Goal: Task Accomplishment & Management: Use online tool/utility

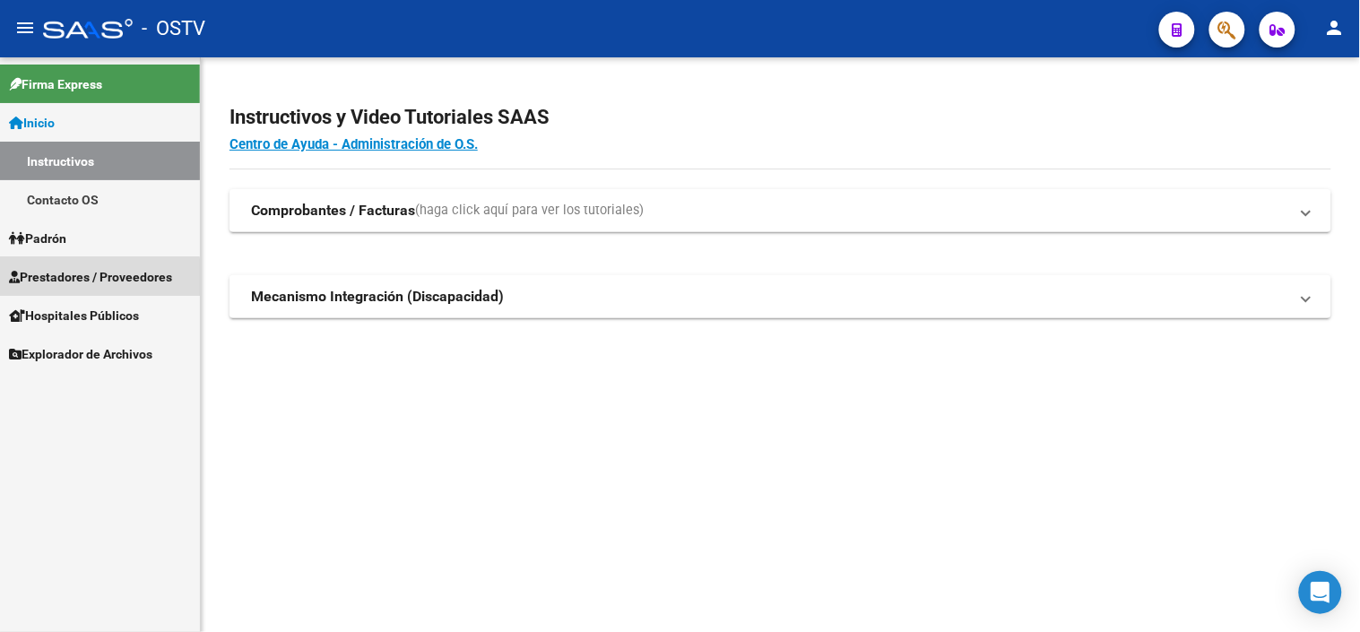
click at [82, 279] on span "Prestadores / Proveedores" at bounding box center [90, 277] width 163 height 20
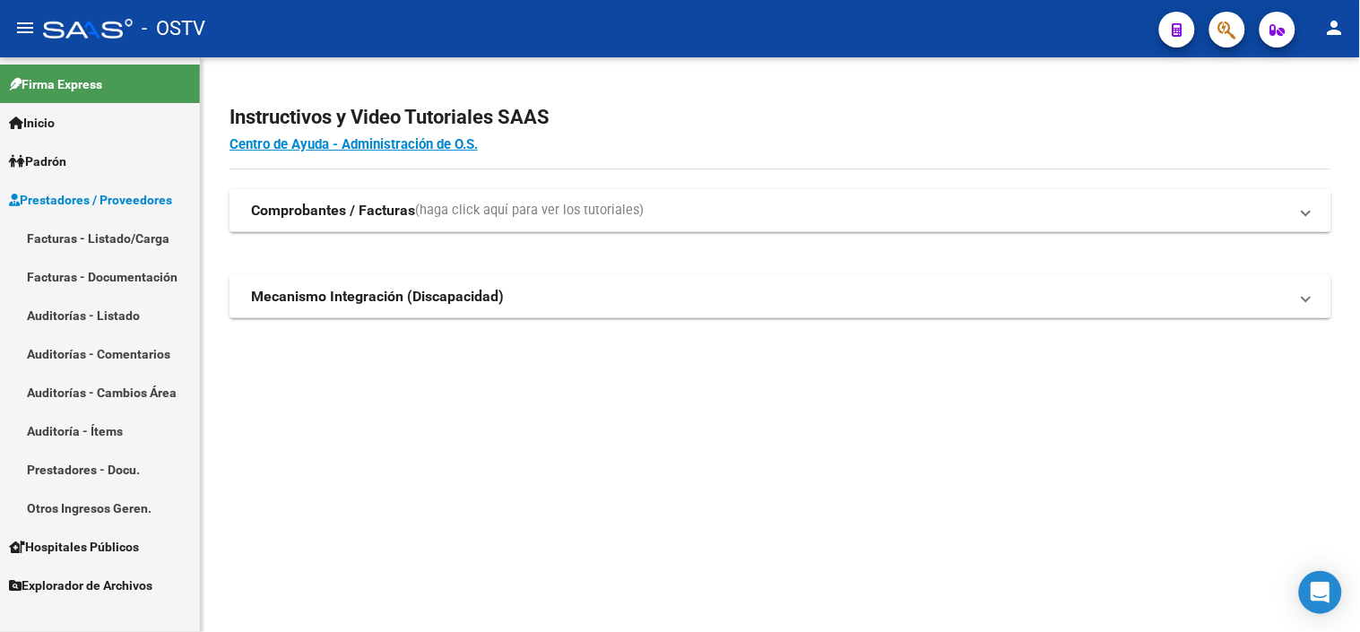
click at [87, 240] on link "Facturas - Listado/Carga" at bounding box center [100, 238] width 200 height 39
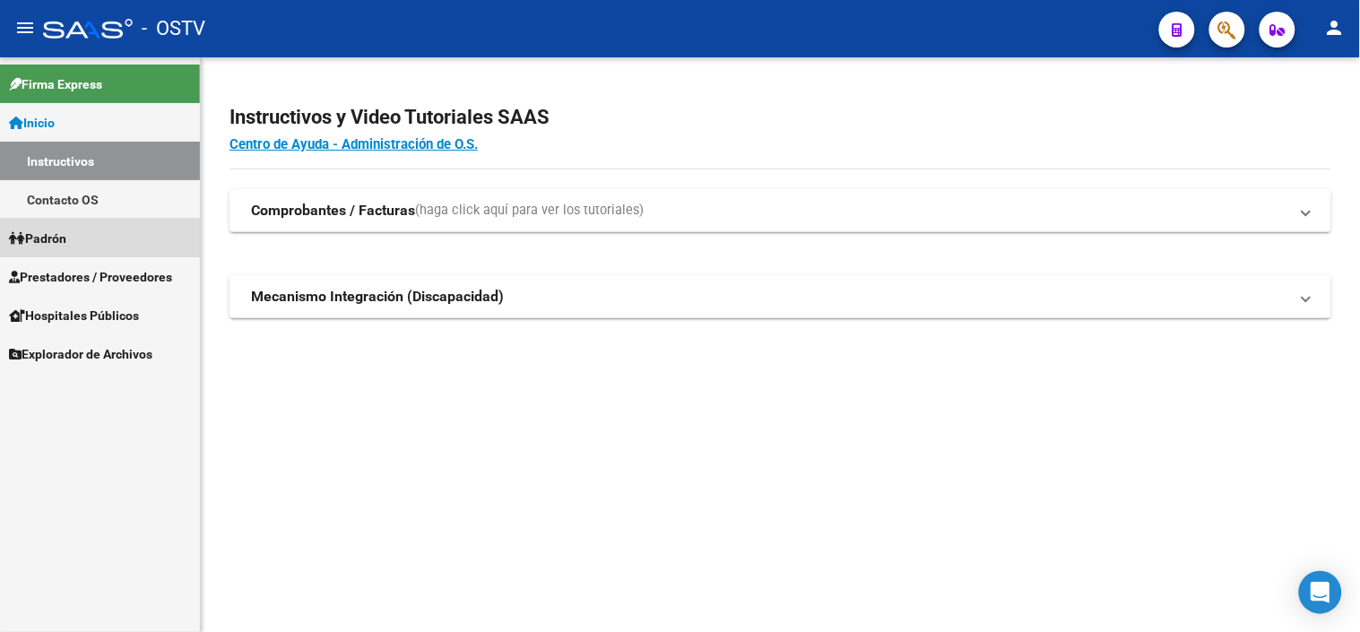
click at [76, 239] on link "Padrón" at bounding box center [100, 238] width 200 height 39
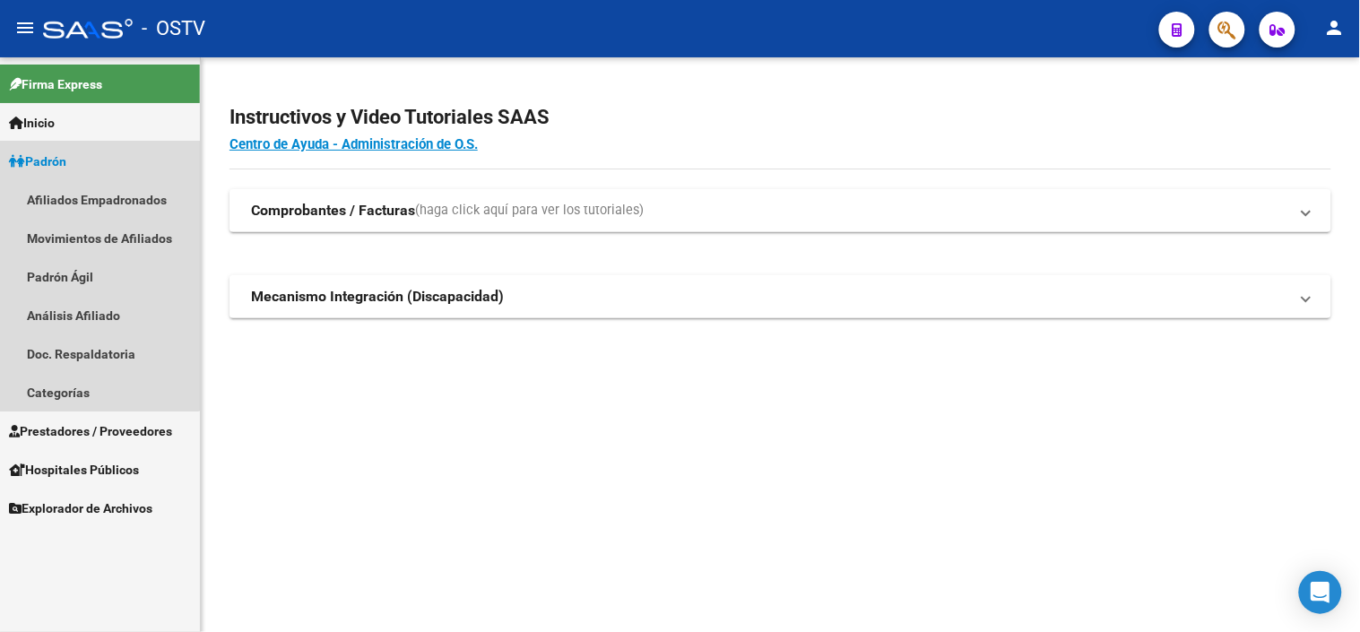
drag, startPoint x: 91, startPoint y: 163, endPoint x: 91, endPoint y: 204, distance: 41.2
click at [91, 162] on link "Padrón" at bounding box center [100, 161] width 200 height 39
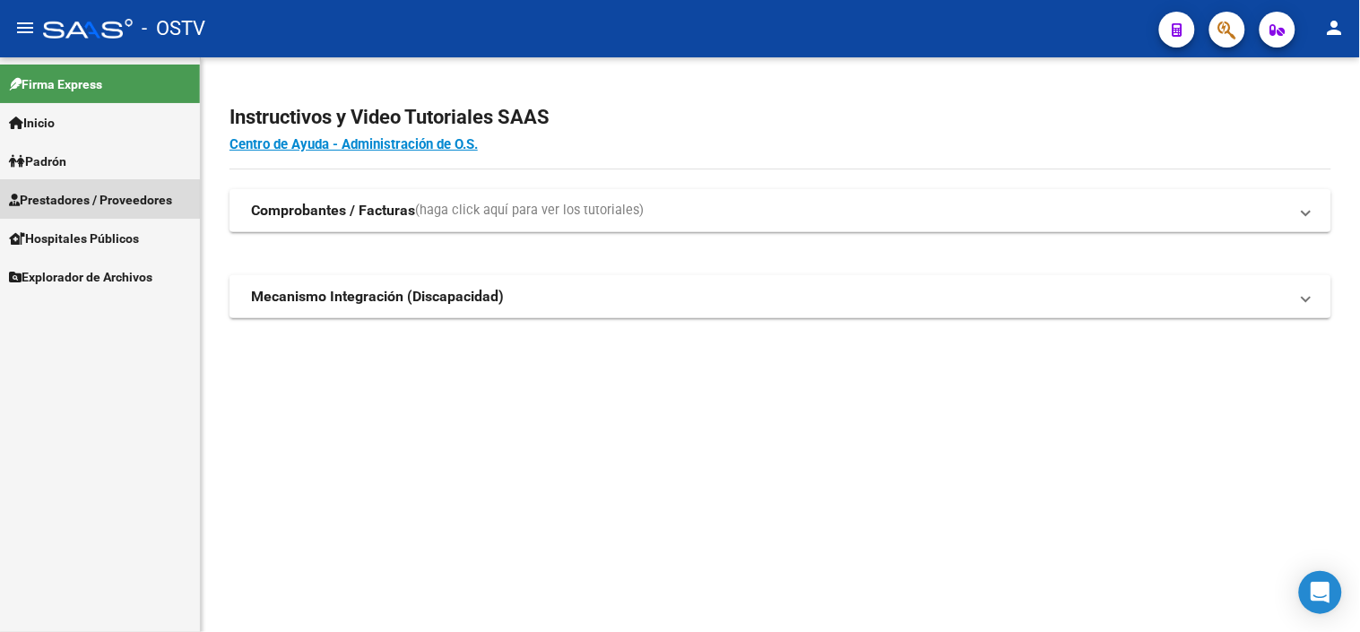
click at [96, 203] on span "Prestadores / Proveedores" at bounding box center [90, 200] width 163 height 20
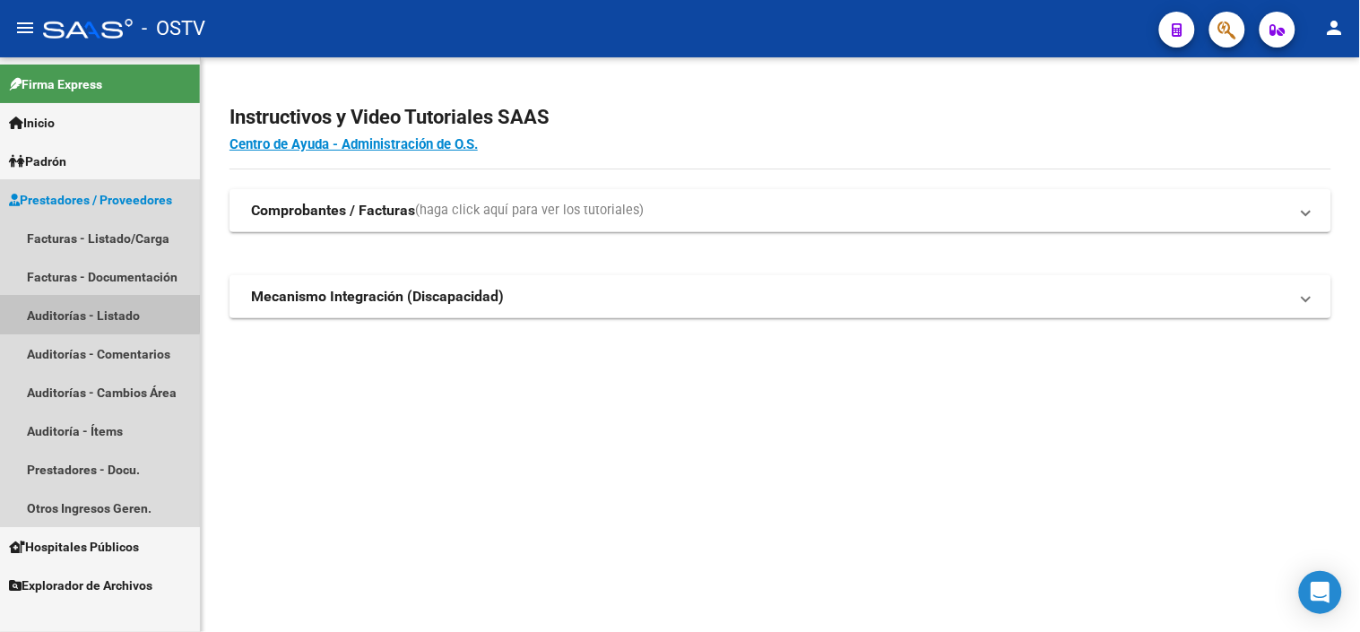
click at [84, 308] on link "Auditorías - Listado" at bounding box center [100, 315] width 200 height 39
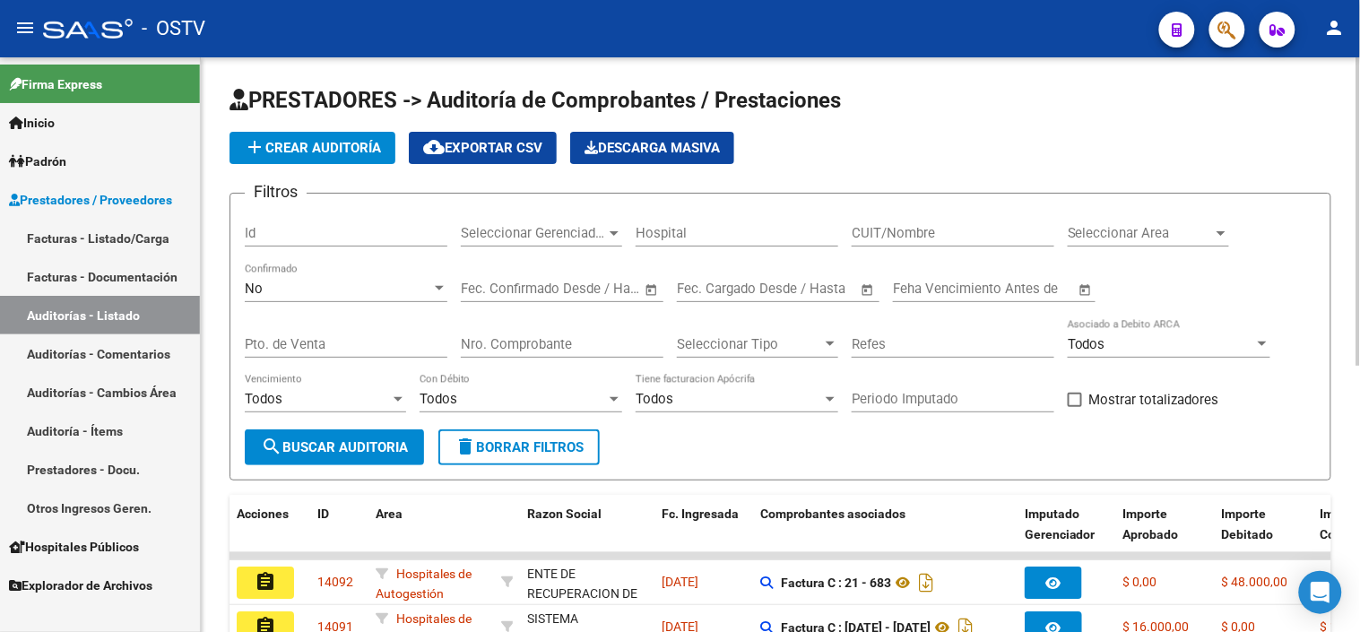
click at [534, 350] on input "Nro. Comprobante" at bounding box center [562, 344] width 203 height 16
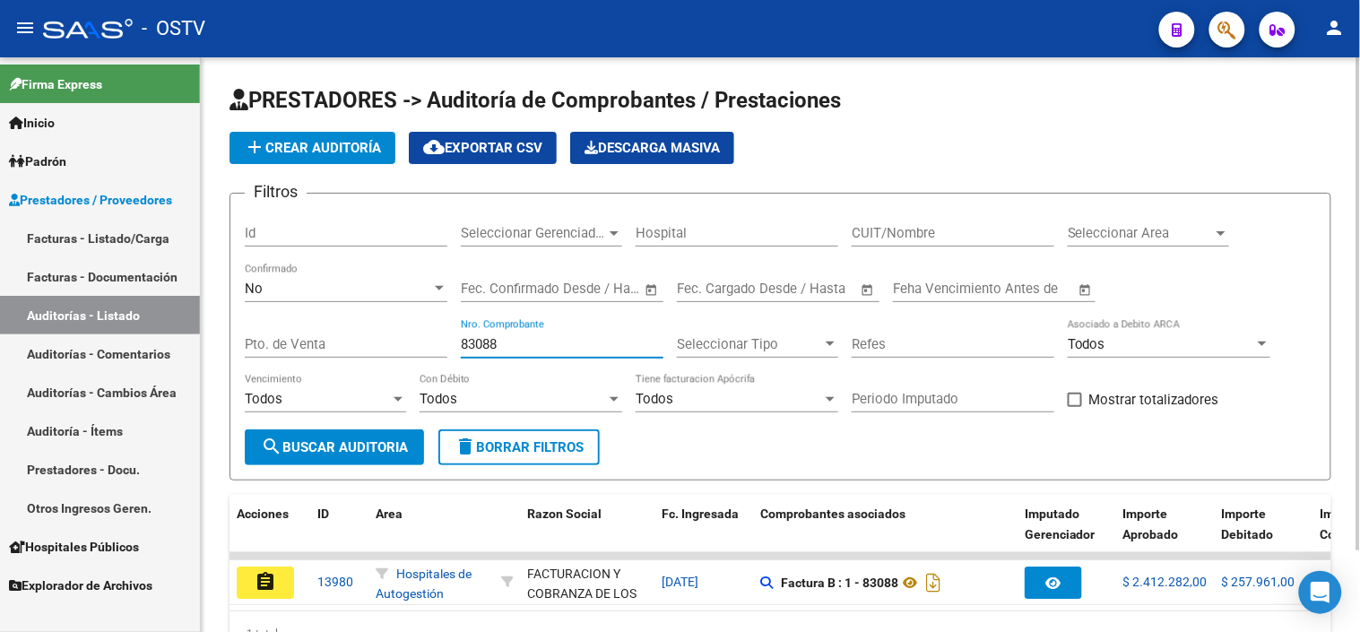
type input "83088"
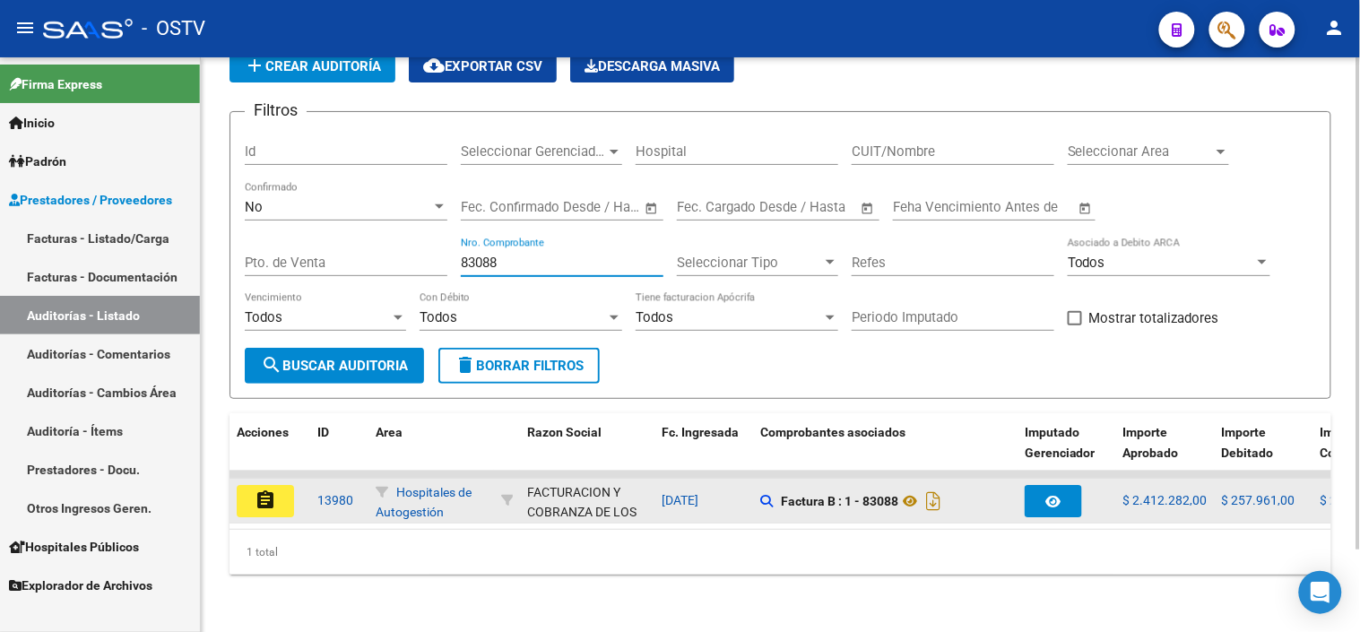
click at [265, 503] on datatable-body-cell "assignment" at bounding box center [270, 501] width 81 height 44
click at [266, 490] on mat-icon "assignment" at bounding box center [266, 501] width 22 height 22
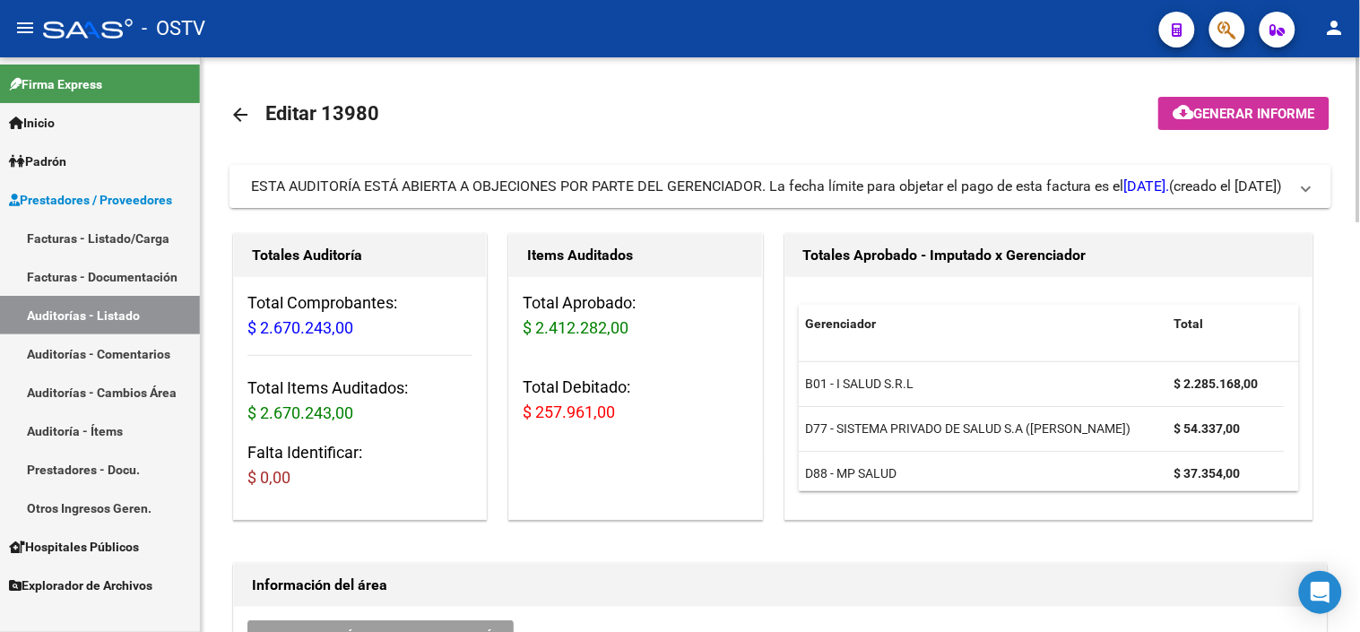
click at [613, 187] on div "ESTA AUDITORÍA ESTÁ ABIERTA A OBJECIONES POR PARTE DEL GERENCIADOR. La fecha lí…" at bounding box center [710, 187] width 919 height 20
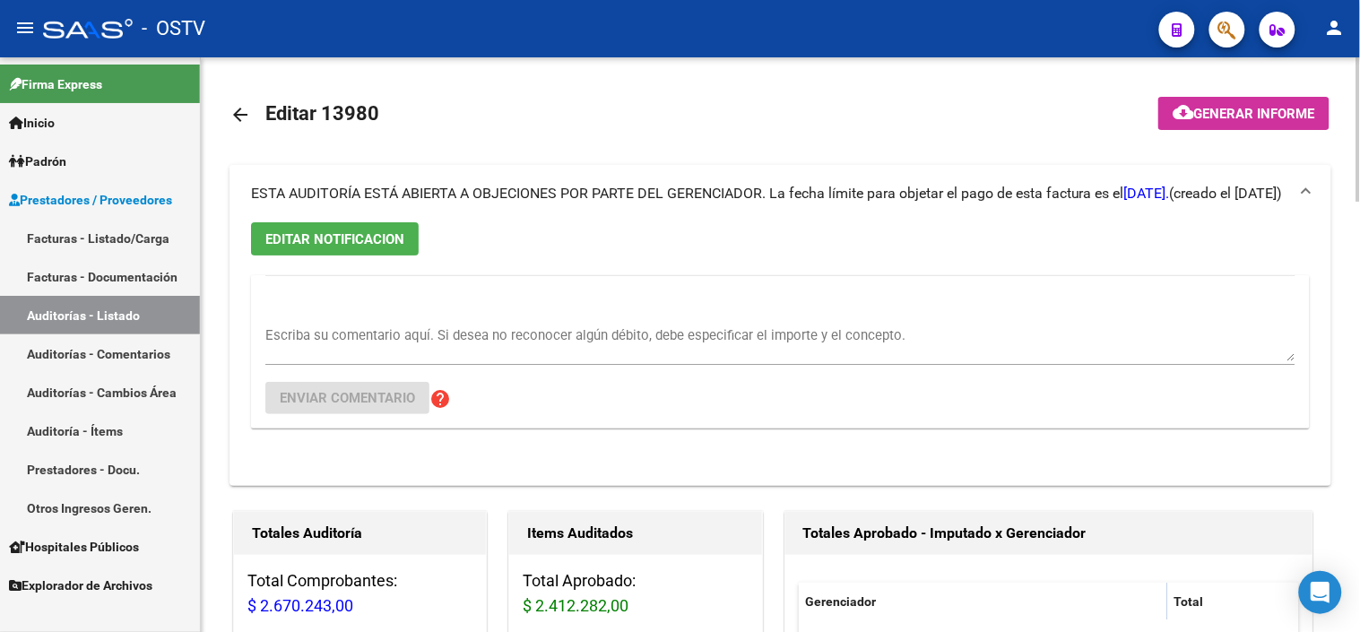
click at [614, 187] on span "ESTA AUDITORÍA ESTÁ ABIERTA A OBJECIONES POR PARTE DEL GERENCIADOR. La fecha lí…" at bounding box center [710, 193] width 919 height 17
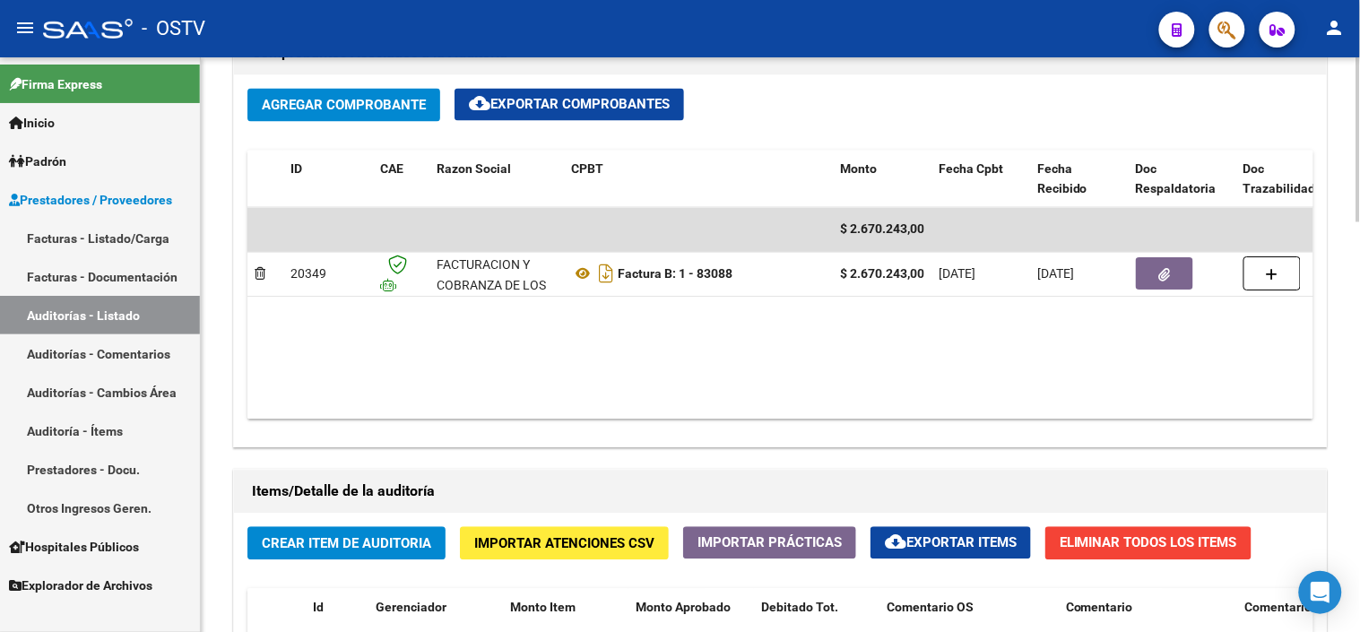
scroll to position [897, 0]
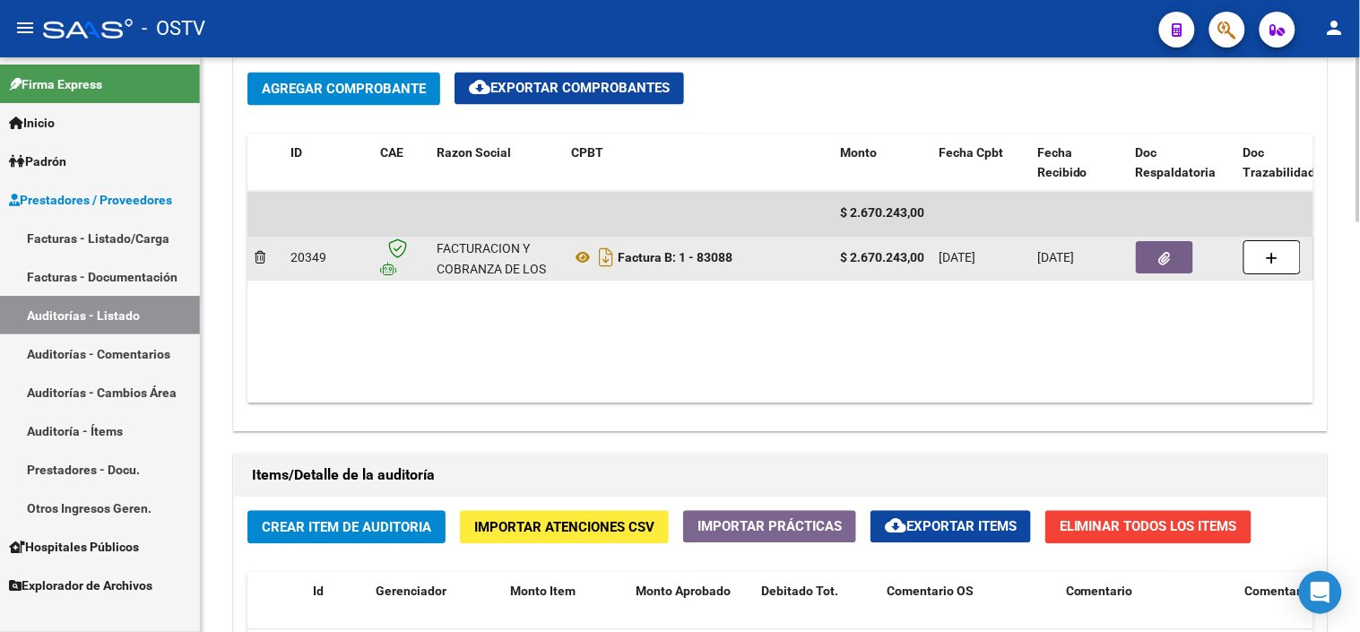
click at [1157, 254] on button "button" at bounding box center [1164, 258] width 57 height 32
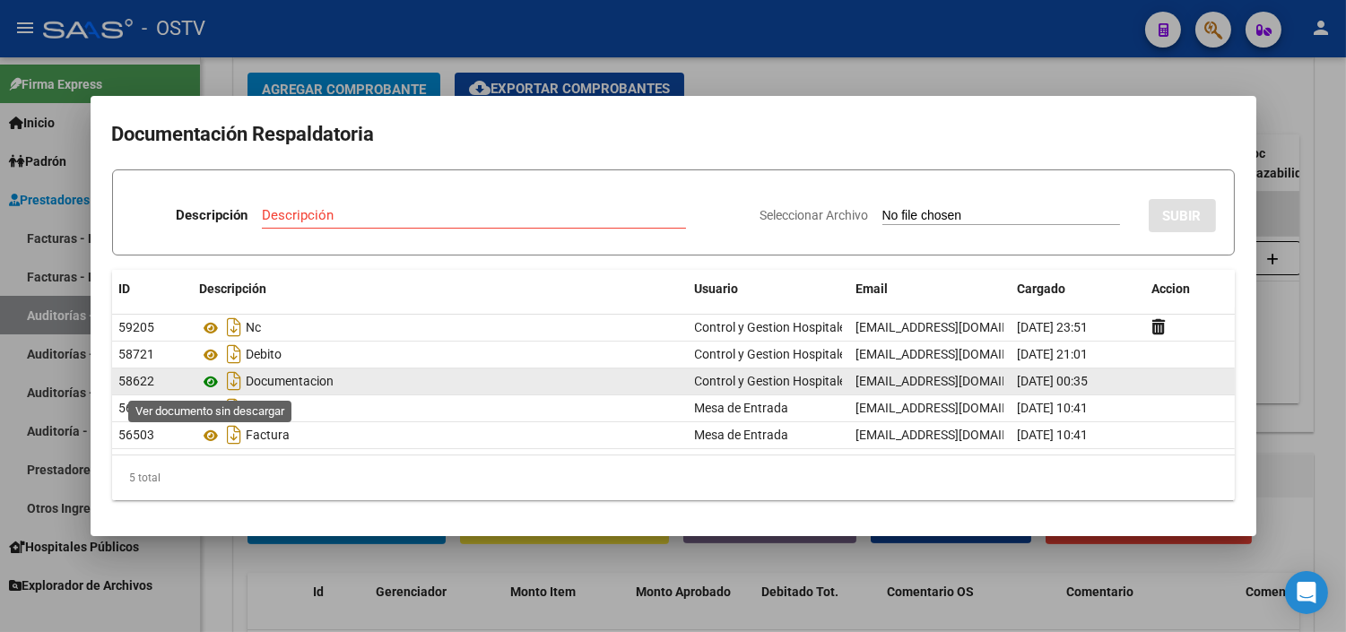
click at [213, 382] on icon at bounding box center [211, 382] width 23 height 22
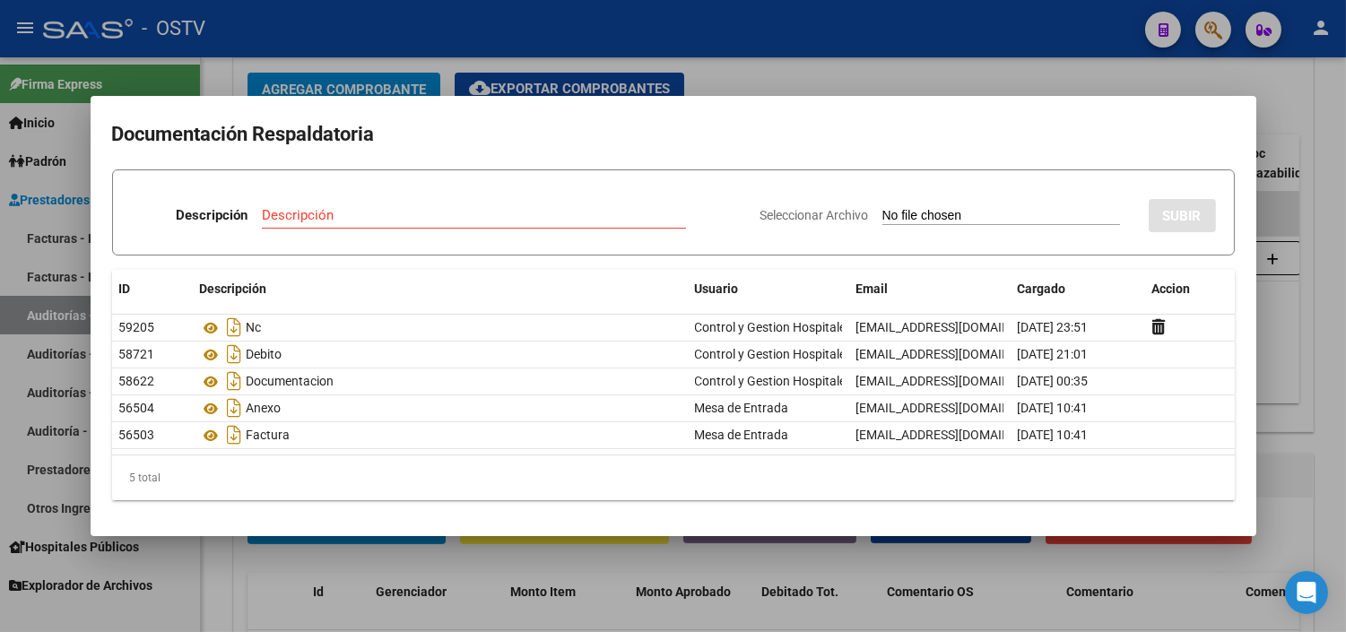
click at [714, 575] on div at bounding box center [673, 316] width 1346 height 632
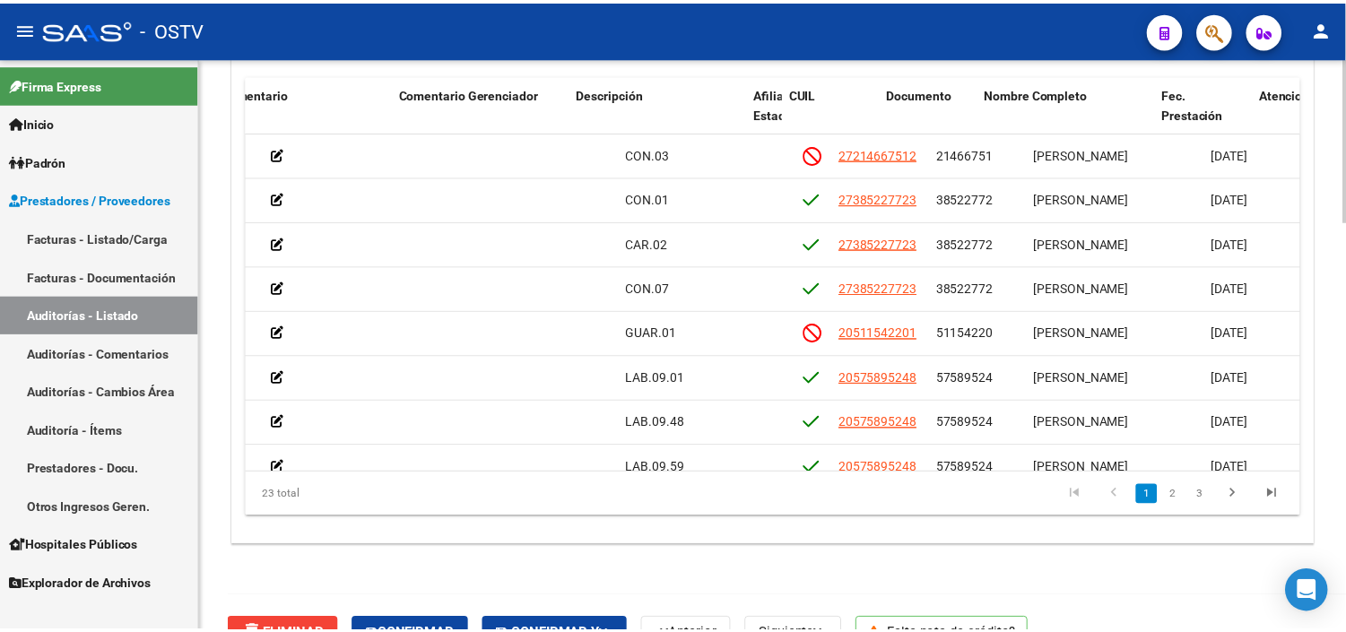
scroll to position [0, 855]
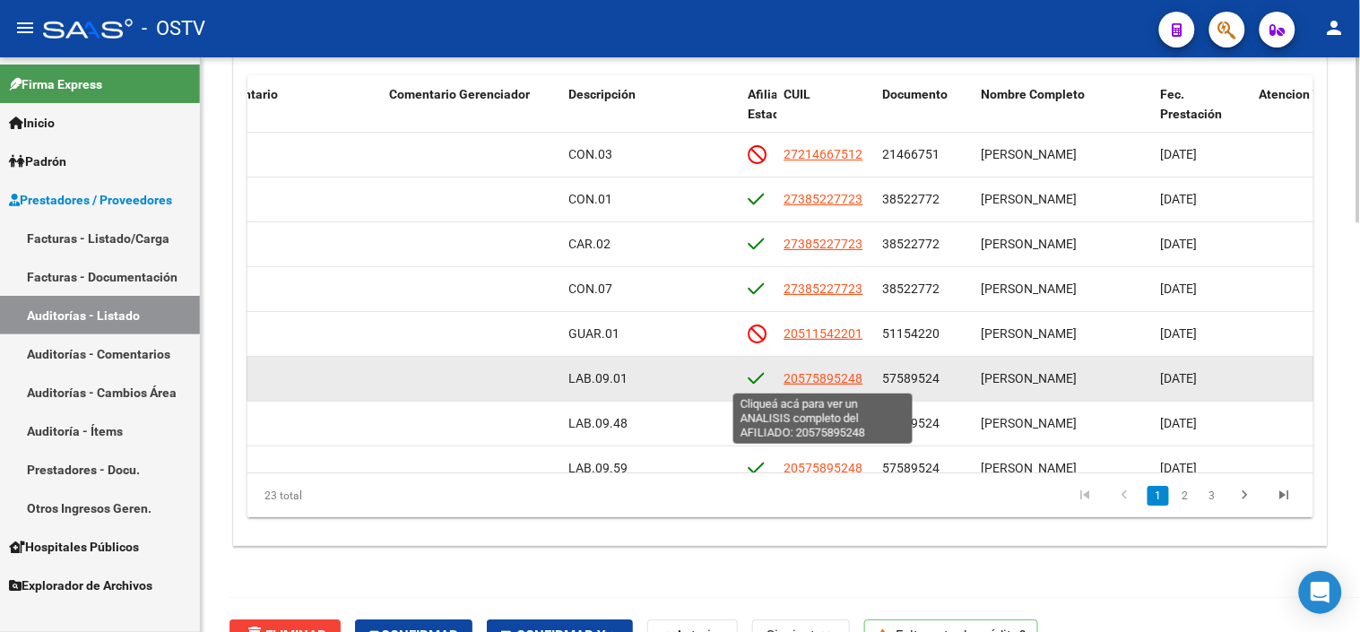
click at [794, 378] on span "20575895248" at bounding box center [824, 378] width 79 height 14
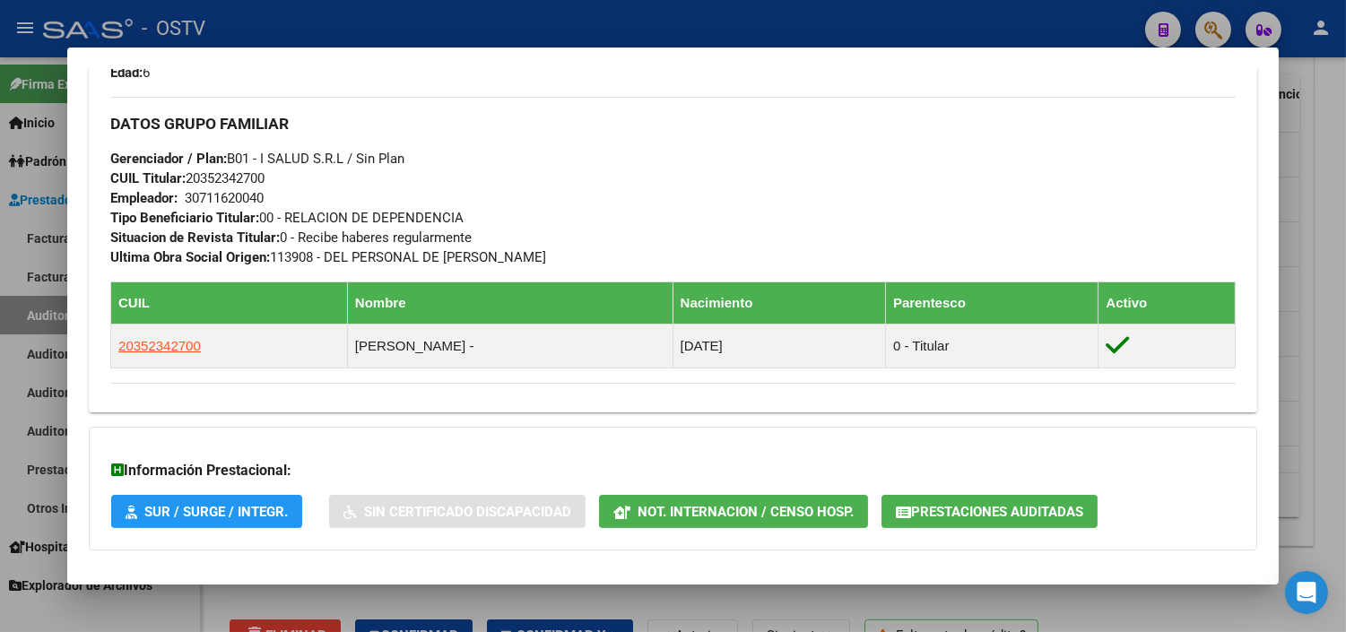
scroll to position [925, 0]
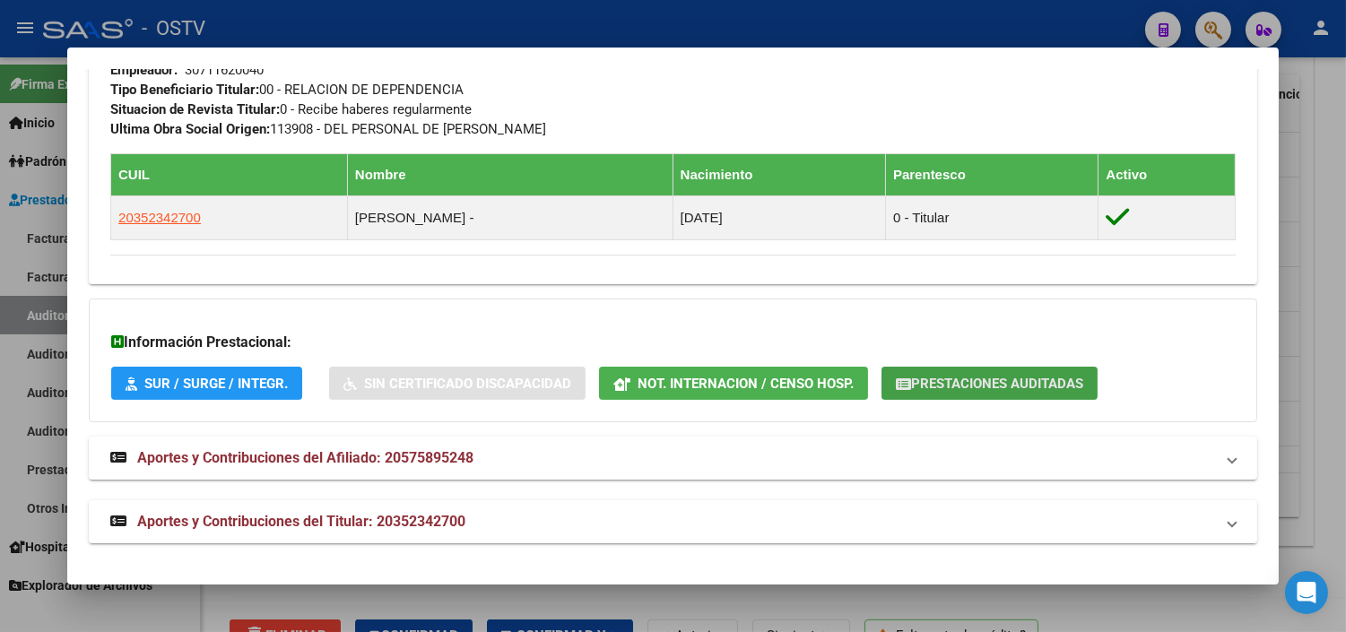
click at [996, 384] on span "Prestaciones Auditadas" at bounding box center [997, 384] width 172 height 16
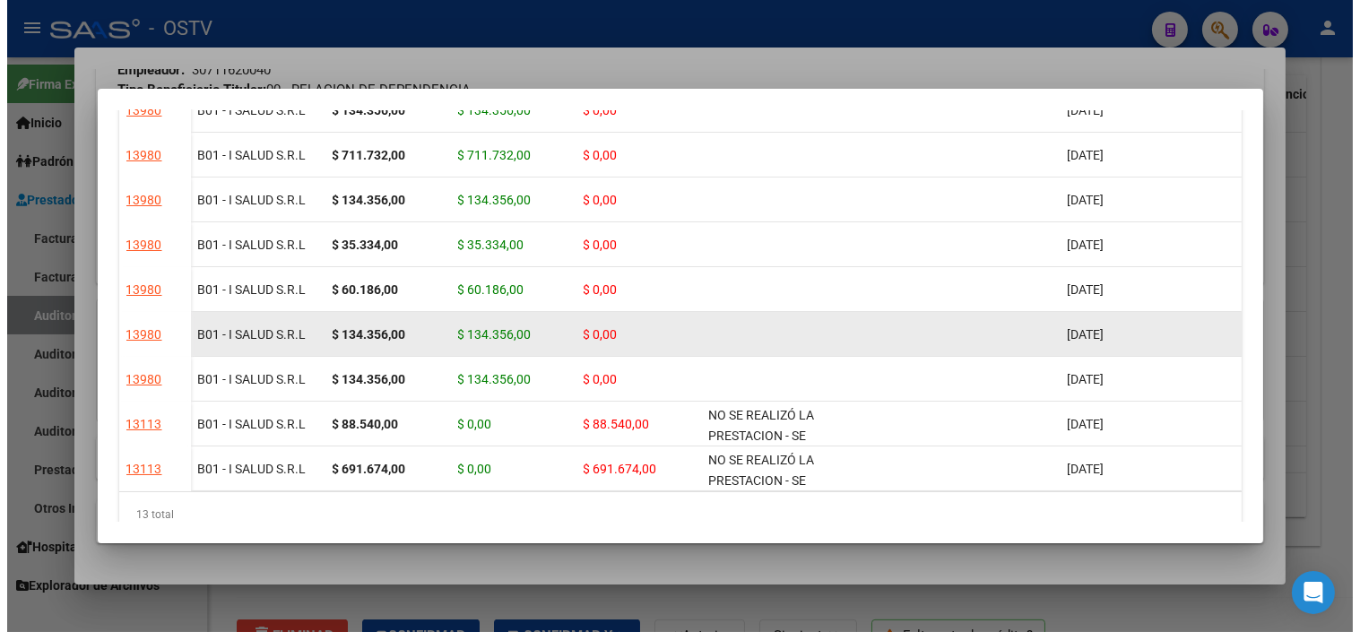
scroll to position [343, 0]
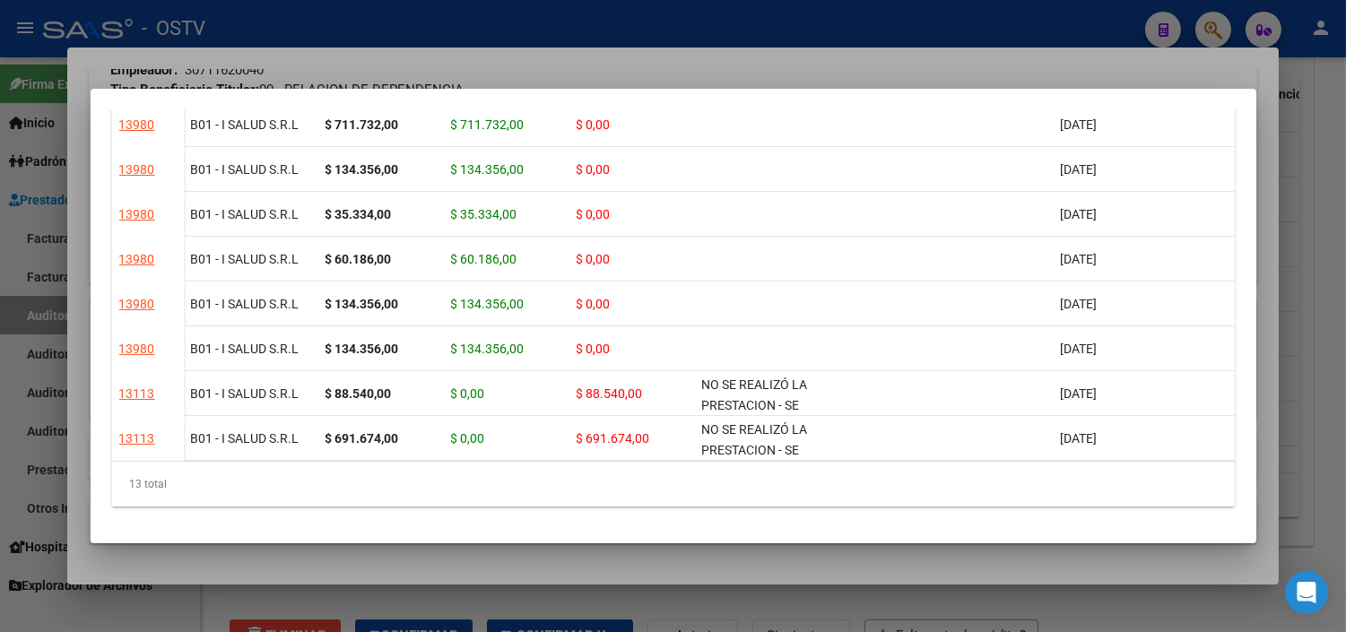
click at [502, 586] on div at bounding box center [673, 316] width 1346 height 632
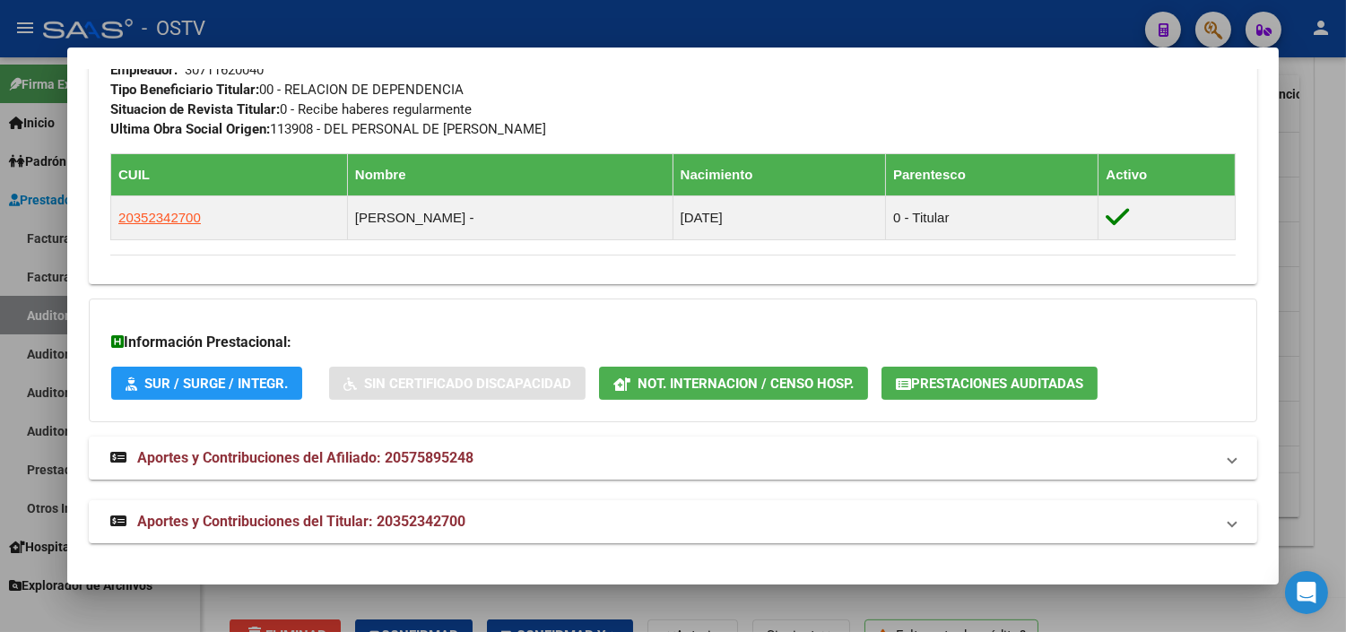
click at [502, 607] on div at bounding box center [673, 316] width 1346 height 632
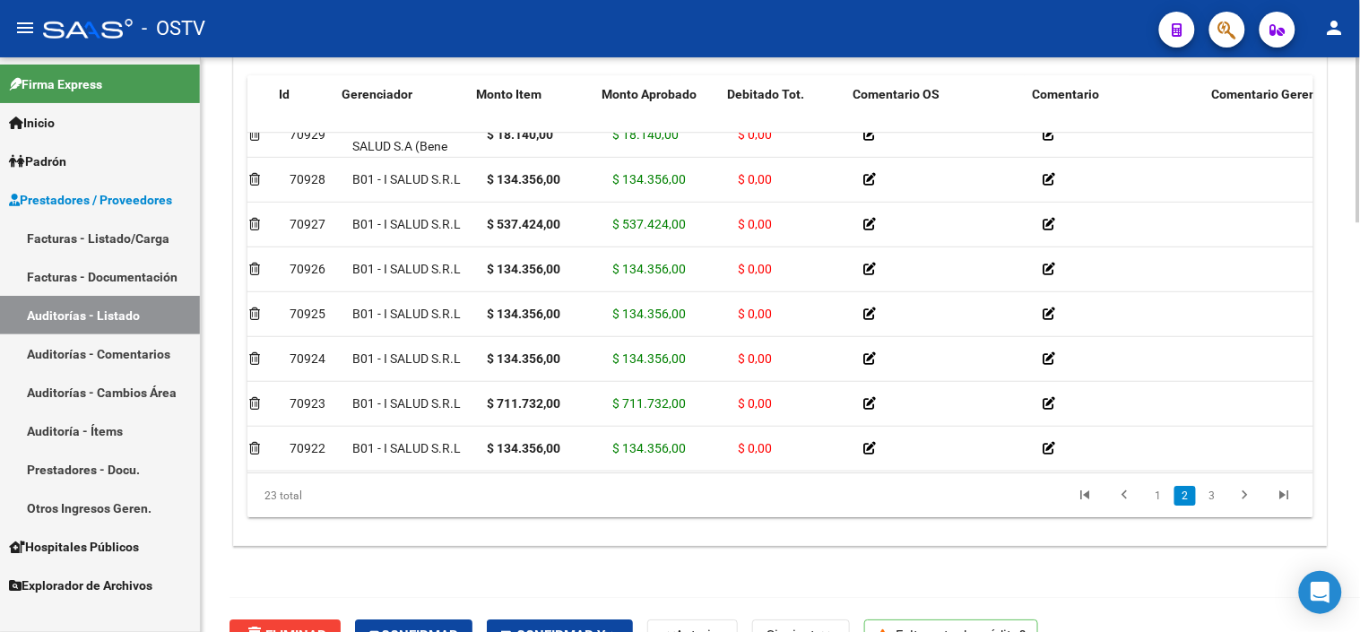
scroll to position [199, 36]
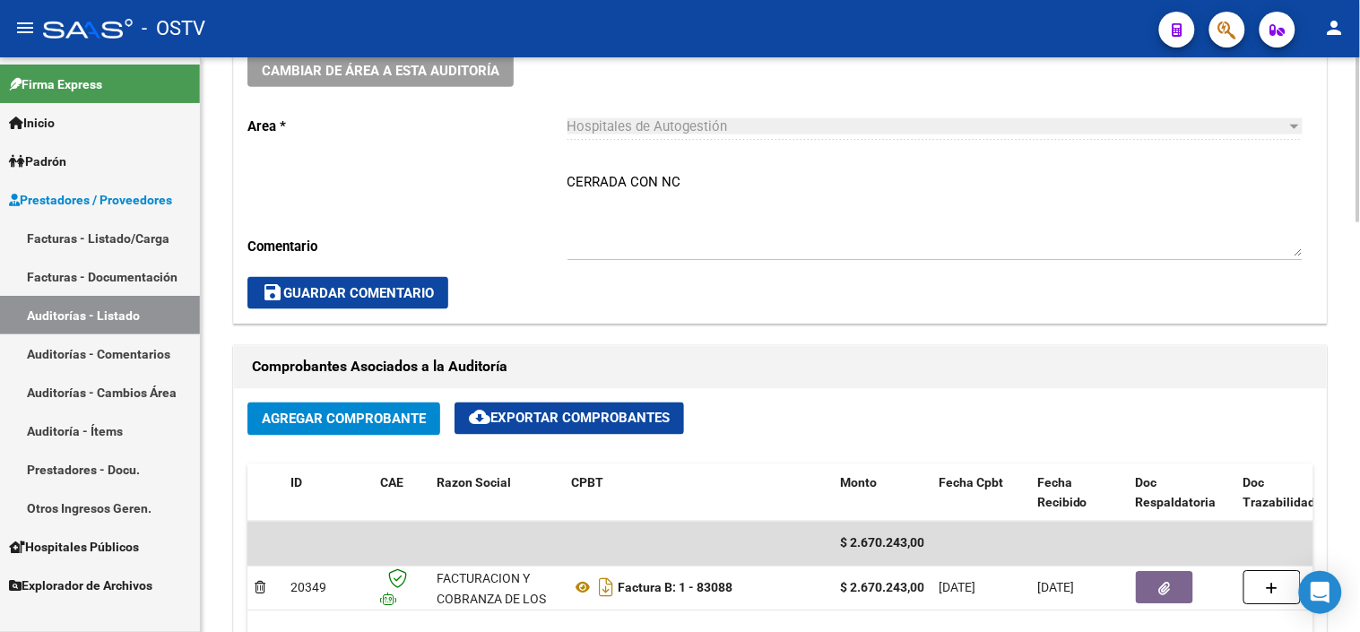
scroll to position [597, 0]
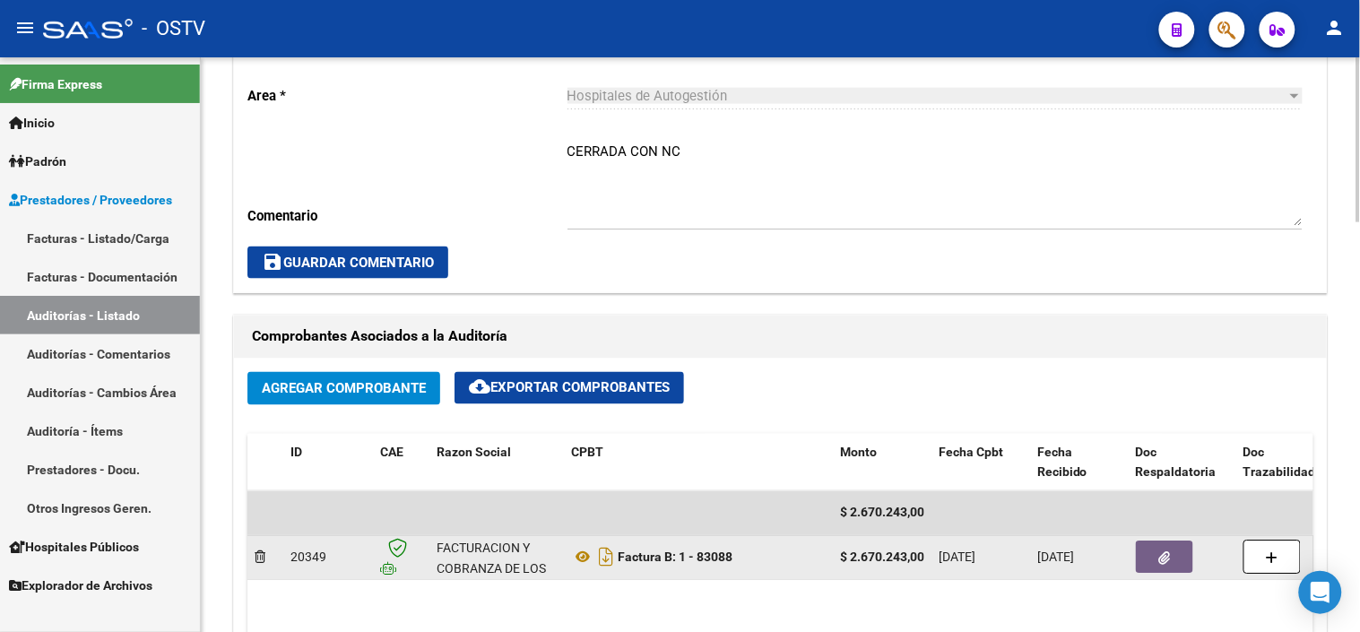
click at [1157, 554] on button "button" at bounding box center [1164, 558] width 57 height 32
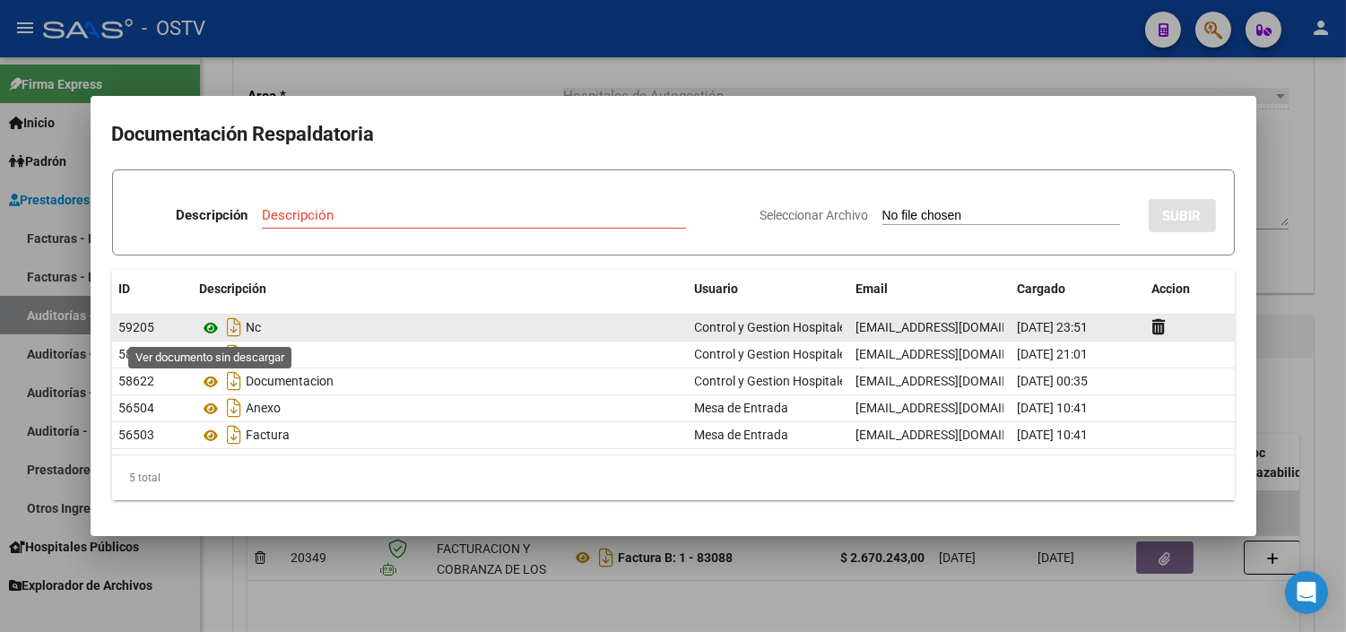
click at [211, 327] on icon at bounding box center [211, 328] width 23 height 22
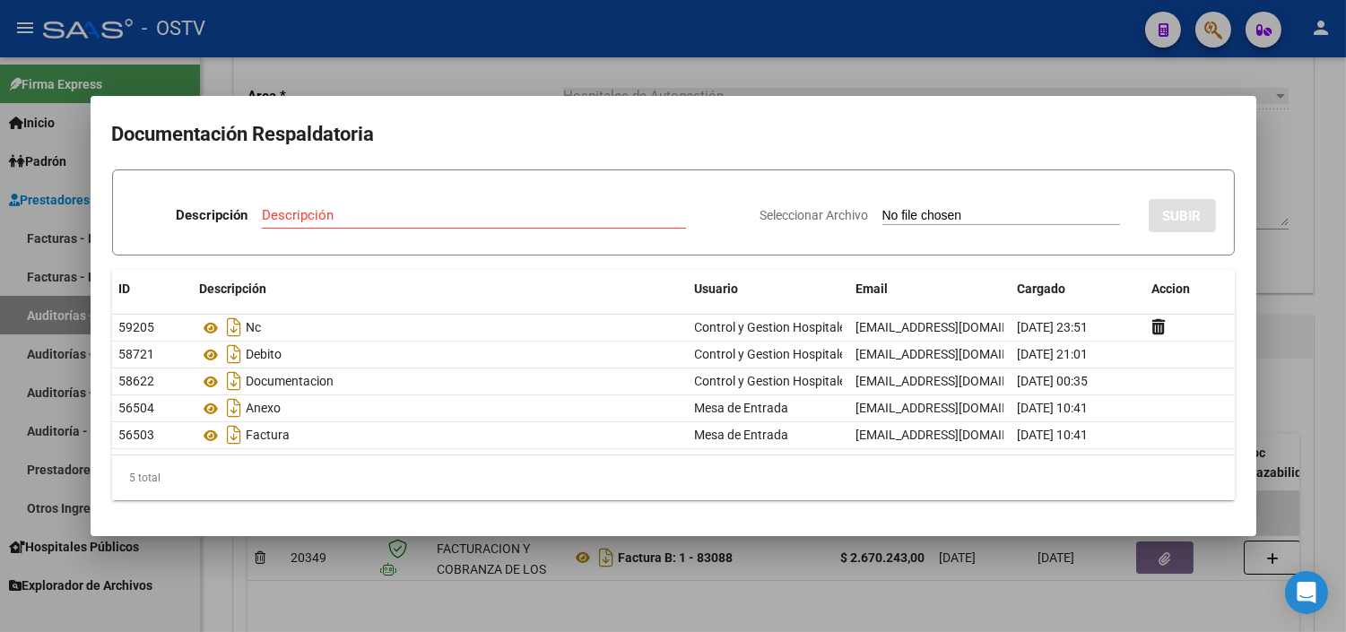
click at [445, 73] on div at bounding box center [673, 316] width 1346 height 632
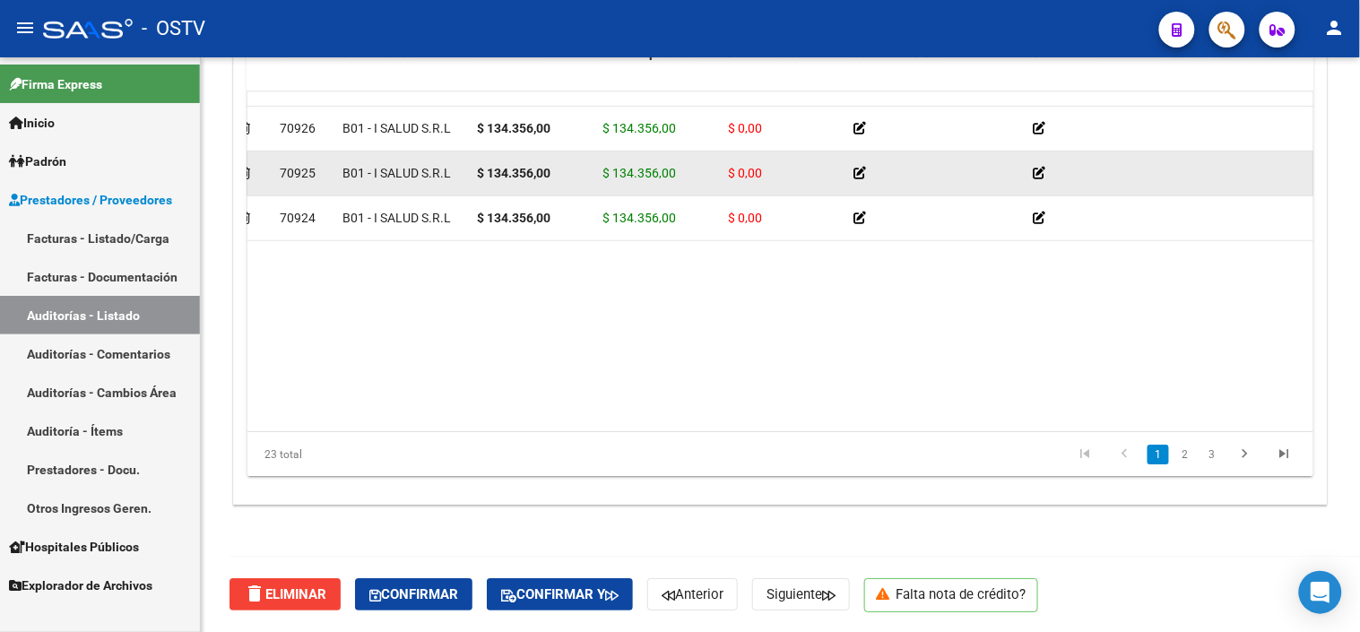
scroll to position [100, 33]
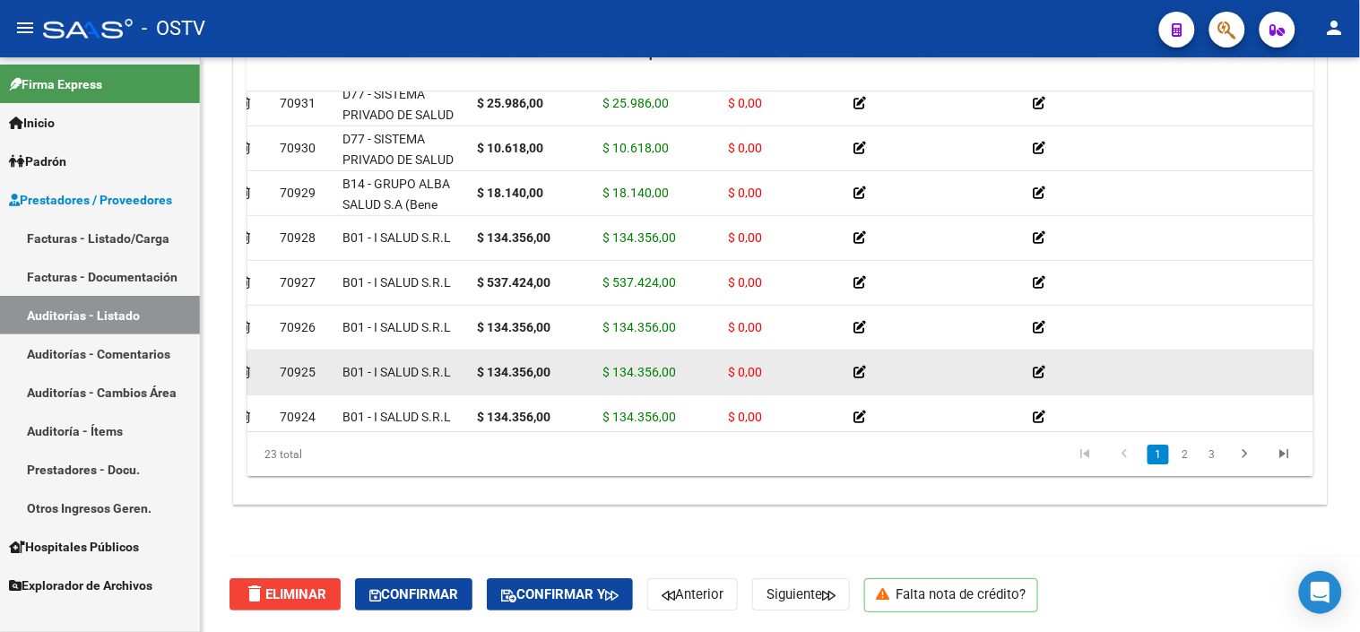
drag, startPoint x: 529, startPoint y: 378, endPoint x: 551, endPoint y: 378, distance: 22.4
click at [551, 378] on div "$ 134.356,00" at bounding box center [532, 372] width 111 height 21
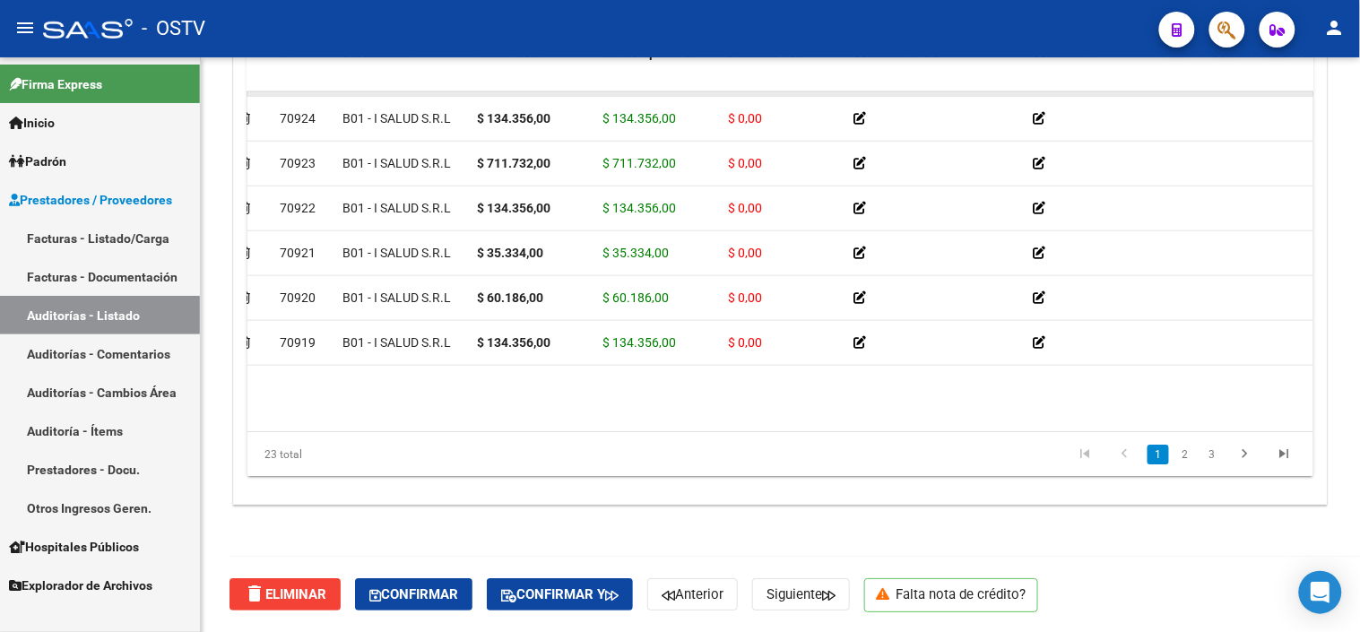
scroll to position [299, 33]
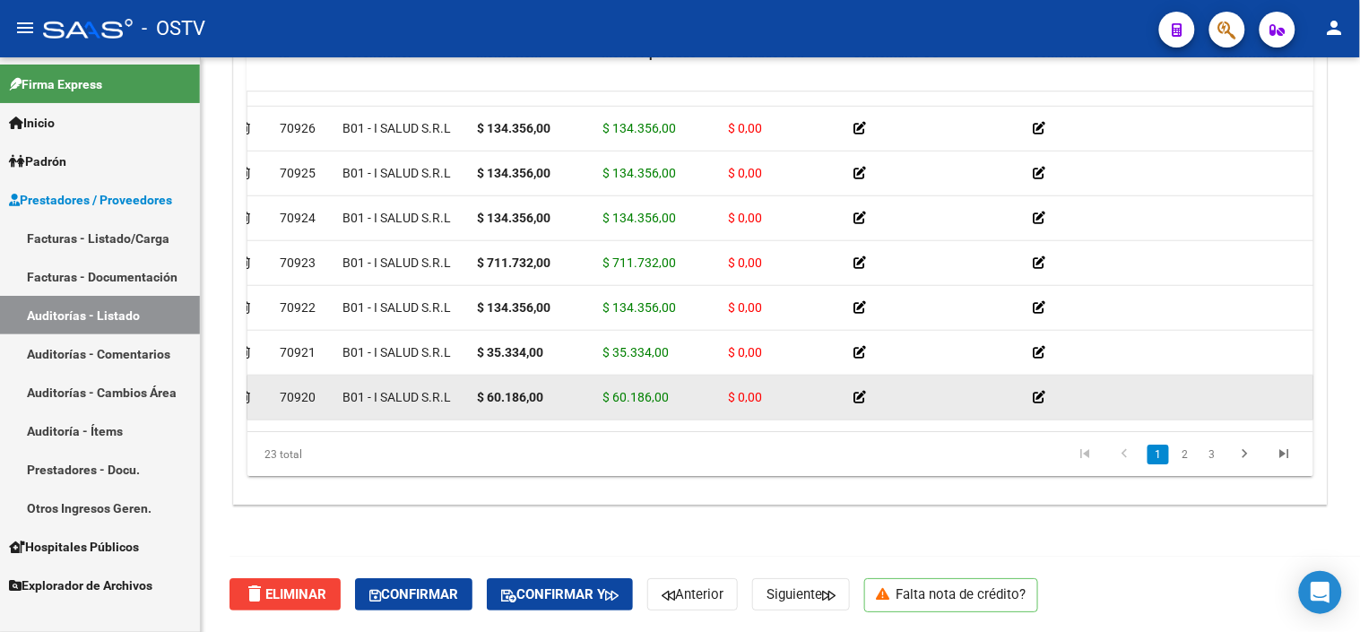
drag, startPoint x: 526, startPoint y: 397, endPoint x: 549, endPoint y: 392, distance: 23.1
click at [549, 392] on div "$ 60.186,00" at bounding box center [532, 397] width 111 height 21
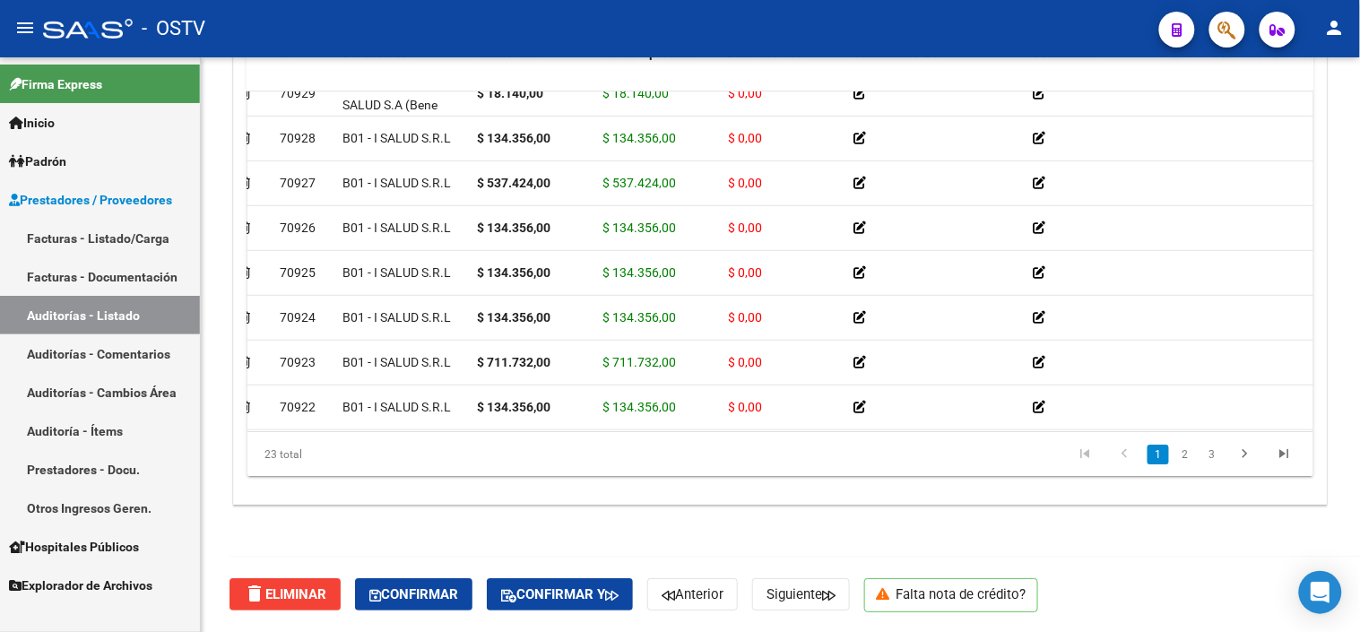
scroll to position [100, 33]
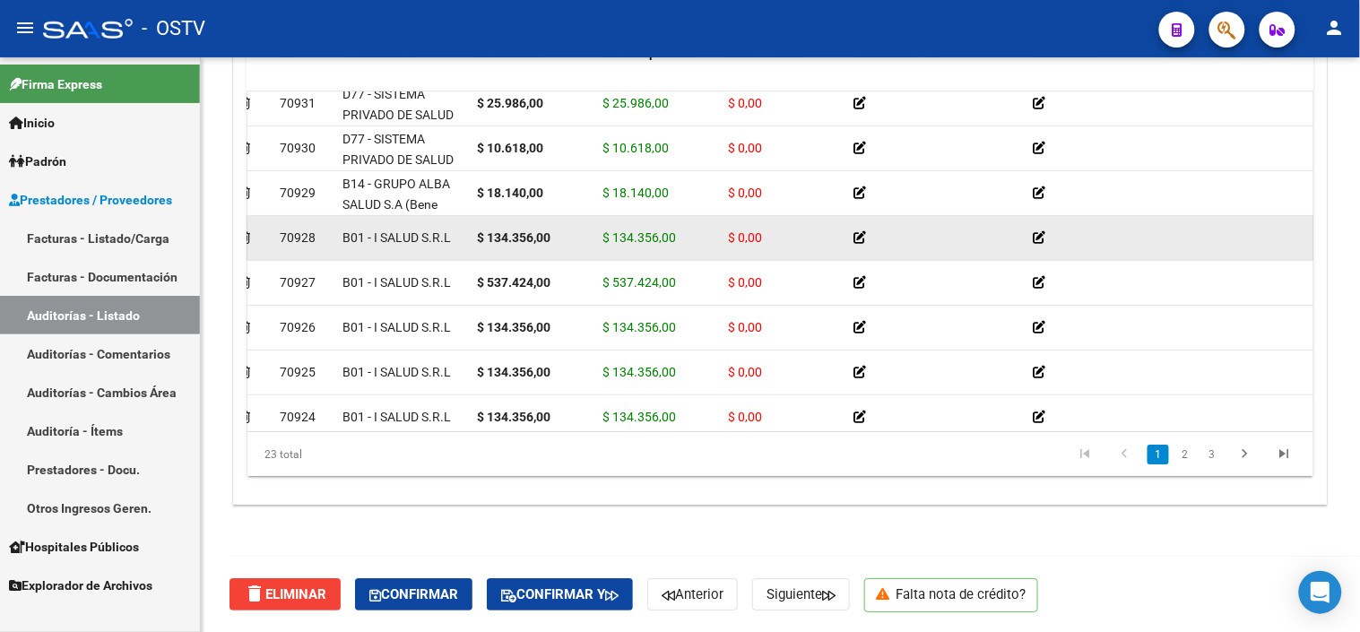
click at [861, 235] on icon at bounding box center [860, 237] width 13 height 13
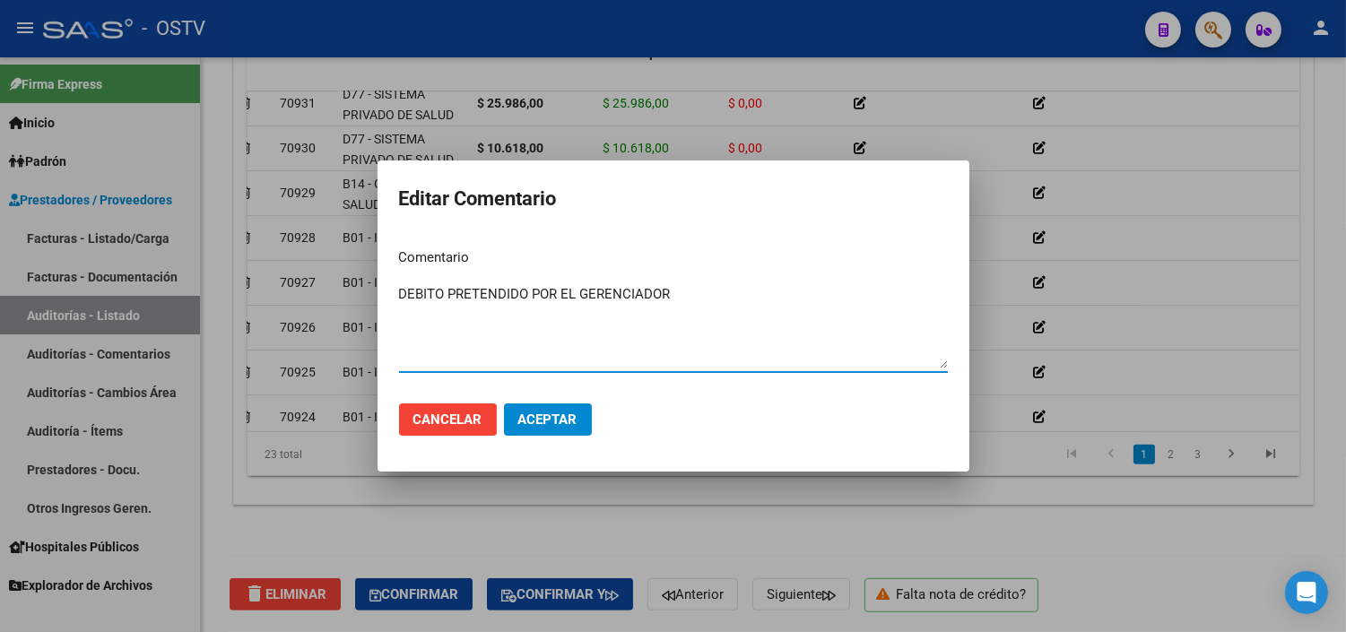
drag, startPoint x: 671, startPoint y: 292, endPoint x: 363, endPoint y: 308, distance: 308.0
click at [363, 308] on div "Editar Comentario Comentario DEBITO PRETENDIDO POR EL GERENCIADOR Ingresar el c…" at bounding box center [673, 316] width 1346 height 632
type textarea "DEBITO PRETENDIDO POR EL GERENCIADOR"
click at [535, 419] on span "Aceptar" at bounding box center [547, 420] width 59 height 16
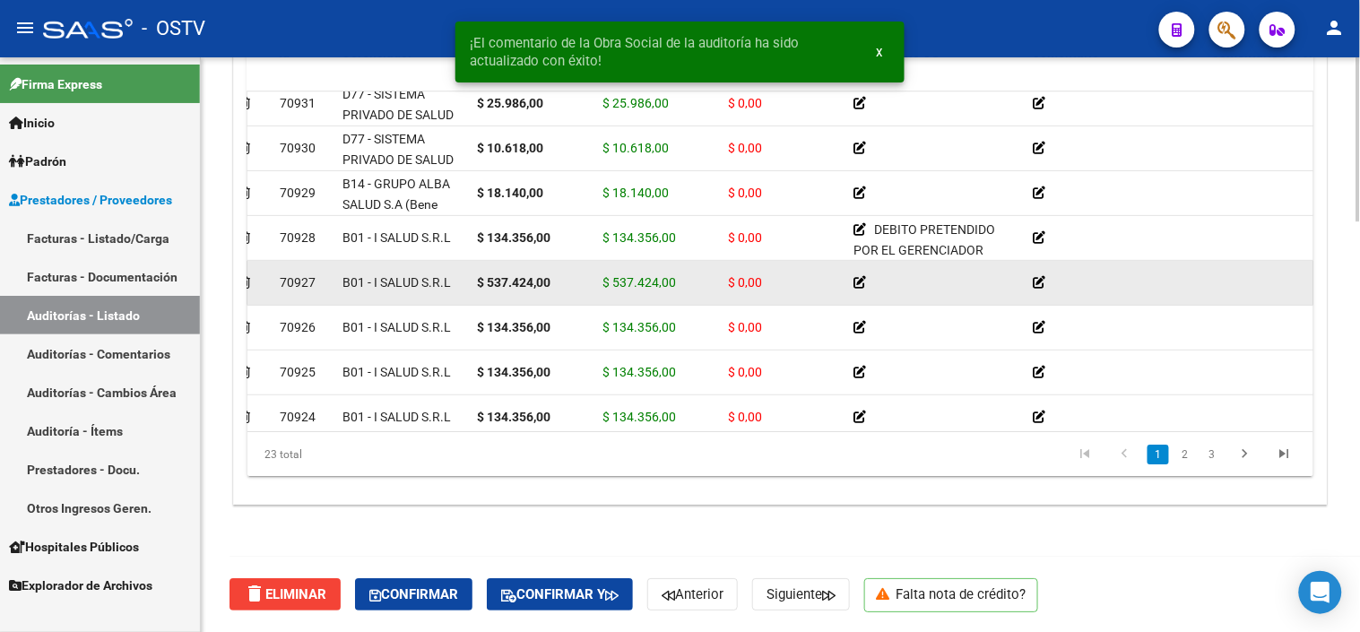
click at [859, 280] on icon at bounding box center [860, 282] width 13 height 13
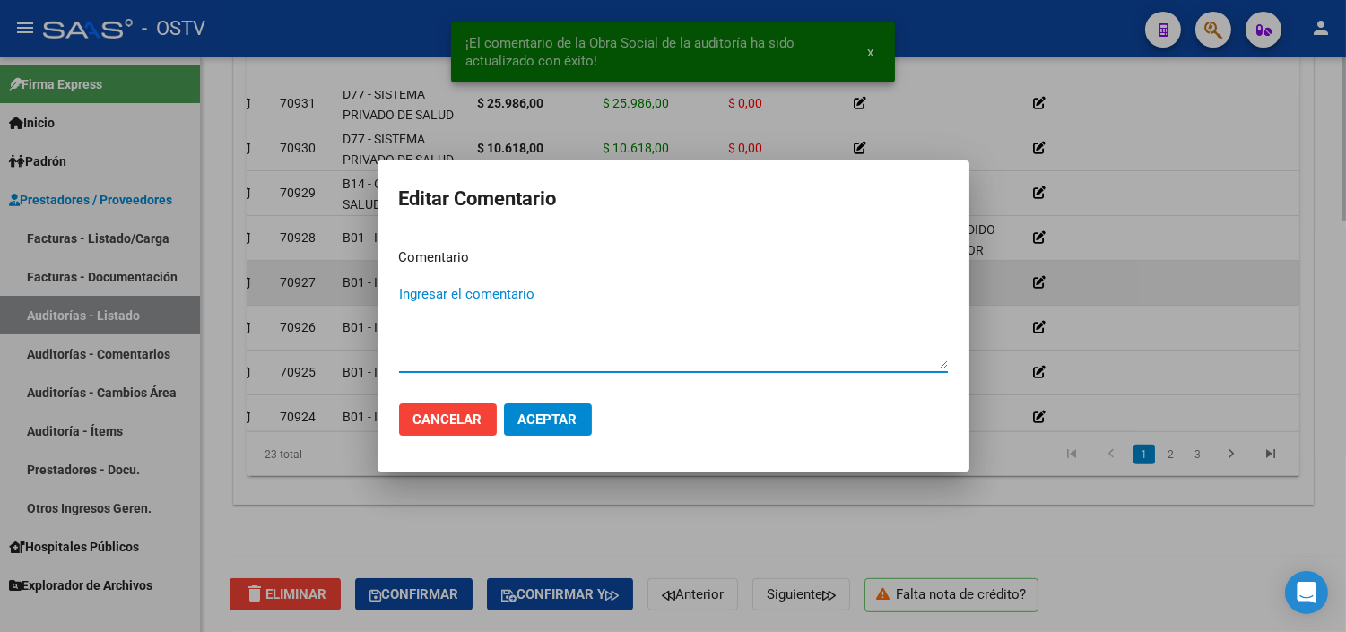
paste textarea "DEBITO PRETENDIDO POR EL GERENCIADOR"
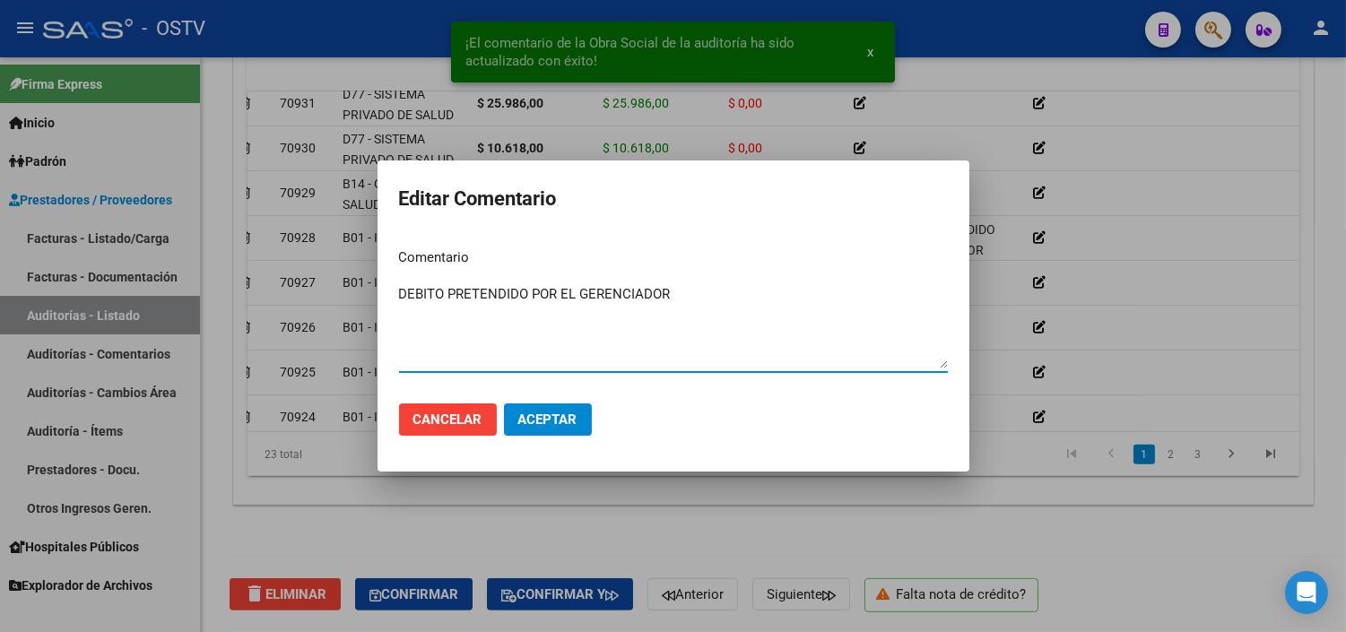
type textarea "DEBITO PRETENDIDO POR EL GERENCIADOR"
drag, startPoint x: 542, startPoint y: 420, endPoint x: 639, endPoint y: 391, distance: 101.9
click at [543, 419] on span "Aceptar" at bounding box center [547, 420] width 59 height 16
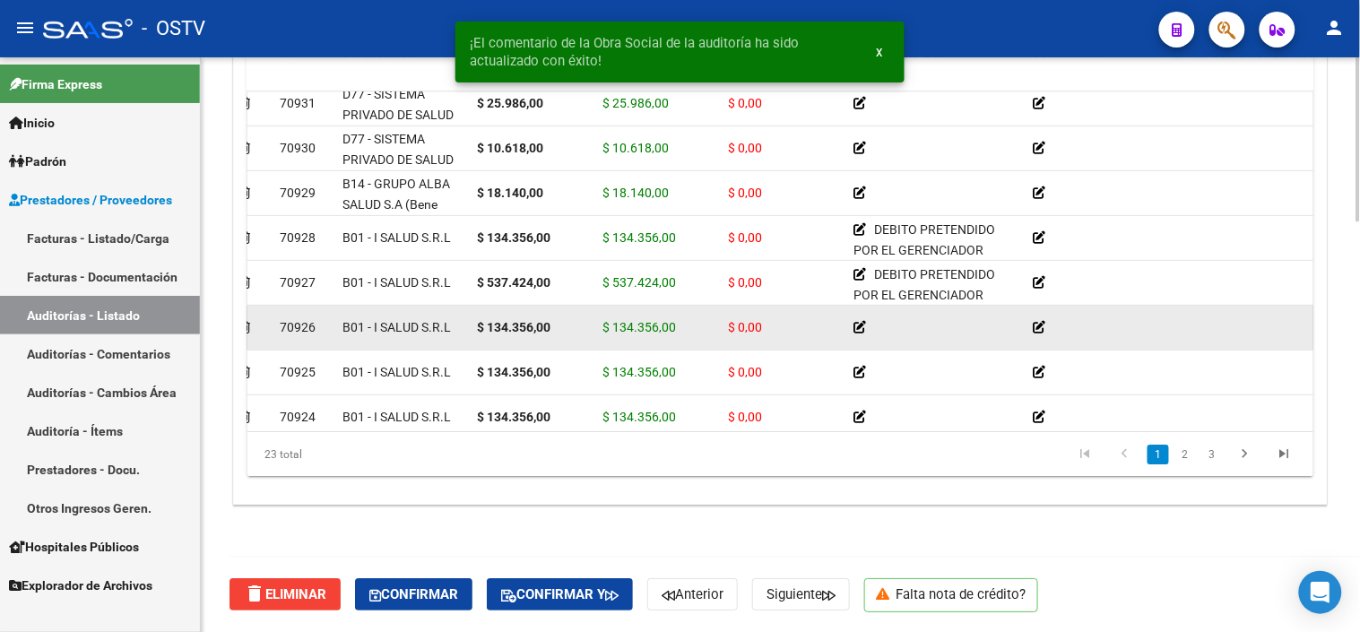
click at [861, 326] on icon at bounding box center [860, 327] width 13 height 13
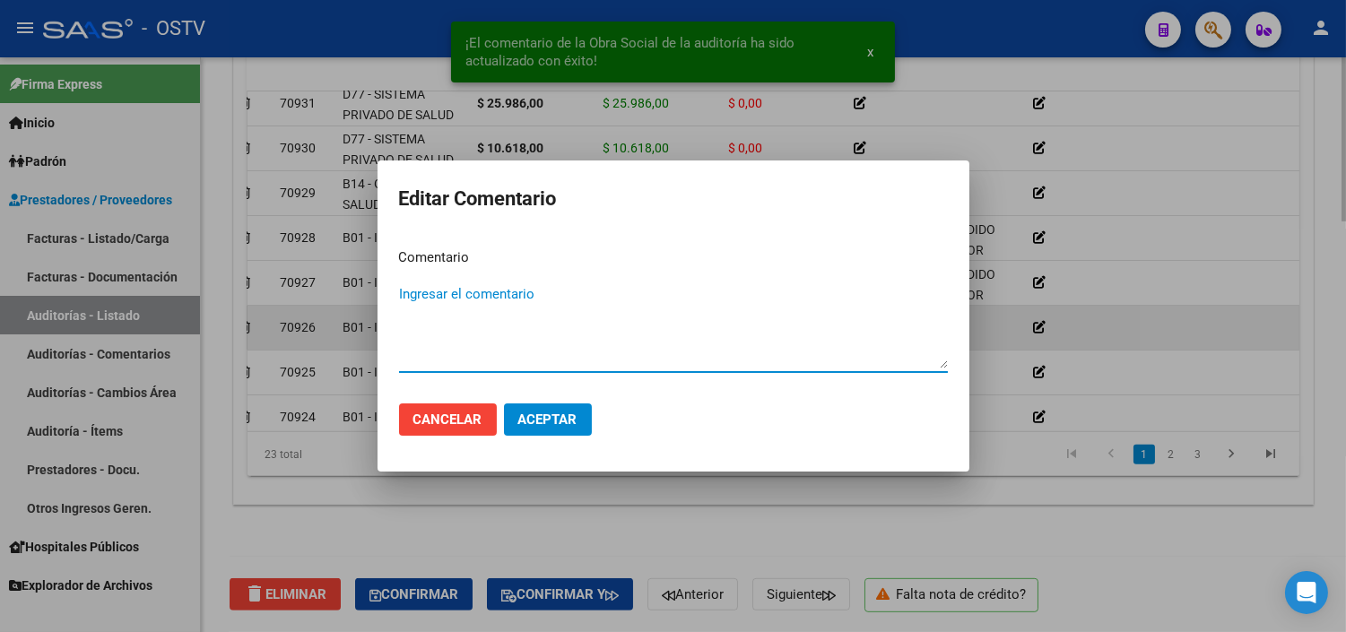
paste textarea "DEBITO PRETENDIDO POR EL GERENCIADOR"
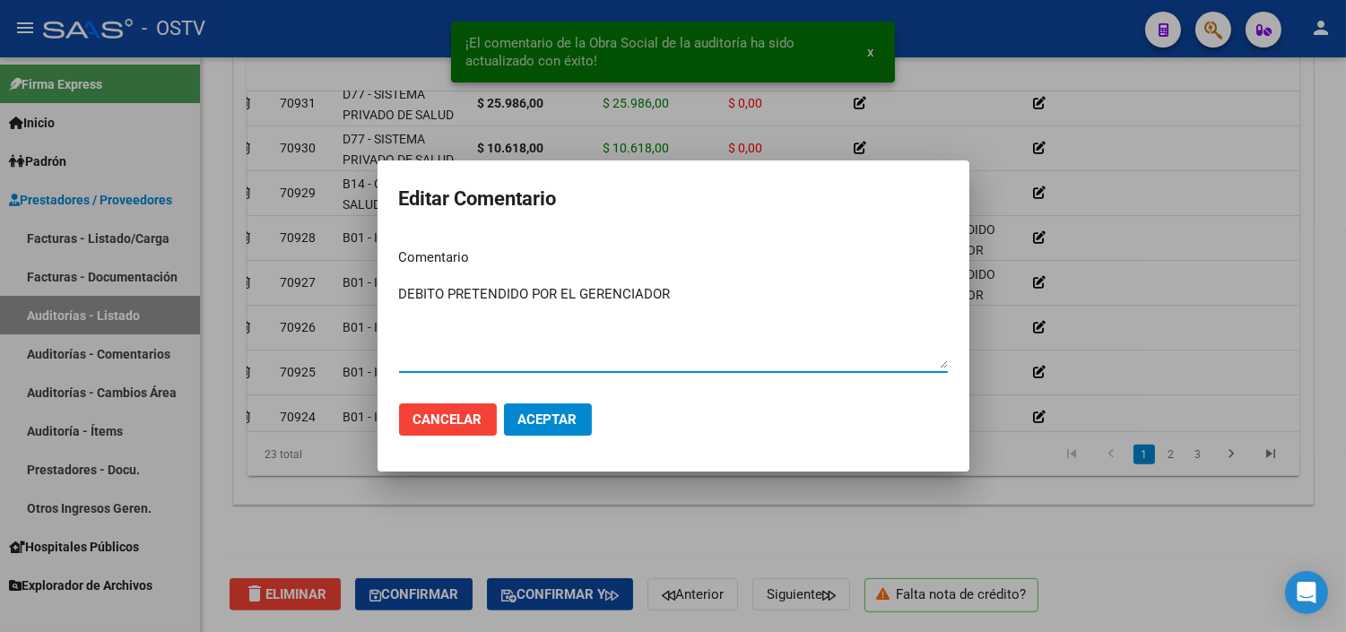
type textarea "DEBITO PRETENDIDO POR EL GERENCIADOR"
click at [585, 422] on button "Aceptar" at bounding box center [548, 420] width 88 height 32
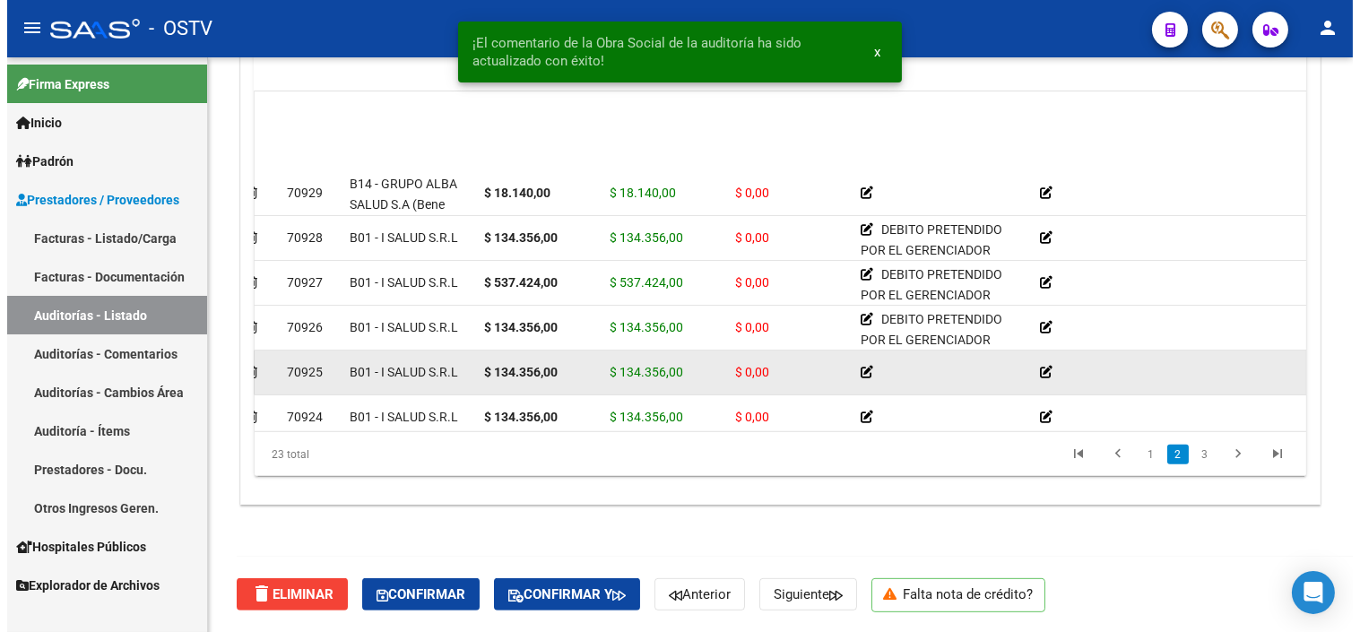
scroll to position [199, 33]
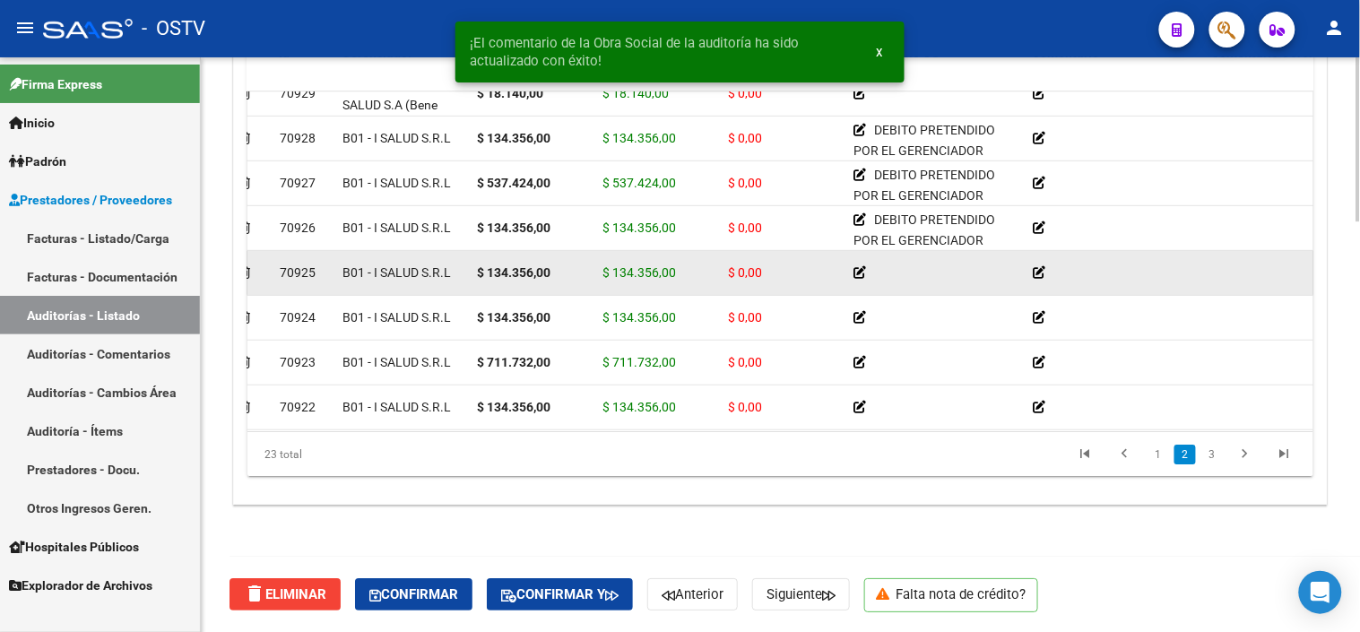
click at [863, 272] on icon at bounding box center [860, 272] width 13 height 13
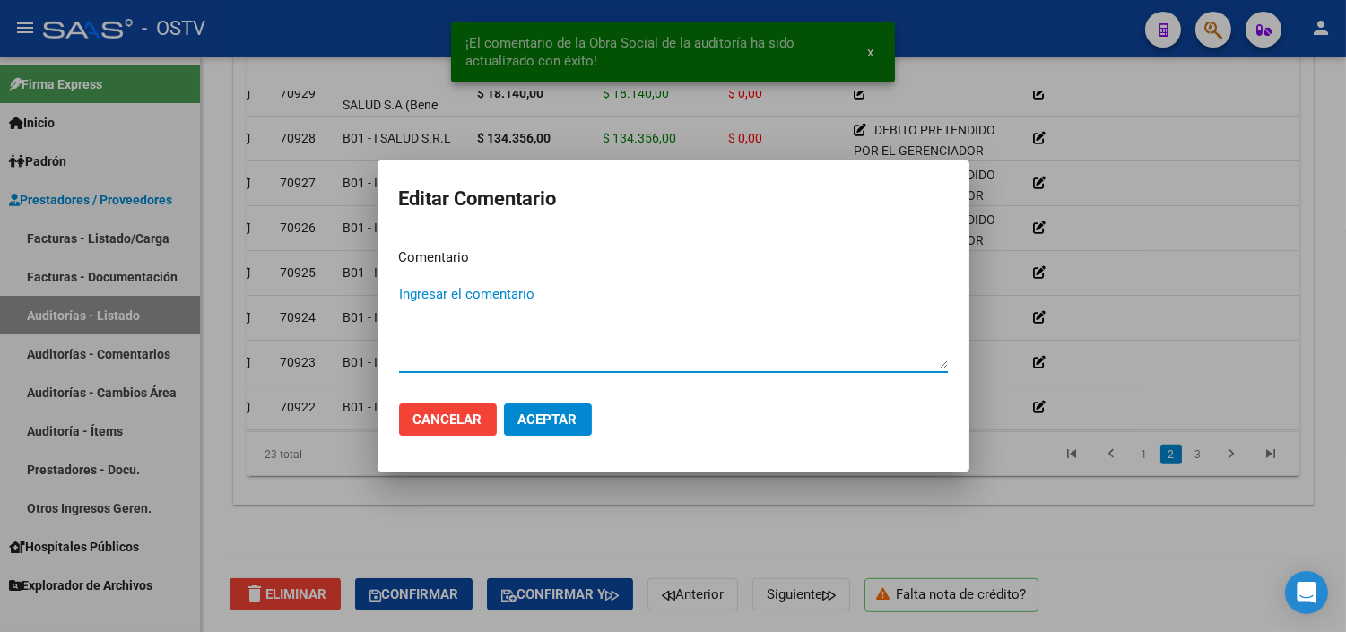
paste textarea "DEBITO PRETENDIDO POR EL GERENCIADOR"
type textarea "DEBITO PRETENDIDO POR EL GERENCIADOR"
click at [560, 404] on button "Aceptar" at bounding box center [548, 420] width 88 height 32
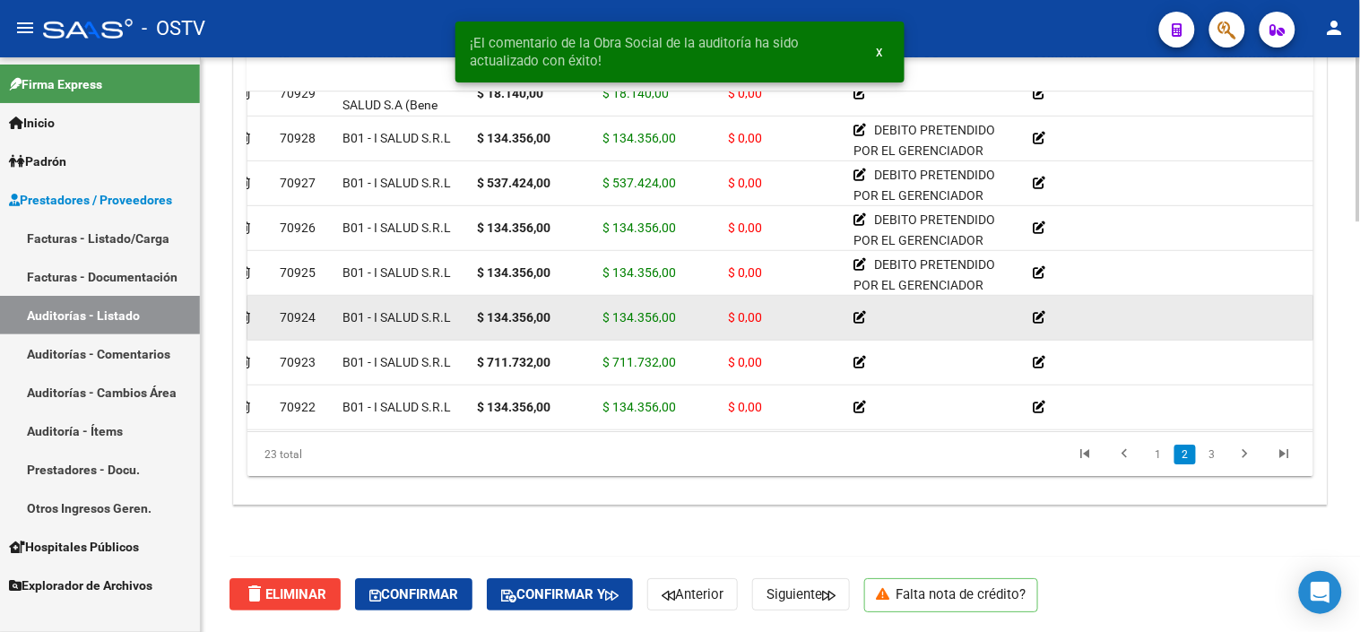
click at [861, 319] on icon at bounding box center [860, 317] width 13 height 13
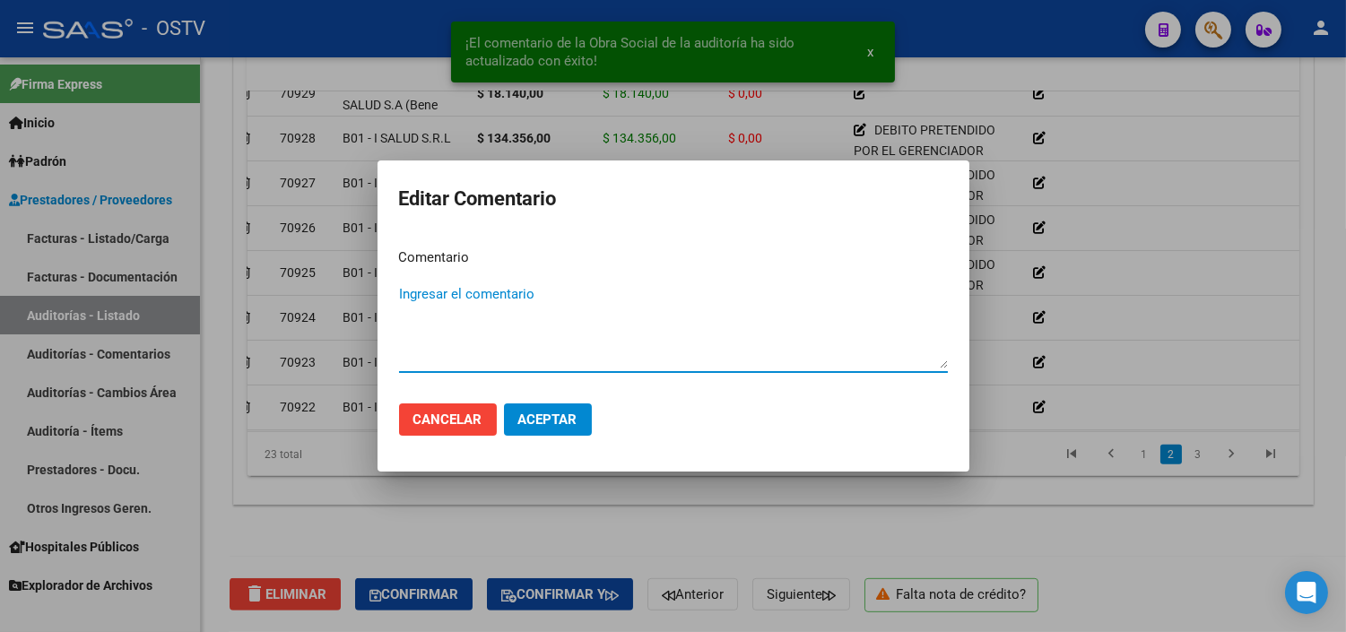
paste textarea "DEBITO PRETENDIDO POR EL GERENCIADOR"
type textarea "DEBITO PRETENDIDO POR EL GERENCIADOR"
click at [556, 418] on span "Aceptar" at bounding box center [547, 420] width 59 height 16
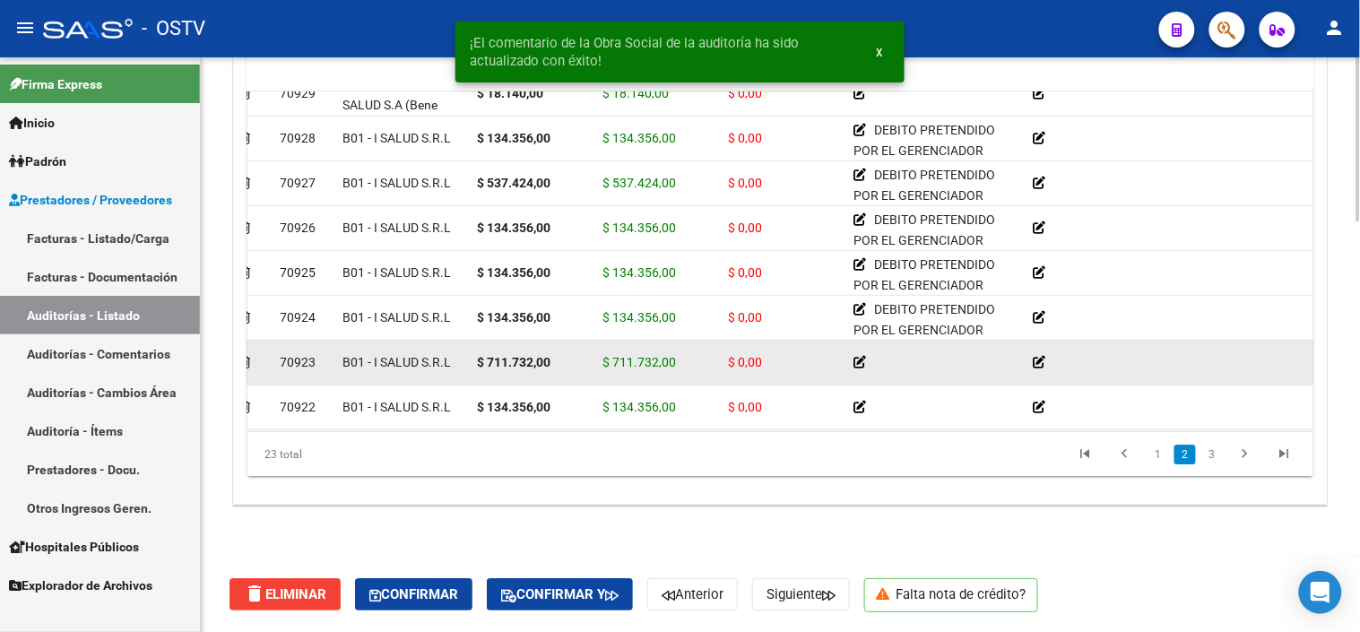
click at [856, 360] on icon at bounding box center [860, 362] width 13 height 13
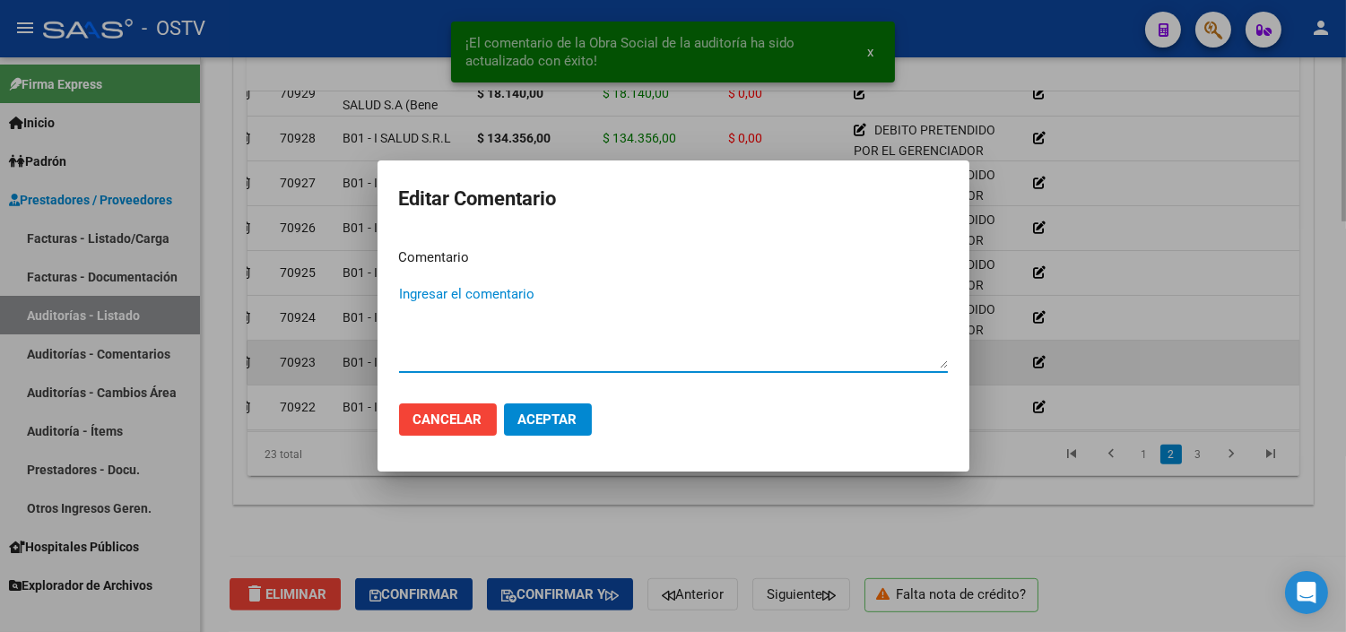
paste textarea "DEBITO PRETENDIDO POR EL GERENCIADOR"
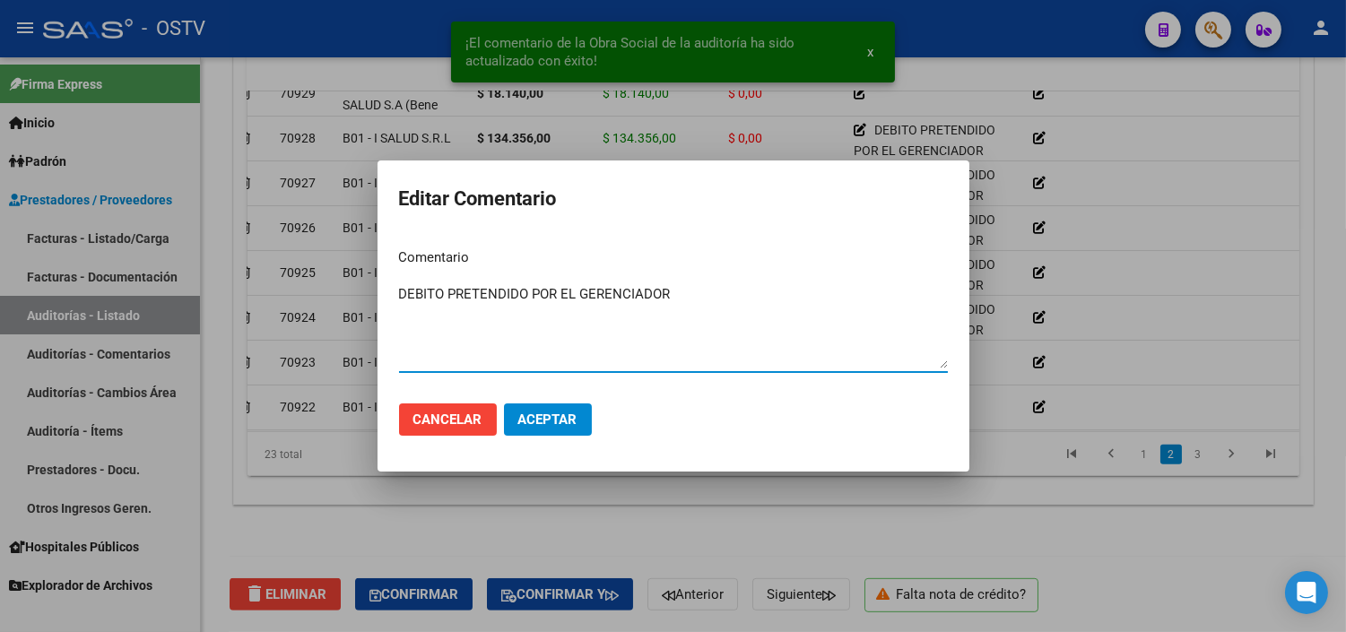
type textarea "DEBITO PRETENDIDO POR EL GERENCIADOR"
click at [551, 409] on button "Aceptar" at bounding box center [548, 420] width 88 height 32
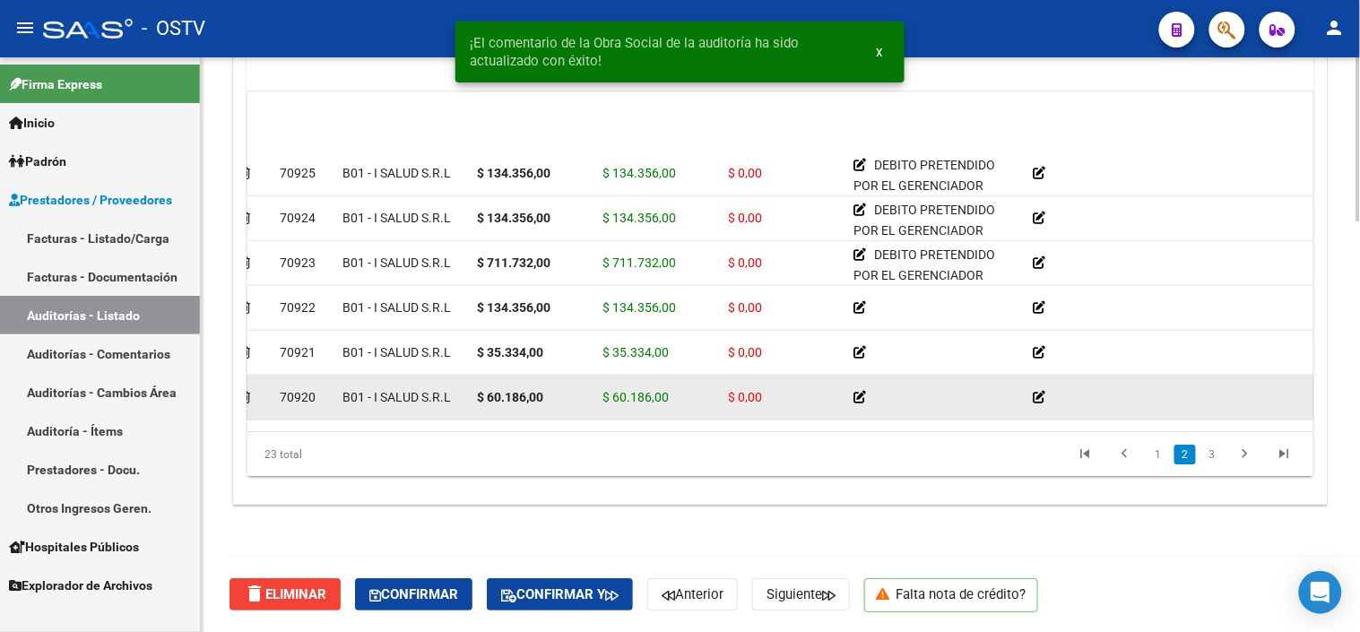
scroll to position [398, 33]
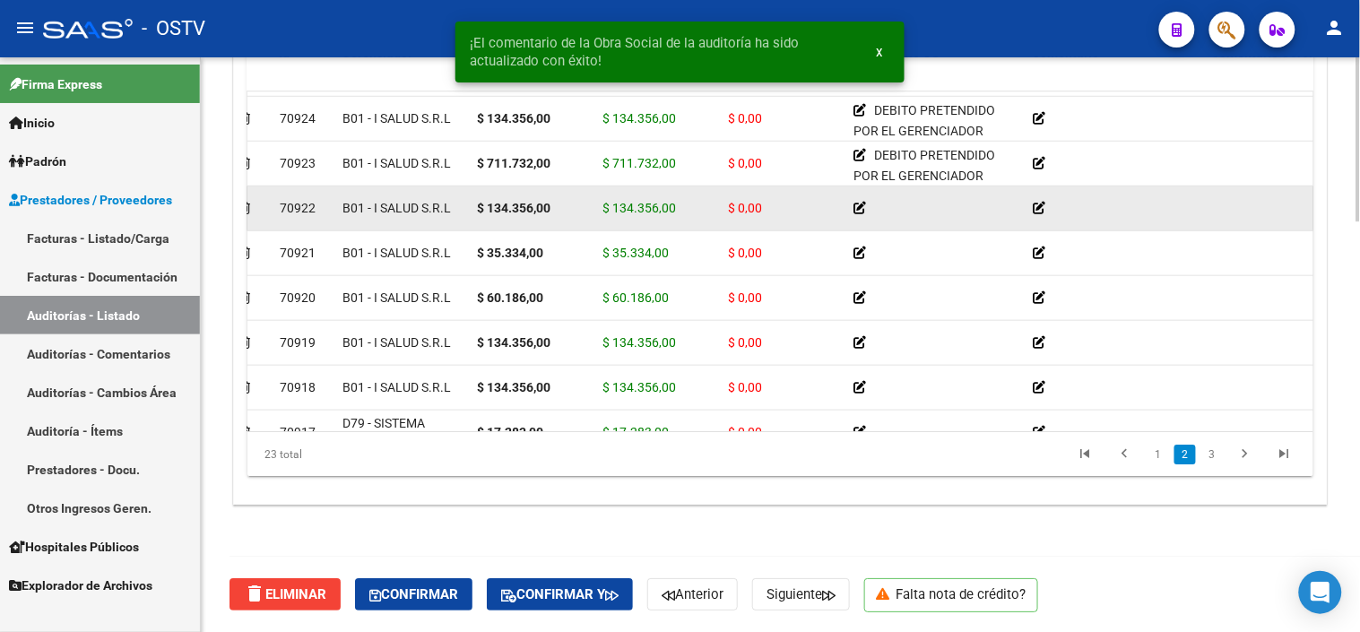
click at [861, 210] on icon at bounding box center [860, 208] width 13 height 13
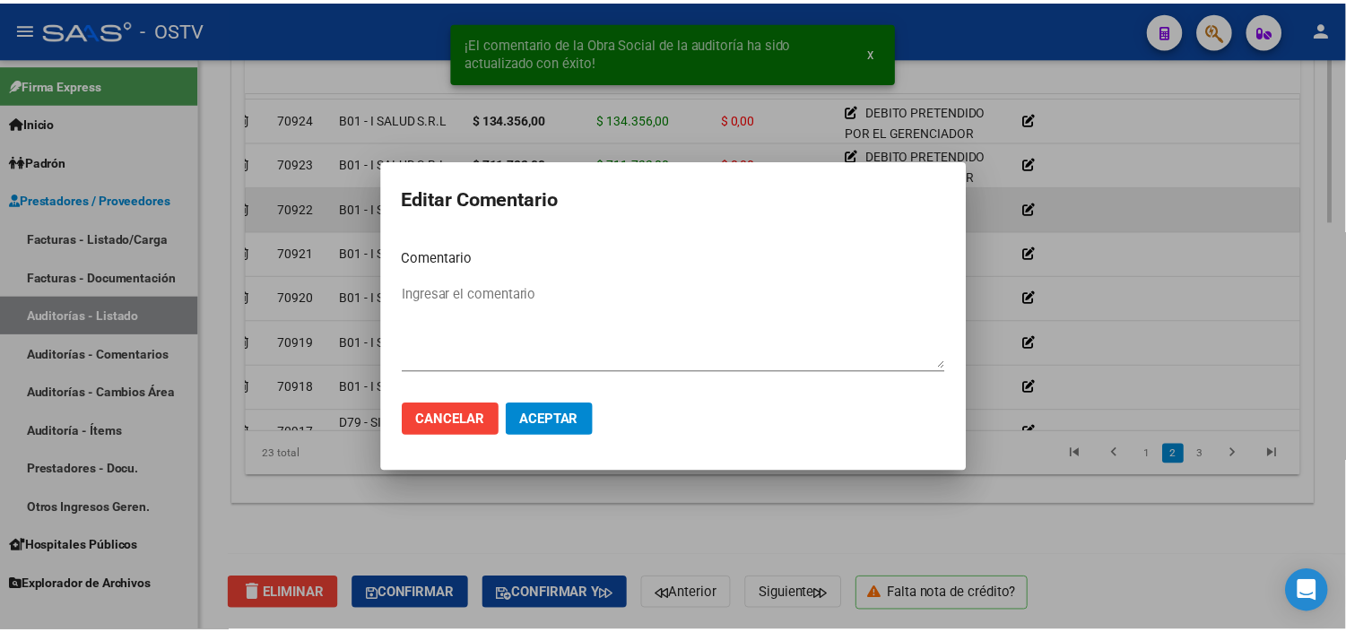
paste textarea "DEBITO PRETENDIDO POR EL GERENCIADOR"
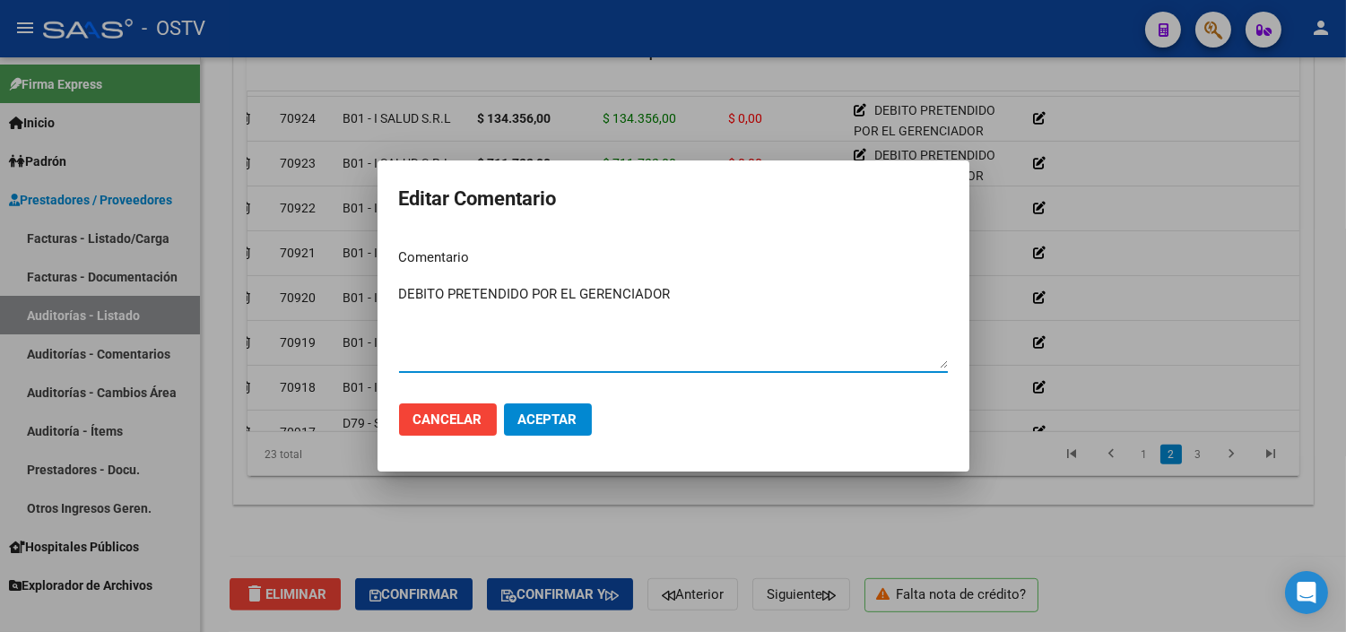
type textarea "DEBITO PRETENDIDO POR EL GERENCIADOR"
click at [568, 417] on span "Aceptar" at bounding box center [547, 420] width 59 height 16
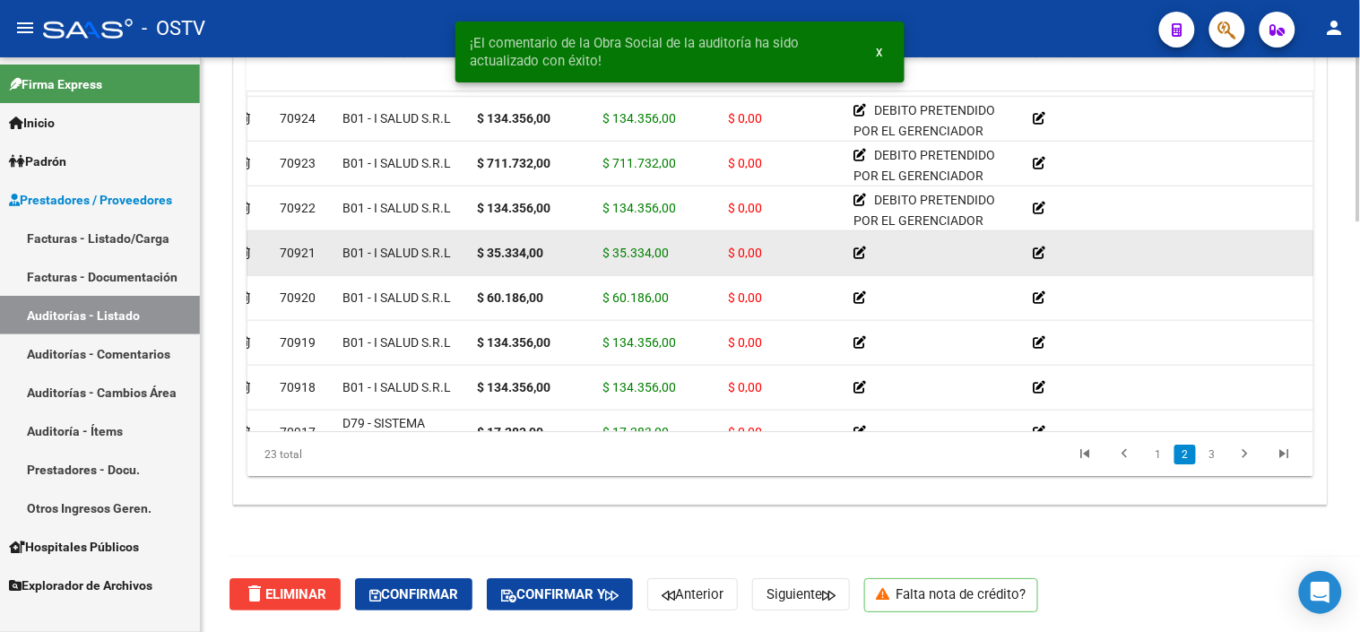
click at [862, 254] on icon at bounding box center [860, 253] width 13 height 13
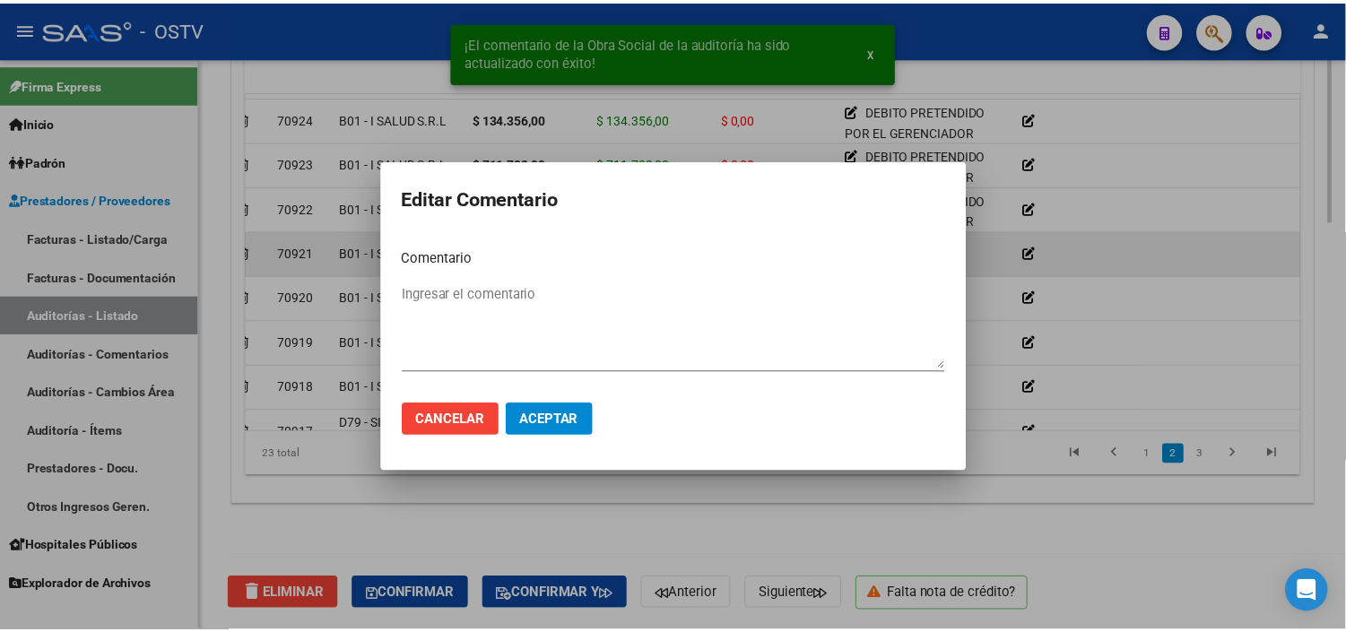
paste textarea "DEBITO PRETENDIDO POR EL GERENCIADOR"
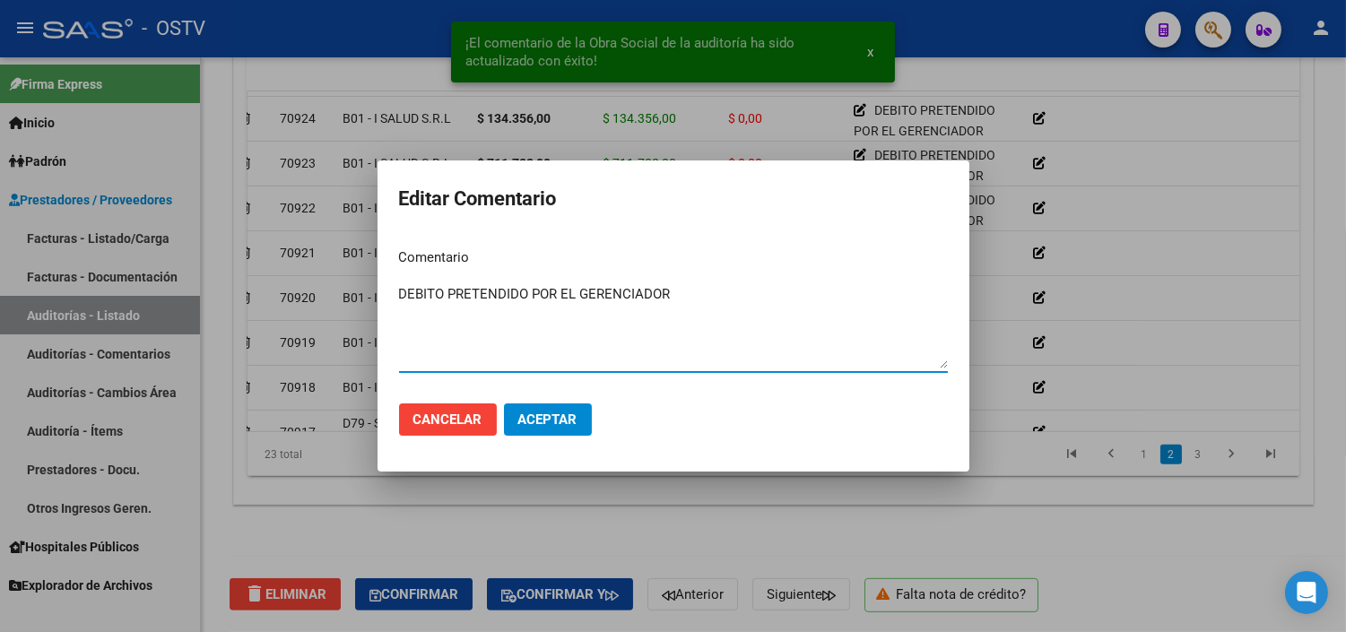
type textarea "DEBITO PRETENDIDO POR EL GERENCIADOR"
click at [560, 416] on span "Aceptar" at bounding box center [547, 420] width 59 height 16
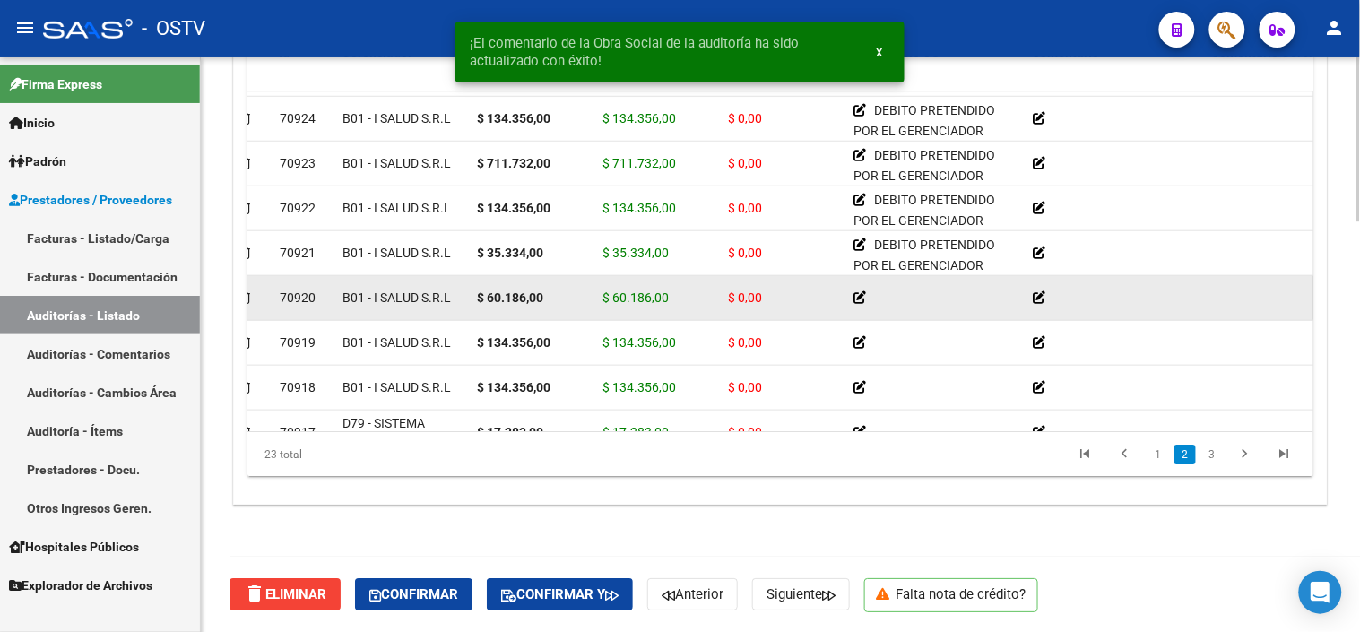
click at [861, 300] on icon at bounding box center [860, 297] width 13 height 13
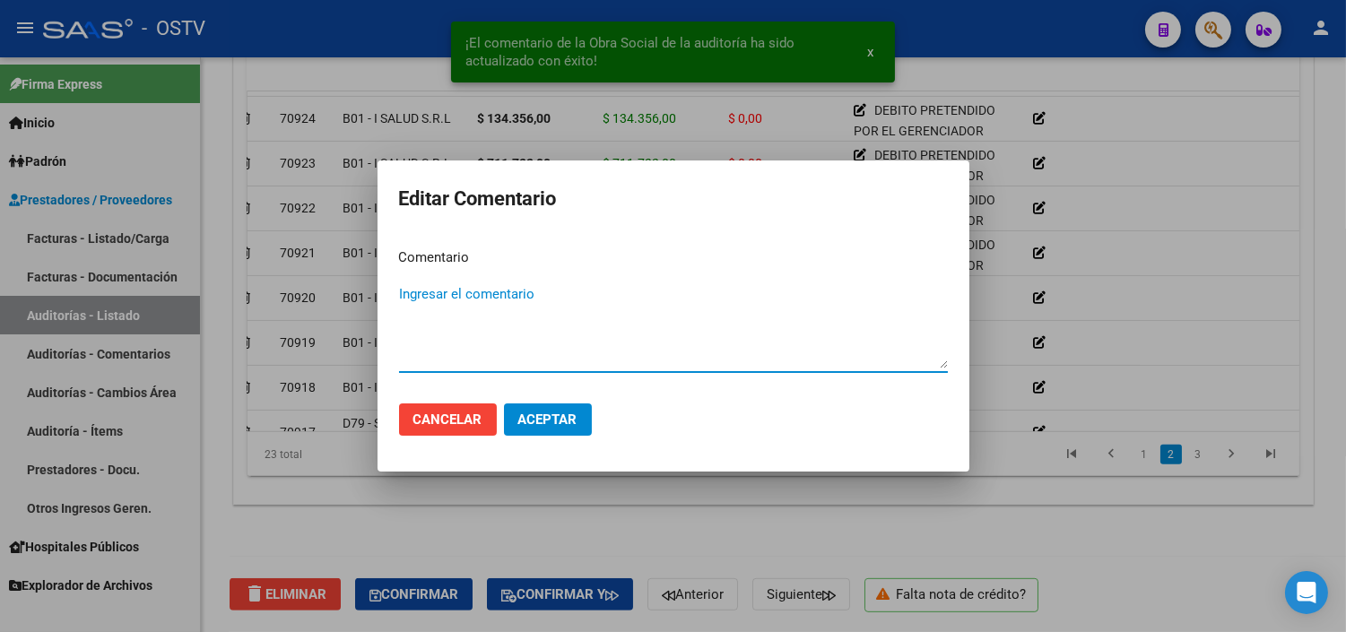
paste textarea "DEBITO PRETENDIDO POR EL GERENCIADOR"
type textarea "DEBITO PRETENDIDO POR EL GERENCIADOR"
click at [552, 422] on span "Aceptar" at bounding box center [547, 420] width 59 height 16
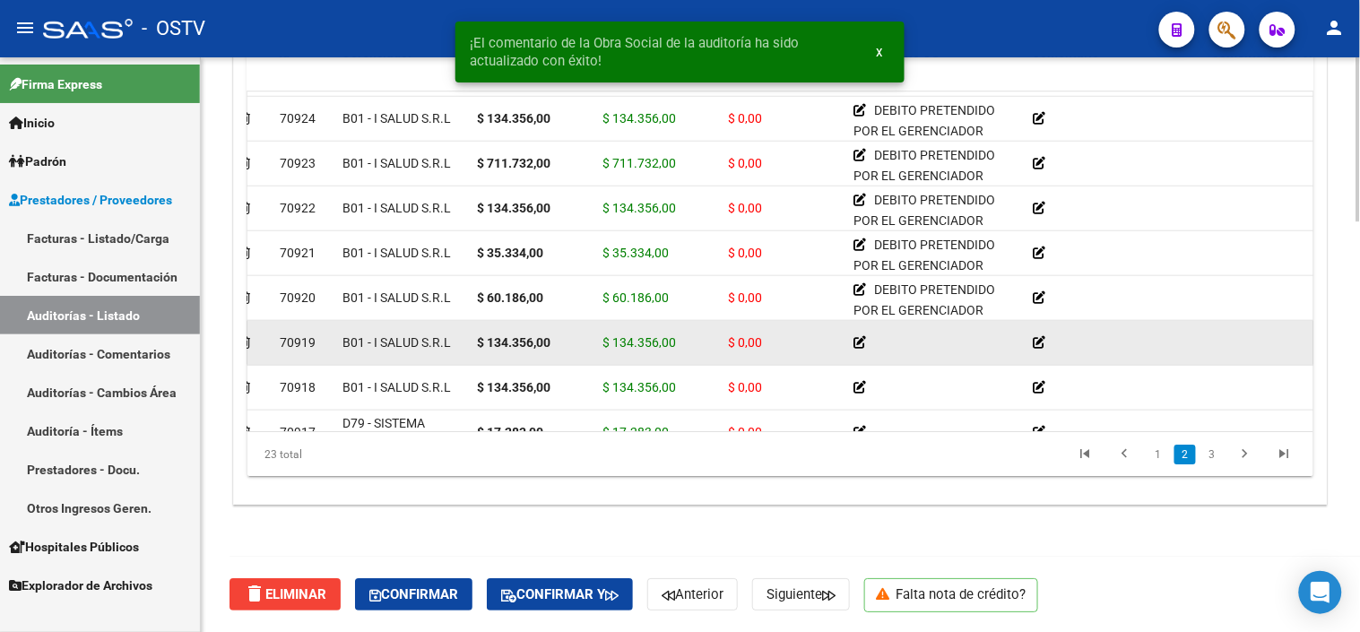
click at [863, 338] on icon at bounding box center [860, 342] width 13 height 13
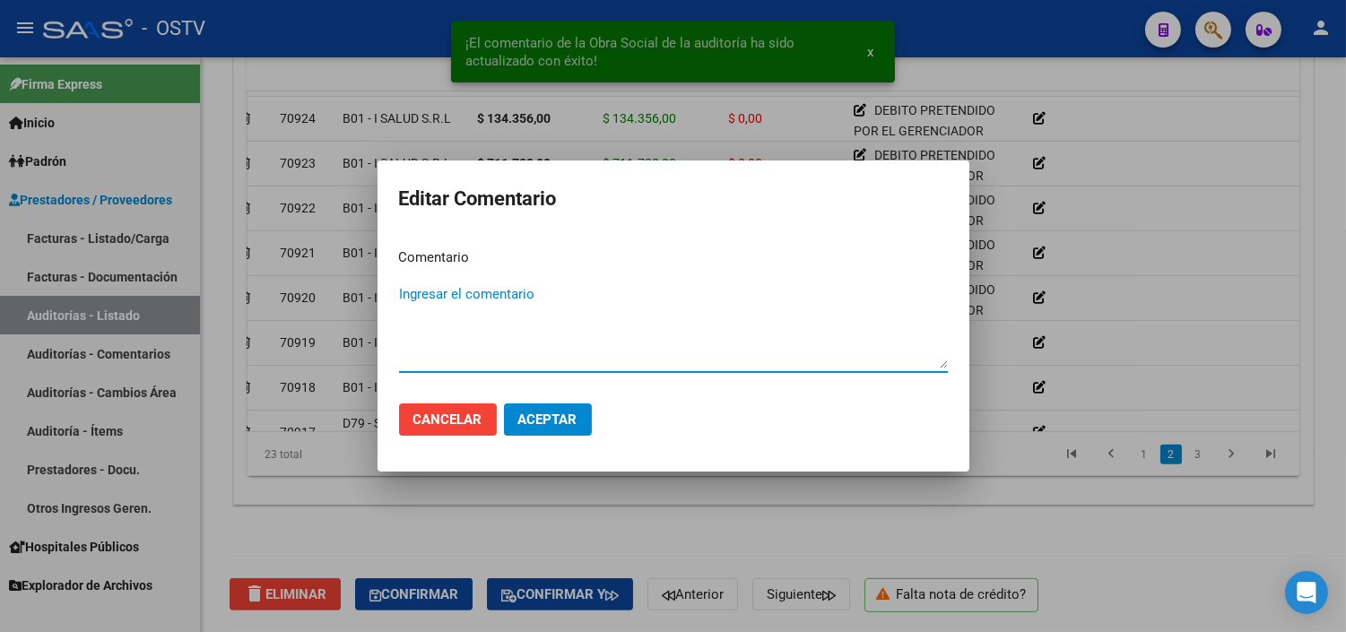
paste textarea "DEBITO PRETENDIDO POR EL GERENCIADOR"
type textarea "DEBITO PRETENDIDO POR EL GERENCIADOR"
click at [545, 417] on span "Aceptar" at bounding box center [547, 420] width 59 height 16
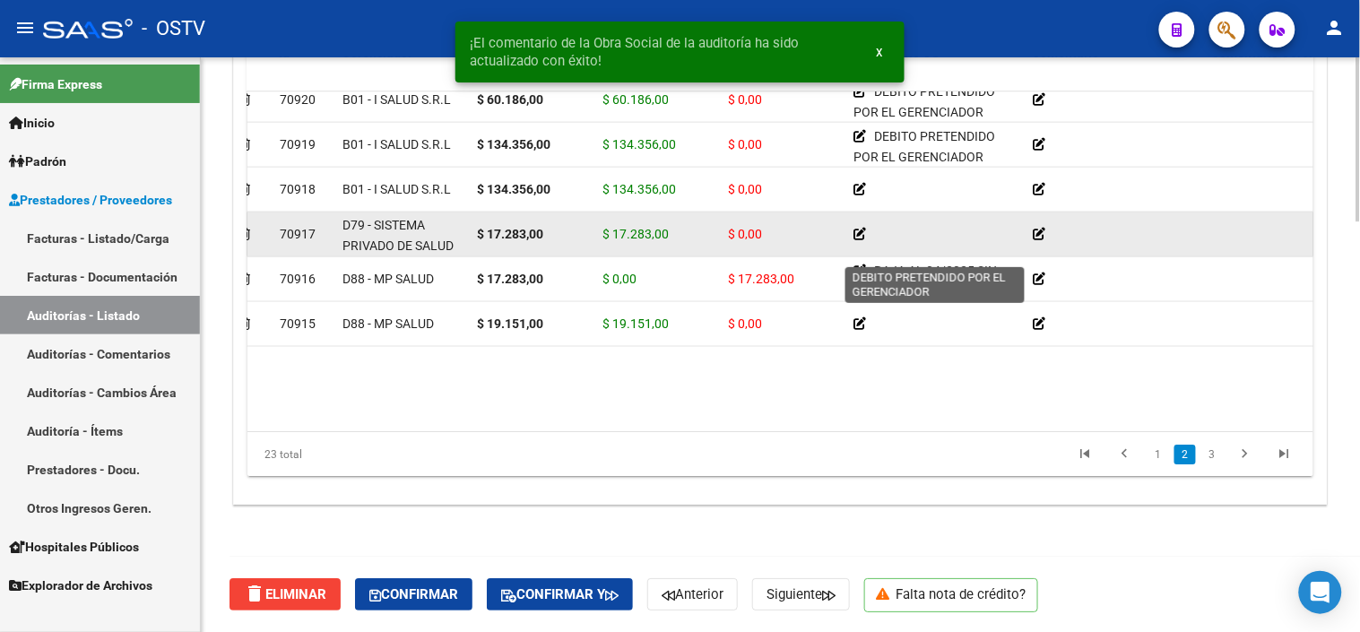
scroll to position [498, 33]
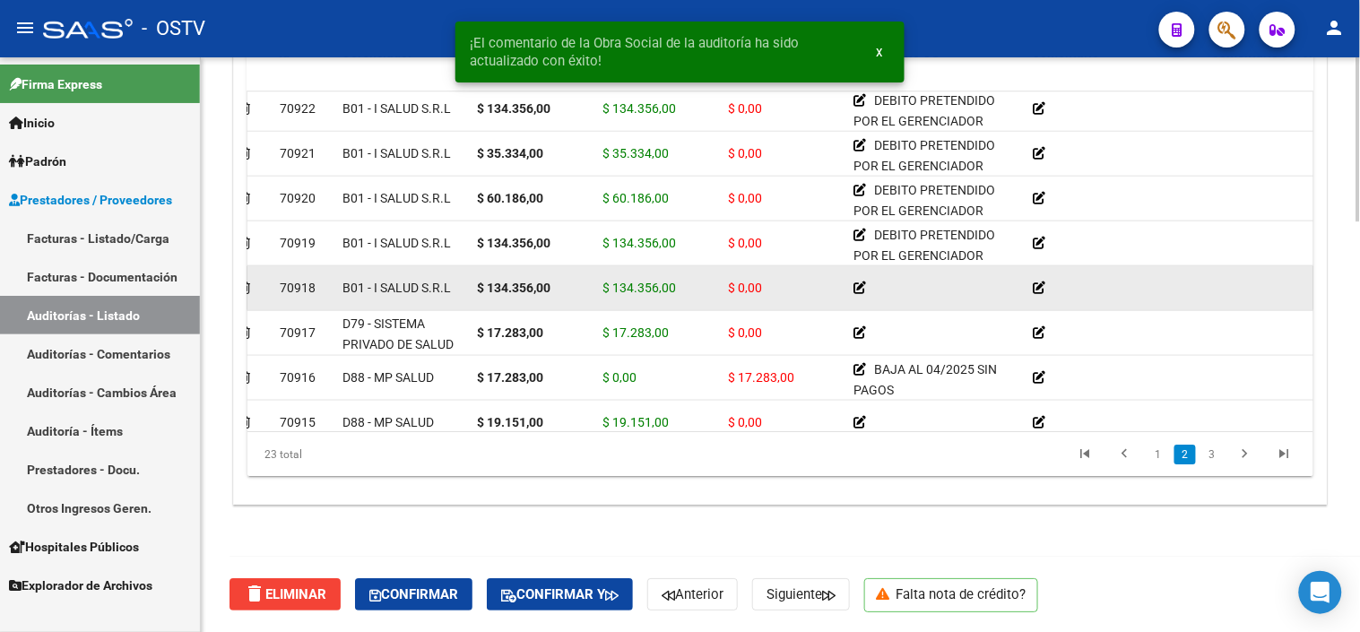
click at [862, 289] on icon at bounding box center [860, 288] width 13 height 13
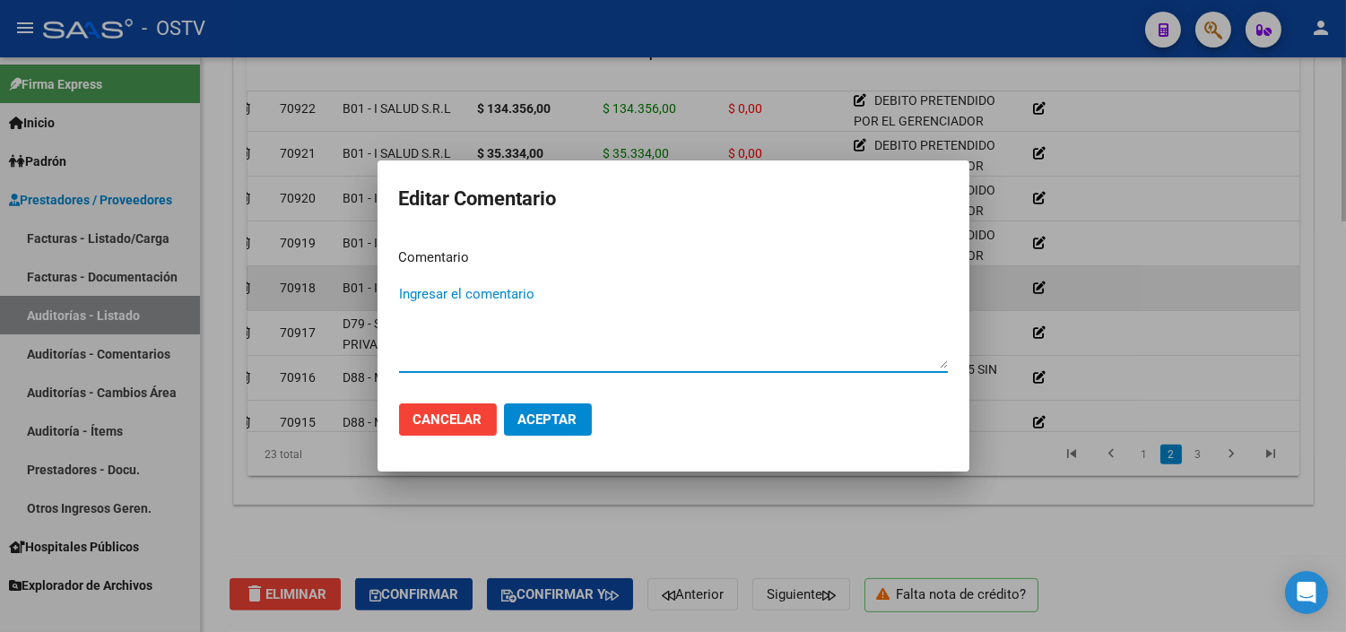
paste textarea "DEBITO PRETENDIDO POR EL GERENCIADOR"
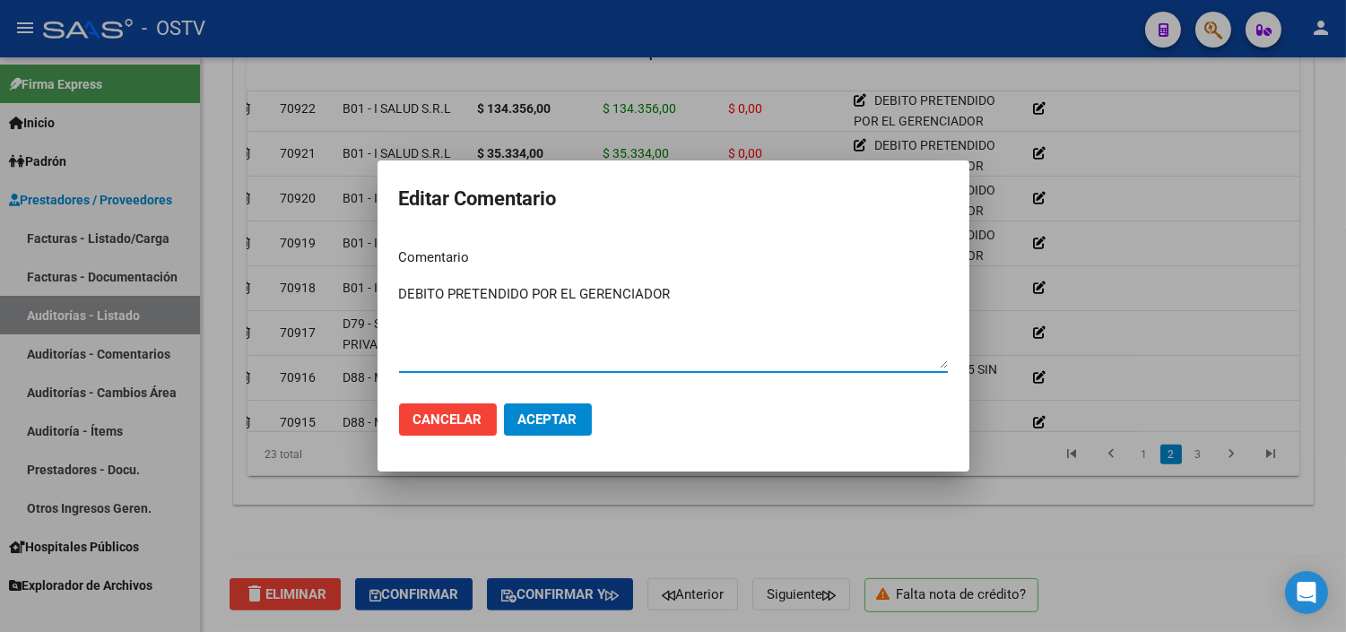
type textarea "DEBITO PRETENDIDO POR EL GERENCIADOR"
click at [534, 420] on span "Aceptar" at bounding box center [547, 420] width 59 height 16
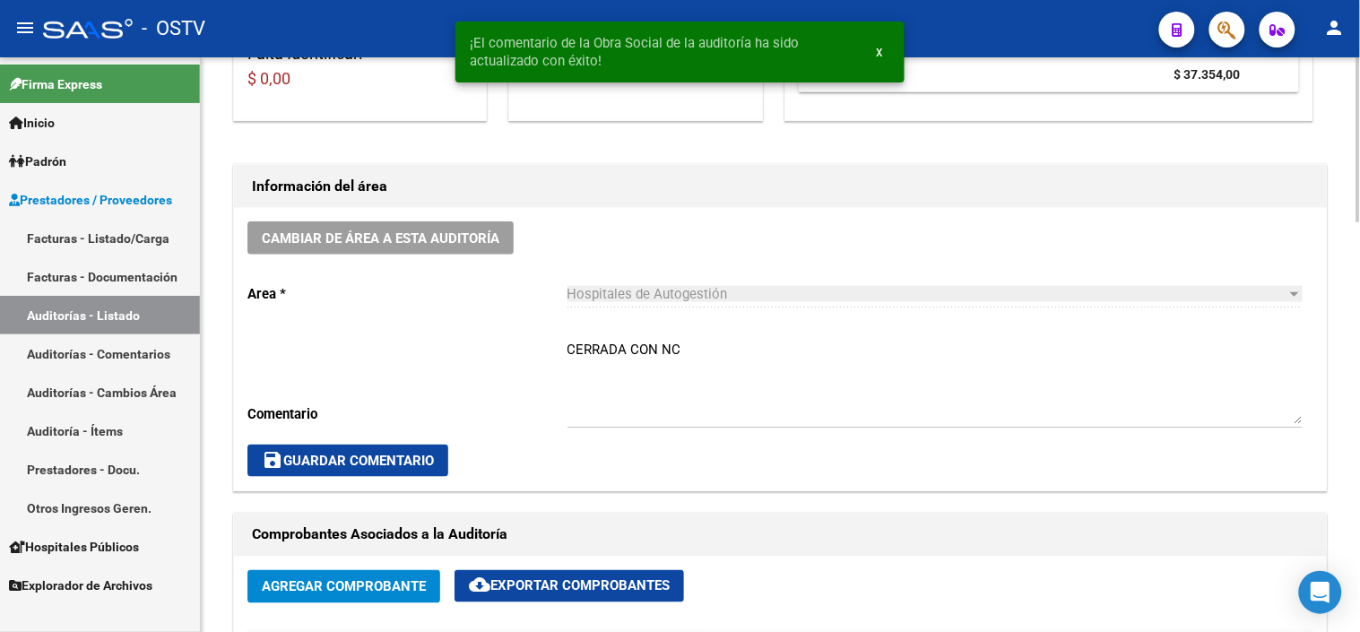
scroll to position [441, 0]
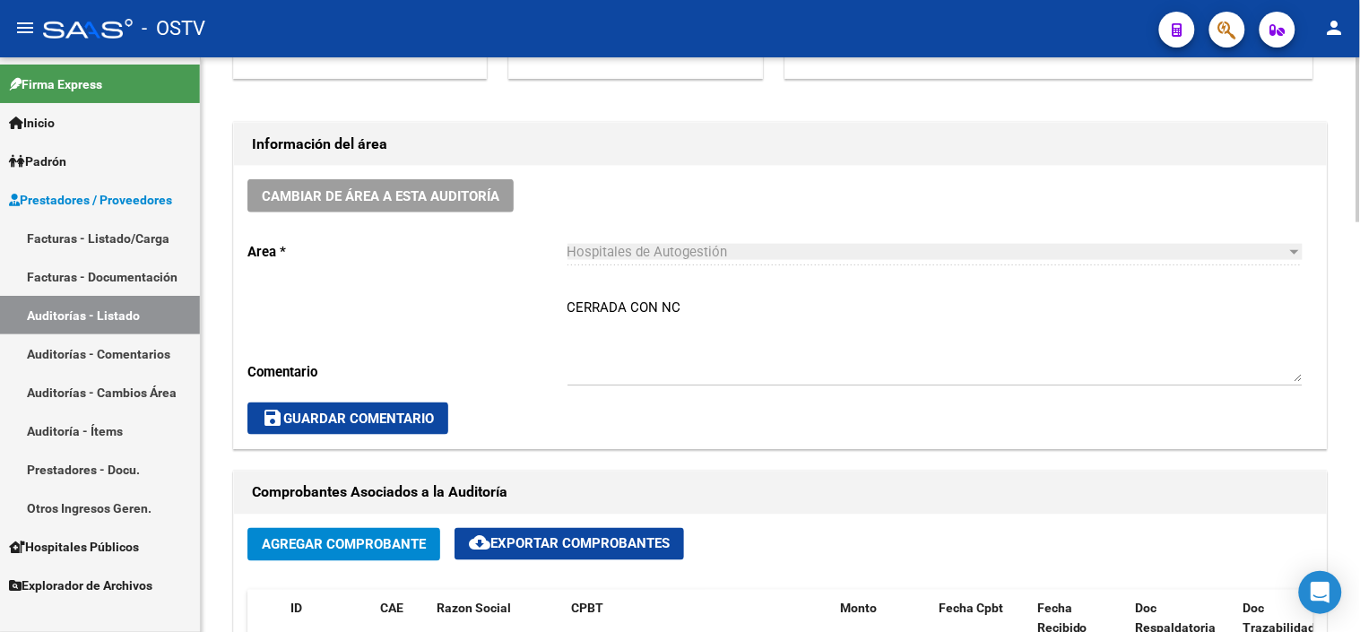
click at [568, 309] on textarea "CERRADA CON NC" at bounding box center [935, 340] width 735 height 84
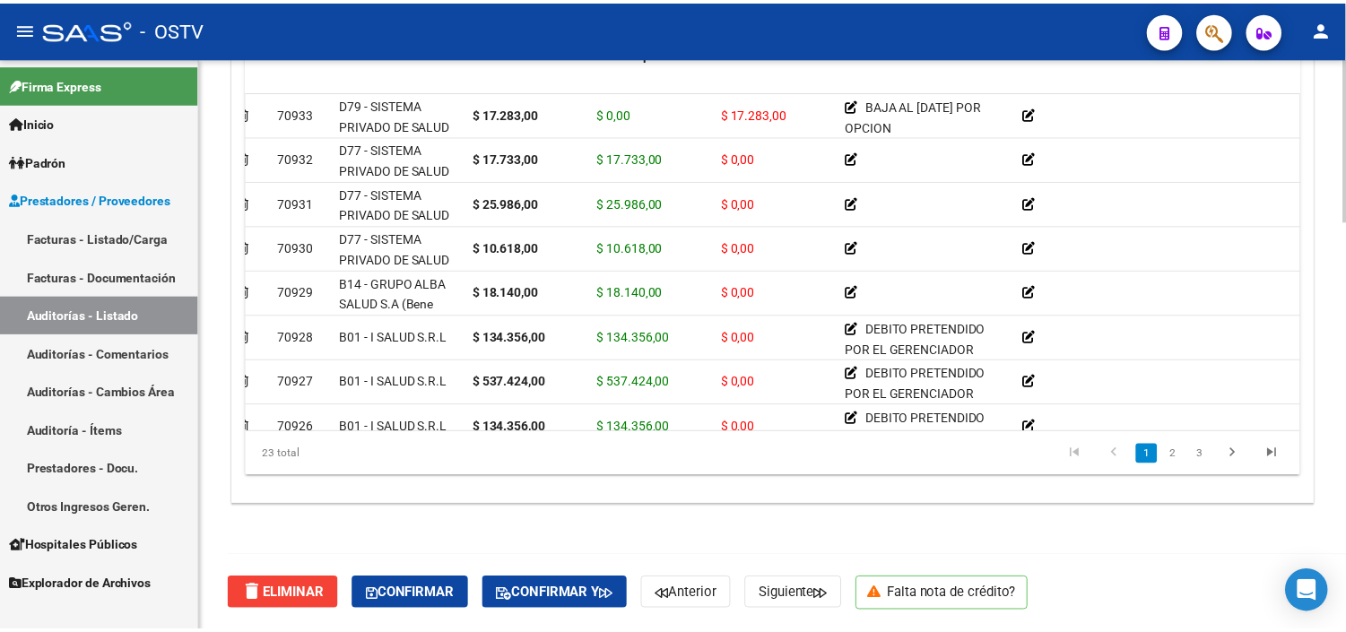
scroll to position [0, 0]
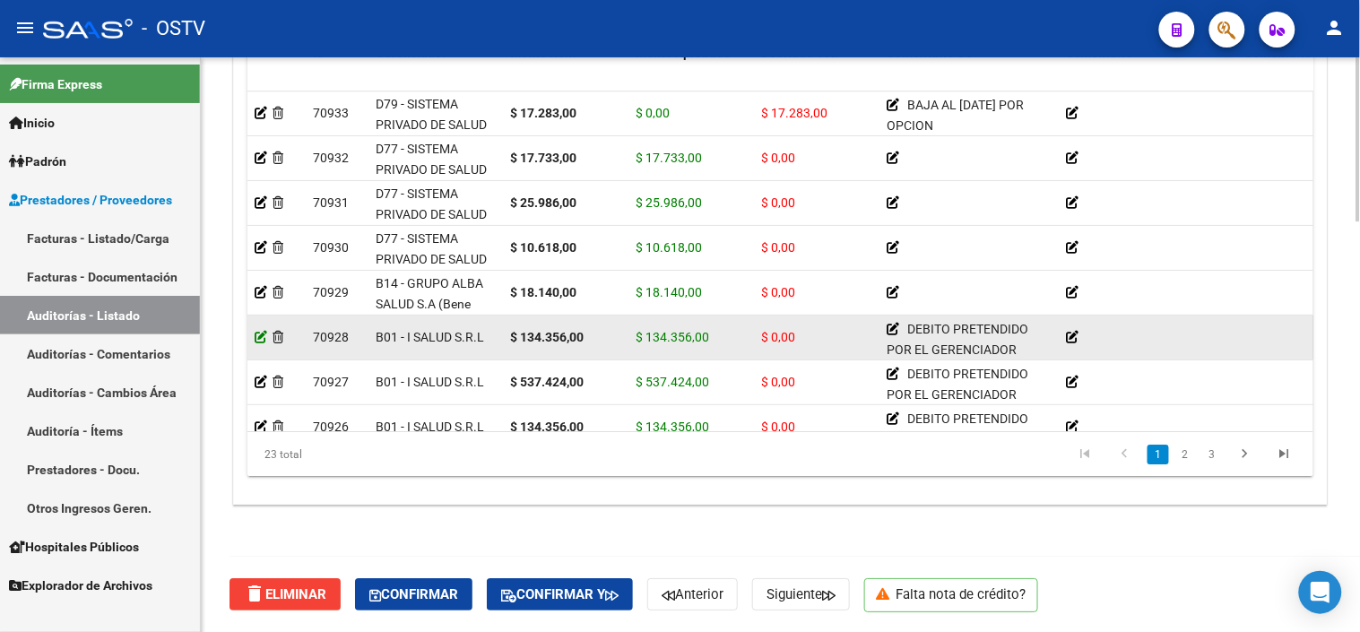
type textarea "A LA ESPERA DE NUEVA RESOLUCION DE DEBITO -- CERRADA CON NC"
click at [260, 337] on icon at bounding box center [261, 337] width 13 height 13
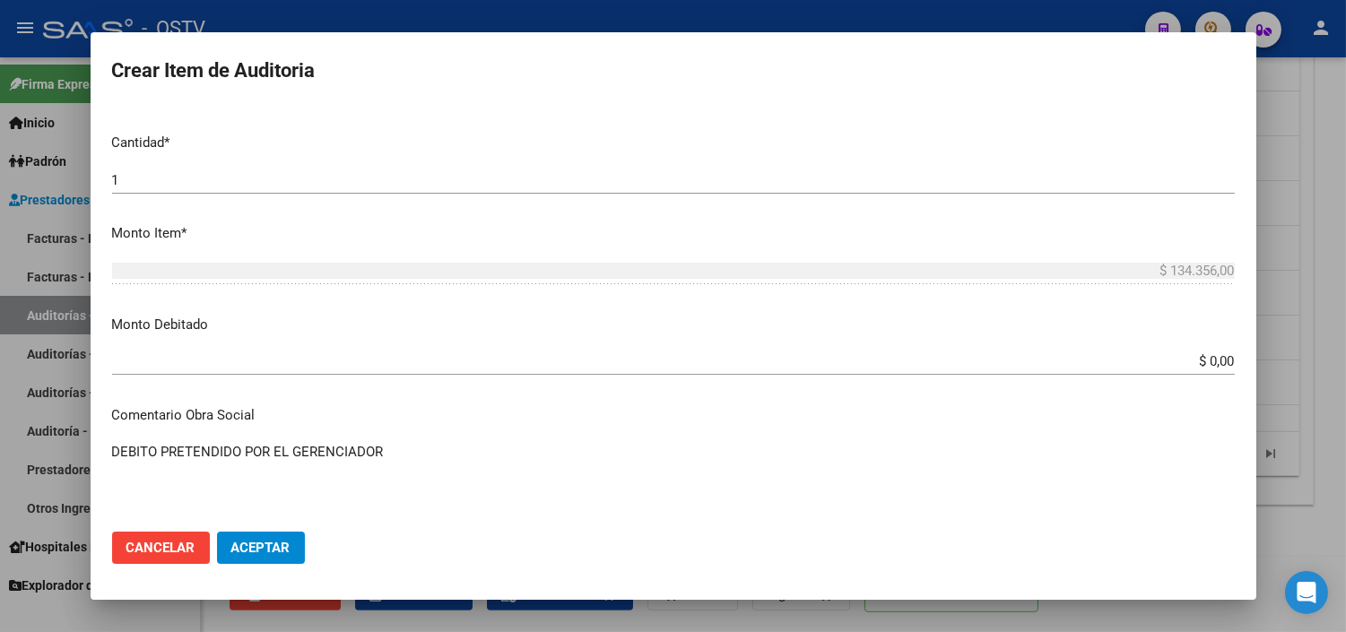
scroll to position [498, 0]
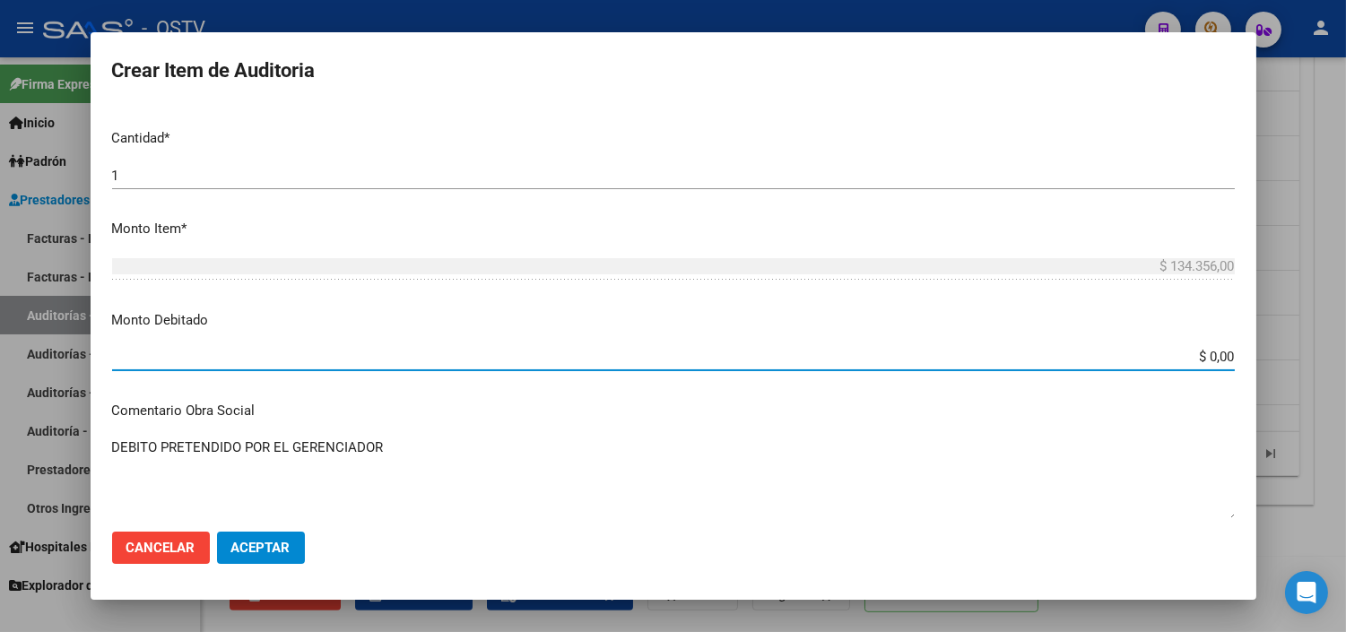
click at [1188, 359] on input "$ 0,00" at bounding box center [673, 357] width 1123 height 16
click at [1187, 359] on input "$ 0,00" at bounding box center [673, 357] width 1123 height 16
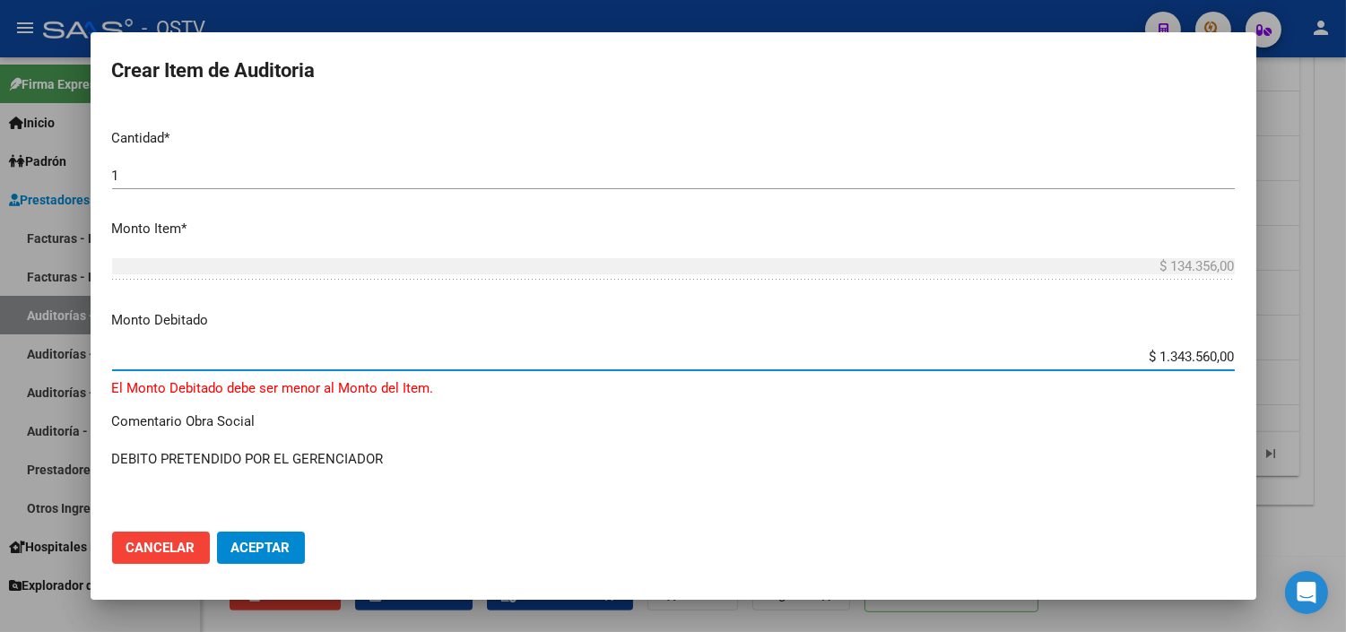
type input "$ 134.356,00"
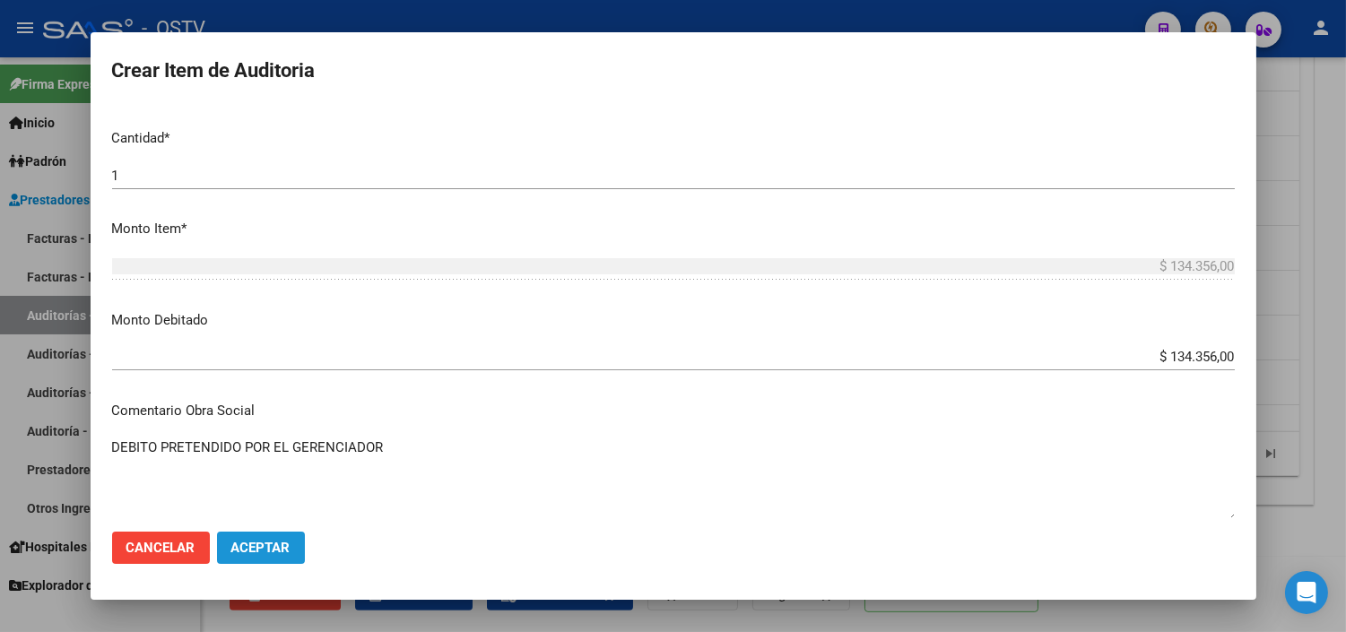
click at [248, 551] on span "Aceptar" at bounding box center [260, 548] width 59 height 16
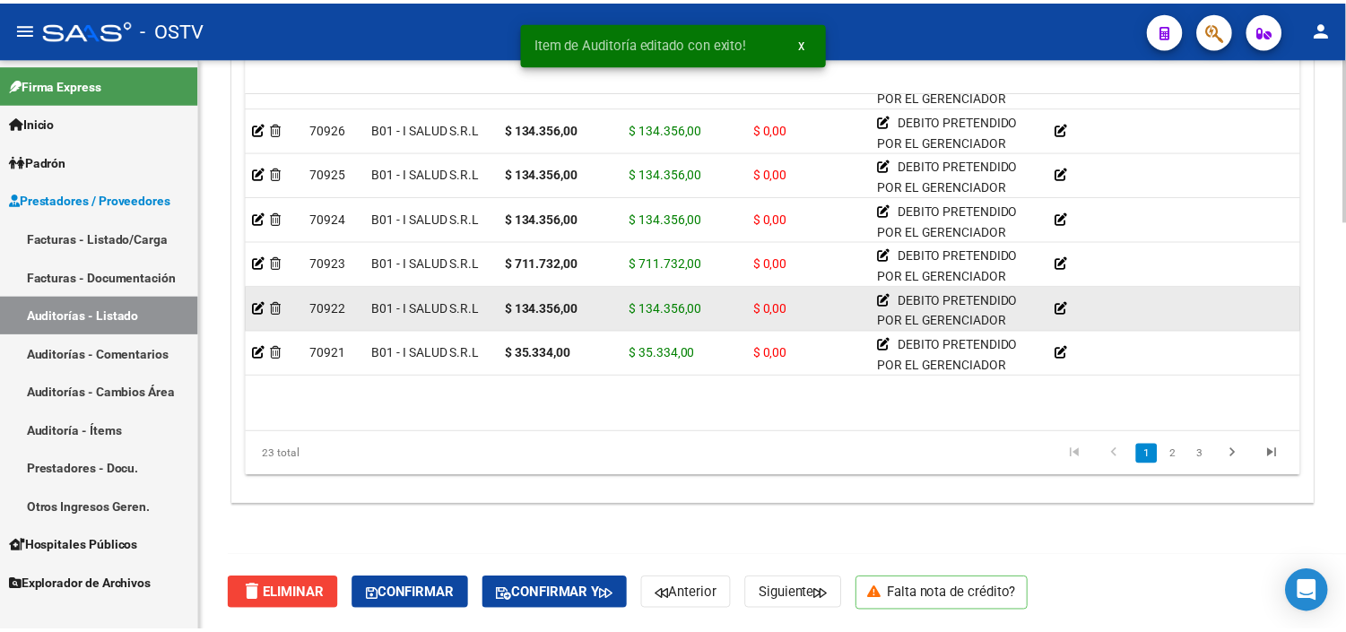
scroll to position [199, 0]
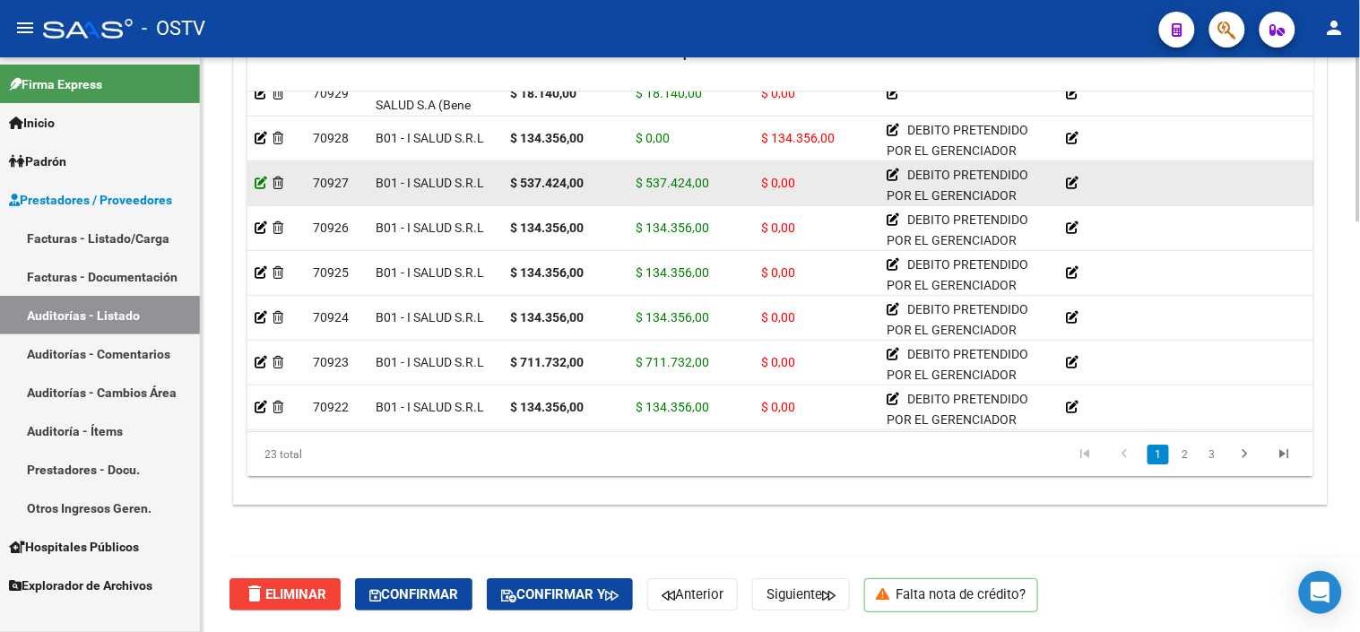
click at [262, 180] on icon at bounding box center [261, 183] width 13 height 13
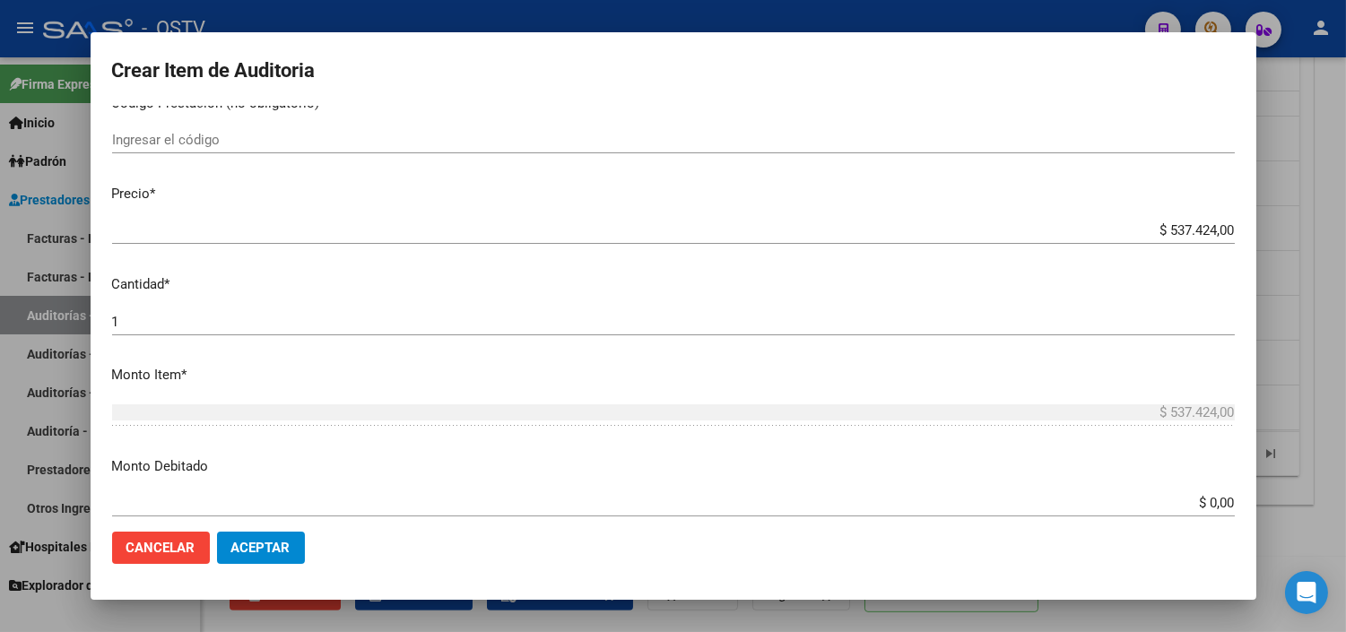
scroll to position [398, 0]
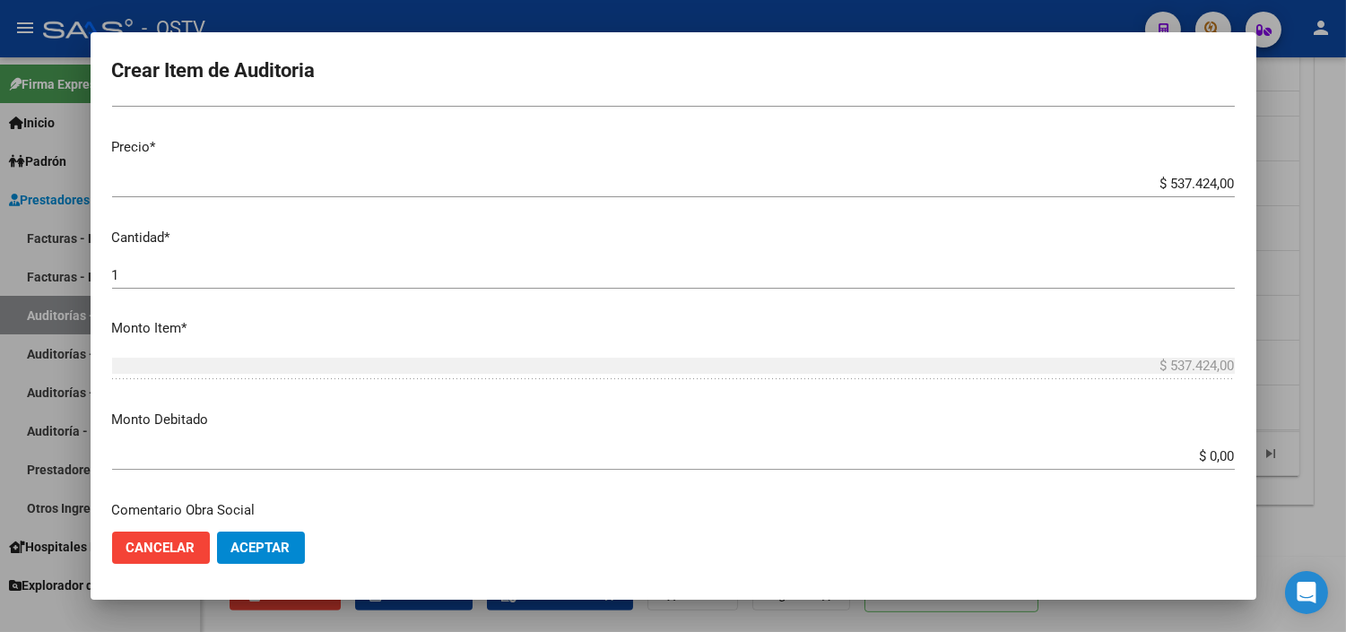
click at [1205, 454] on input "$ 0,00" at bounding box center [673, 456] width 1123 height 16
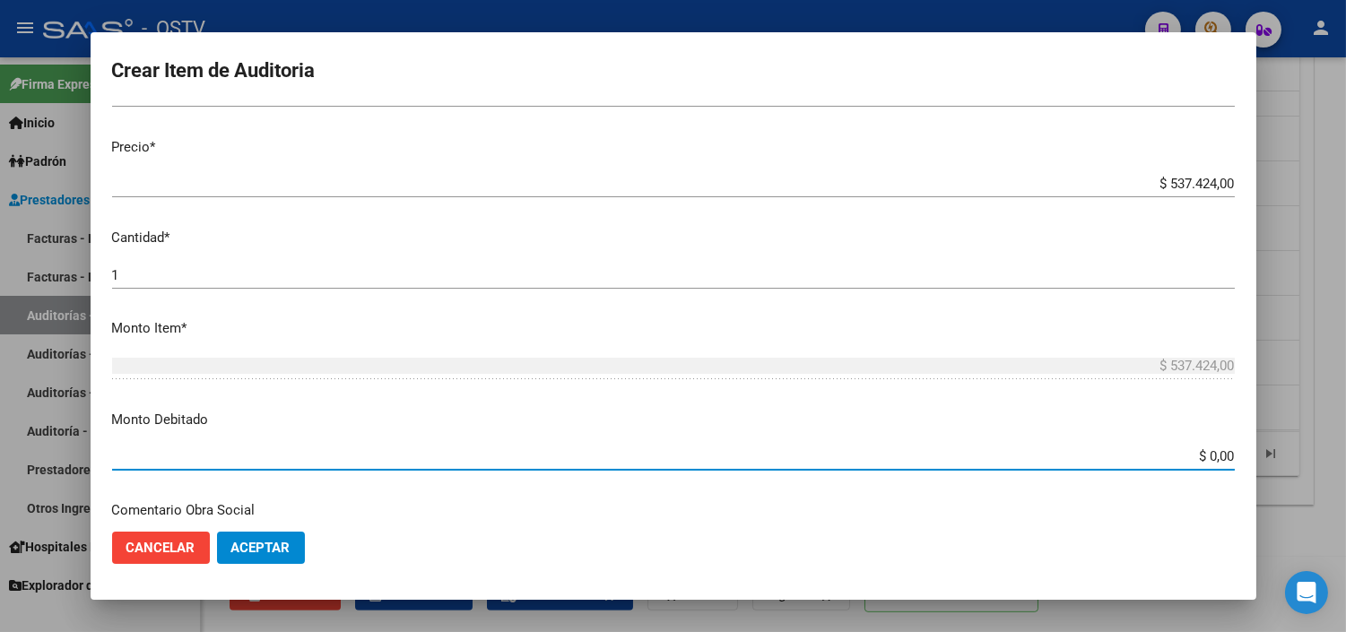
click at [1205, 455] on input "$ 0,00" at bounding box center [673, 456] width 1123 height 16
type input "$ 537.424,00"
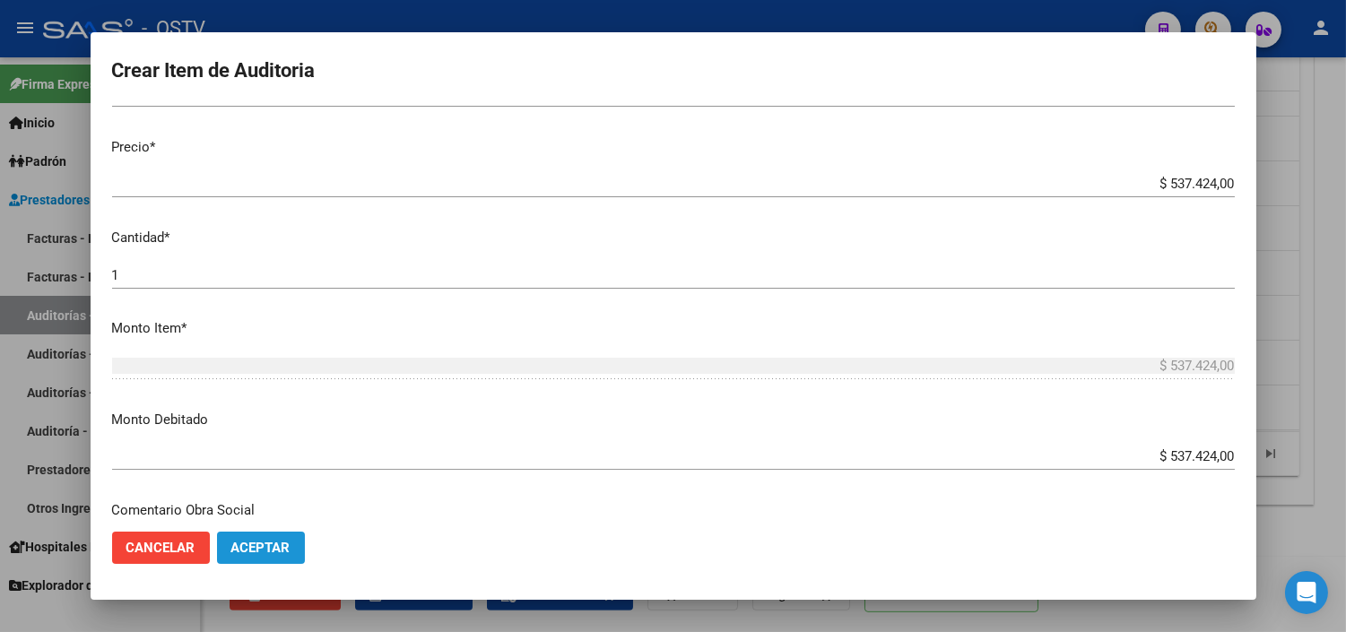
click at [253, 553] on span "Aceptar" at bounding box center [260, 548] width 59 height 16
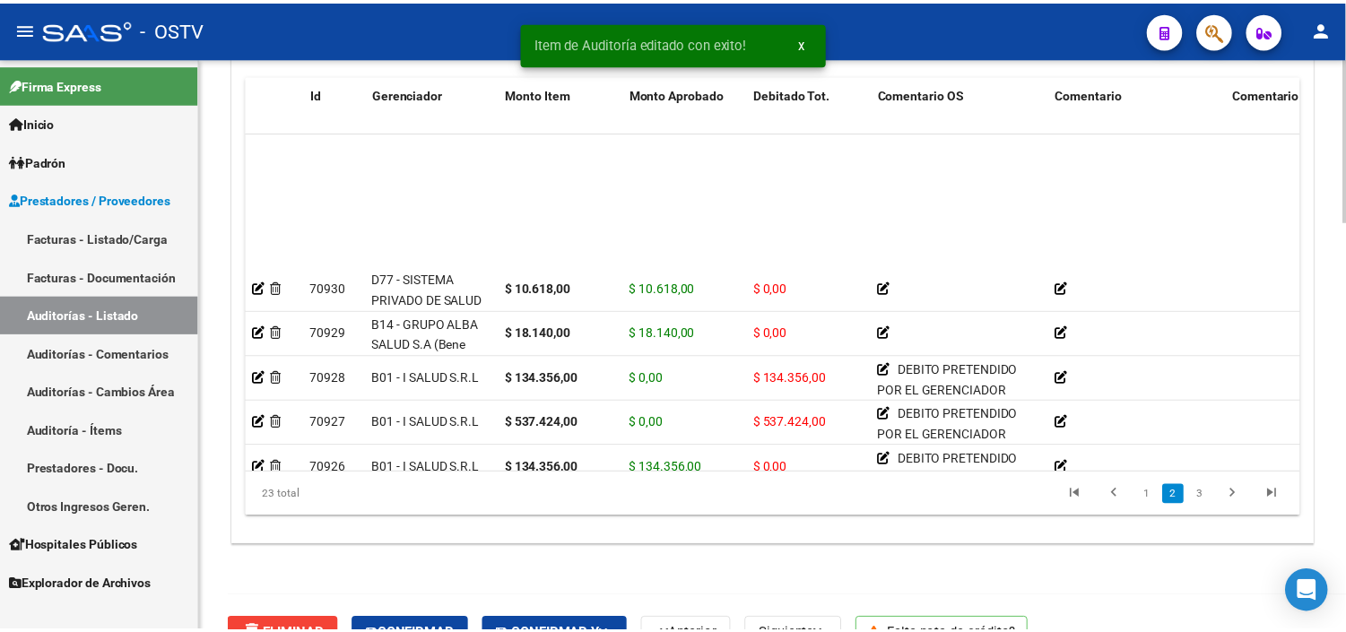
scroll to position [199, 0]
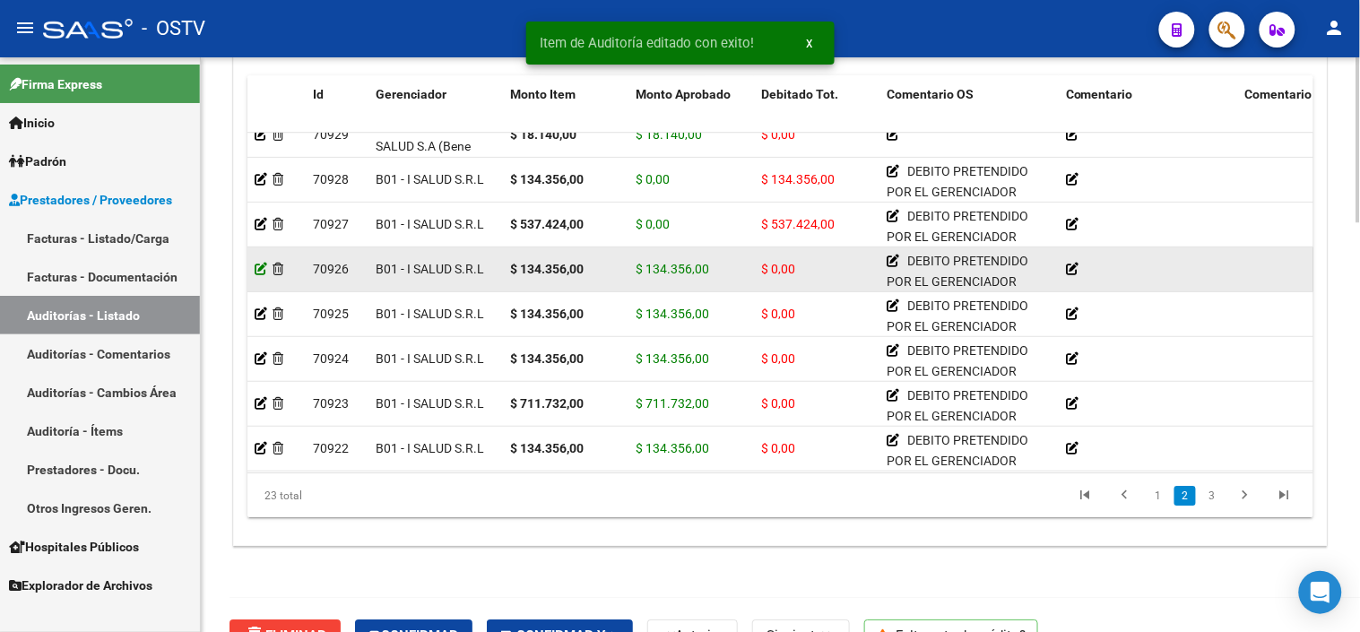
click at [260, 272] on icon at bounding box center [261, 269] width 13 height 13
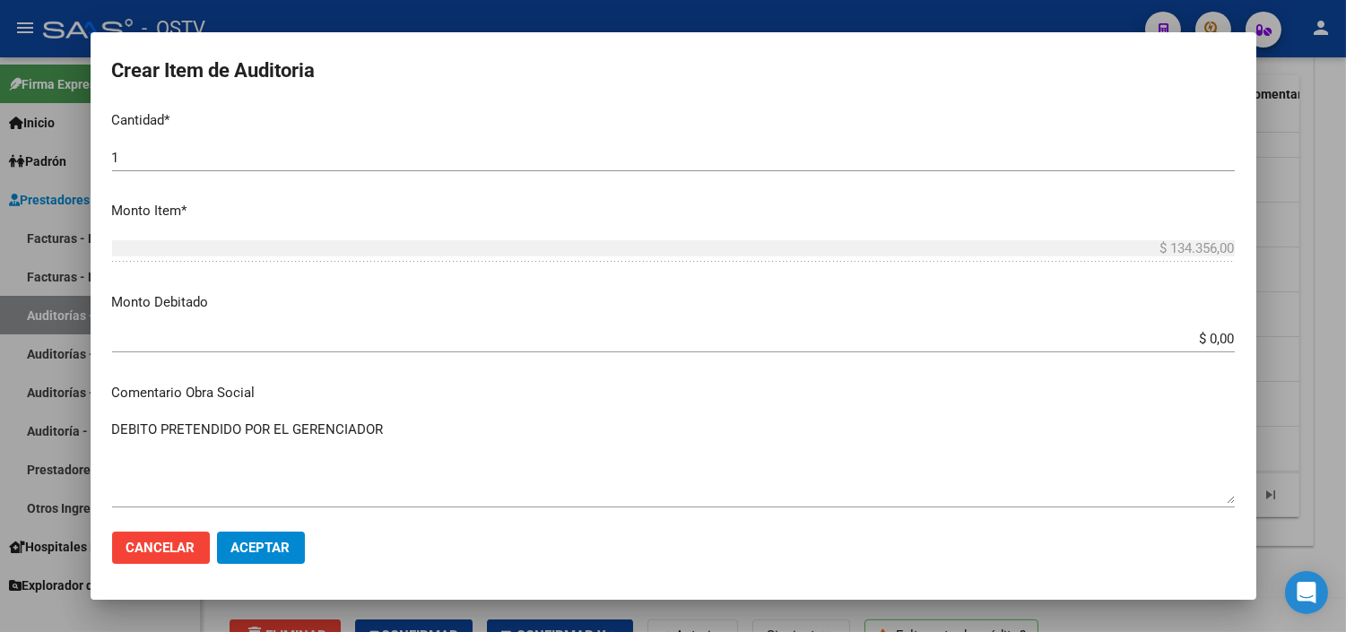
scroll to position [597, 0]
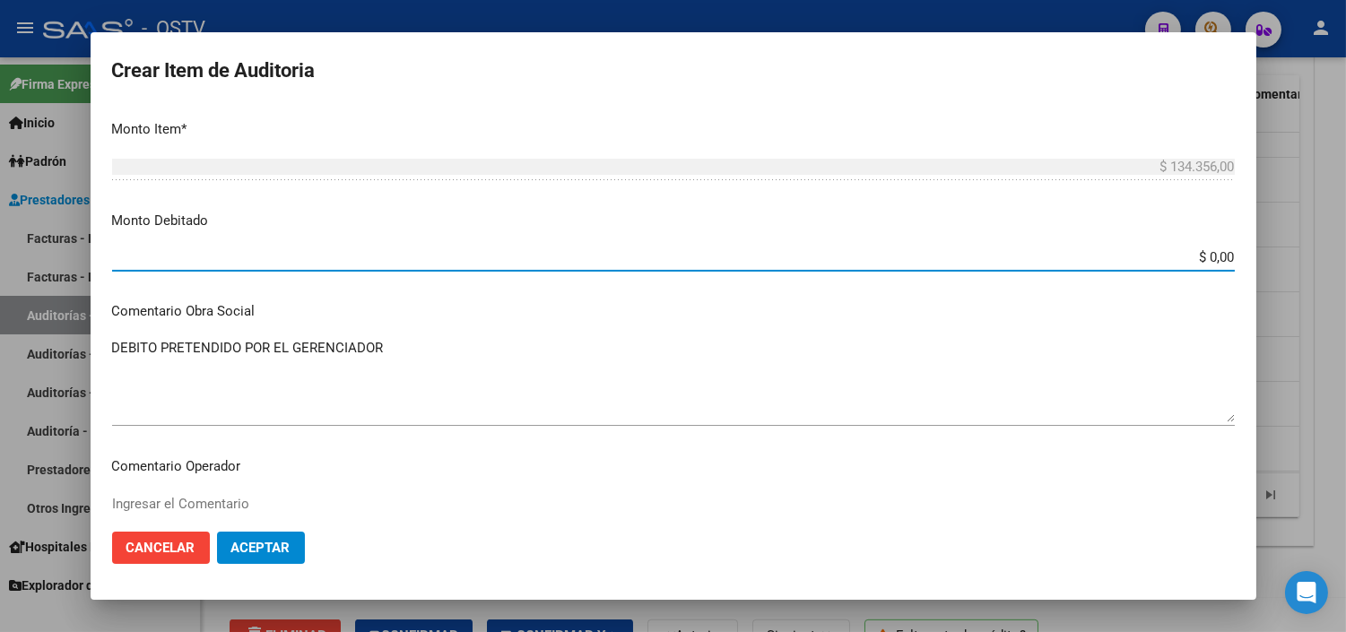
click at [1203, 258] on input "$ 0,00" at bounding box center [673, 257] width 1123 height 16
type input "$ 134.356,00"
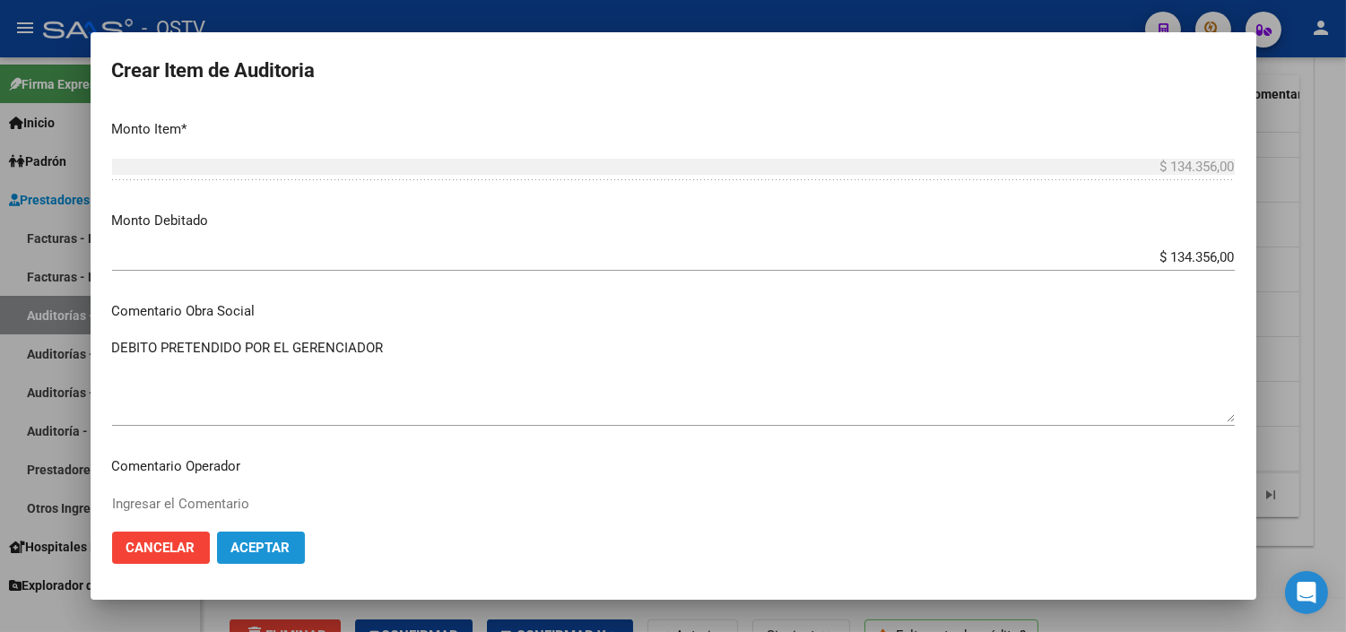
click at [266, 540] on span "Aceptar" at bounding box center [260, 548] width 59 height 16
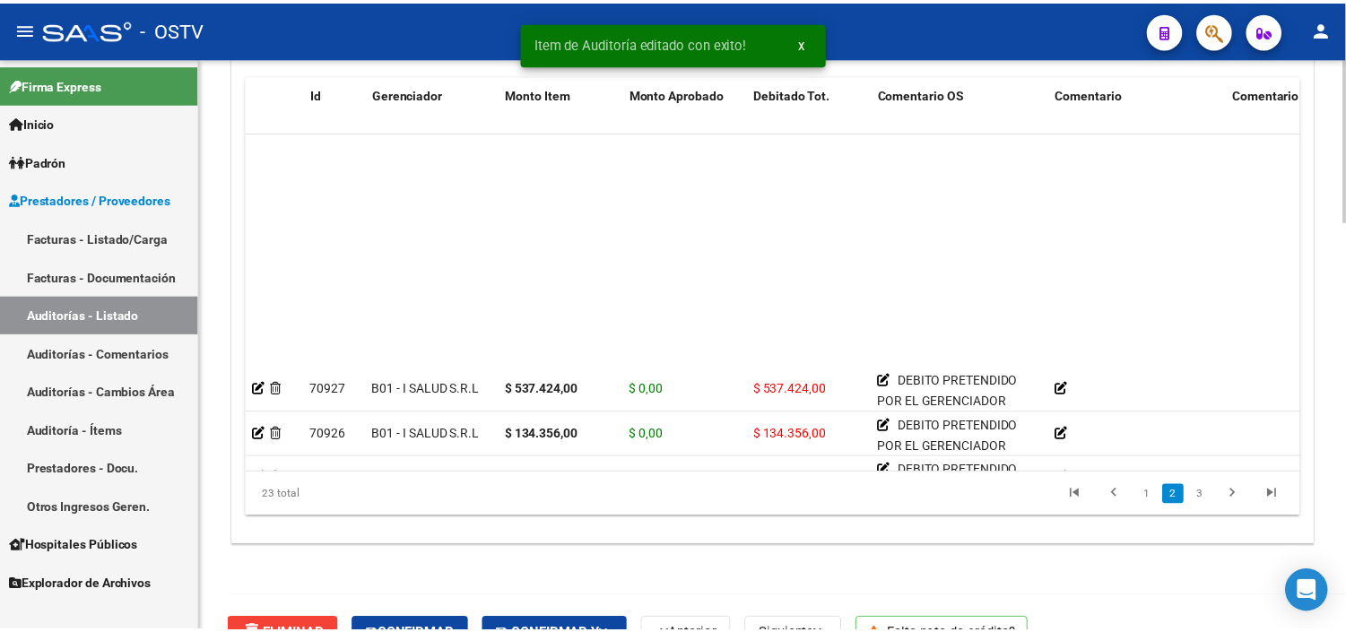
scroll to position [299, 0]
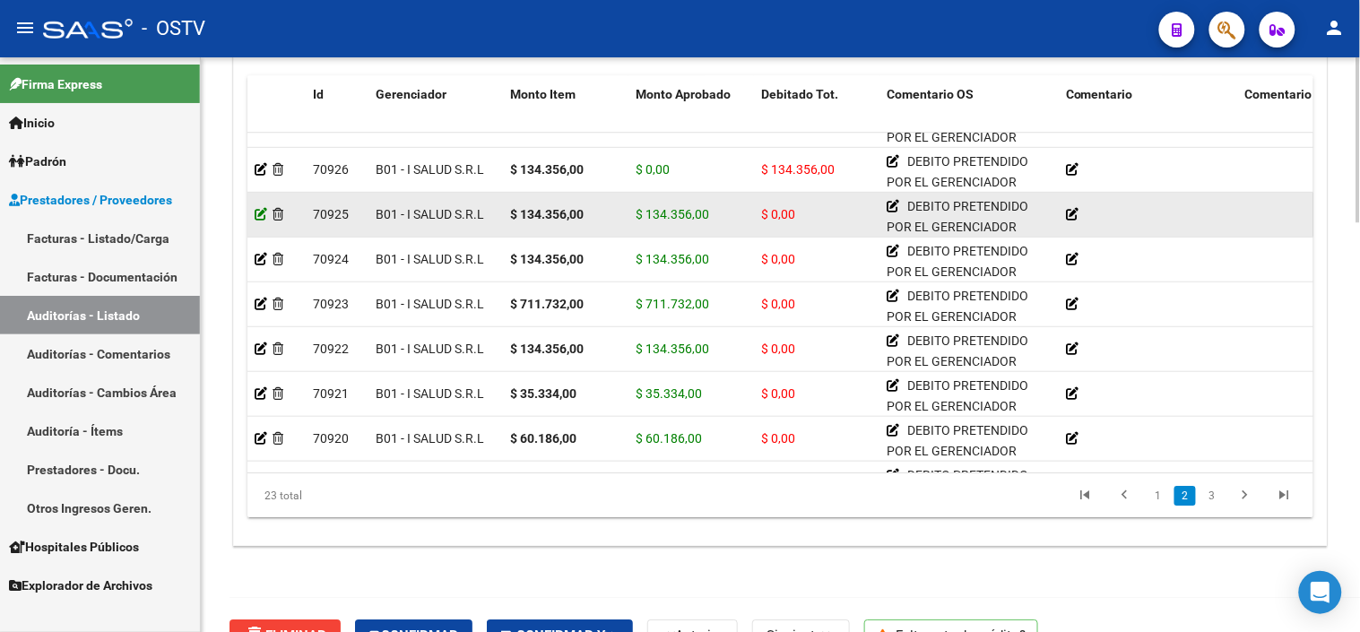
click at [256, 220] on icon at bounding box center [261, 214] width 13 height 13
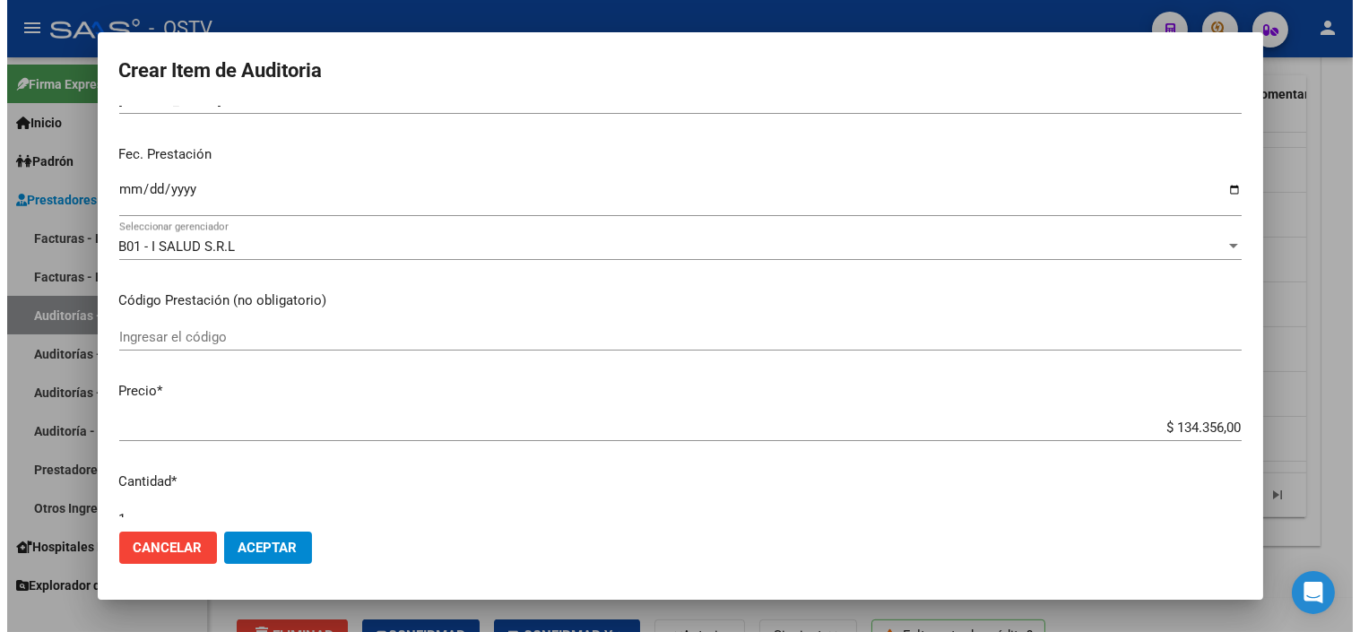
scroll to position [498, 0]
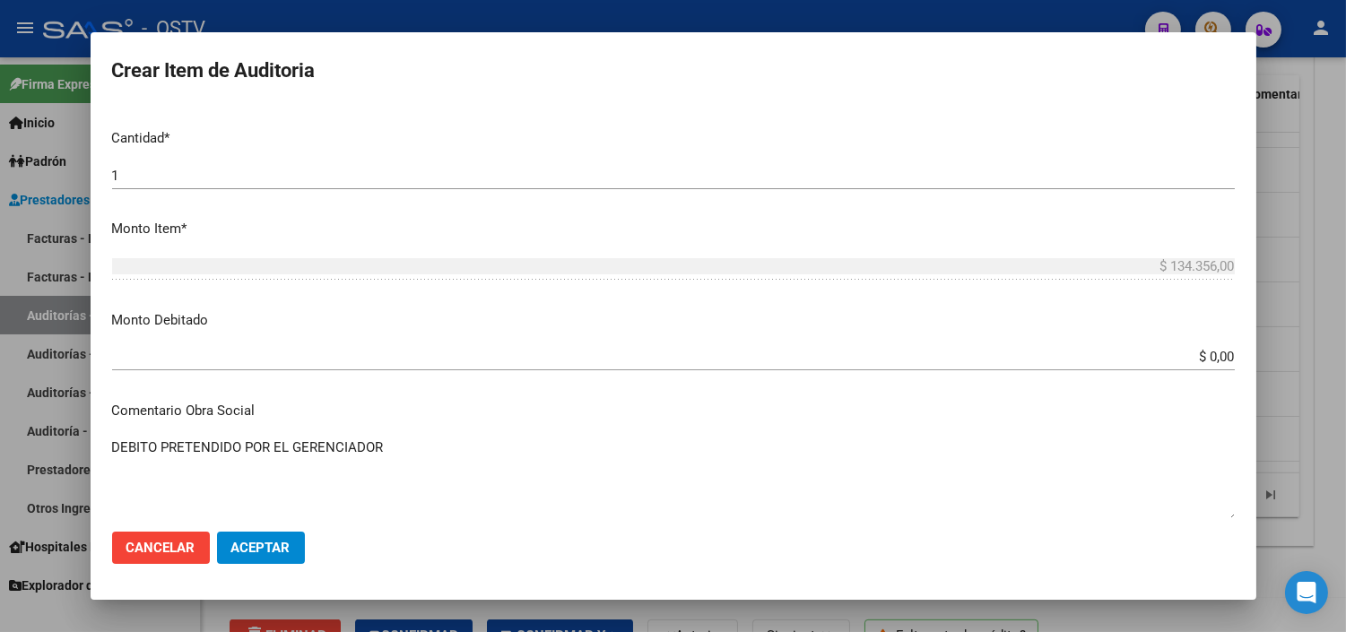
click at [1190, 352] on input "$ 0,00" at bounding box center [673, 357] width 1123 height 16
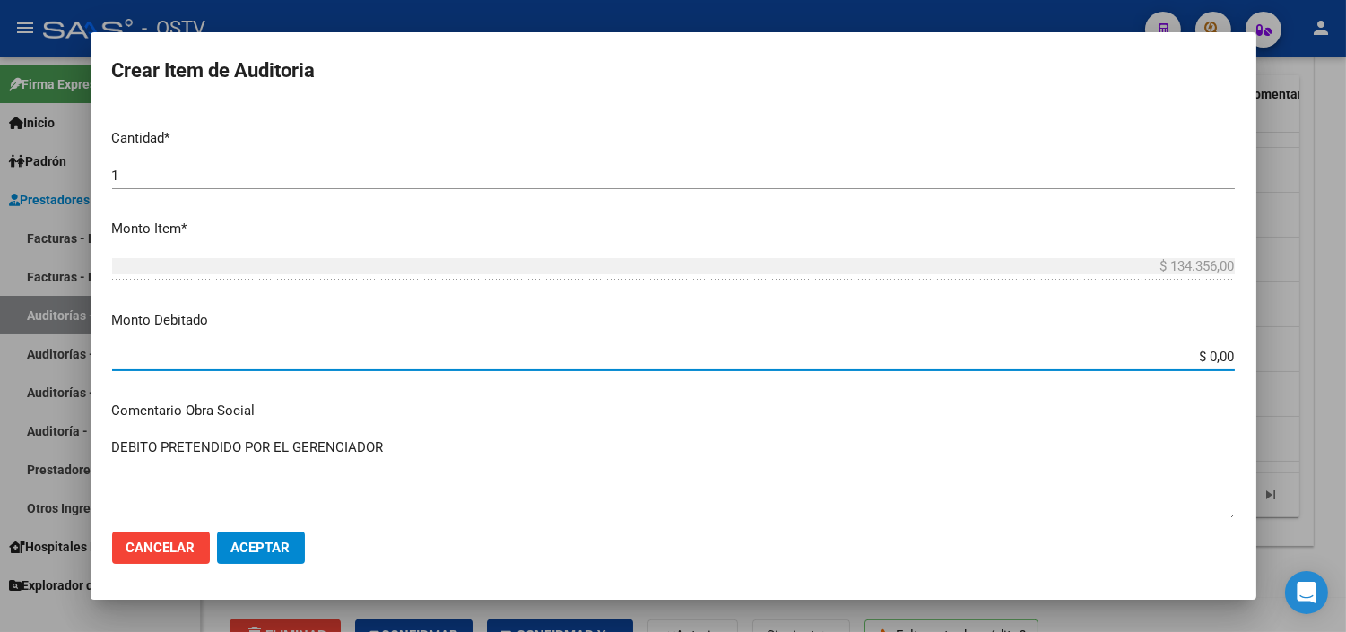
click at [1190, 352] on input "$ 0,00" at bounding box center [673, 357] width 1123 height 16
type input "$ 134.356,00"
click at [227, 532] on button "Aceptar" at bounding box center [261, 548] width 88 height 32
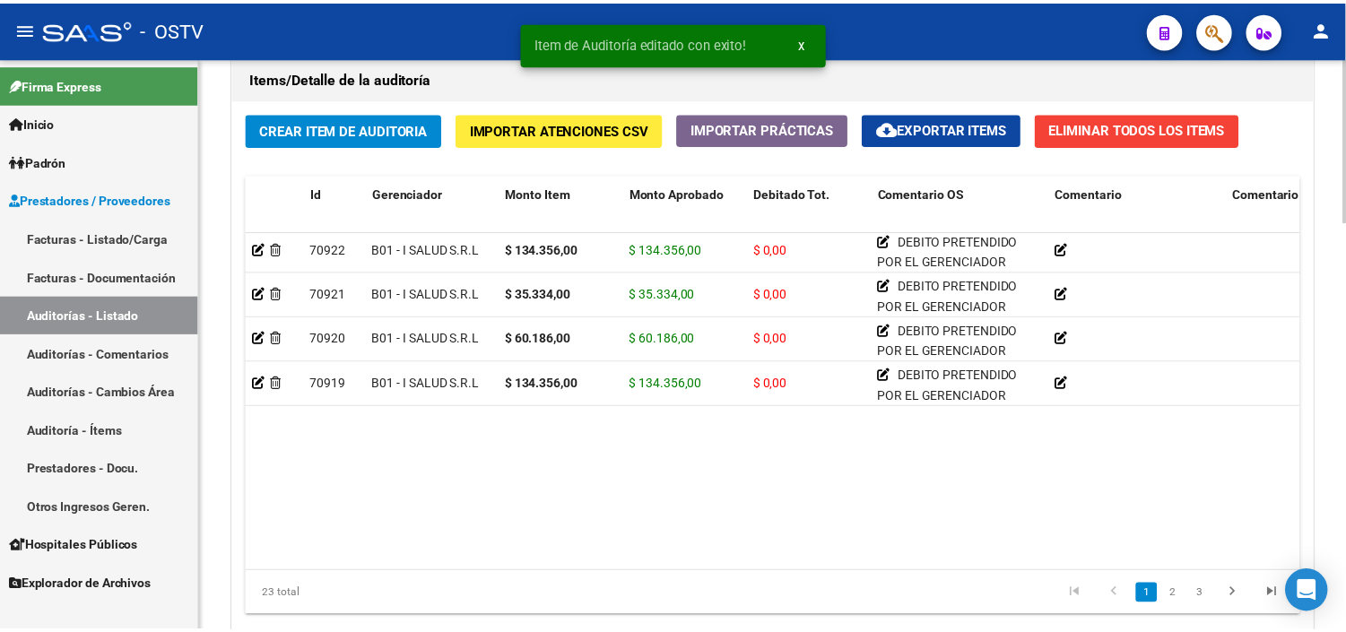
scroll to position [299, 0]
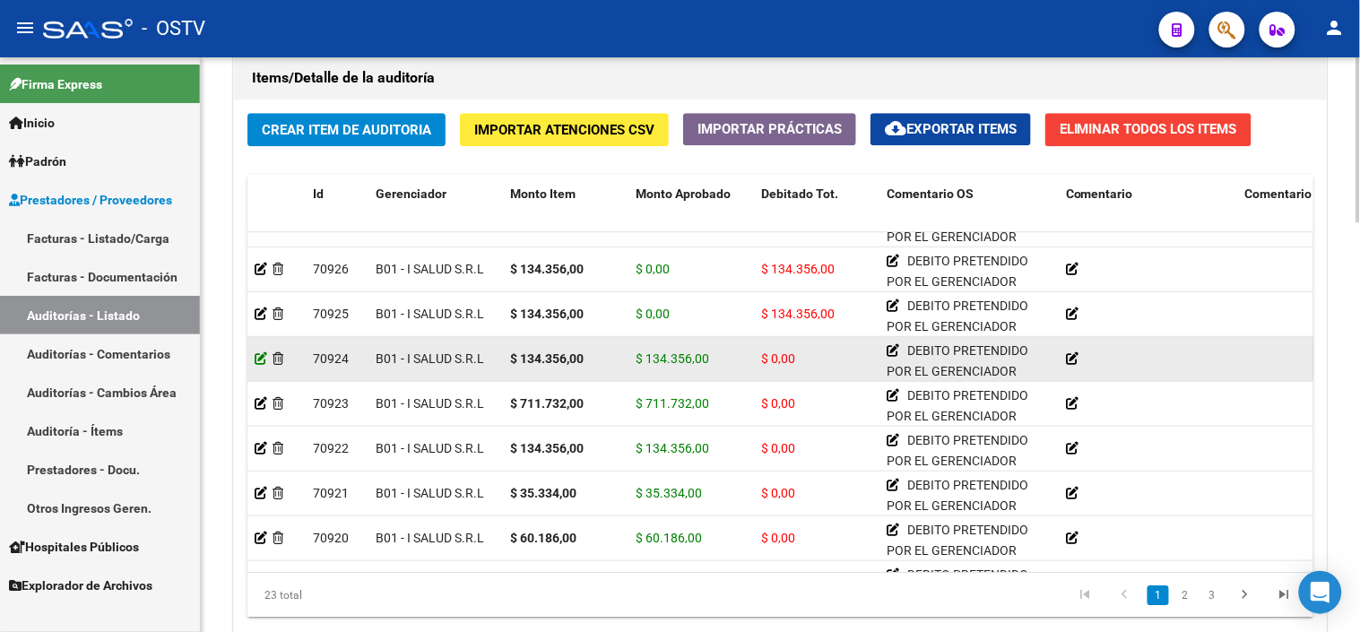
click at [257, 355] on icon at bounding box center [261, 358] width 13 height 13
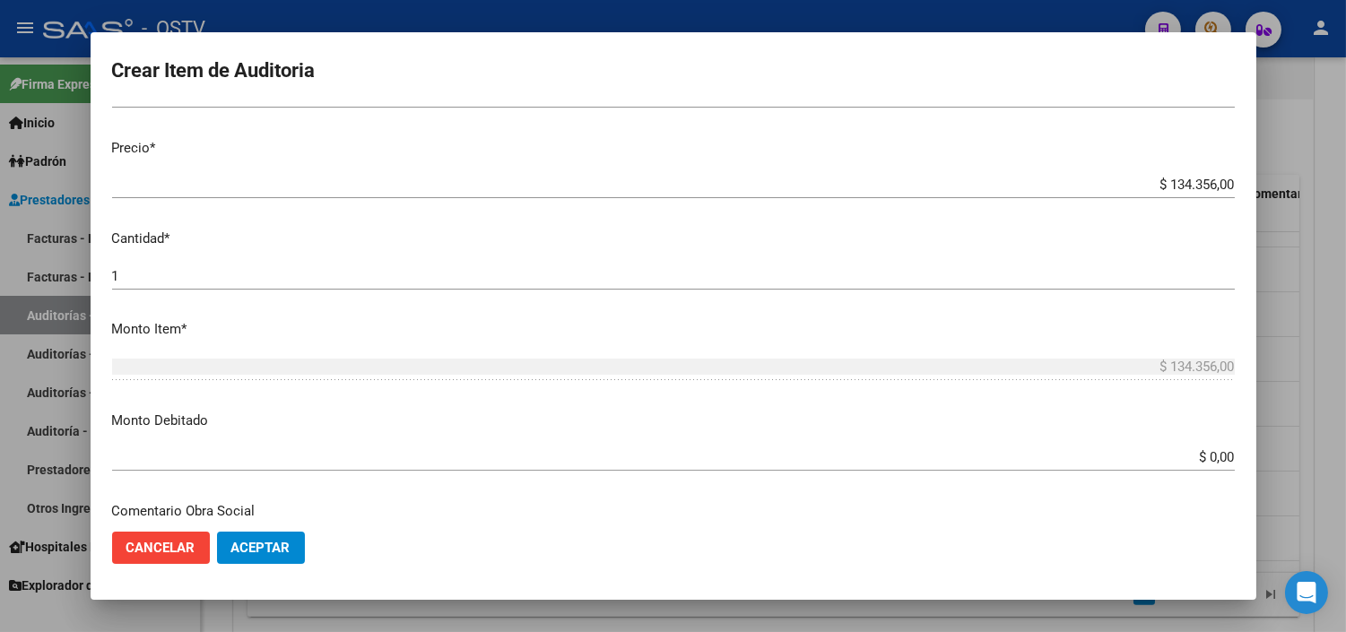
scroll to position [398, 0]
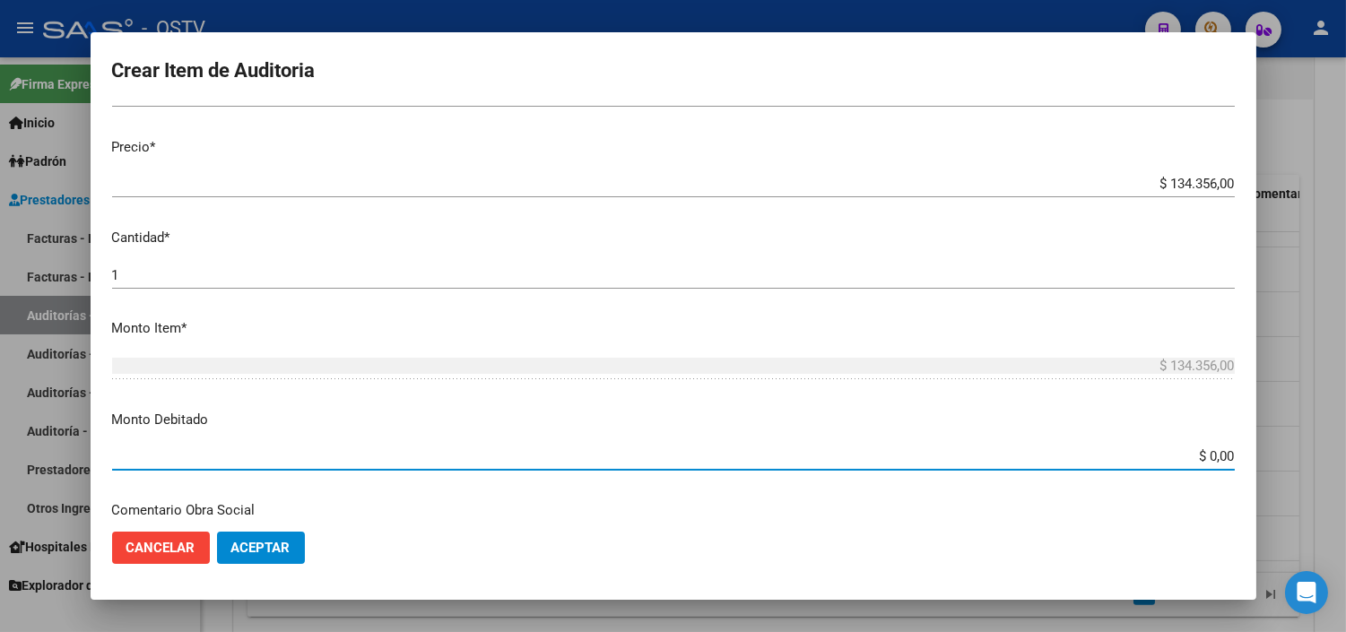
click at [1185, 460] on input "$ 0,00" at bounding box center [673, 456] width 1123 height 16
type input "$ 134.356,00"
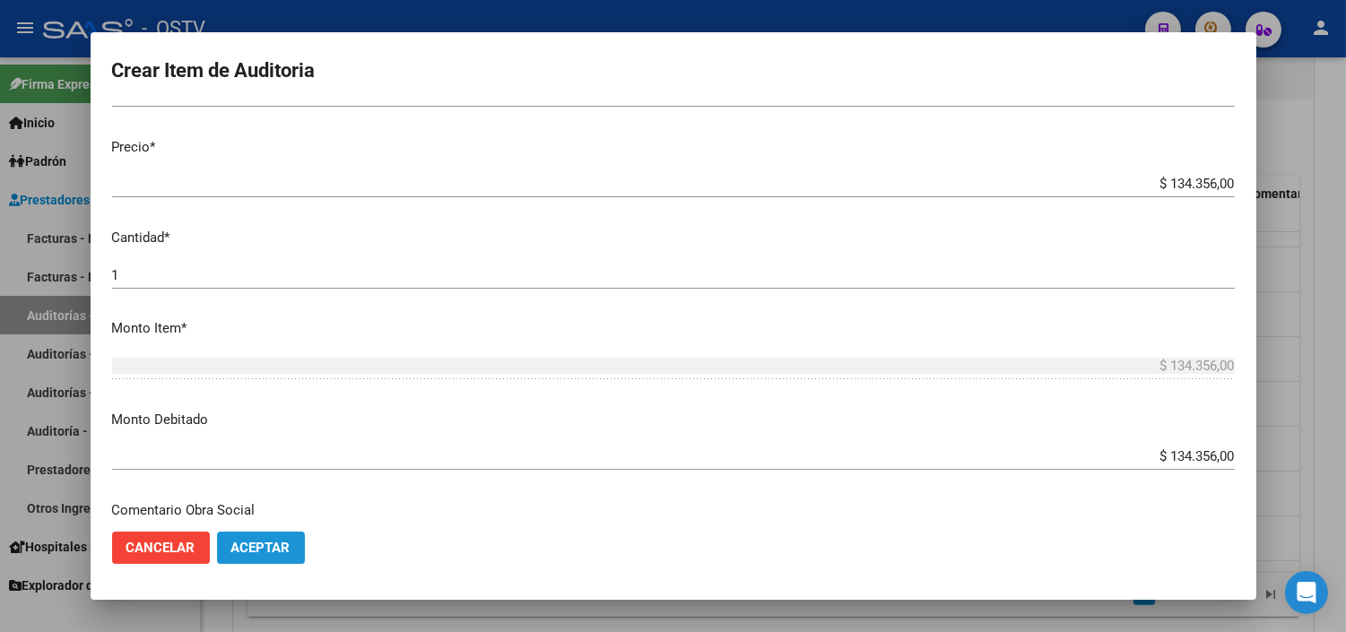
click at [289, 543] on span "Aceptar" at bounding box center [260, 548] width 59 height 16
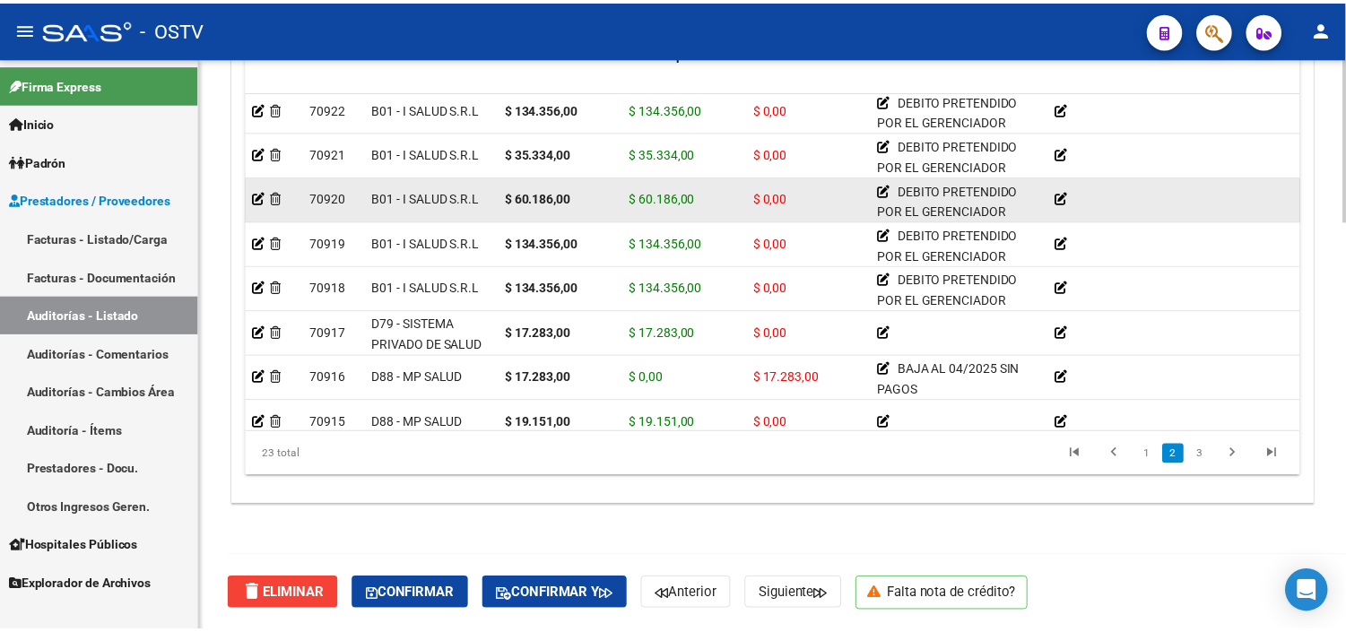
scroll to position [299, 0]
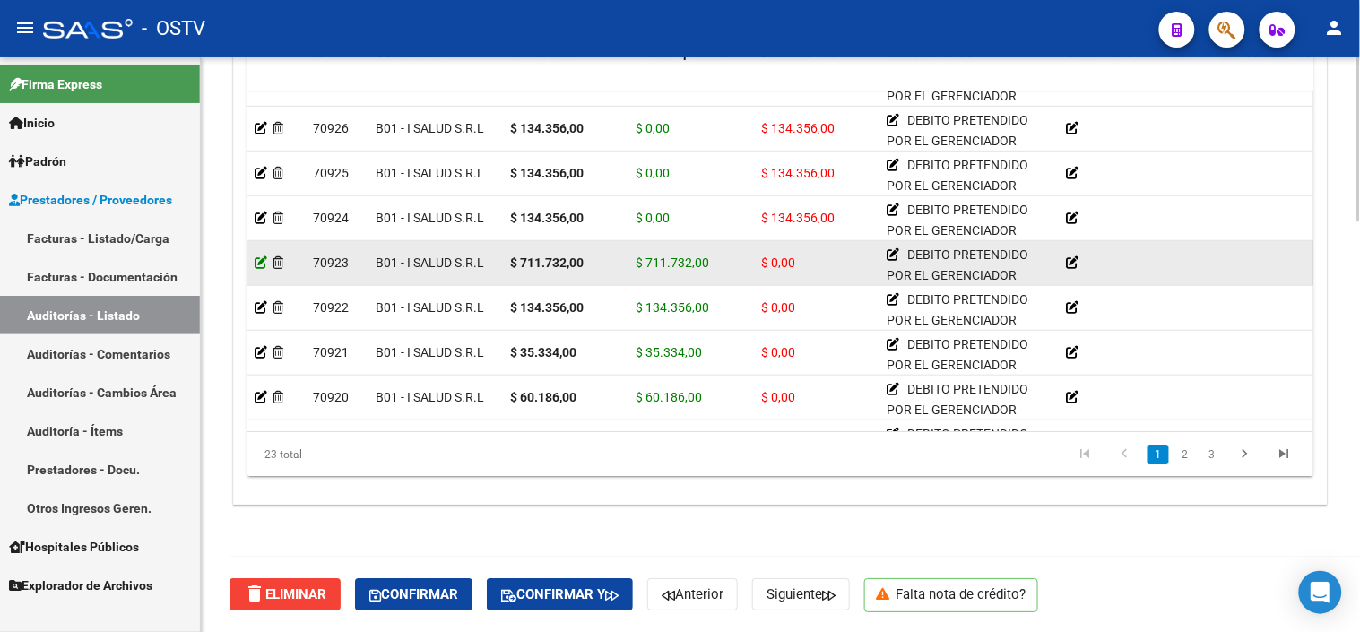
click at [256, 260] on icon at bounding box center [261, 262] width 13 height 13
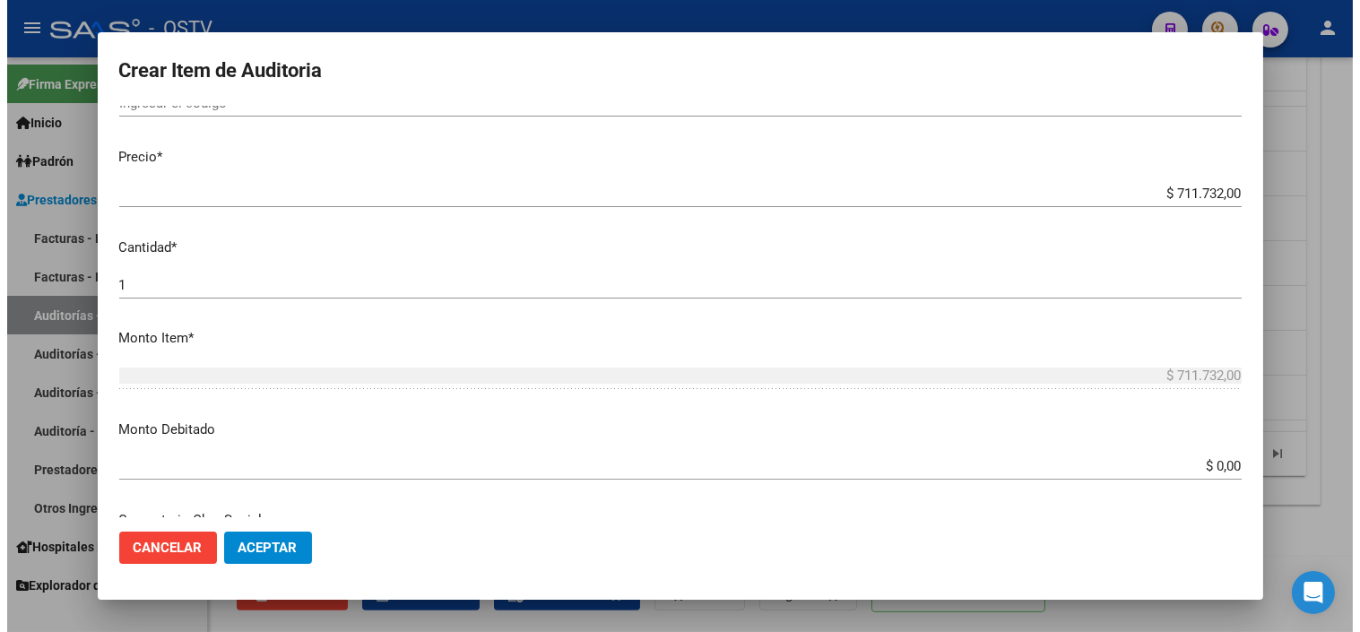
scroll to position [398, 0]
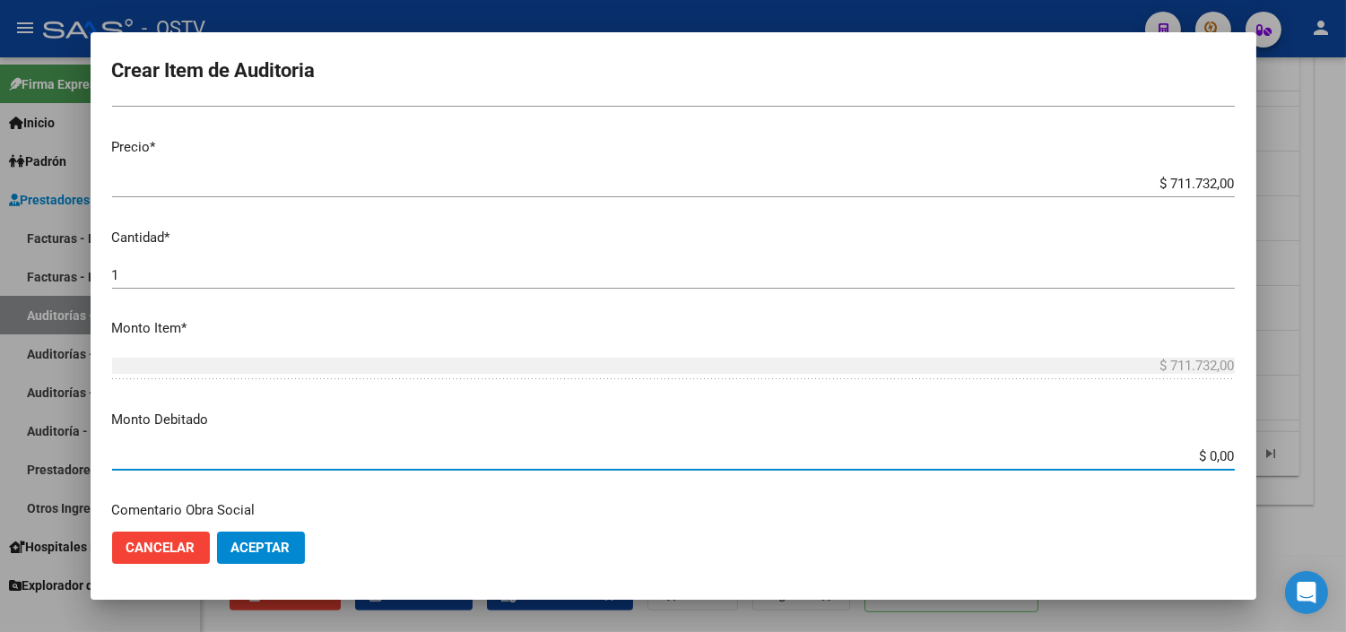
click at [1205, 452] on input "$ 0,00" at bounding box center [673, 456] width 1123 height 16
type input "$ 711.732,00"
click at [243, 556] on button "Aceptar" at bounding box center [261, 548] width 88 height 32
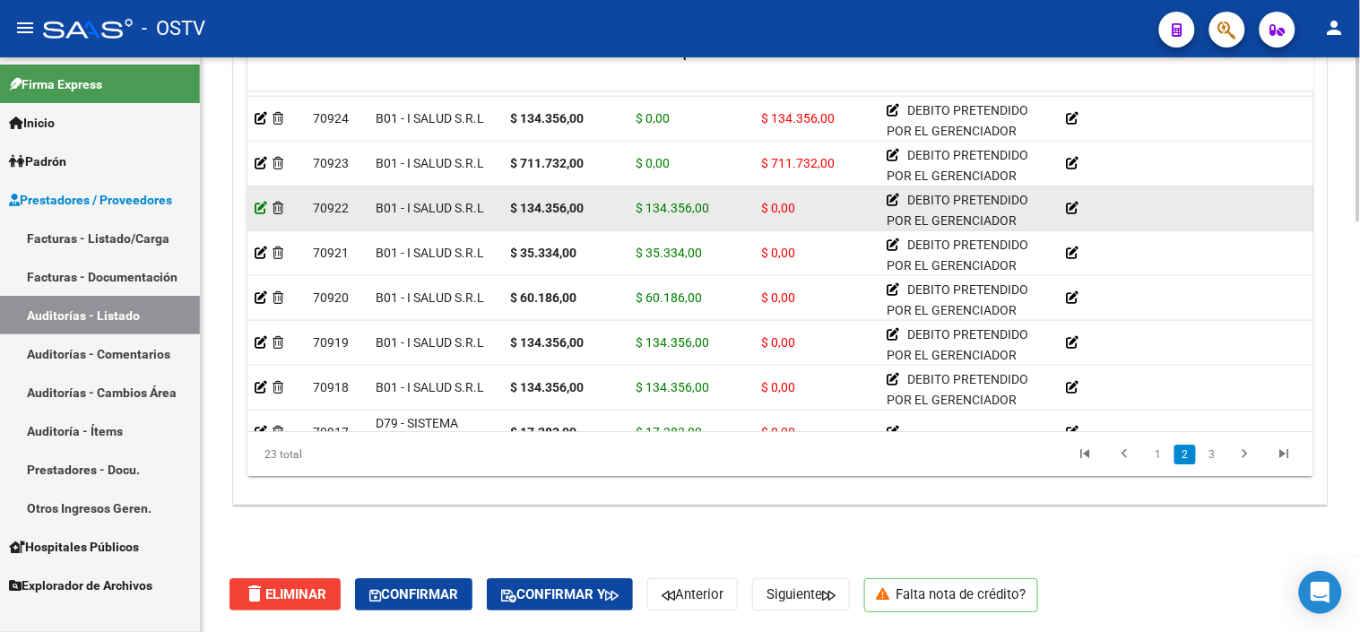
click at [263, 207] on icon at bounding box center [261, 208] width 13 height 13
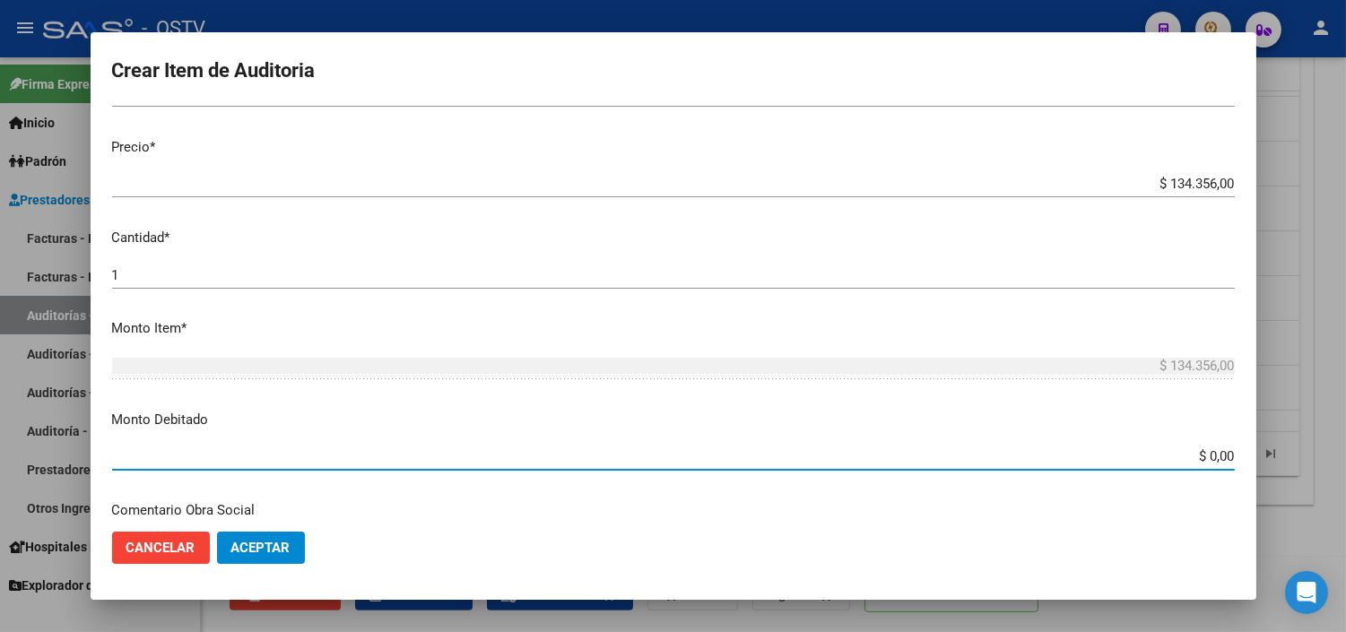
click at [1202, 459] on input "$ 0,00" at bounding box center [673, 456] width 1123 height 16
type input "$ 134.356,00"
click at [291, 543] on button "Aceptar" at bounding box center [261, 548] width 88 height 32
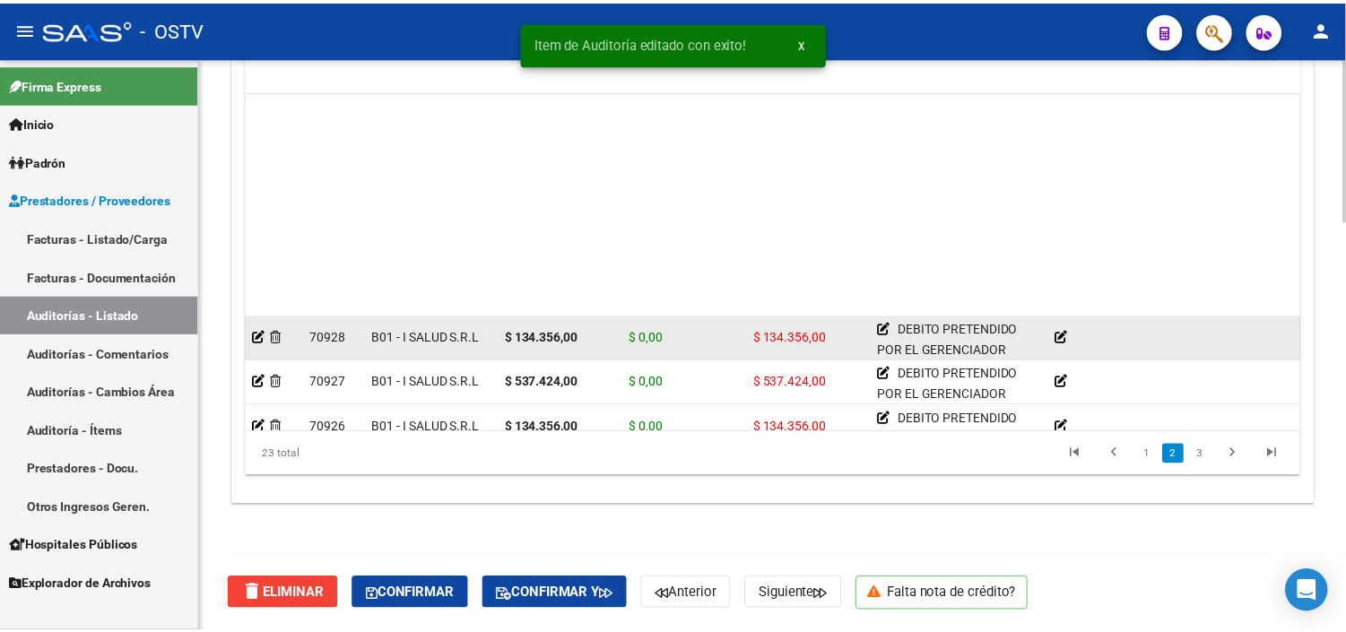
scroll to position [498, 0]
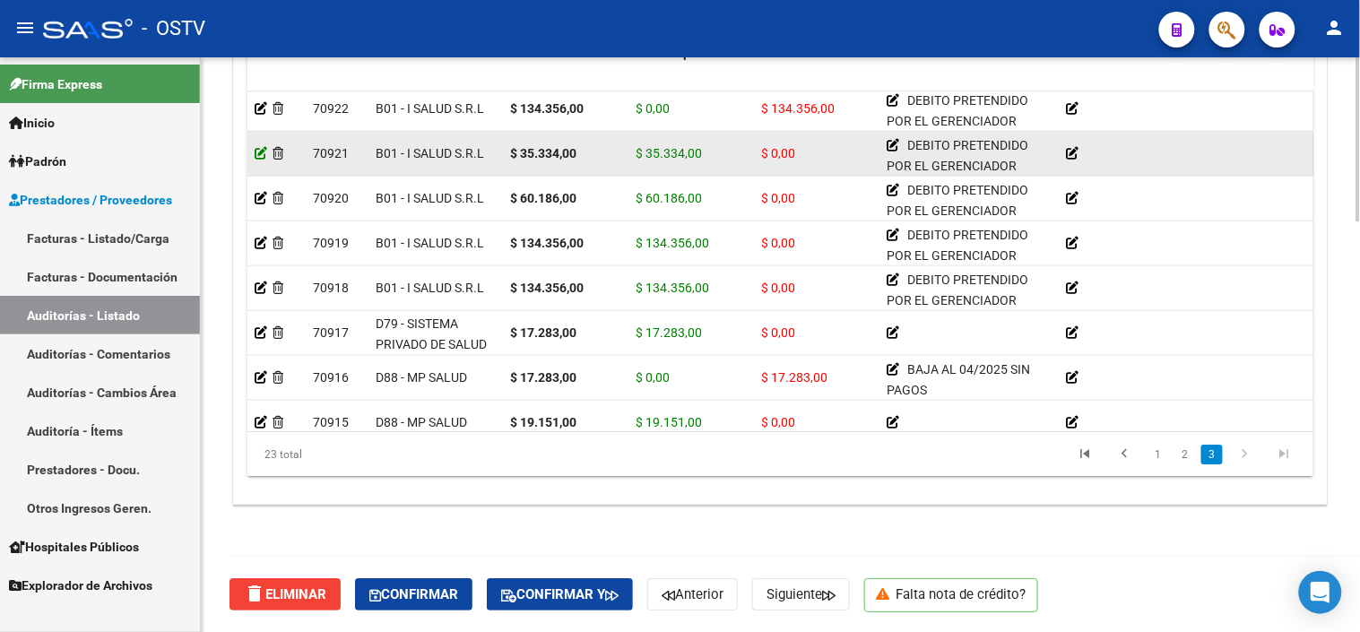
click at [263, 150] on icon at bounding box center [261, 153] width 13 height 13
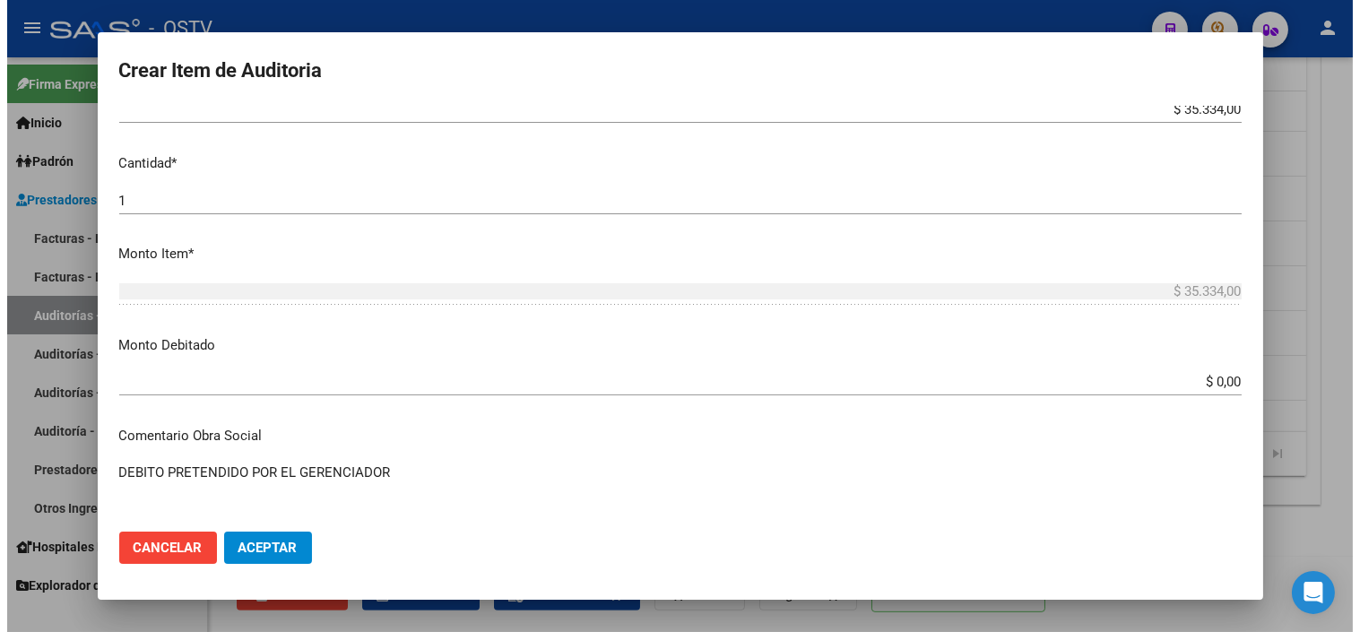
scroll to position [398, 0]
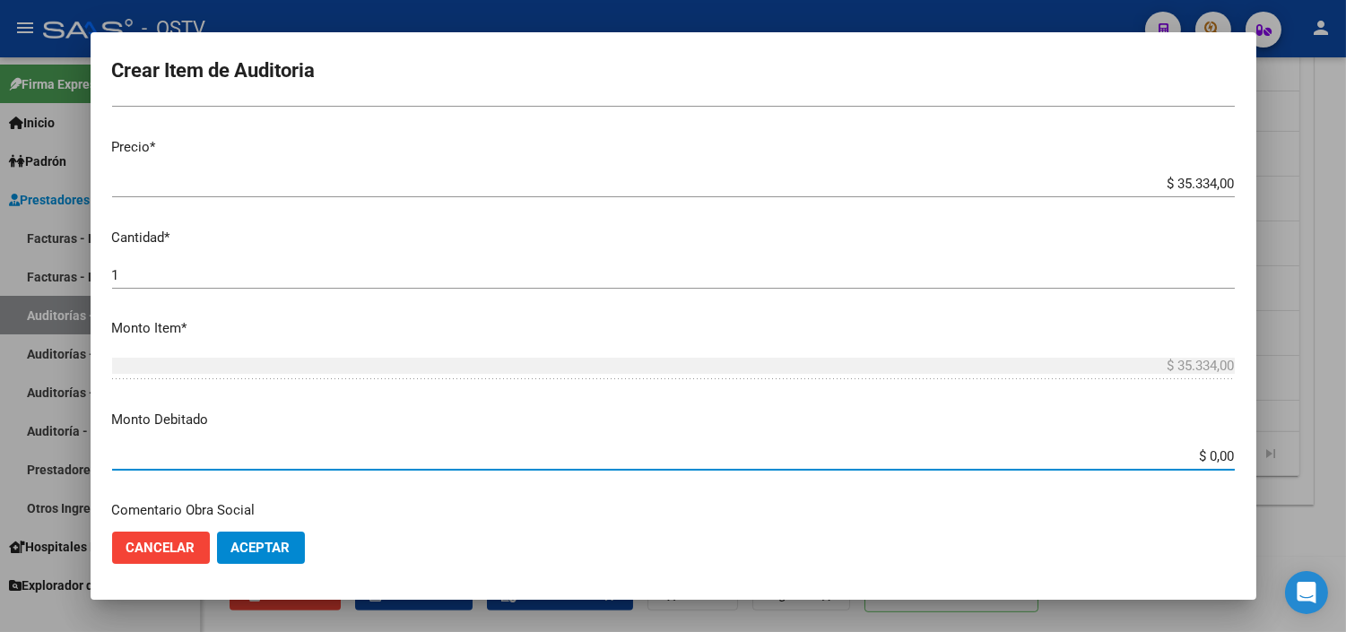
click at [1196, 452] on input "$ 0,00" at bounding box center [673, 456] width 1123 height 16
type input "$ 35.334,00"
click at [239, 535] on button "Aceptar" at bounding box center [261, 548] width 88 height 32
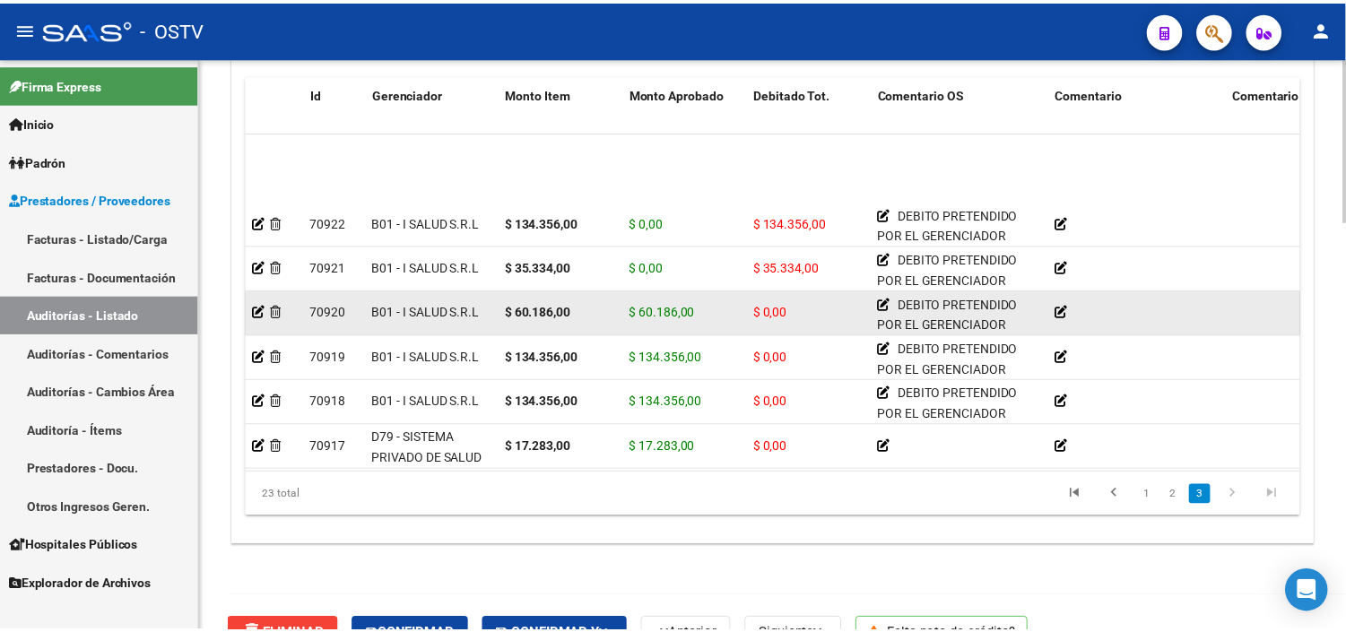
scroll to position [498, 0]
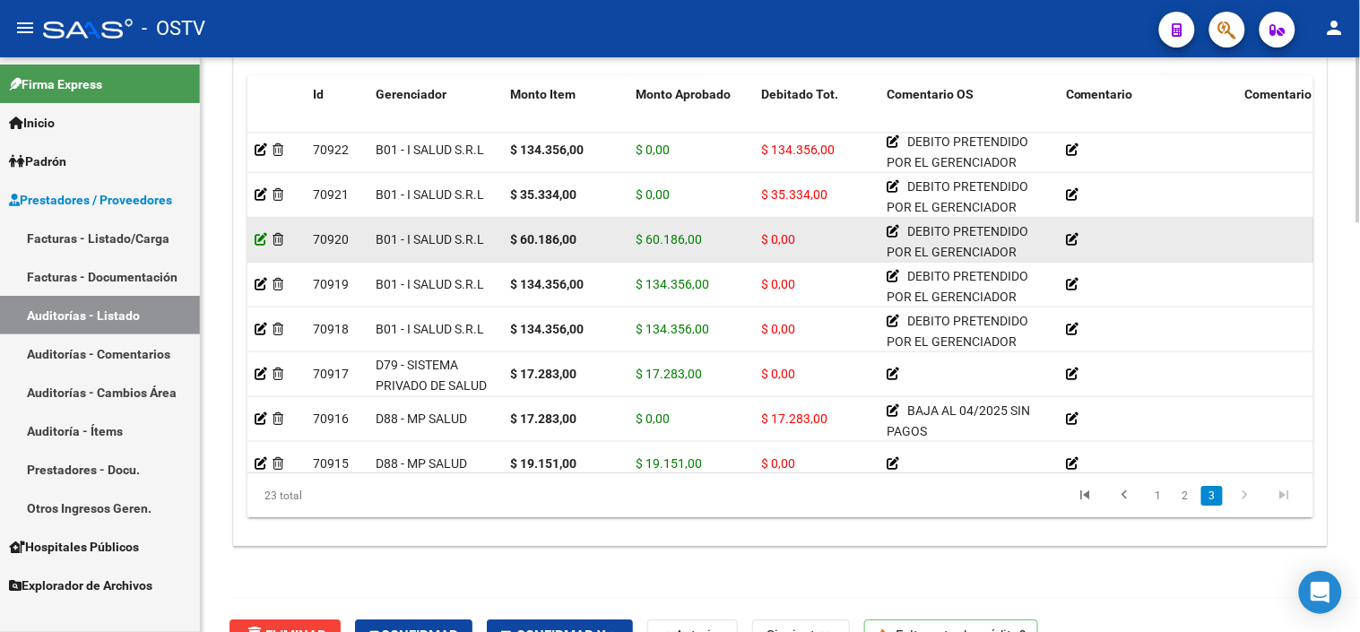
click at [261, 239] on icon at bounding box center [261, 239] width 13 height 13
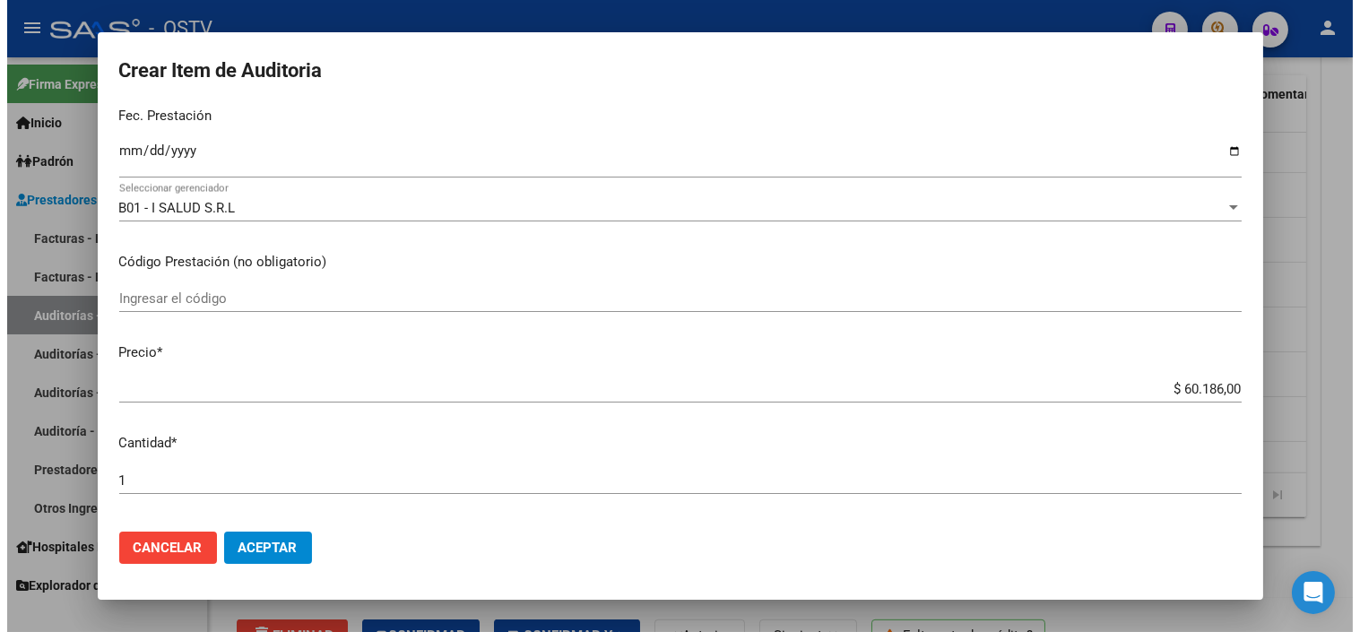
scroll to position [597, 0]
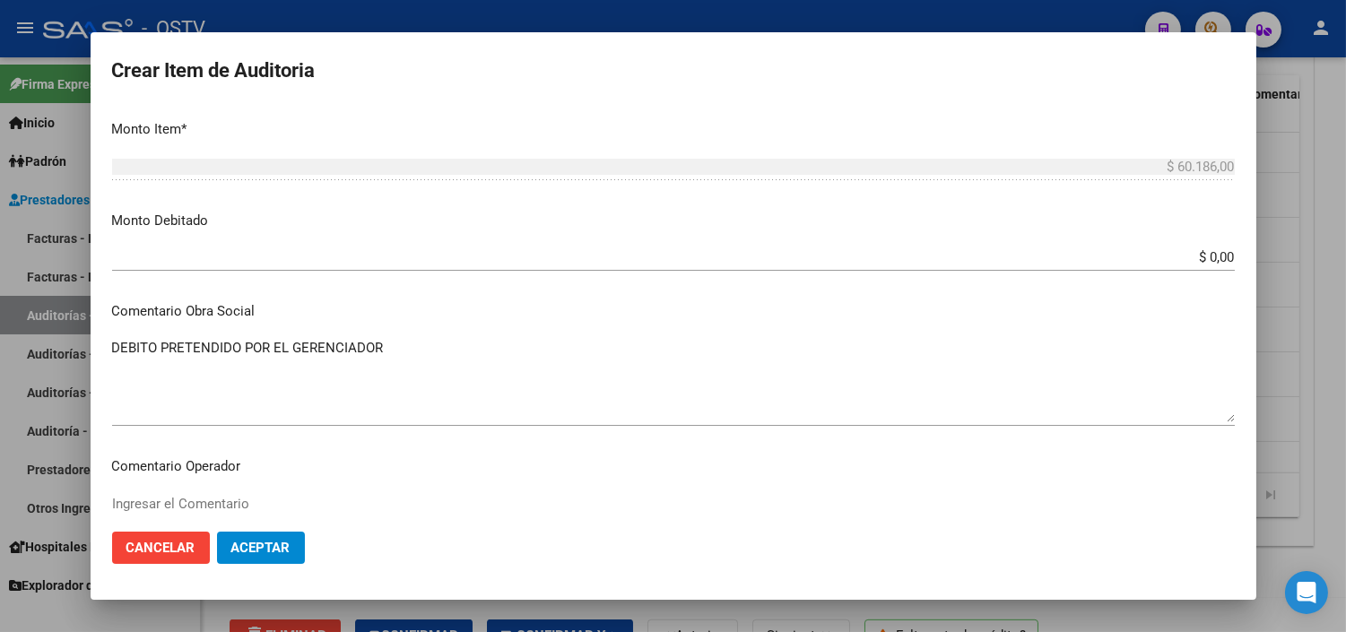
click at [1191, 256] on input "$ 0,00" at bounding box center [673, 257] width 1123 height 16
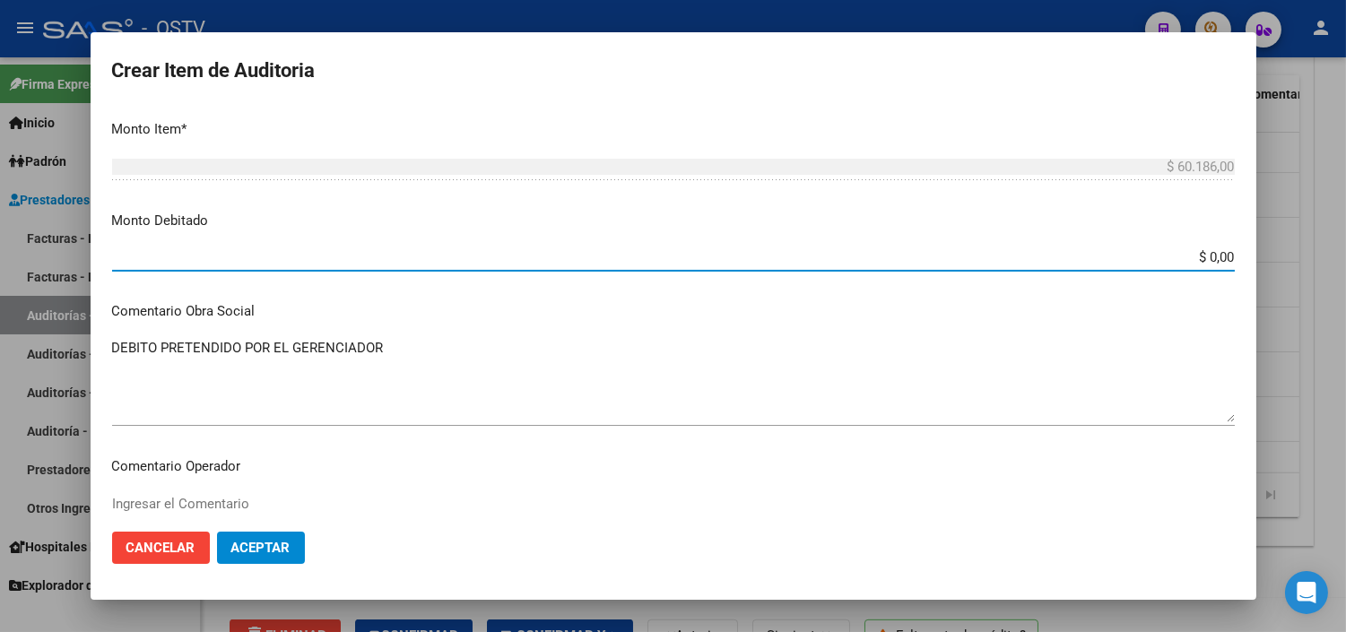
click at [1191, 256] on input "$ 0,00" at bounding box center [673, 257] width 1123 height 16
type input "$ 60.186,00"
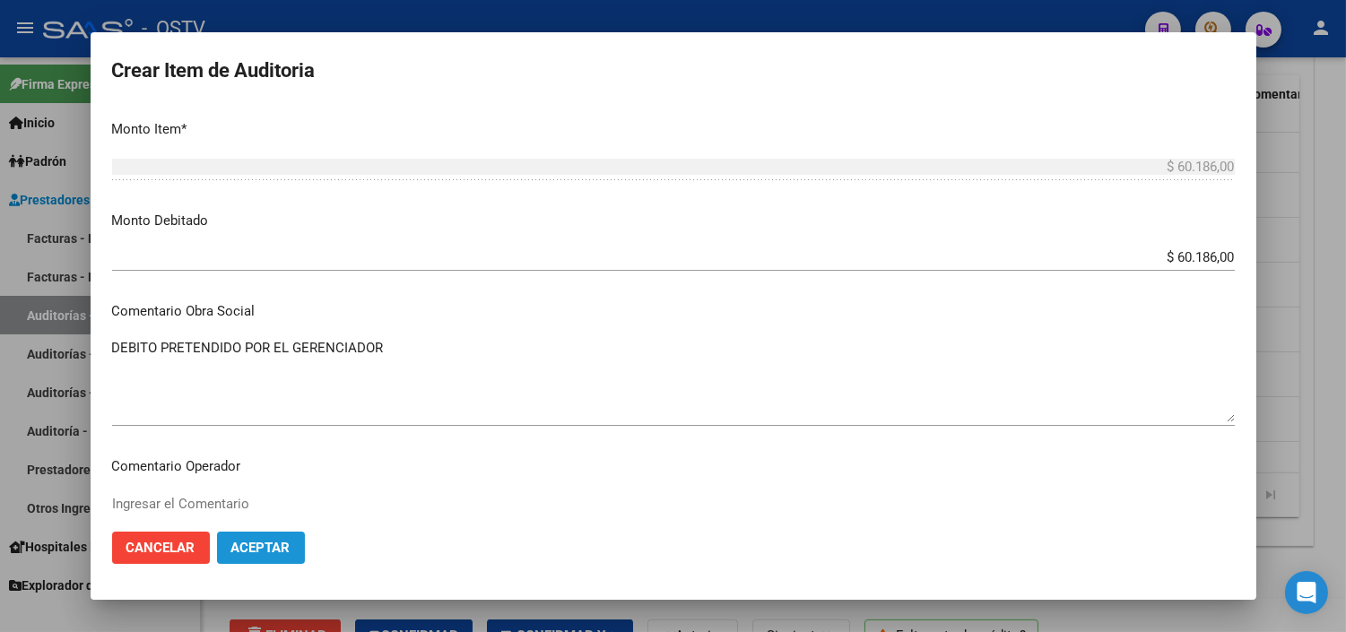
click at [257, 548] on span "Aceptar" at bounding box center [260, 548] width 59 height 16
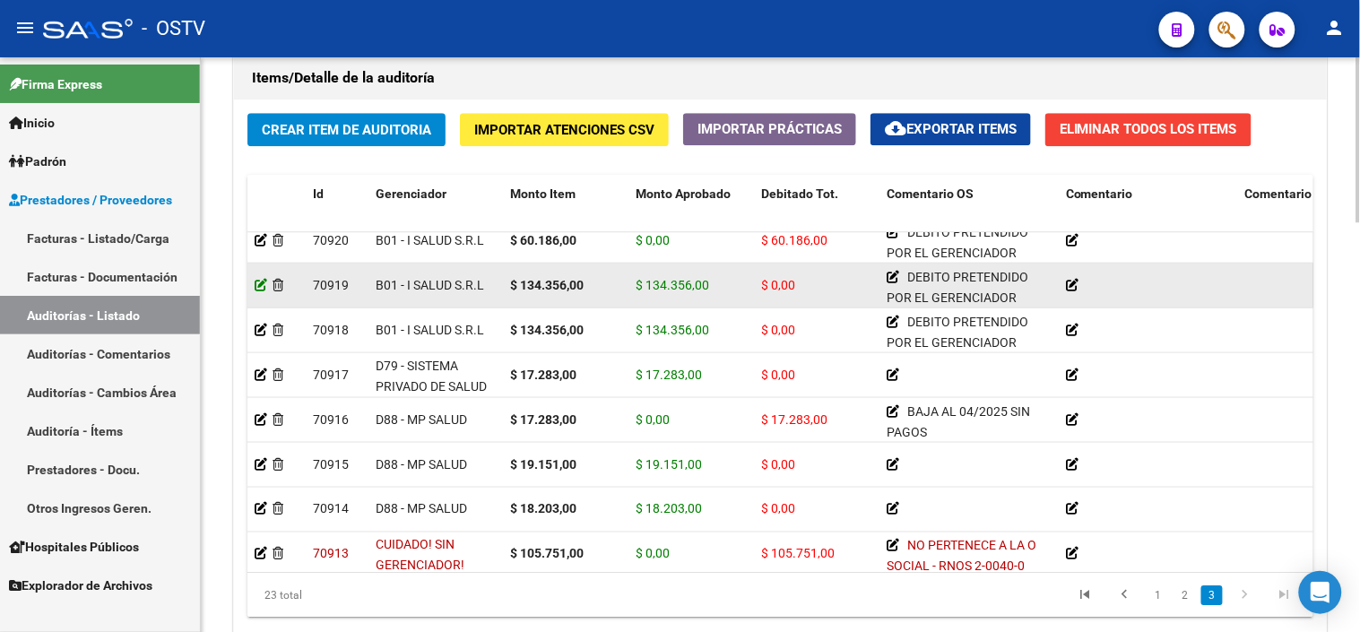
click at [265, 283] on icon at bounding box center [261, 284] width 13 height 13
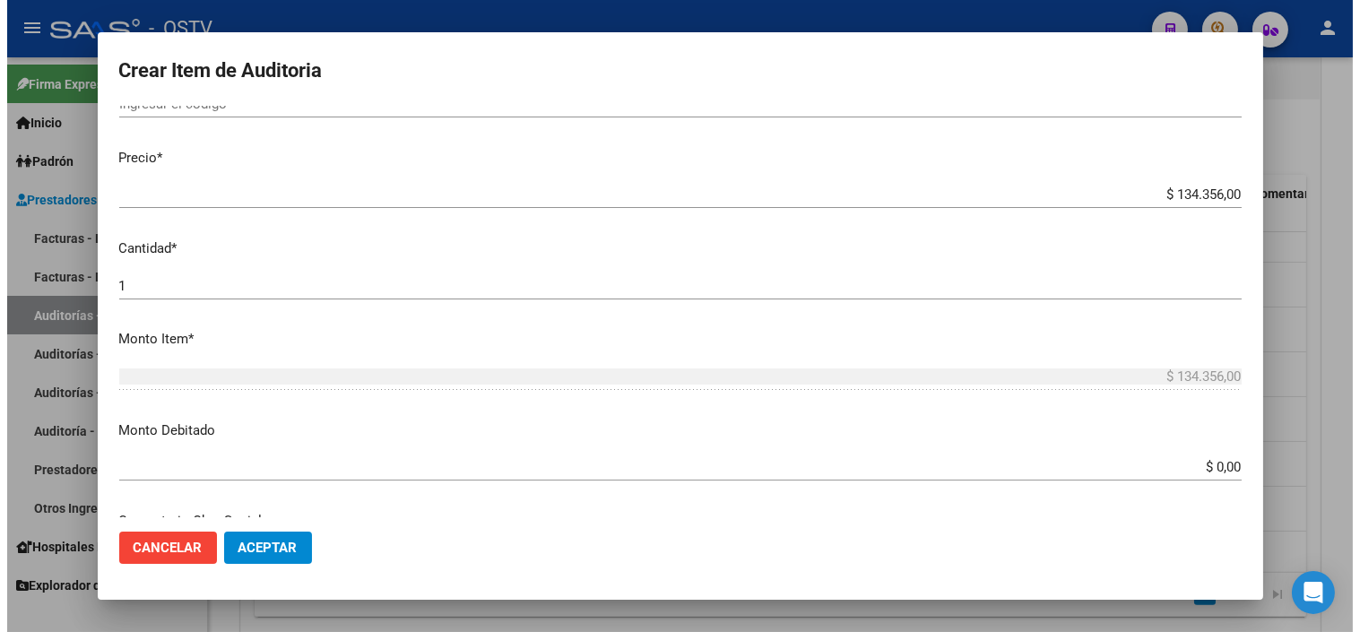
scroll to position [398, 0]
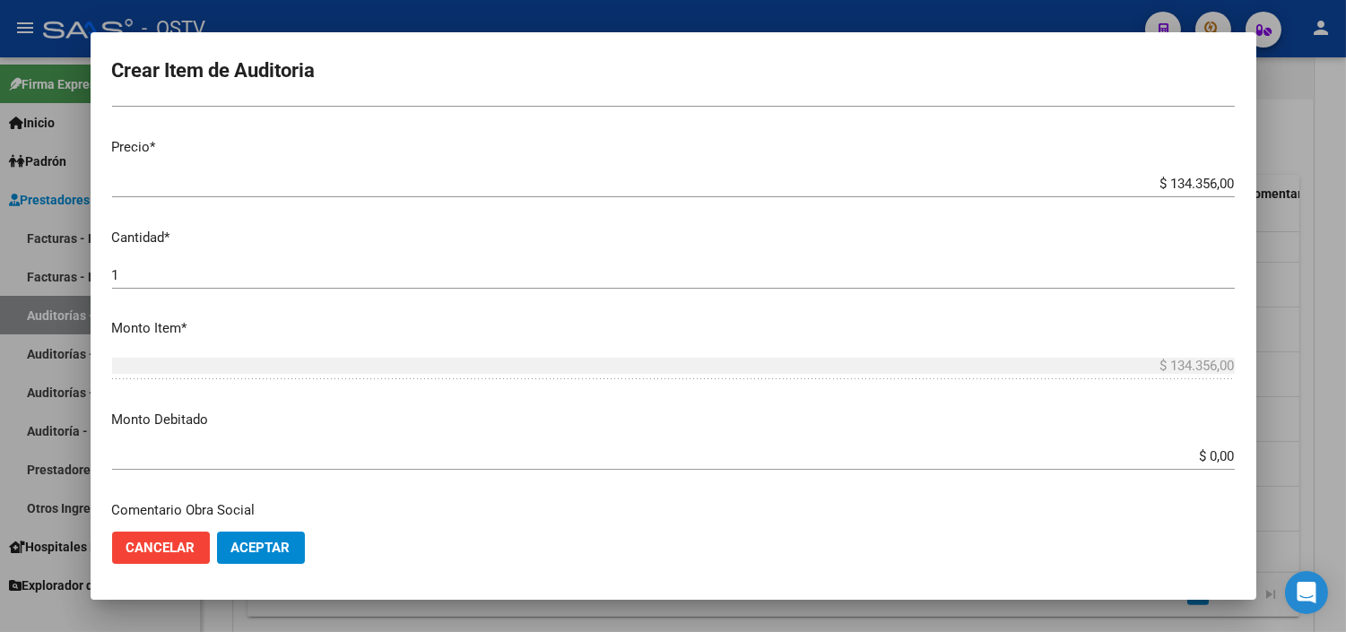
click at [1203, 458] on input "$ 0,00" at bounding box center [673, 456] width 1123 height 16
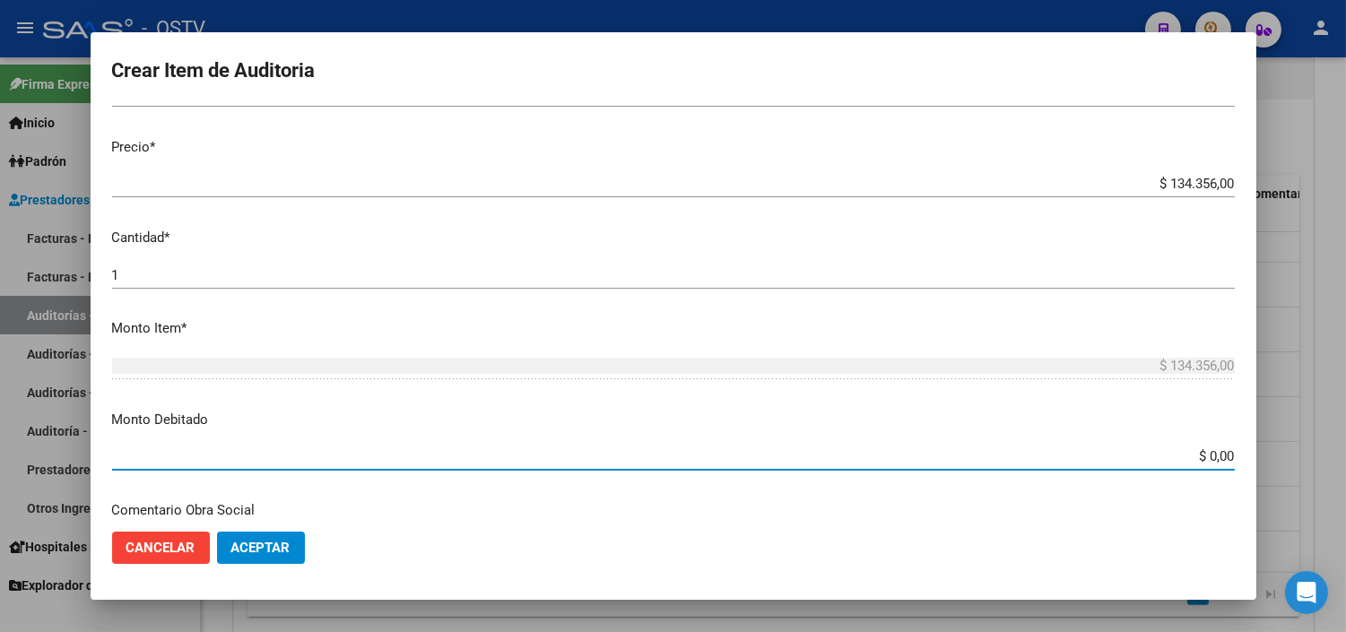
click at [1202, 458] on input "$ 0,00" at bounding box center [673, 456] width 1123 height 16
type input "$ 134.356,00"
click at [284, 542] on span "Aceptar" at bounding box center [260, 548] width 59 height 16
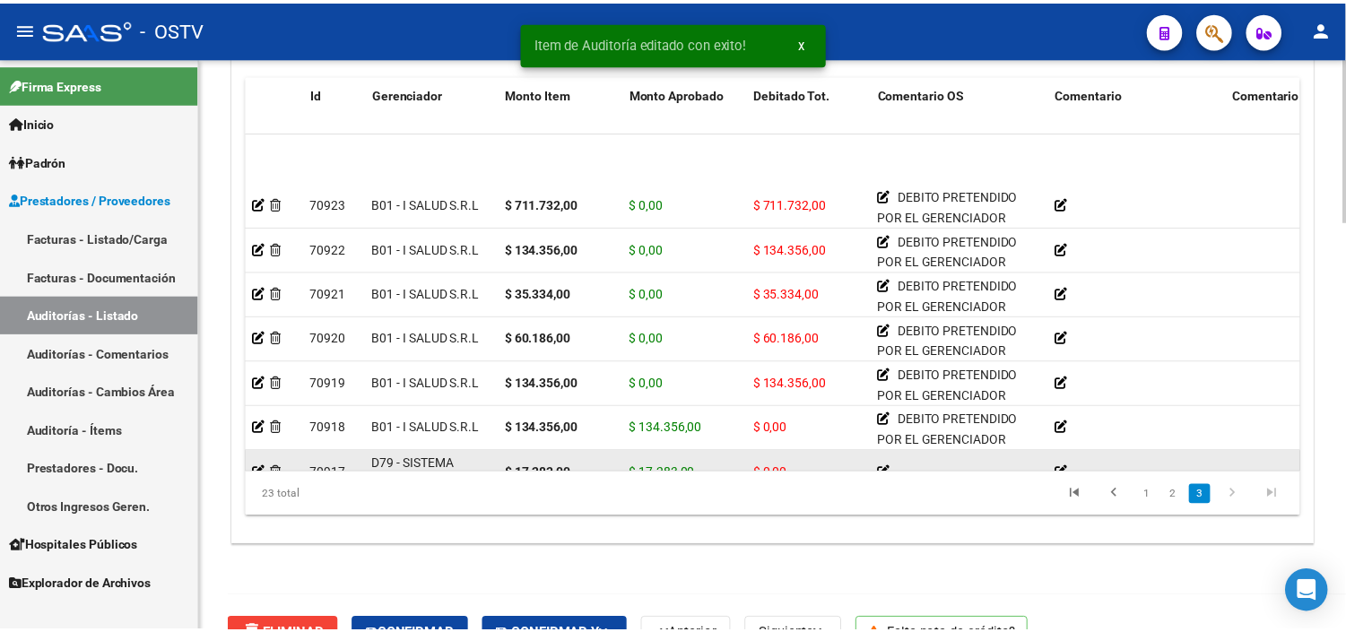
scroll to position [498, 0]
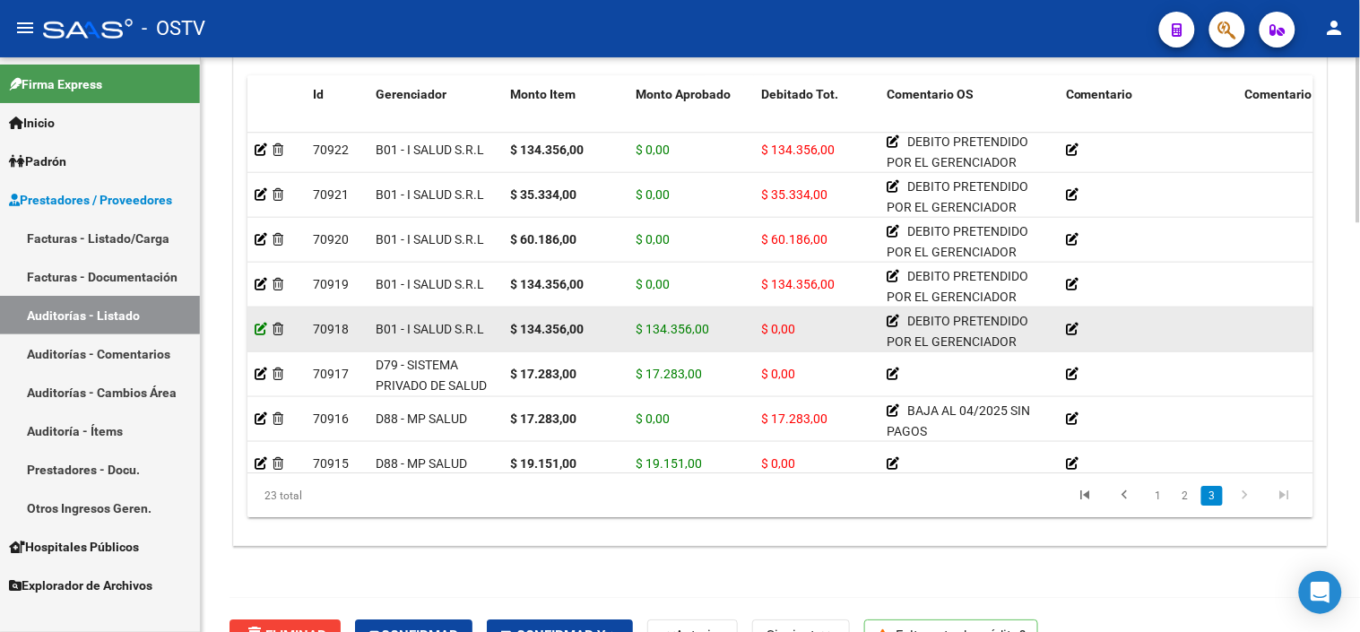
click at [256, 332] on icon at bounding box center [261, 329] width 13 height 13
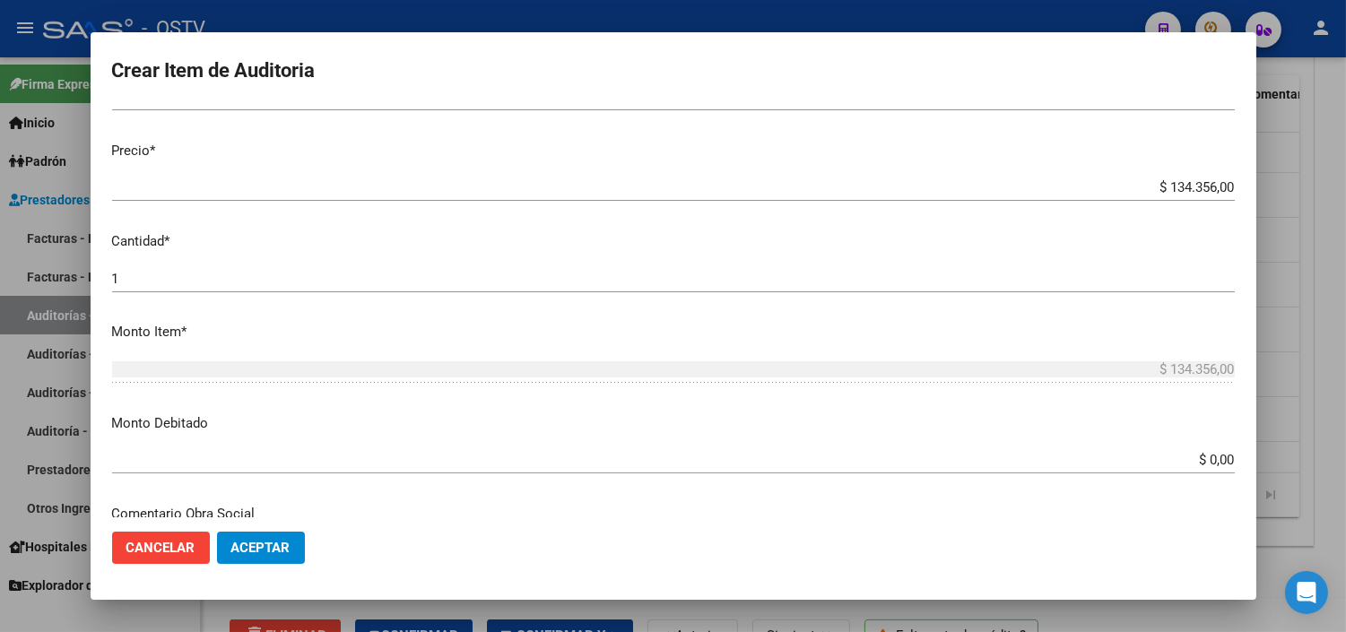
scroll to position [398, 0]
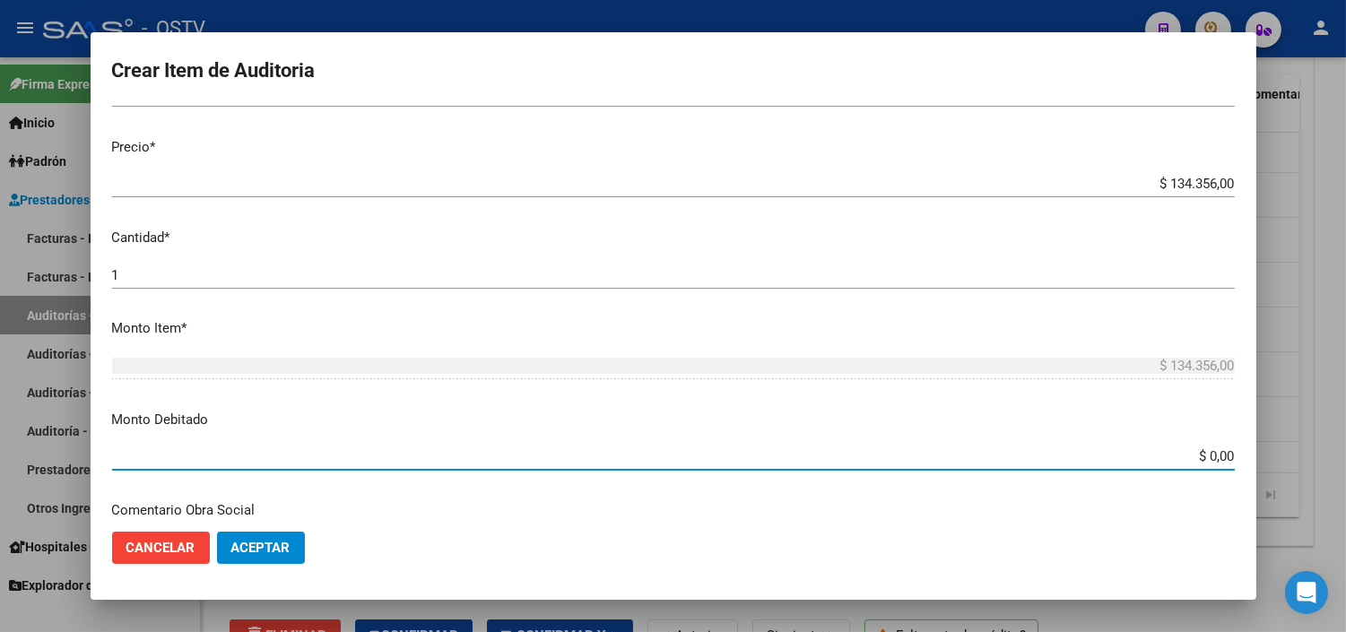
click at [1204, 451] on input "$ 0,00" at bounding box center [673, 456] width 1123 height 16
type input "$ 134.356,00"
click at [267, 543] on span "Aceptar" at bounding box center [260, 548] width 59 height 16
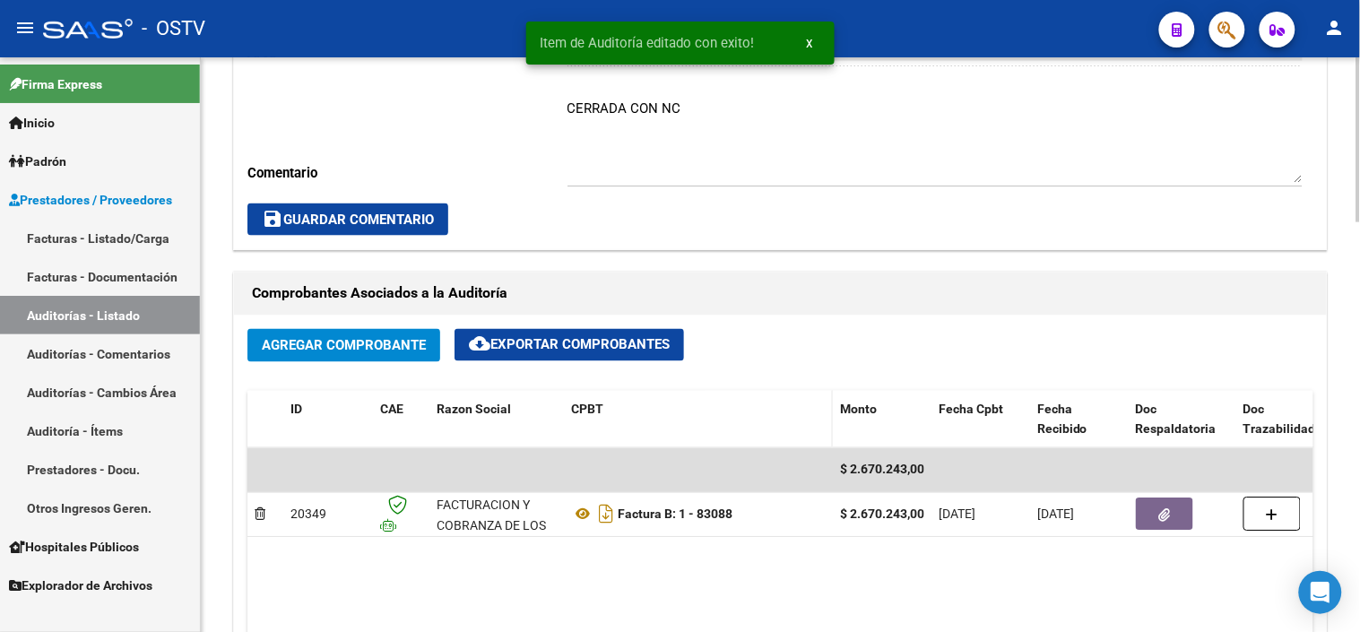
scroll to position [0, 0]
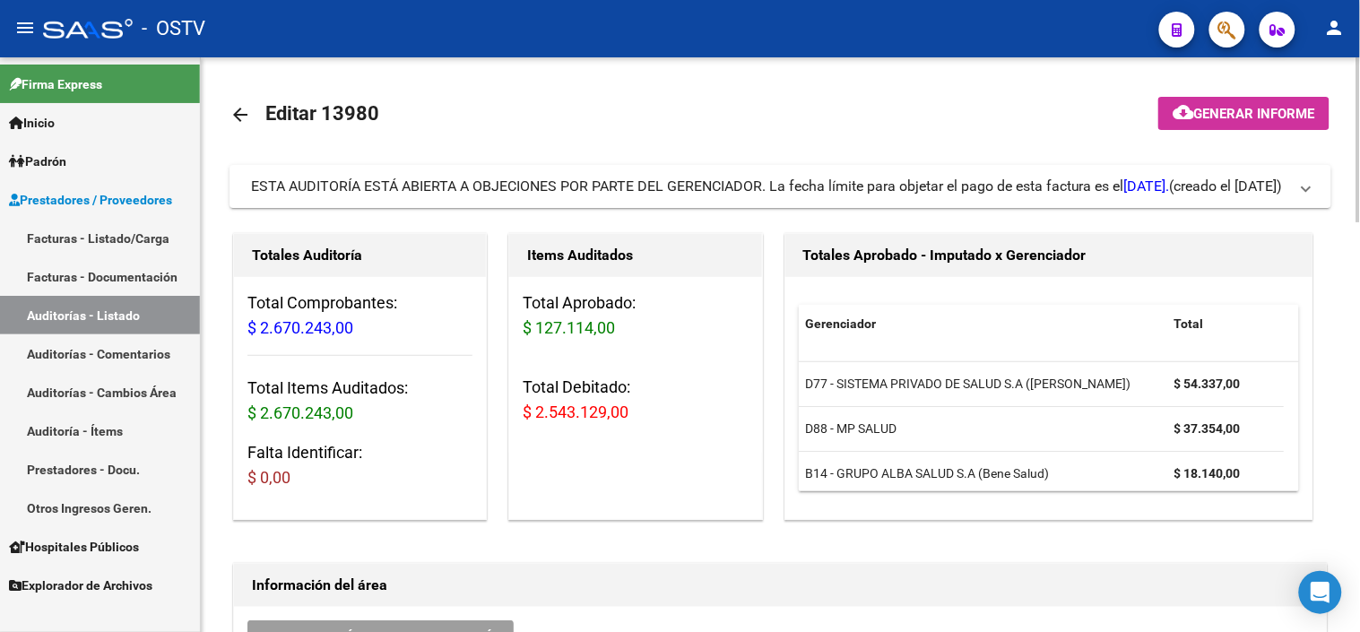
click at [238, 104] on mat-icon "arrow_back" at bounding box center [241, 115] width 22 height 22
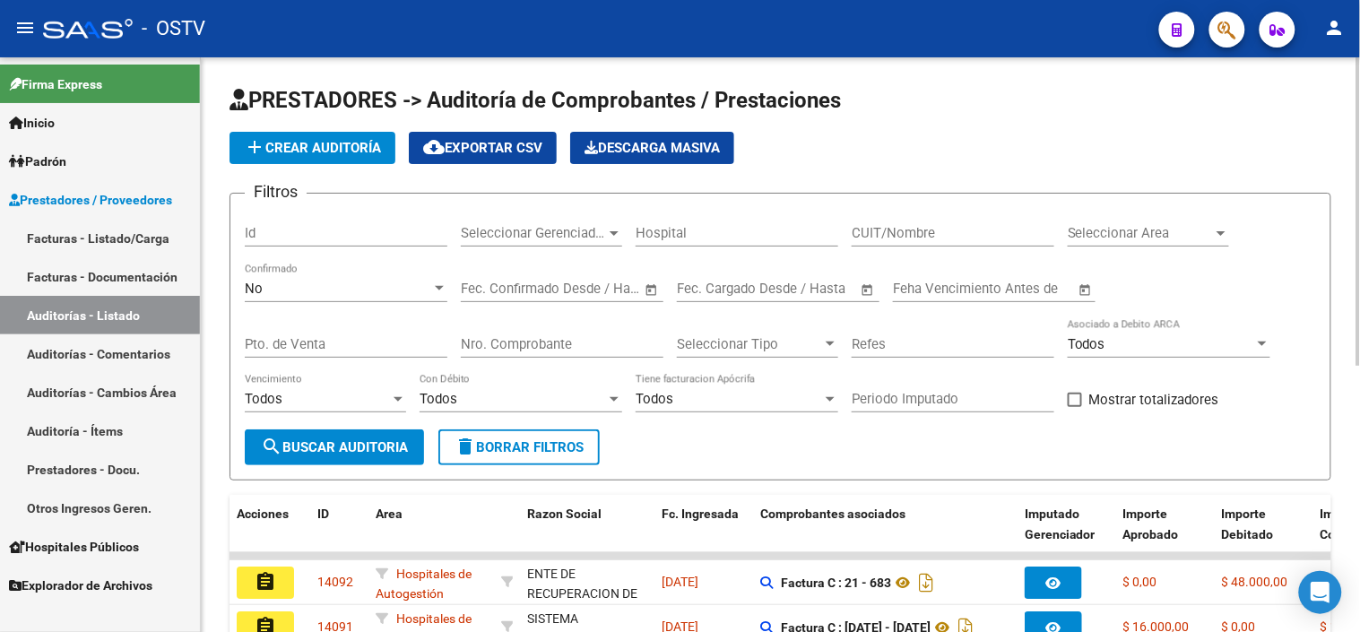
click at [552, 348] on input "Nro. Comprobante" at bounding box center [562, 344] width 203 height 16
paste input "00083498"
drag, startPoint x: 473, startPoint y: 342, endPoint x: 457, endPoint y: 343, distance: 15.3
click at [457, 343] on div "Filtros Id Seleccionar Gerenciador Seleccionar Gerenciador Hospital CUIT/Nombre…" at bounding box center [781, 318] width 1072 height 221
type input "83498"
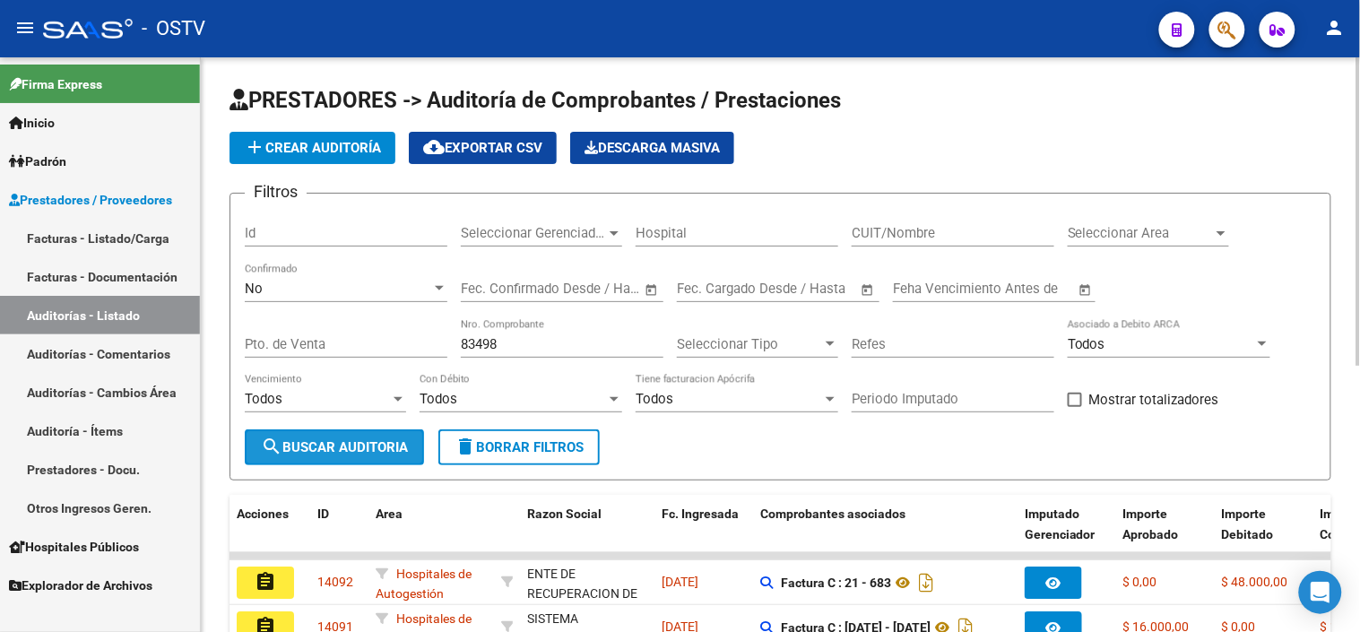
click at [406, 461] on button "search Buscar Auditoria" at bounding box center [334, 448] width 179 height 36
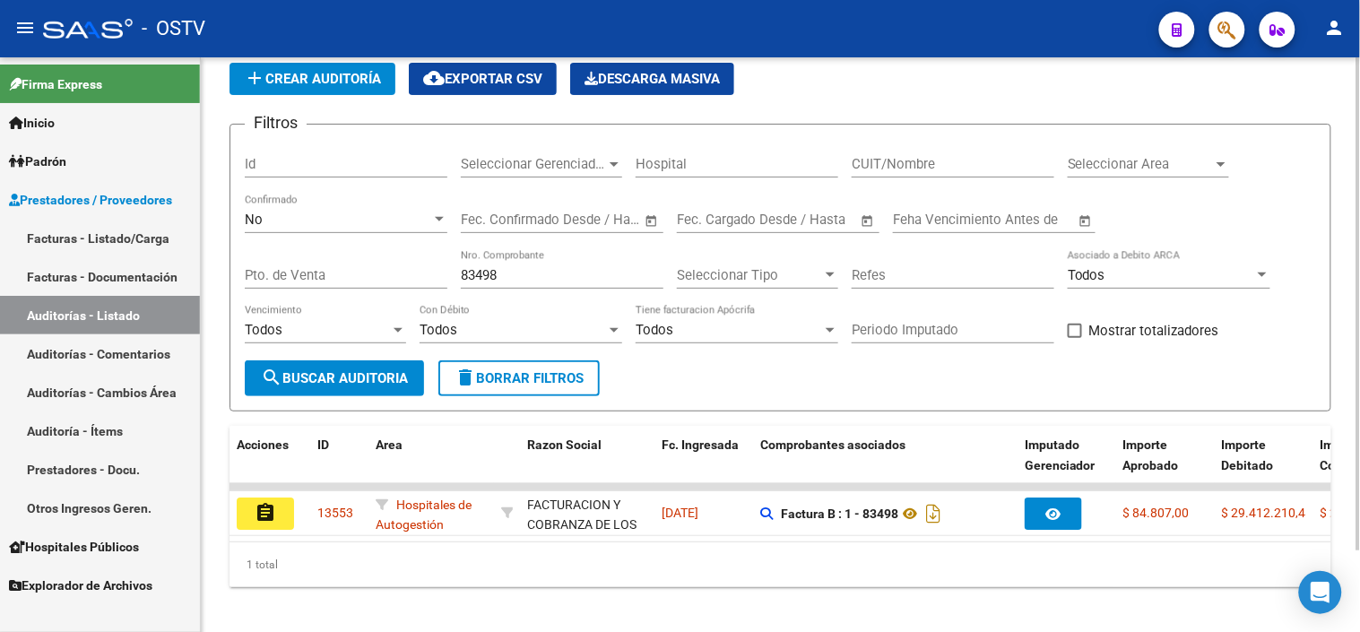
scroll to position [96, 0]
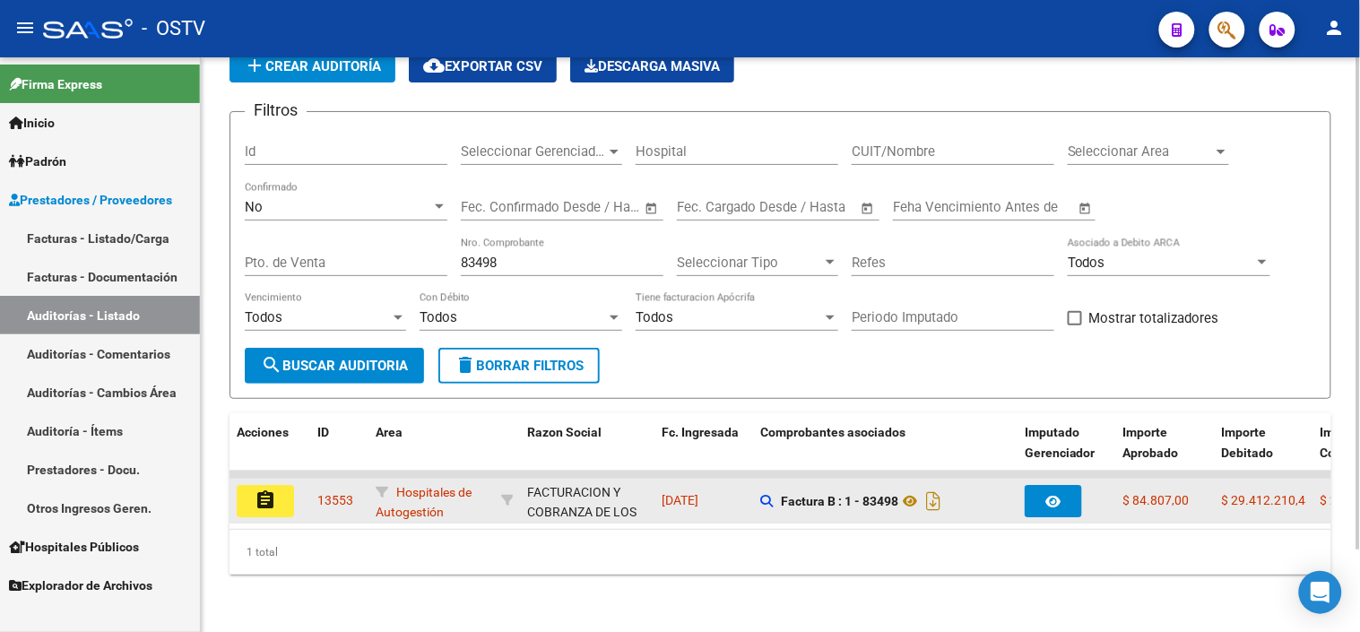
click at [287, 485] on button "assignment" at bounding box center [265, 501] width 57 height 32
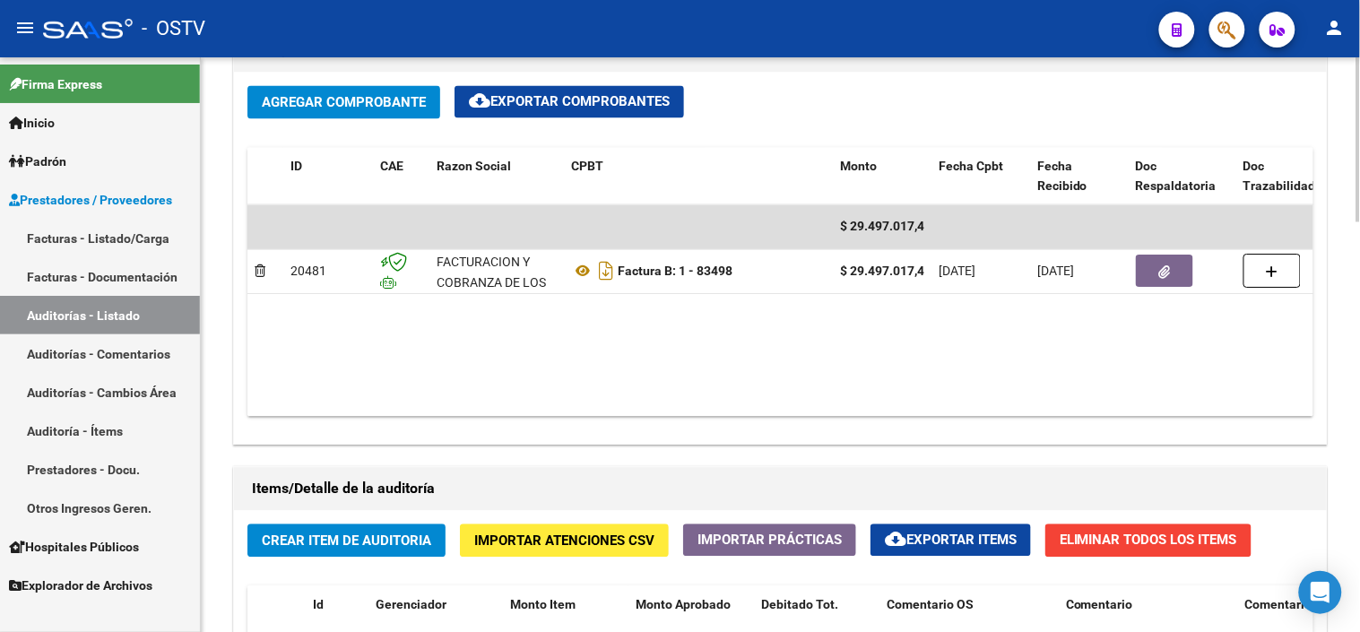
scroll to position [897, 0]
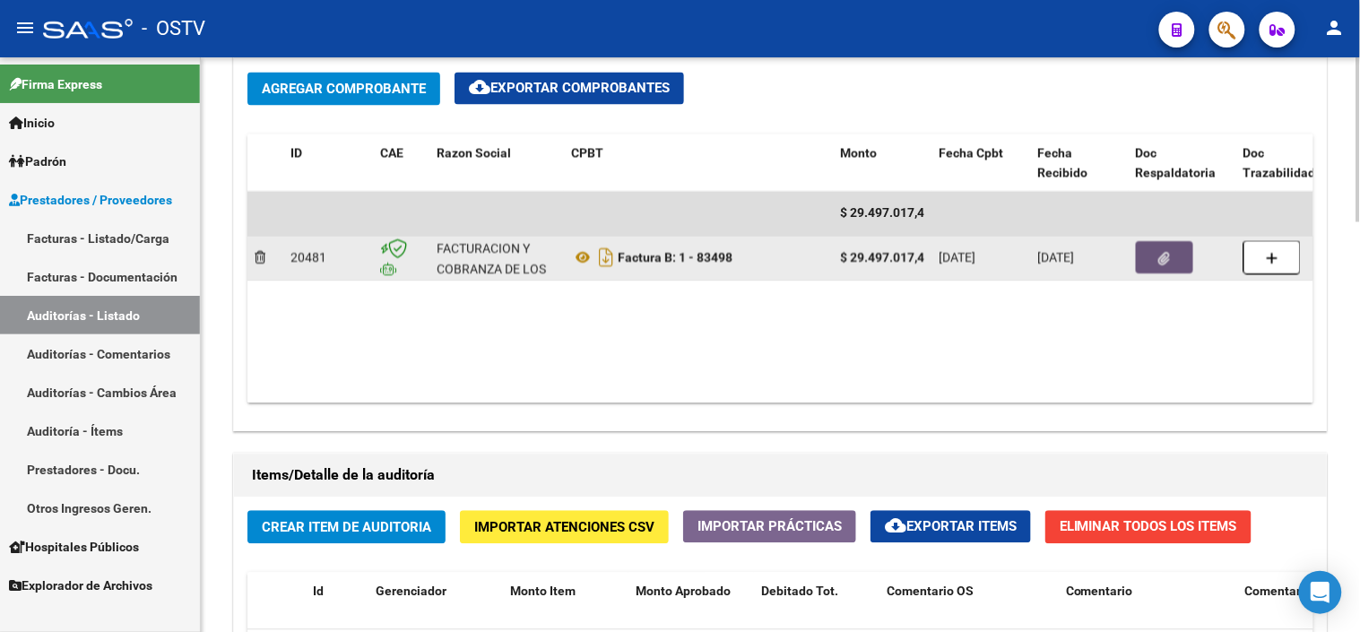
click at [1152, 267] on button "button" at bounding box center [1164, 258] width 57 height 32
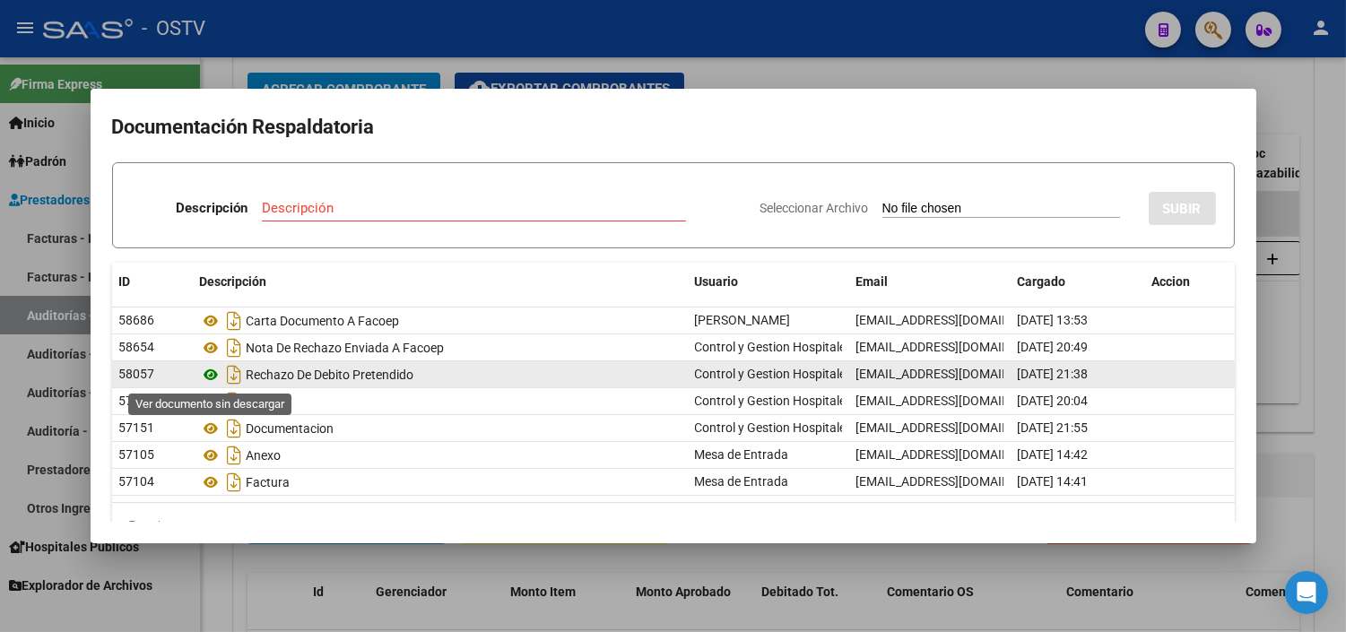
click at [209, 375] on icon at bounding box center [211, 375] width 23 height 22
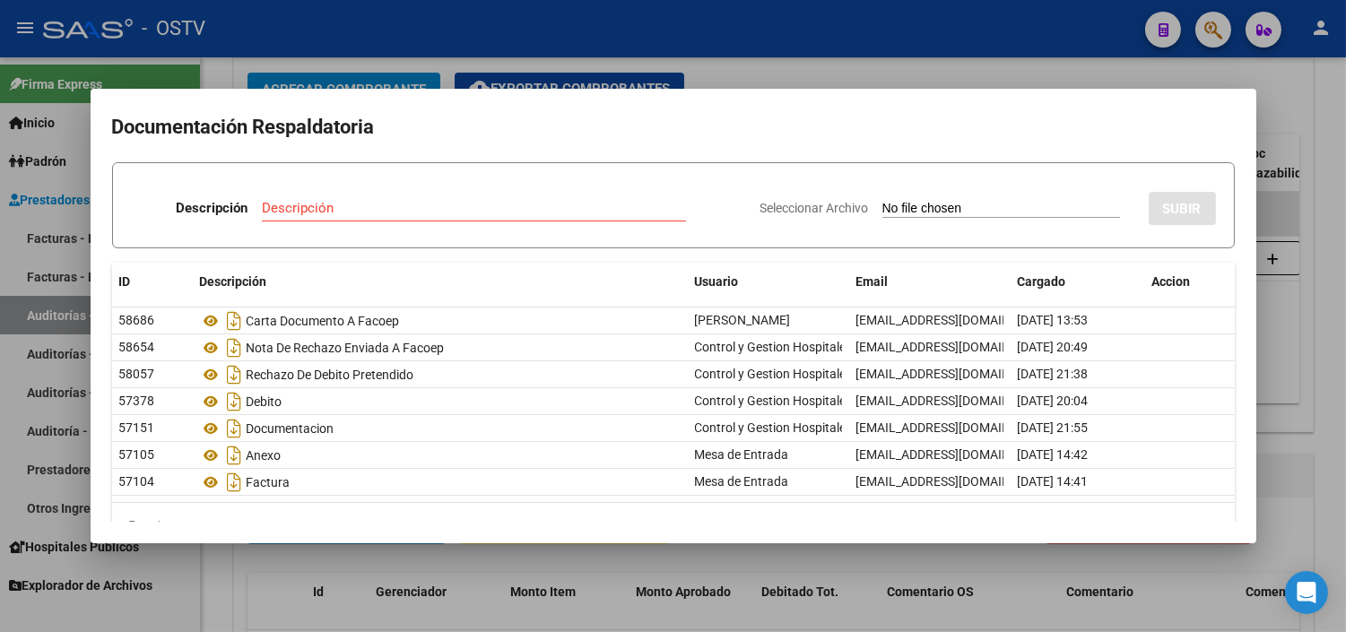
click at [378, 553] on div at bounding box center [673, 316] width 1346 height 632
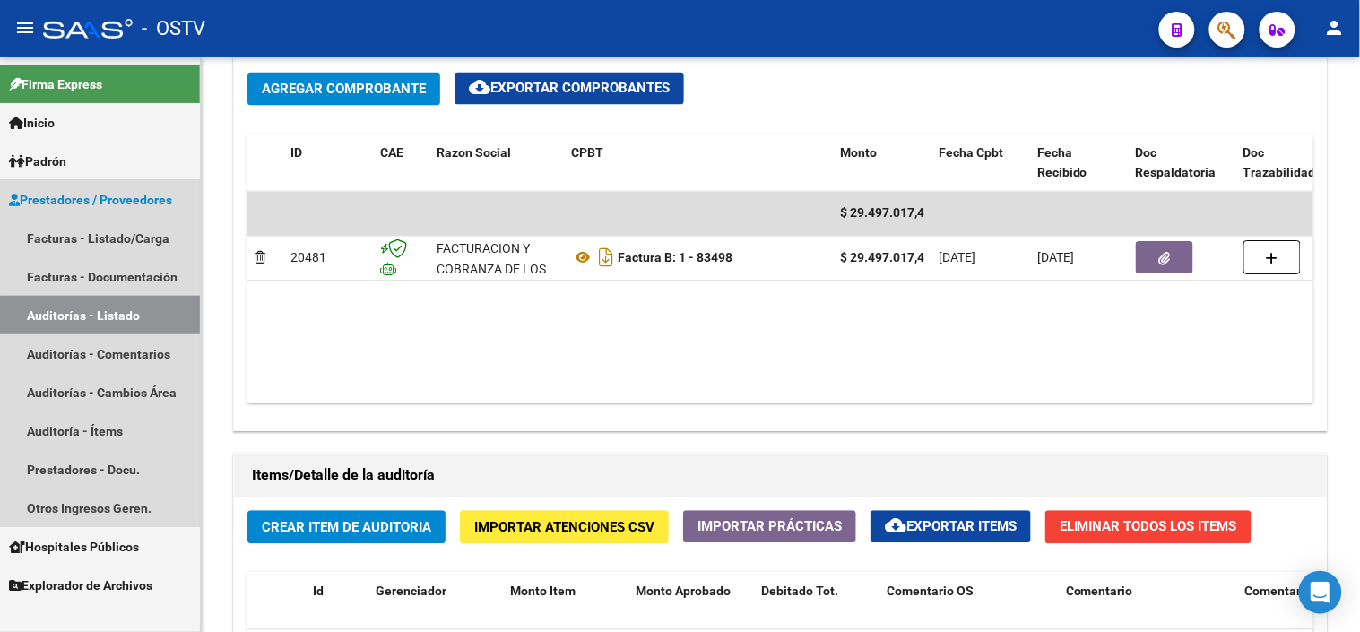
click at [111, 320] on link "Auditorías - Listado" at bounding box center [100, 315] width 200 height 39
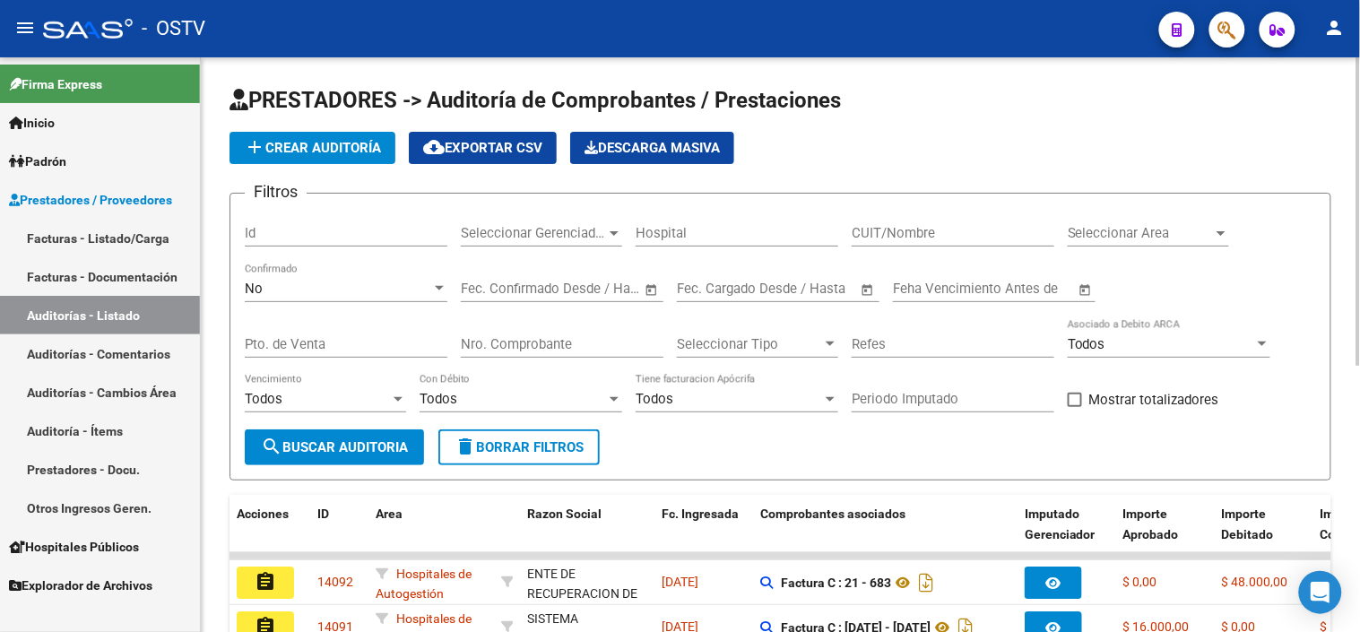
click at [487, 346] on input "Nro. Comprobante" at bounding box center [562, 344] width 203 height 16
click at [405, 439] on button "search Buscar Auditoria" at bounding box center [334, 448] width 179 height 36
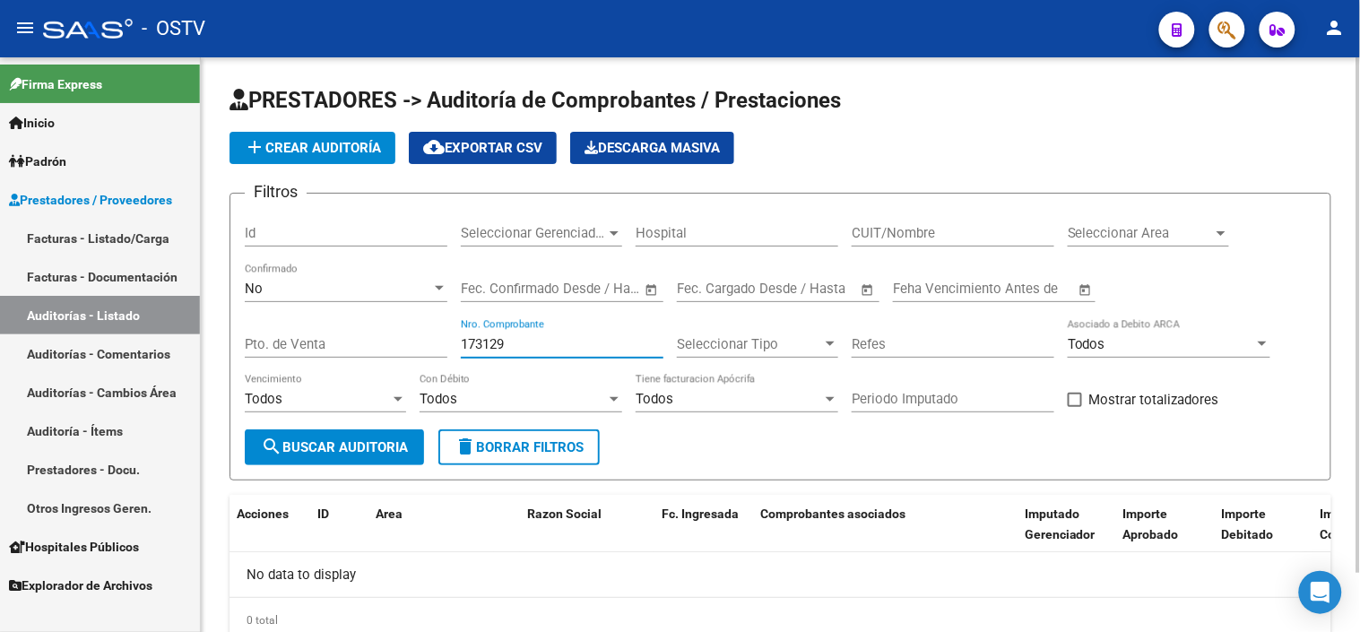
drag, startPoint x: 485, startPoint y: 345, endPoint x: 447, endPoint y: 343, distance: 38.6
click at [447, 343] on div "Filtros Id Seleccionar Gerenciador Seleccionar Gerenciador Hospital CUIT/Nombre…" at bounding box center [781, 318] width 1072 height 221
type input "129"
paste input "173"
click at [343, 343] on input "173" at bounding box center [346, 344] width 203 height 16
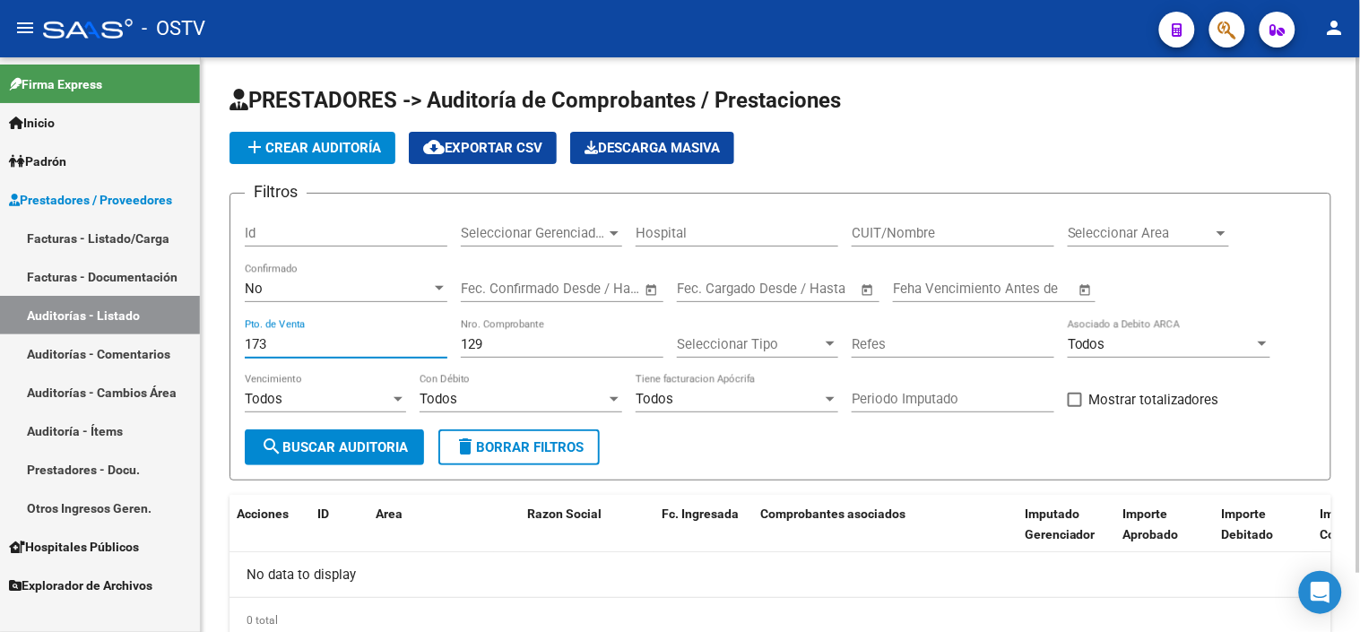
type input "173"
drag, startPoint x: 325, startPoint y: 450, endPoint x: 344, endPoint y: 449, distance: 19.7
click at [326, 451] on span "search Buscar Auditoria" at bounding box center [334, 447] width 147 height 16
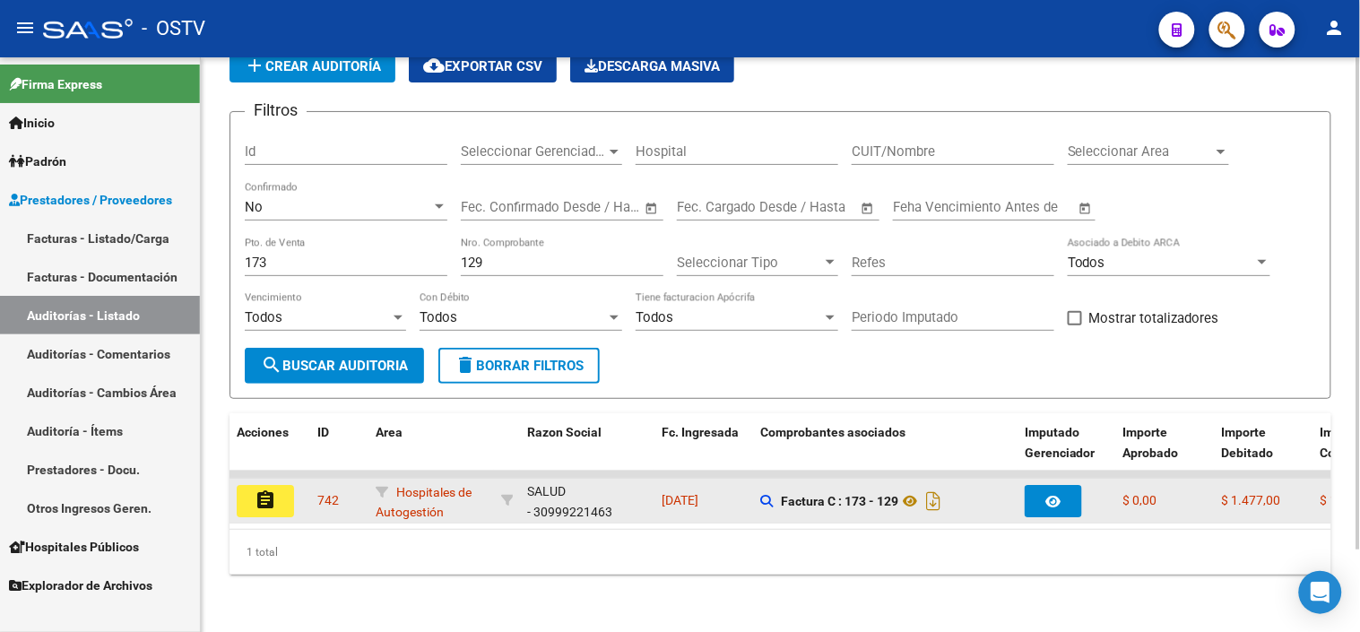
scroll to position [22, 0]
click at [285, 485] on button "assignment" at bounding box center [265, 501] width 57 height 32
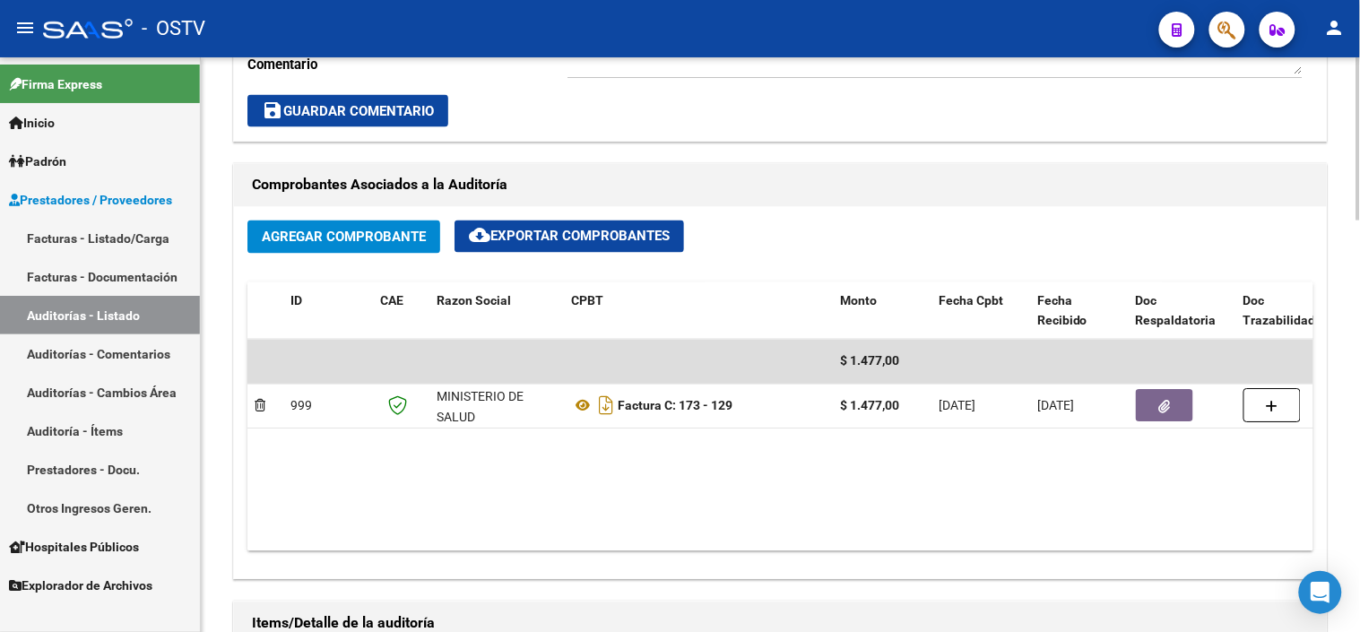
scroll to position [796, 0]
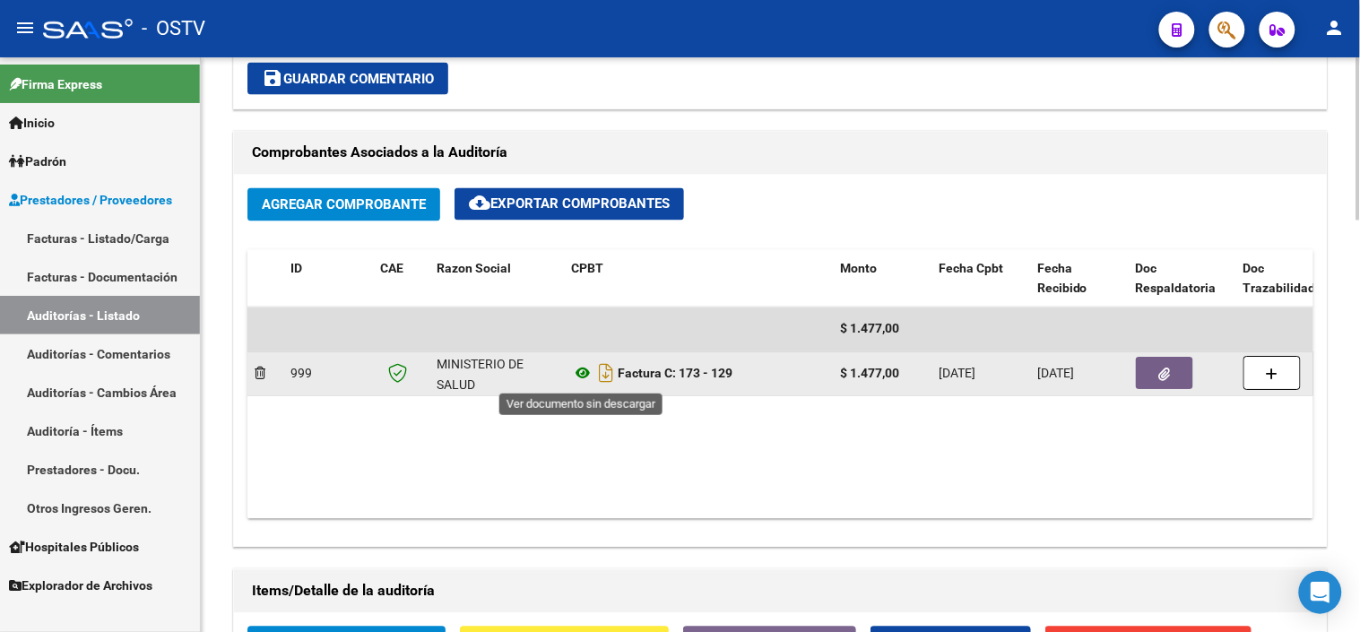
click at [583, 375] on icon at bounding box center [582, 374] width 23 height 22
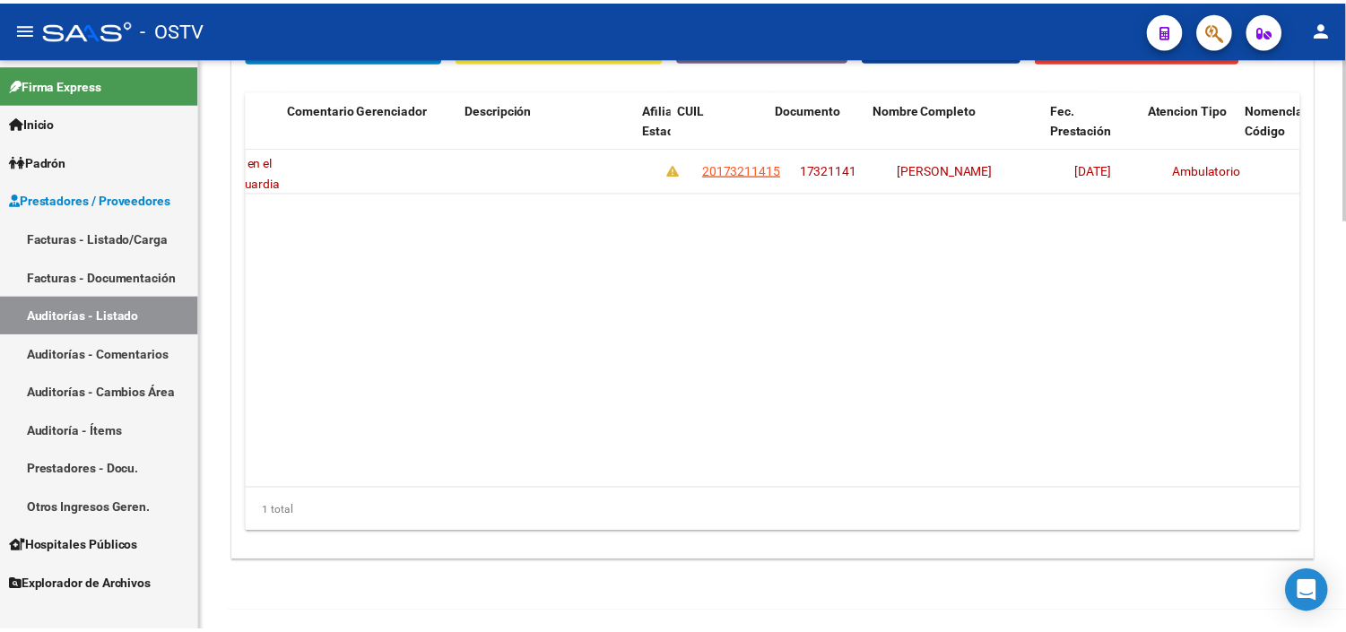
scroll to position [0, 991]
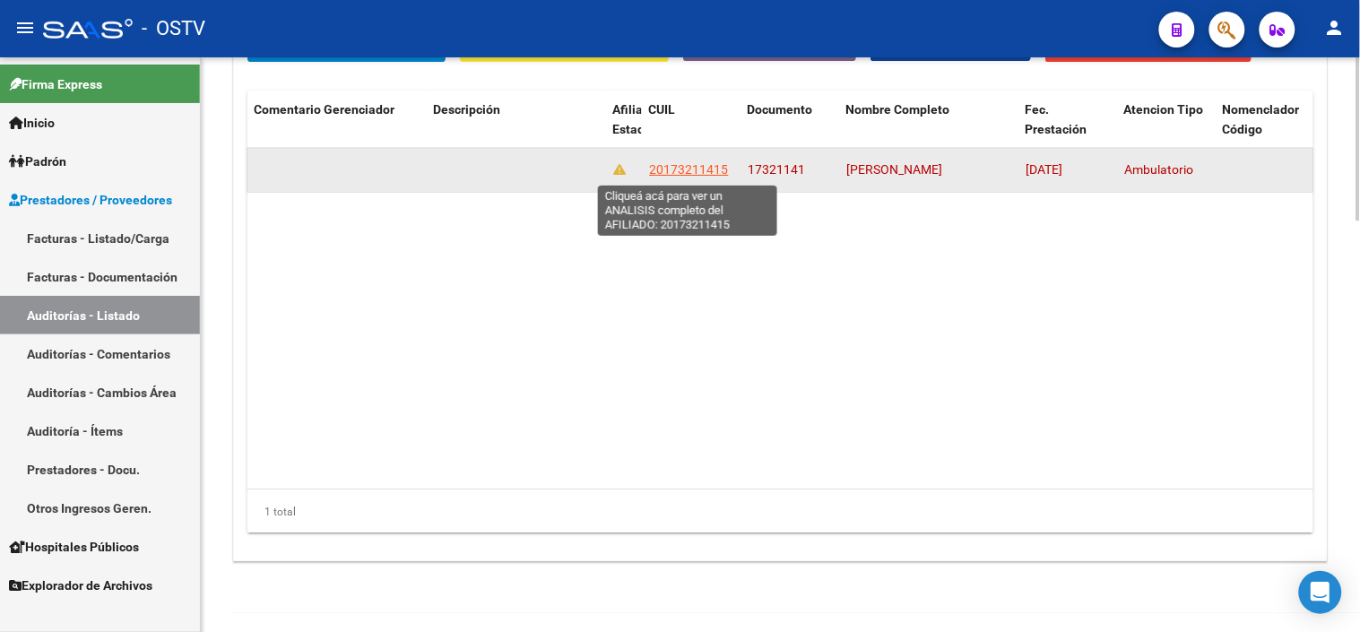
click at [674, 175] on span "20173211415" at bounding box center [688, 169] width 79 height 14
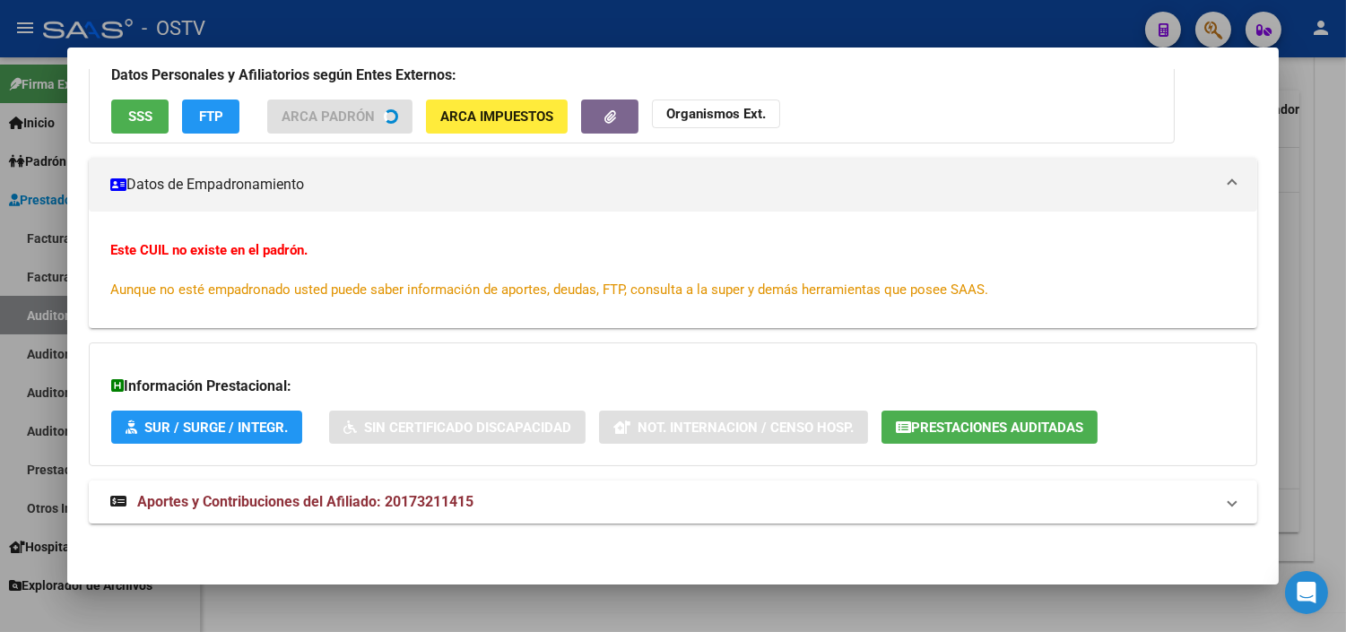
scroll to position [159, 0]
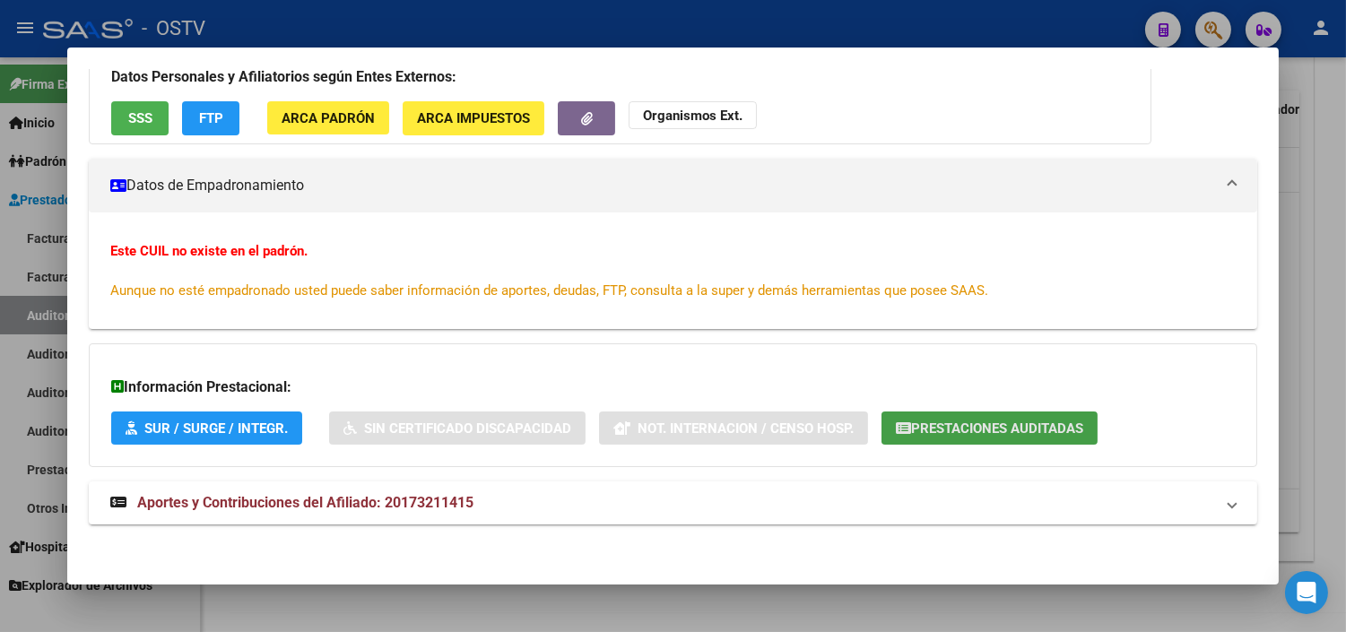
click at [913, 429] on span "Prestaciones Auditadas" at bounding box center [997, 429] width 172 height 16
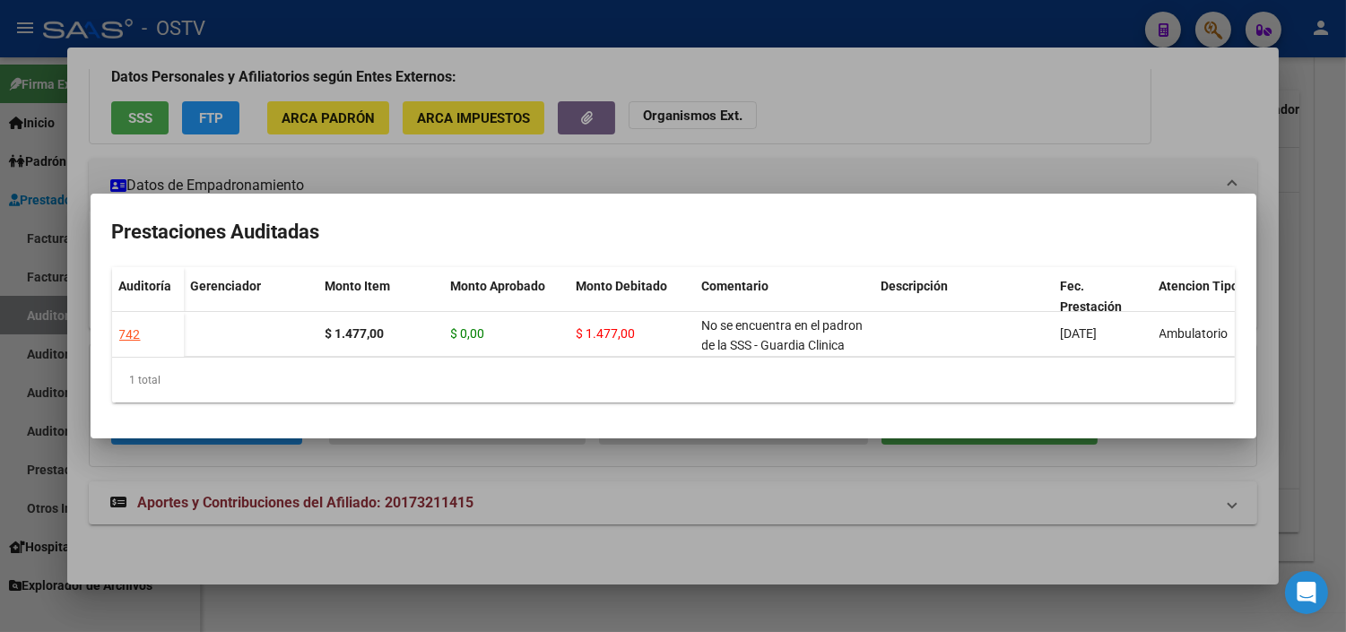
click at [747, 472] on div at bounding box center [673, 316] width 1346 height 632
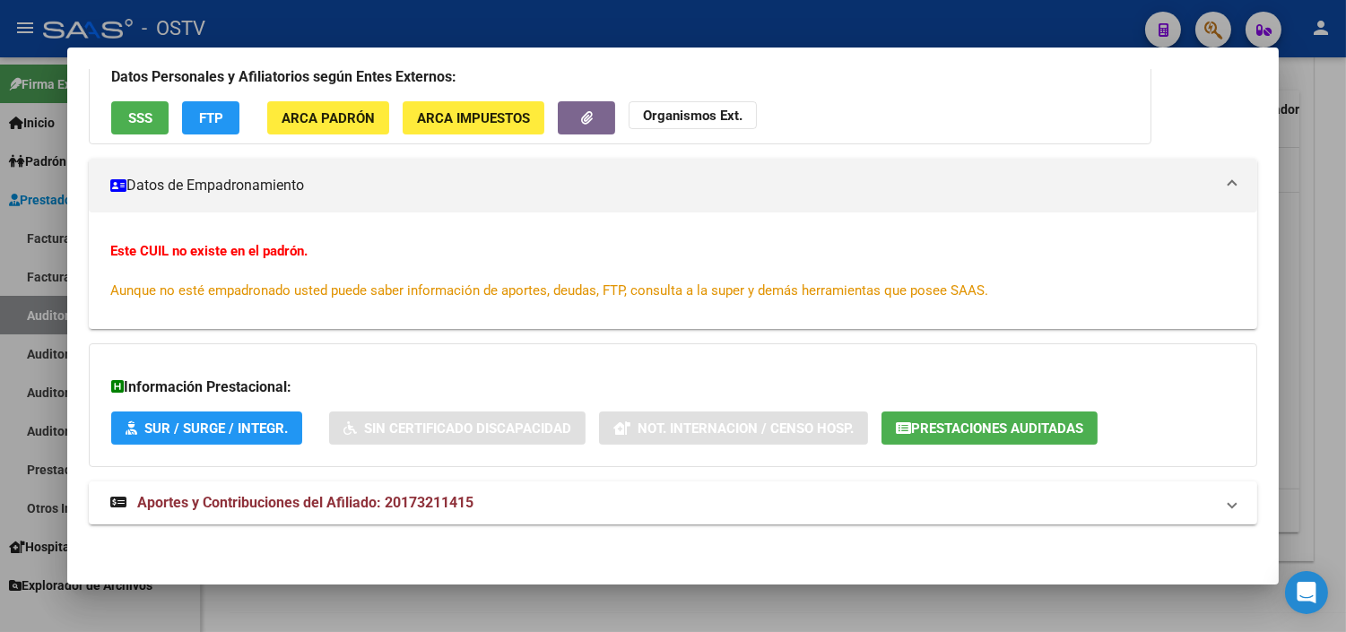
scroll to position [0, 0]
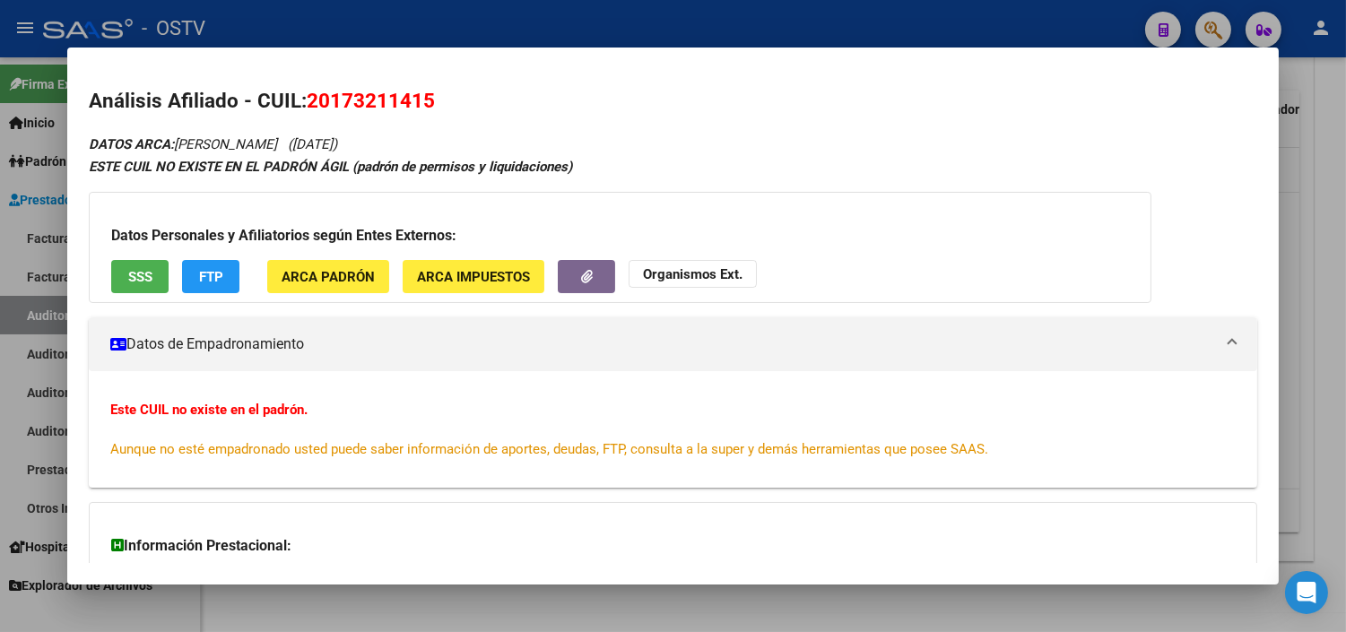
click at [123, 257] on div "Datos Personales y Afiliatorios según Entes Externos: SSS FTP ARCA Padrón ARCA …" at bounding box center [620, 247] width 1063 height 111
click at [128, 279] on span "SSS" at bounding box center [140, 277] width 24 height 16
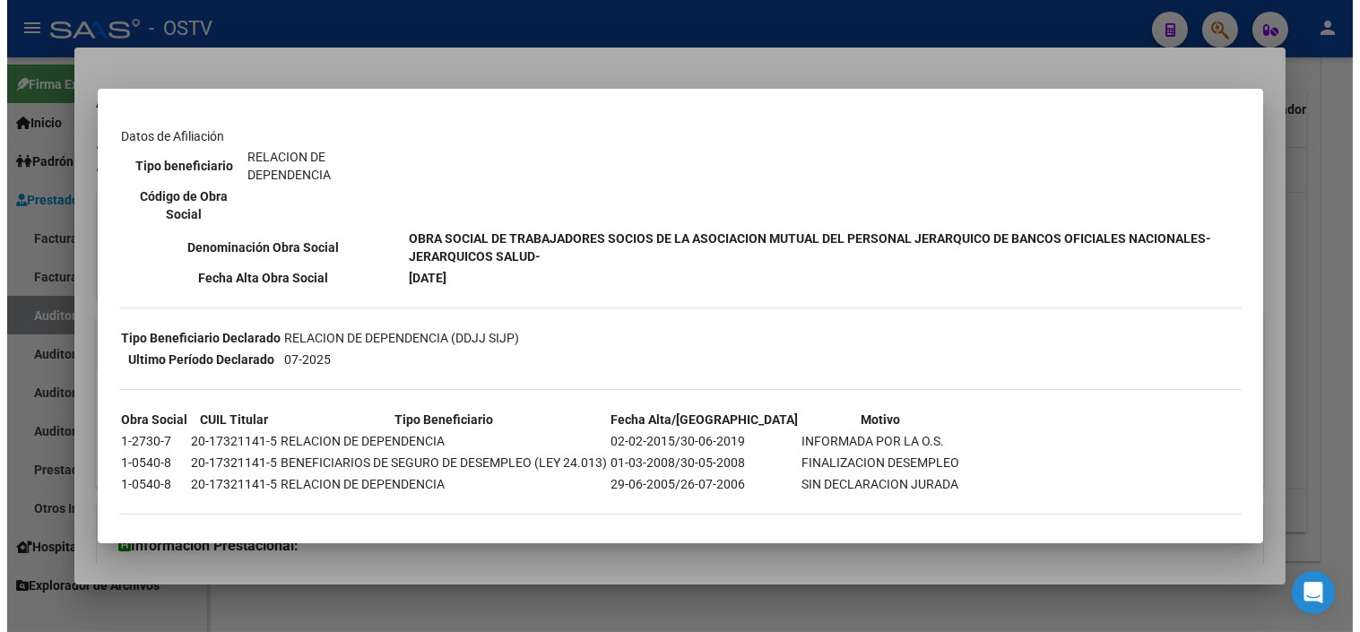
scroll to position [282, 0]
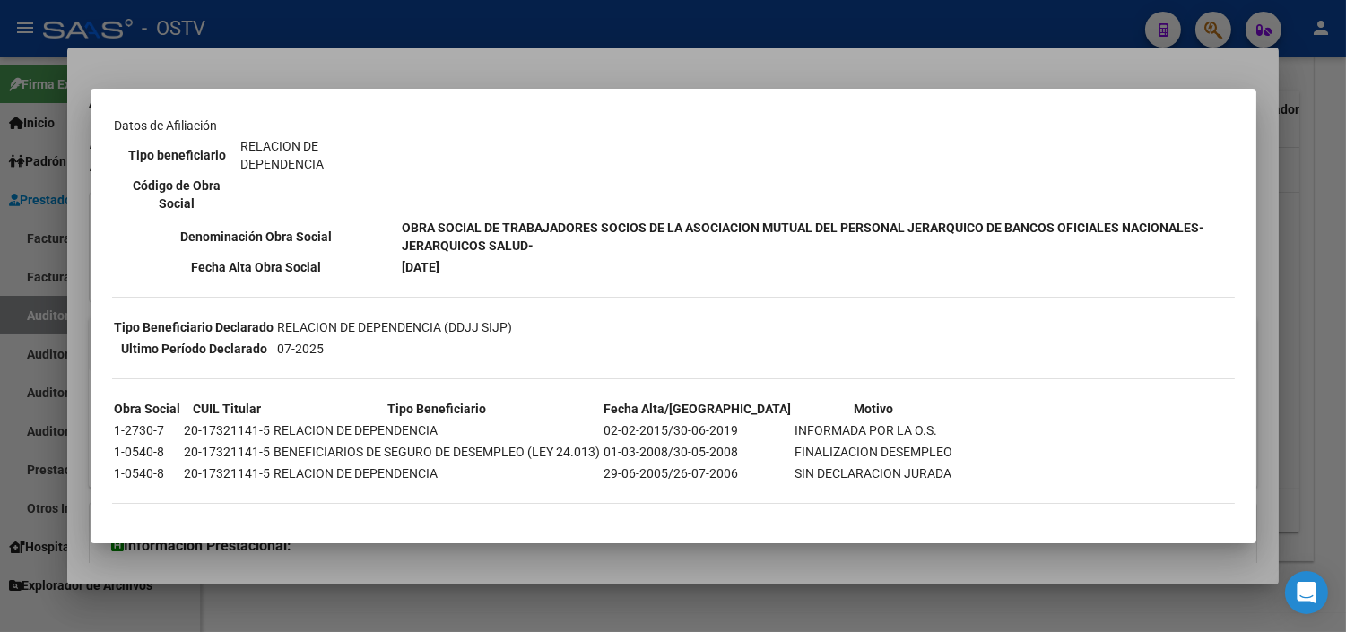
click at [563, 556] on div at bounding box center [673, 316] width 1346 height 632
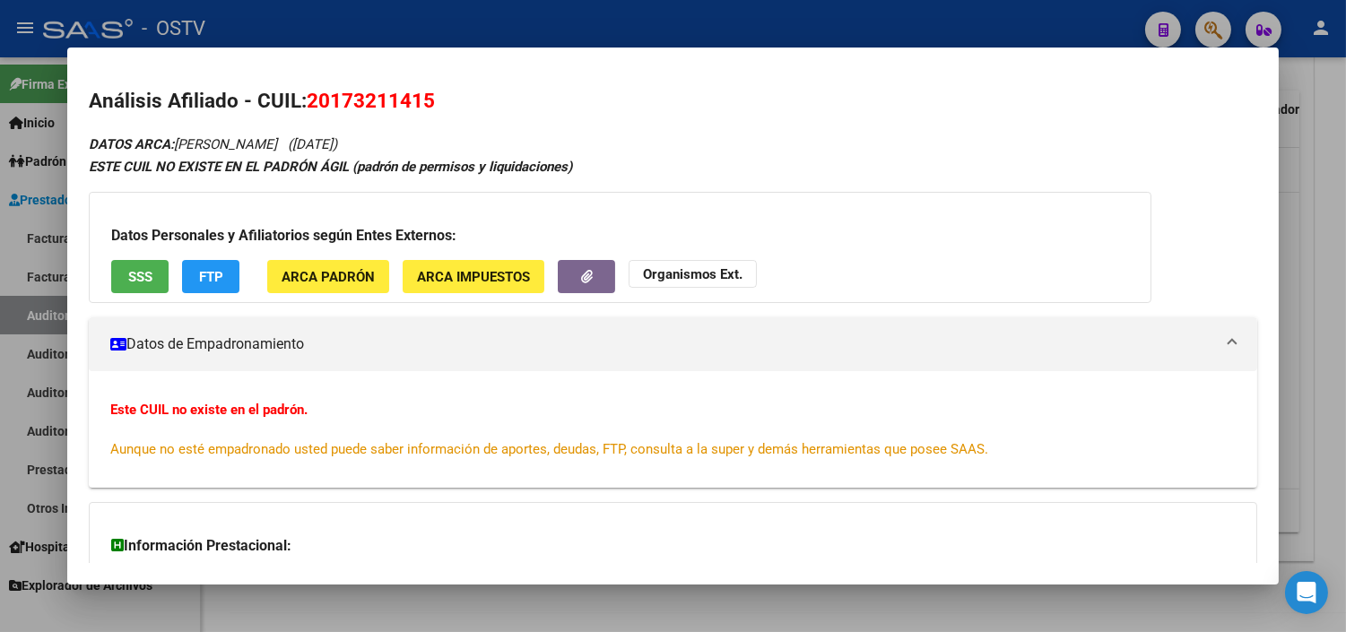
click at [577, 596] on div at bounding box center [673, 316] width 1346 height 632
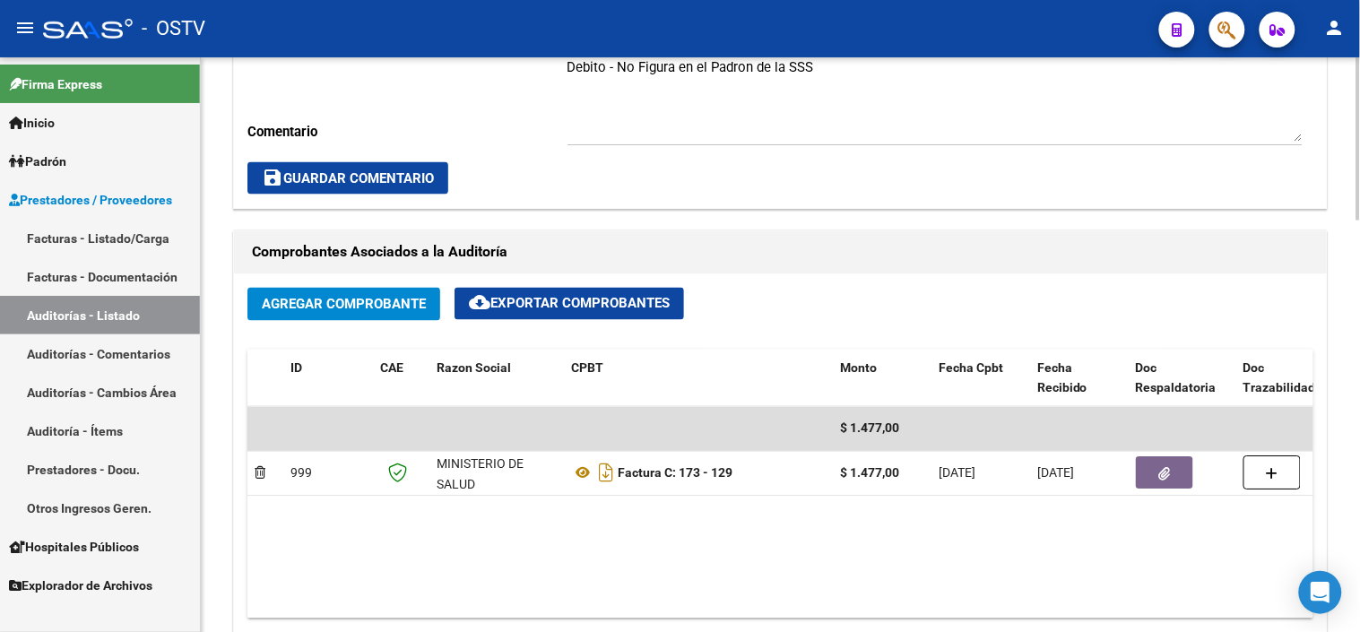
scroll to position [796, 0]
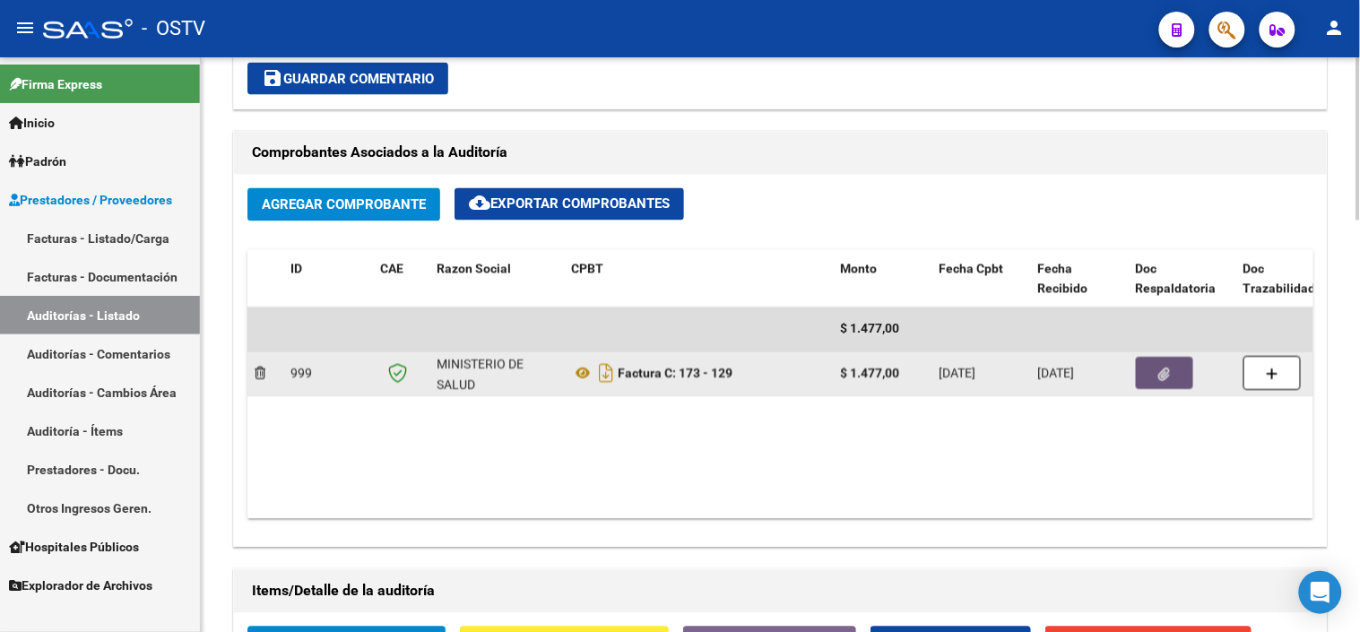
click at [1157, 360] on button "button" at bounding box center [1164, 374] width 57 height 32
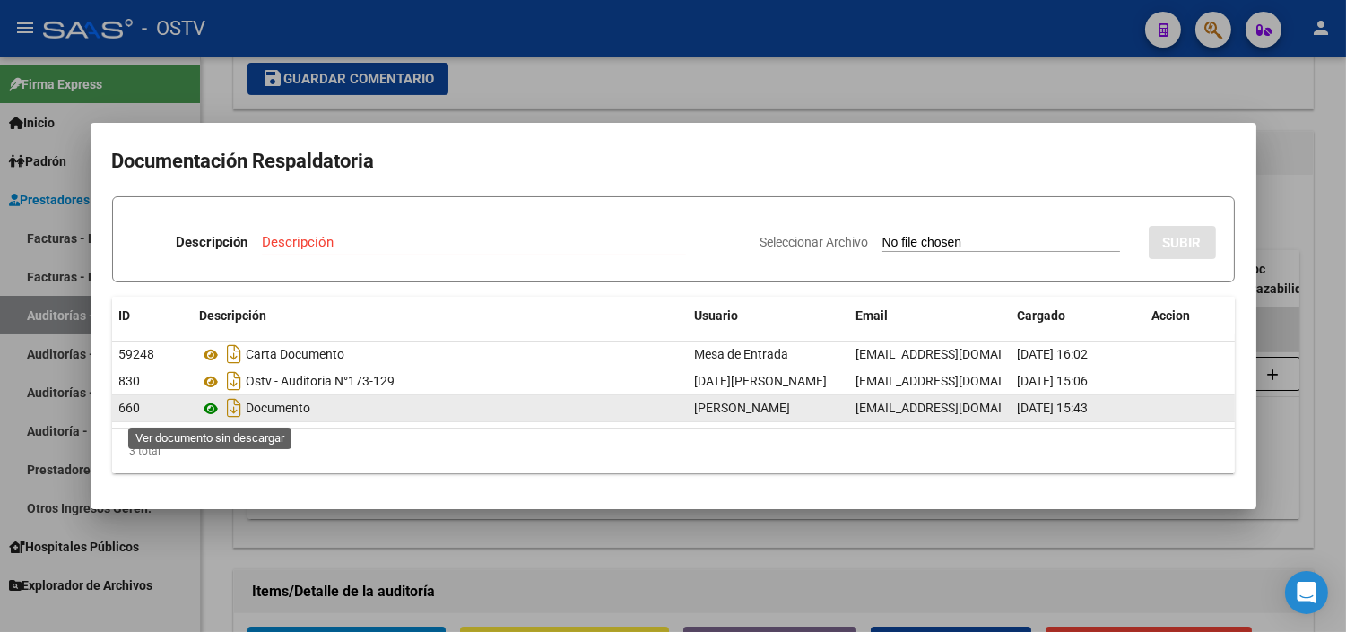
click at [210, 411] on icon at bounding box center [211, 409] width 23 height 22
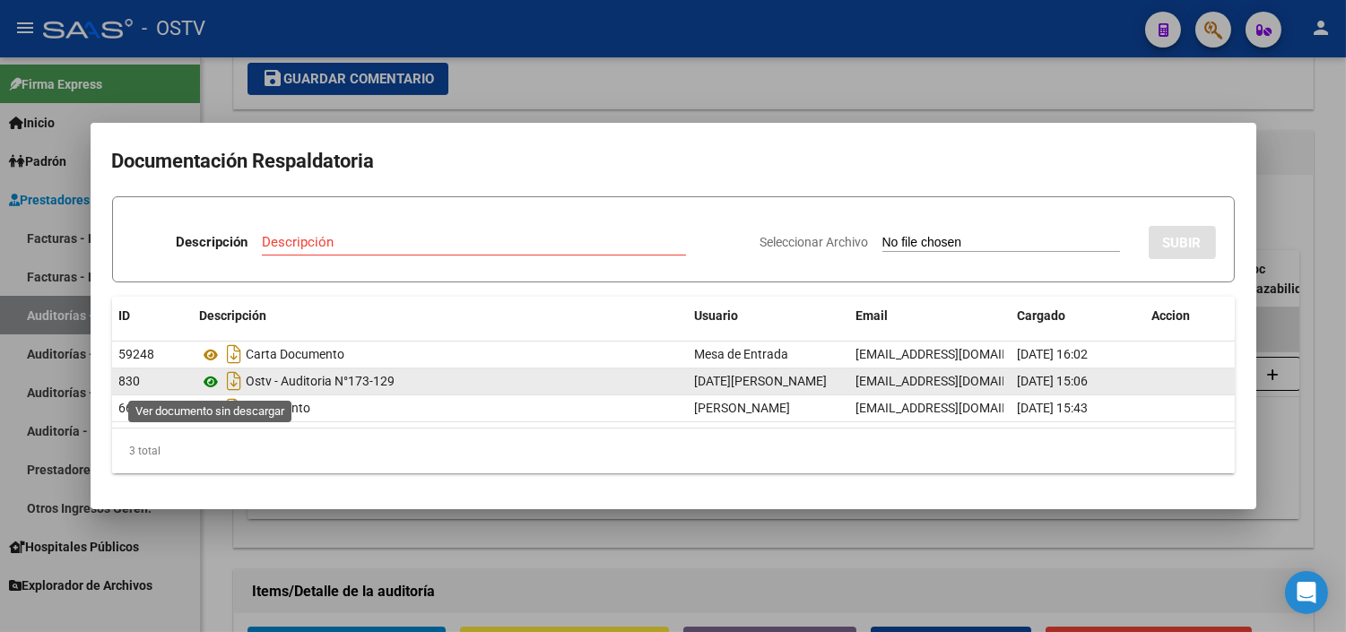
click at [213, 382] on icon at bounding box center [211, 382] width 23 height 22
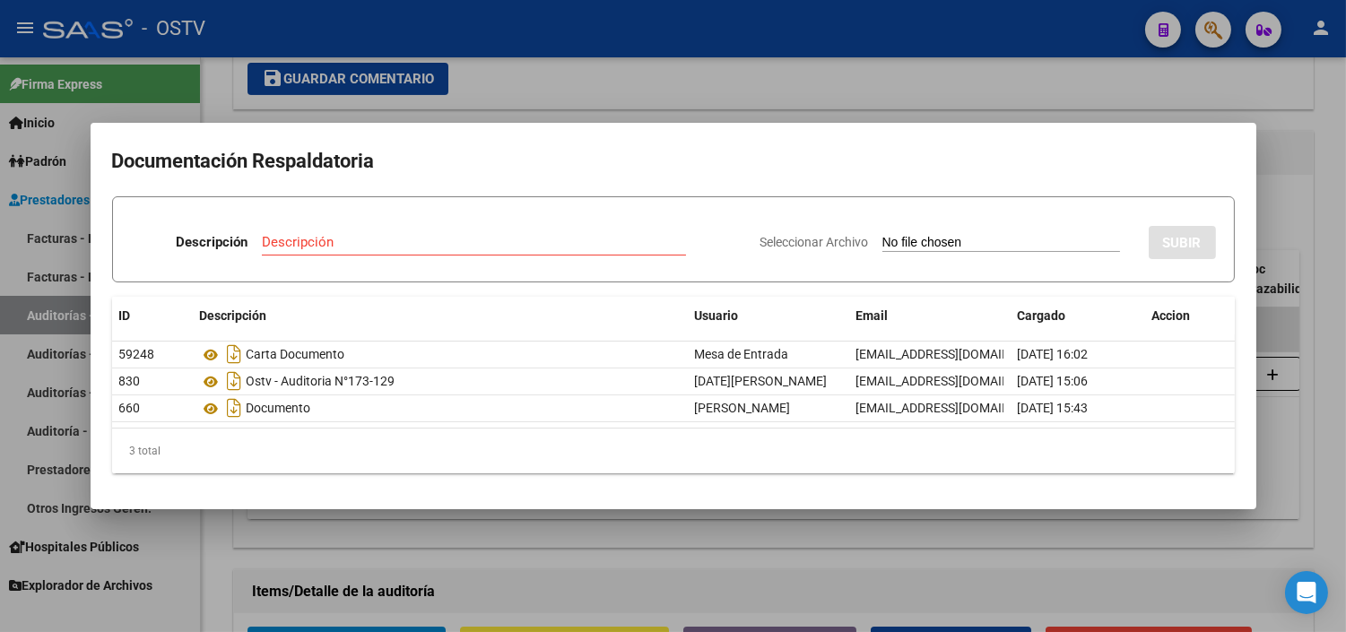
click at [468, 517] on div at bounding box center [673, 316] width 1346 height 632
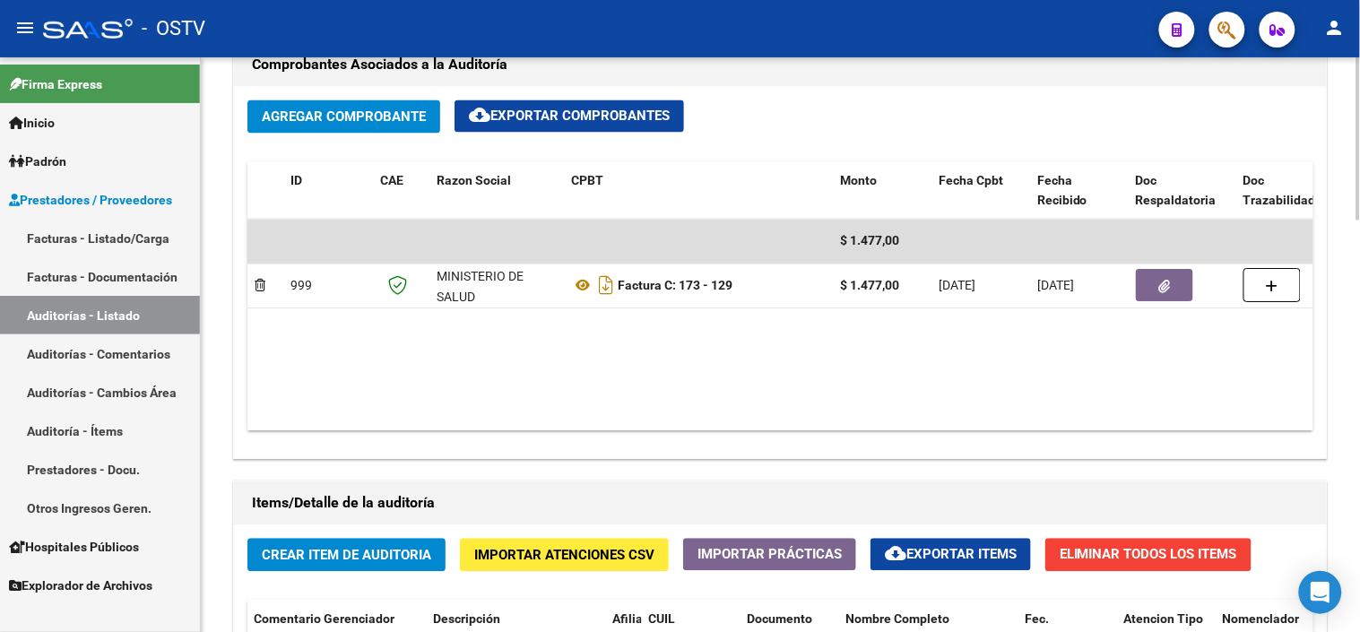
scroll to position [897, 0]
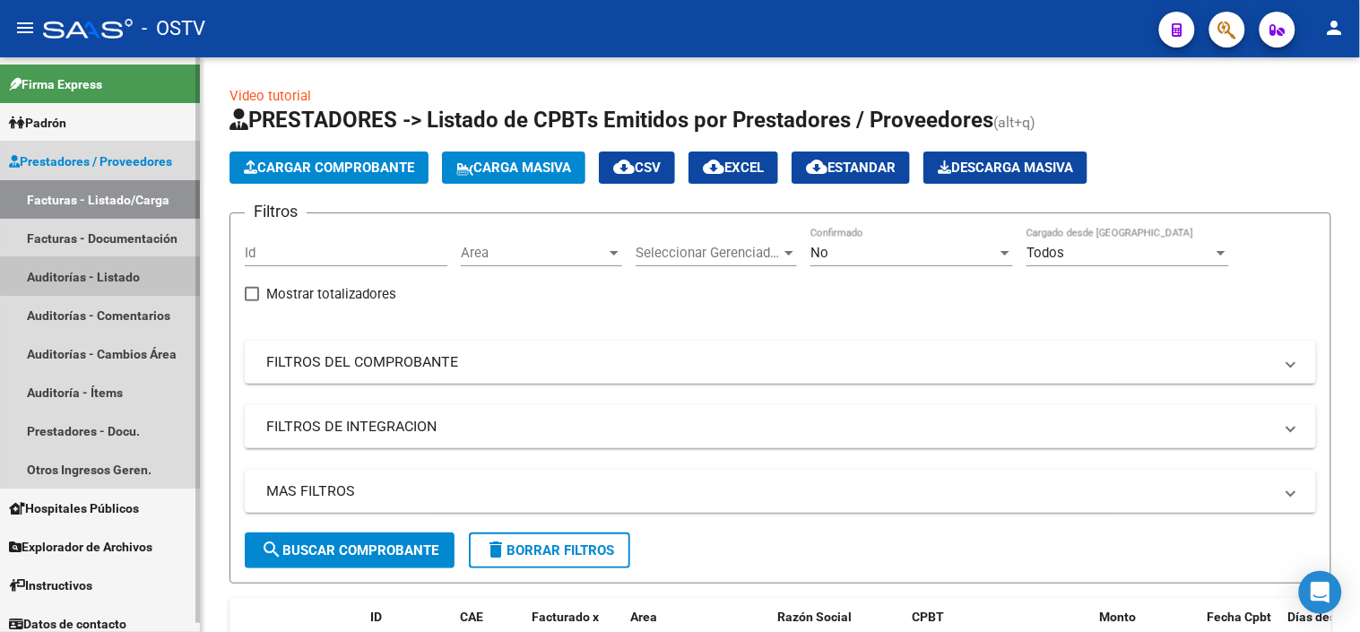
click at [122, 275] on link "Auditorías - Listado" at bounding box center [100, 276] width 200 height 39
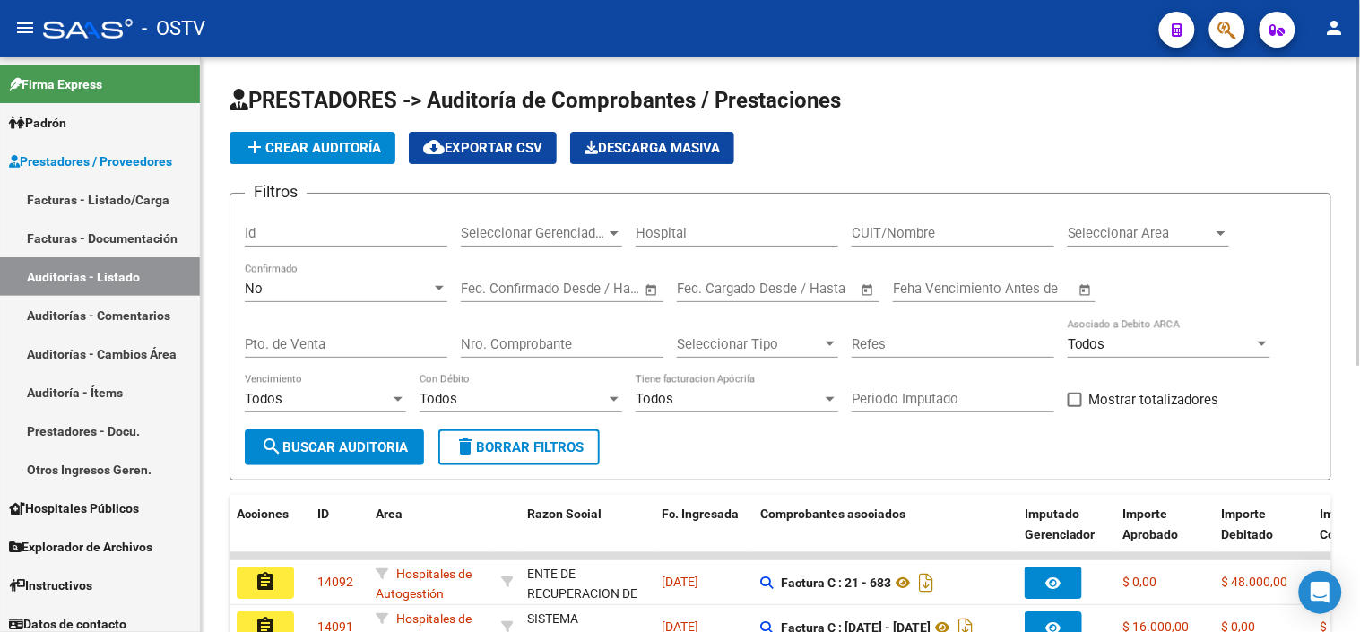
click at [493, 347] on input "Nro. Comprobante" at bounding box center [562, 344] width 203 height 16
click at [348, 347] on input "Pto. de Venta" at bounding box center [346, 344] width 203 height 16
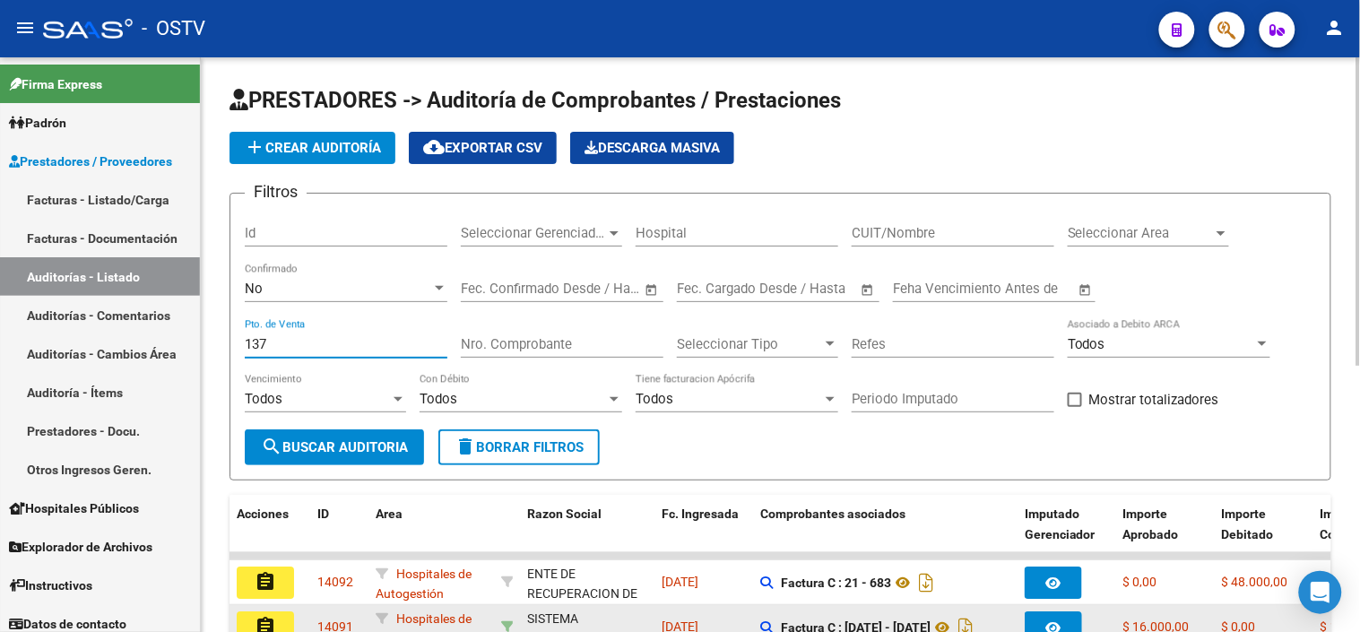
type input "137"
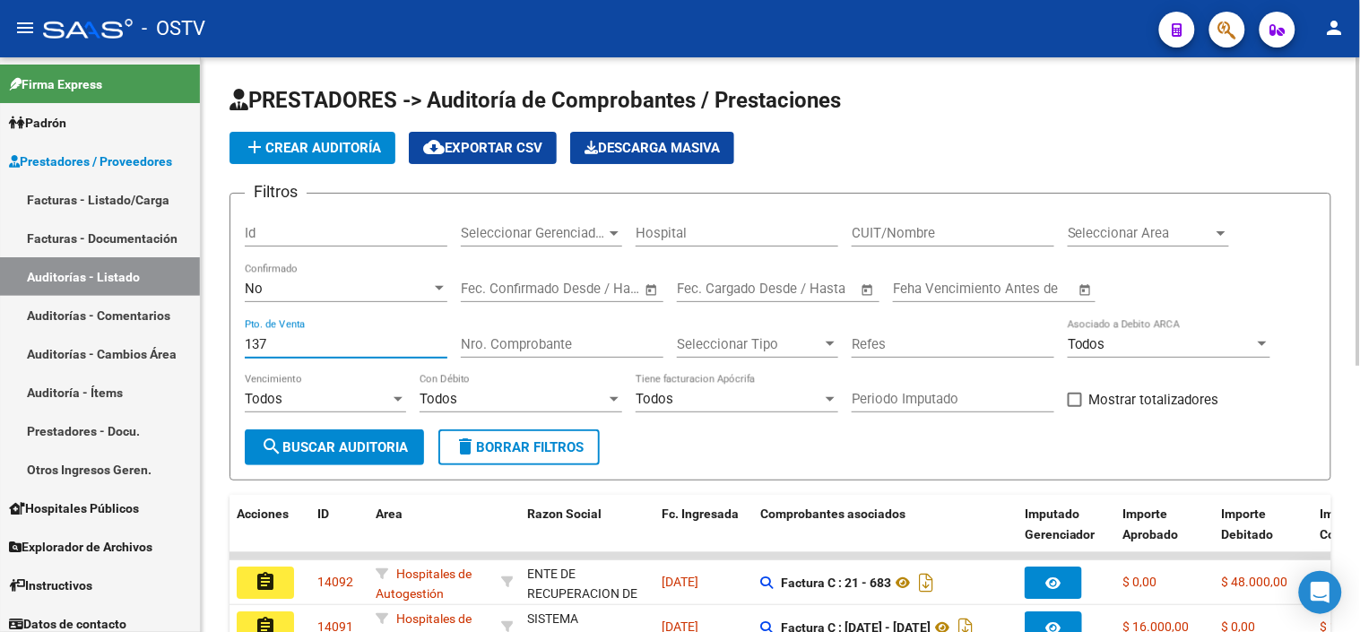
click at [521, 343] on input "Nro. Comprobante" at bounding box center [562, 344] width 203 height 16
type input "67"
drag, startPoint x: 361, startPoint y: 444, endPoint x: 559, endPoint y: 389, distance: 204.7
click at [361, 443] on span "search Buscar Auditoria" at bounding box center [334, 447] width 147 height 16
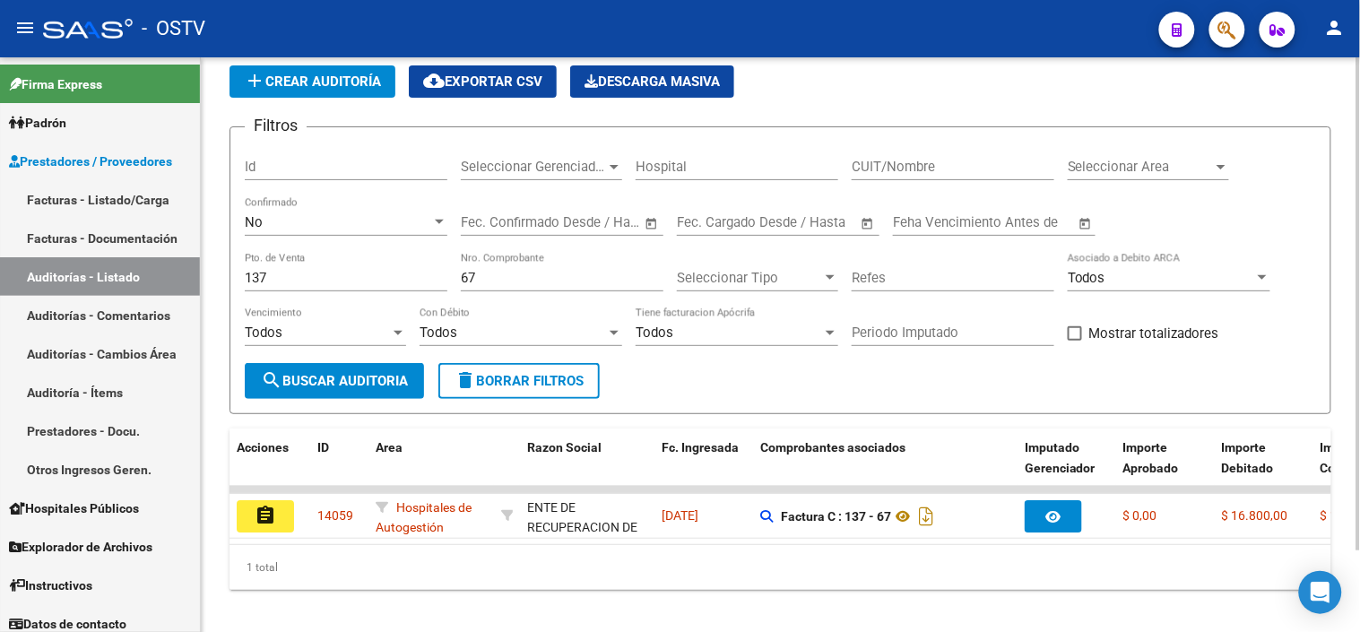
scroll to position [96, 0]
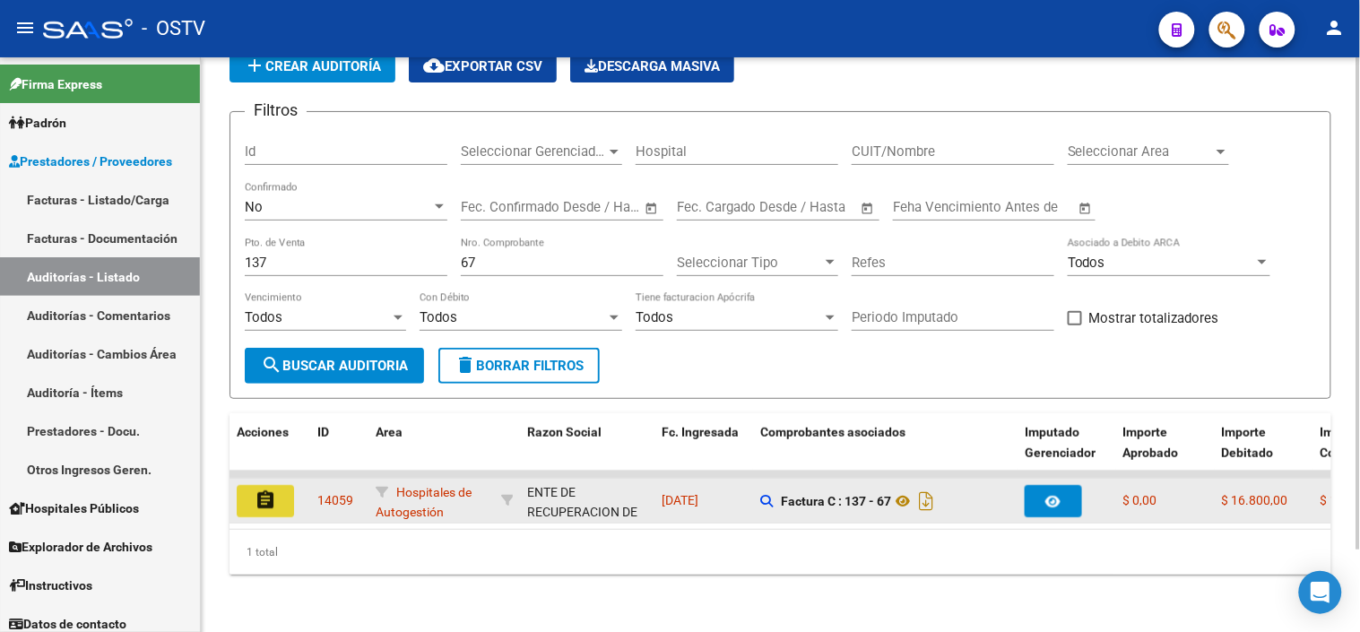
click at [278, 494] on button "assignment" at bounding box center [265, 501] width 57 height 32
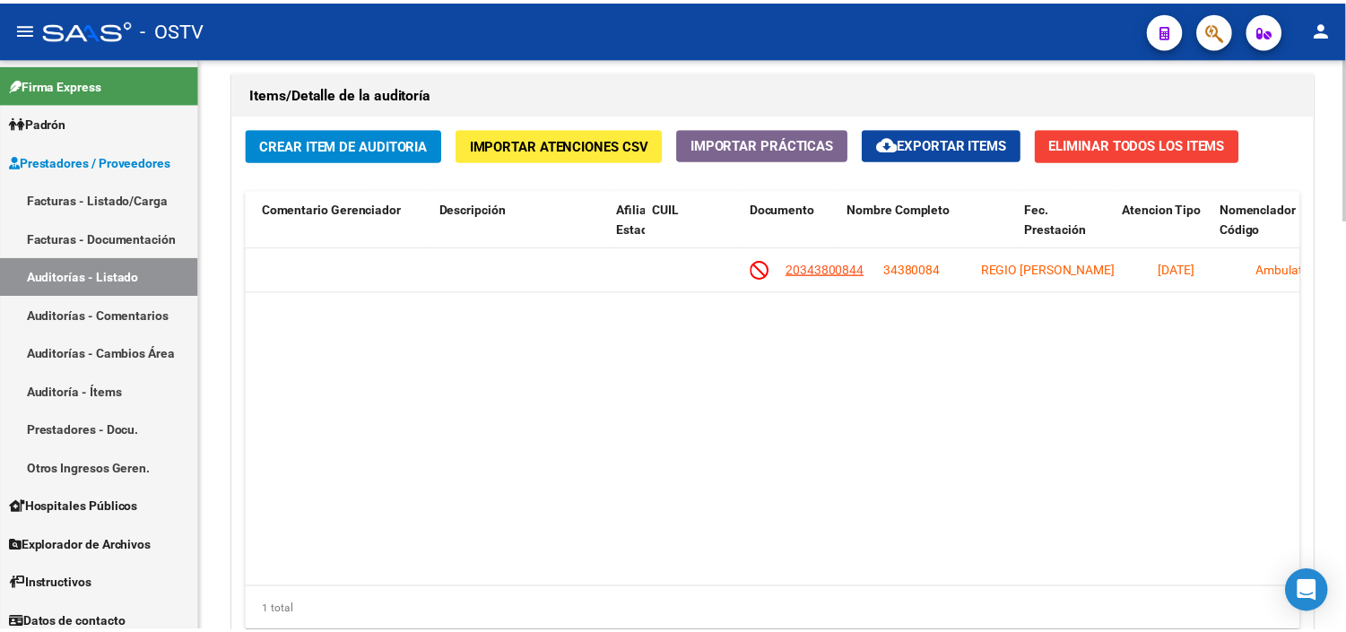
scroll to position [0, 802]
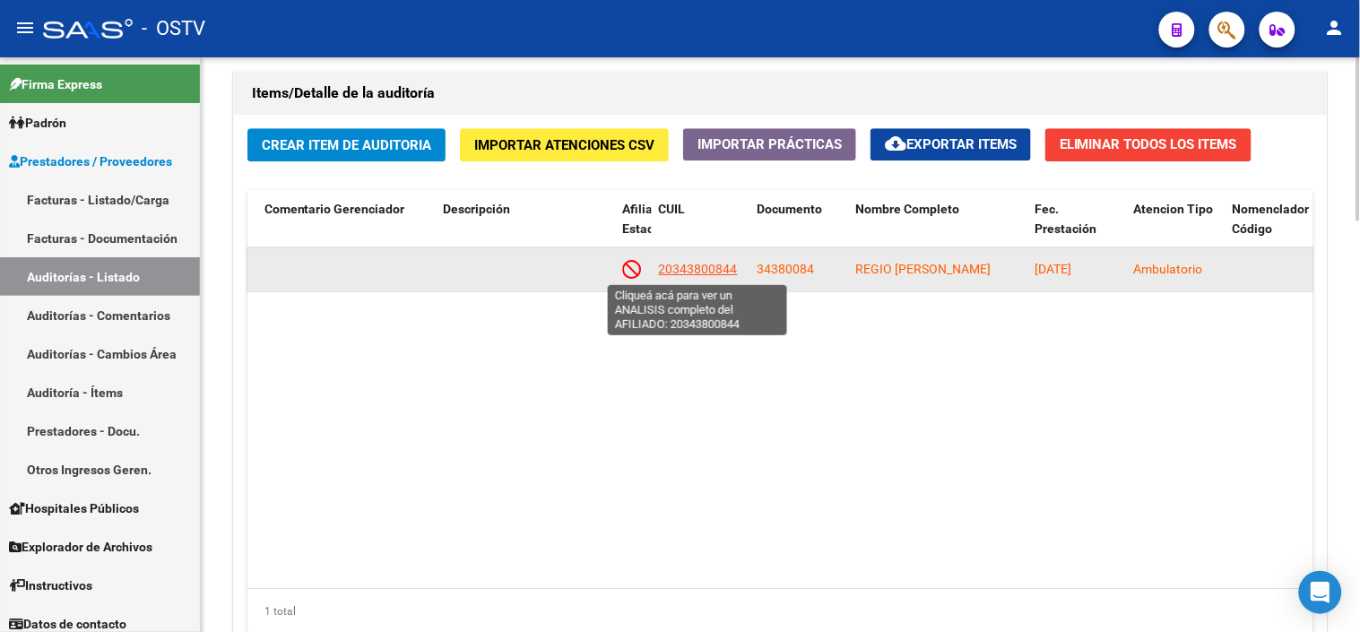
click at [707, 271] on span "20343800844" at bounding box center [698, 269] width 79 height 14
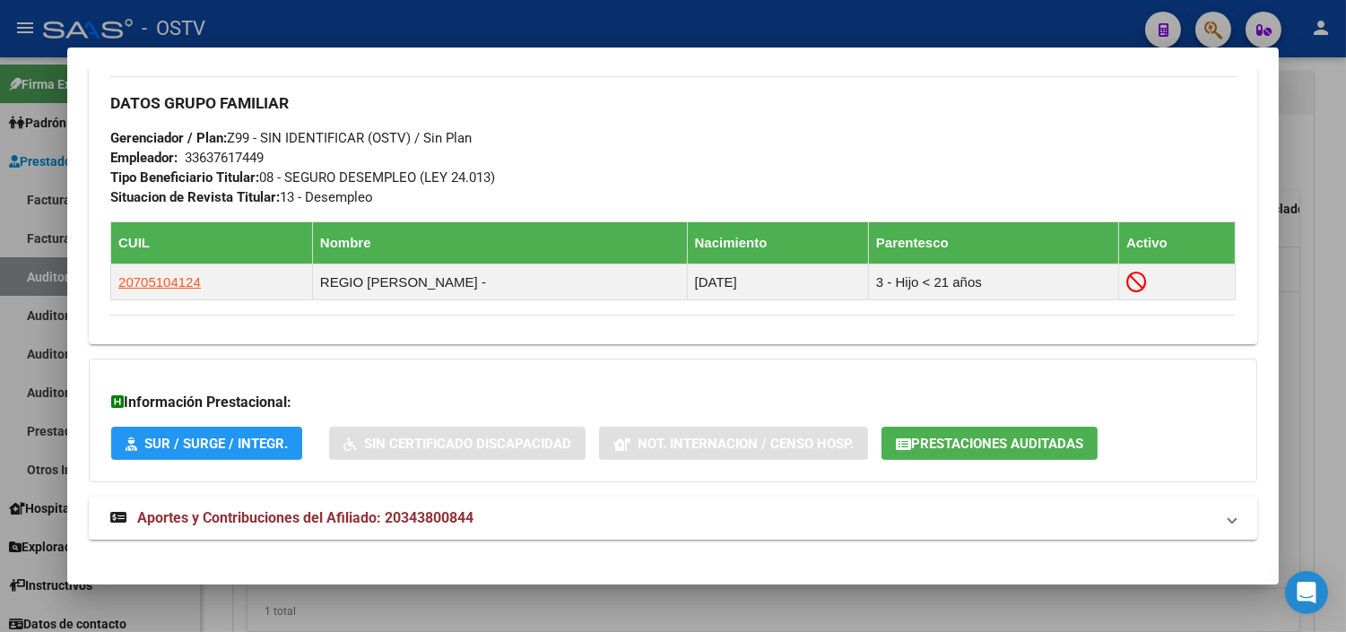
scroll to position [908, 0]
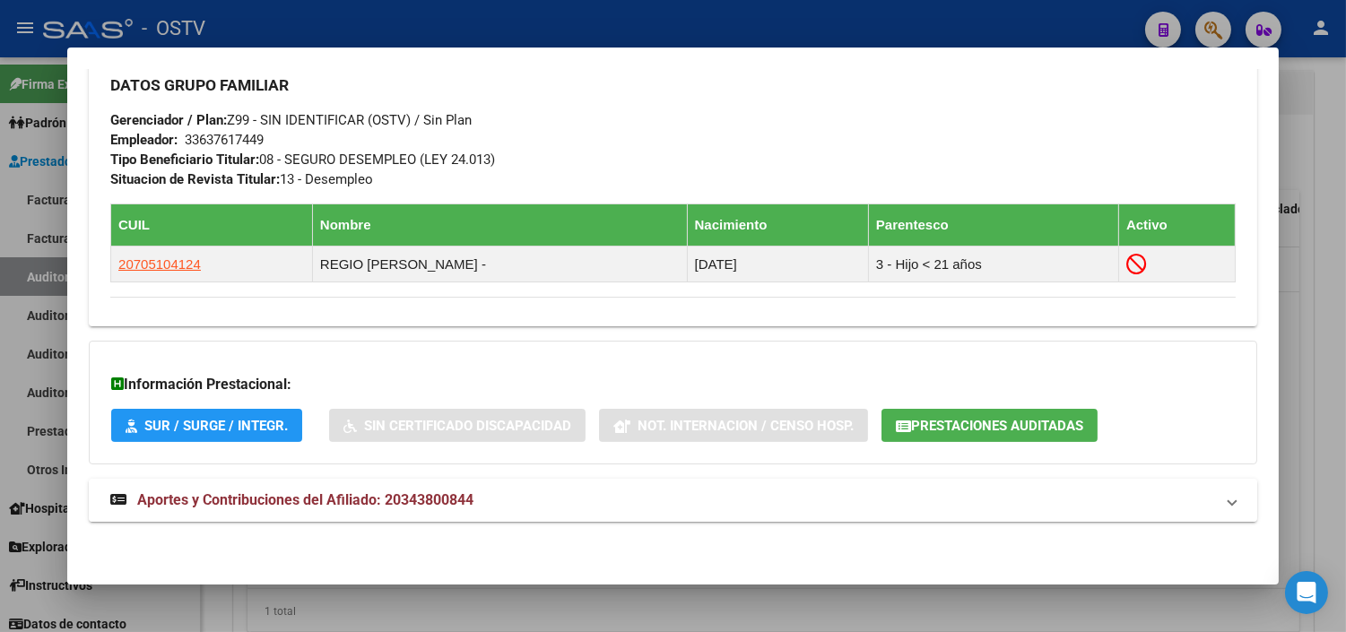
click at [338, 499] on span "Aportes y Contribuciones del Afiliado: 20343800844" at bounding box center [305, 499] width 336 height 17
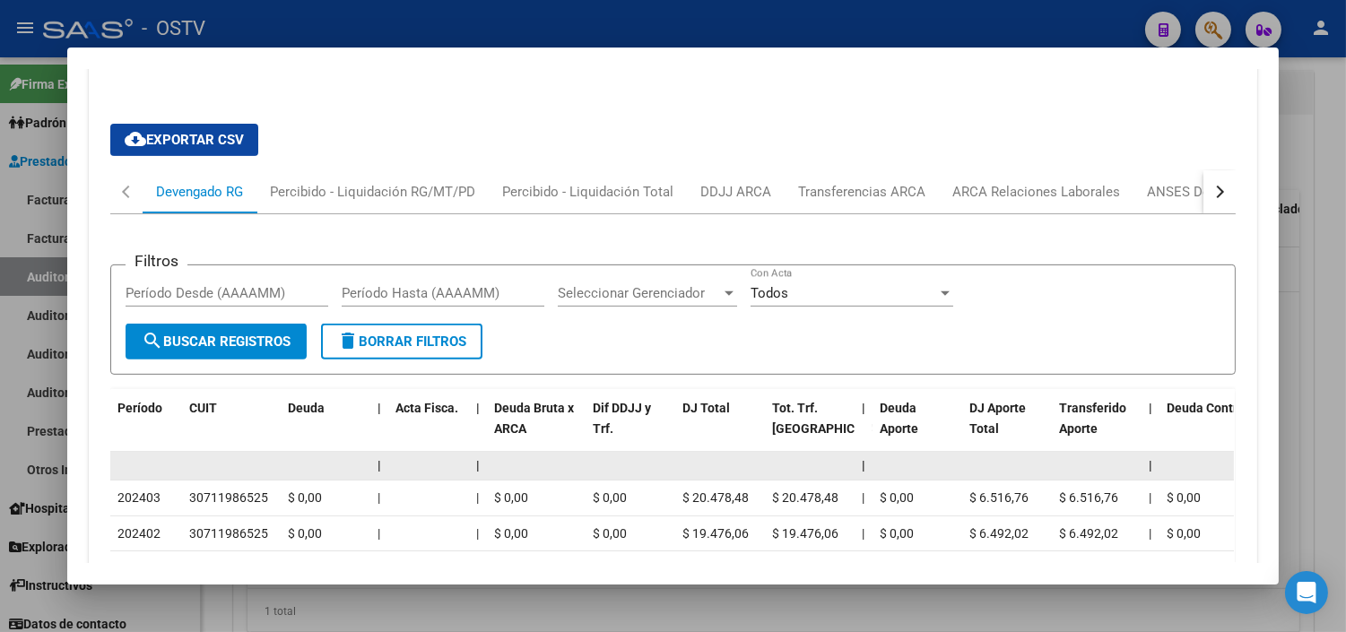
scroll to position [1358, 0]
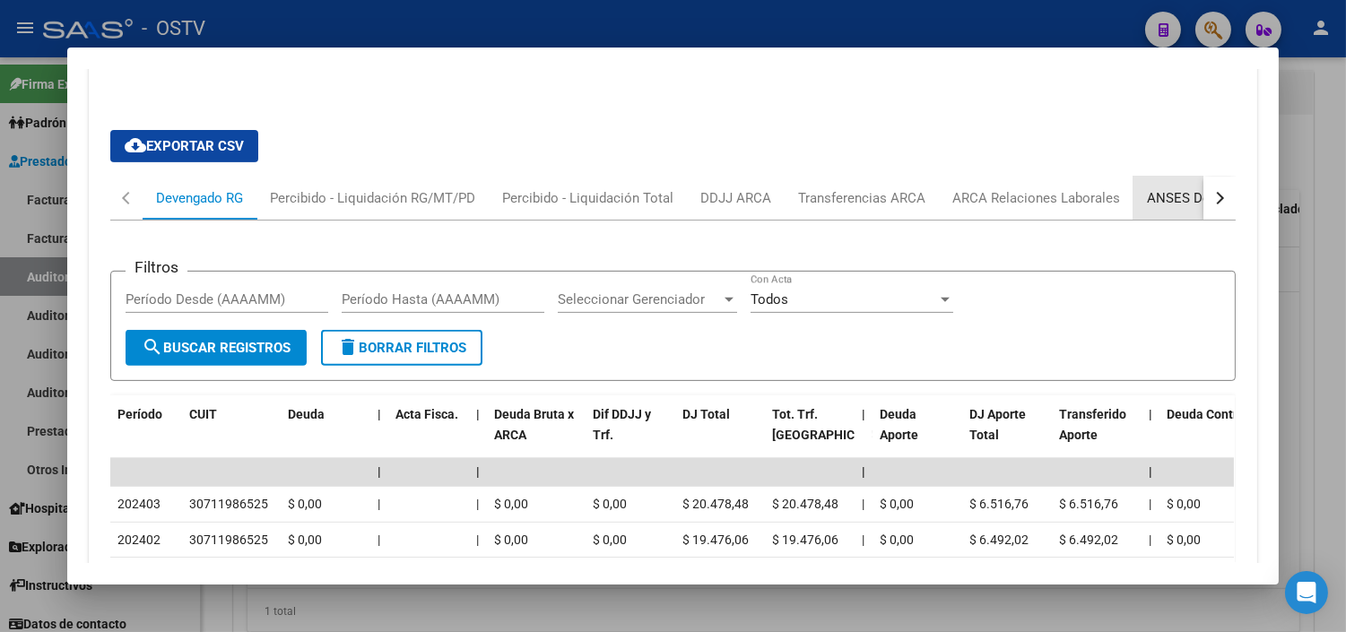
click at [1177, 200] on div "ANSES Desempleo" at bounding box center [1204, 198] width 115 height 20
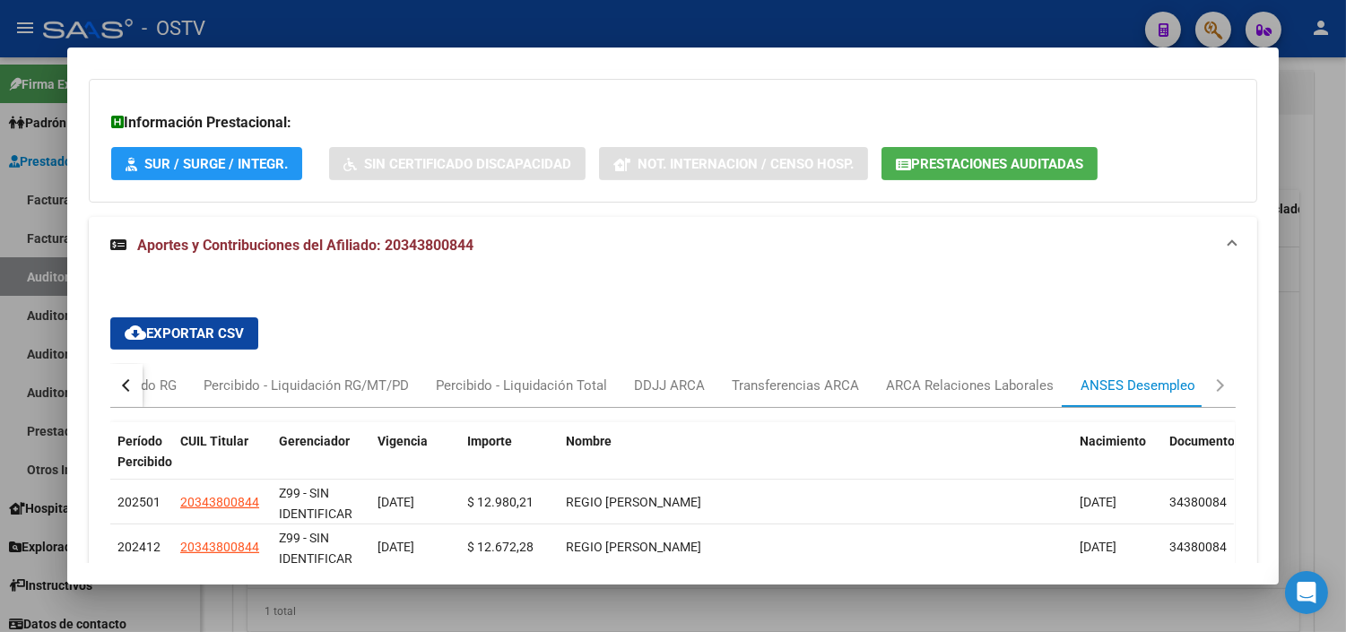
scroll to position [1038, 0]
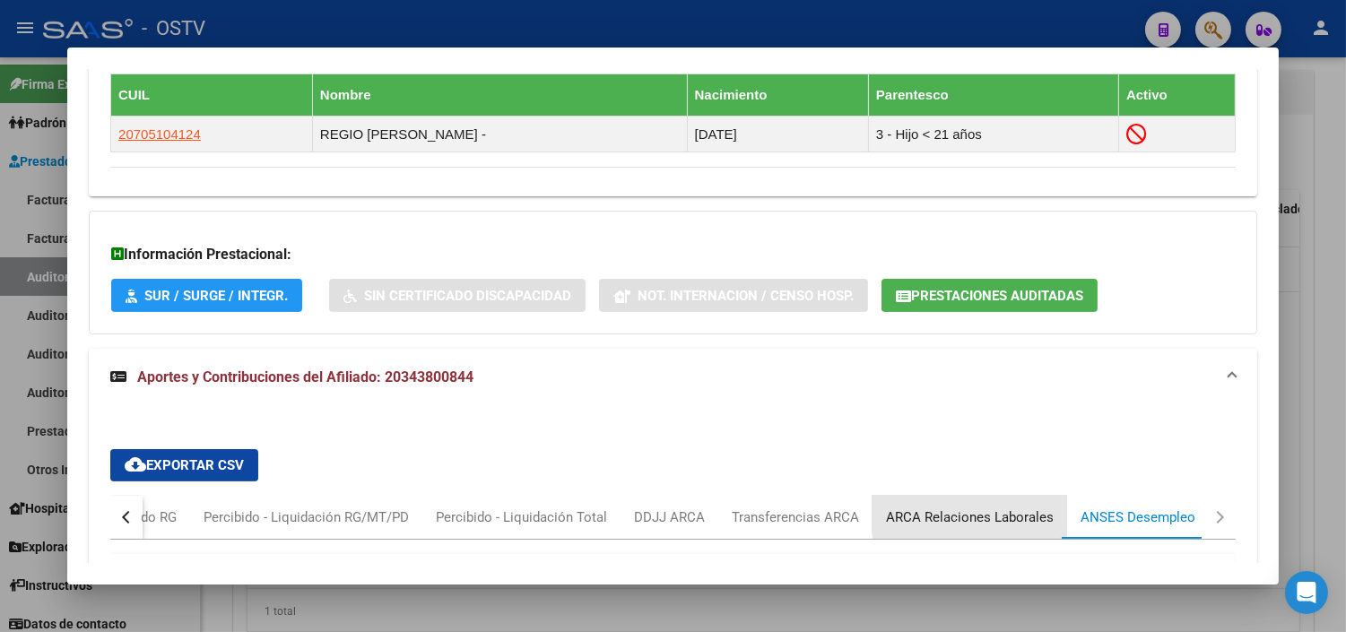
drag, startPoint x: 998, startPoint y: 512, endPoint x: 972, endPoint y: 461, distance: 57.3
click at [998, 511] on div "ARCA Relaciones Laborales" at bounding box center [970, 518] width 168 height 20
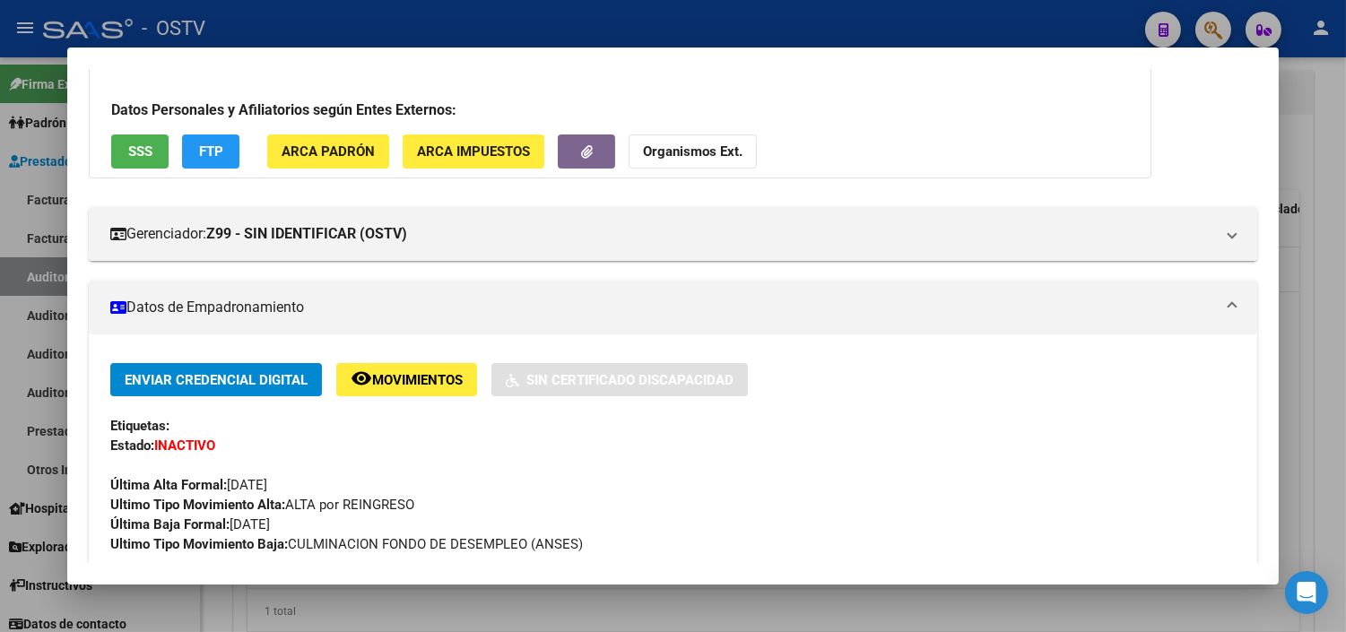
scroll to position [97, 0]
